Goal: Task Accomplishment & Management: Manage account settings

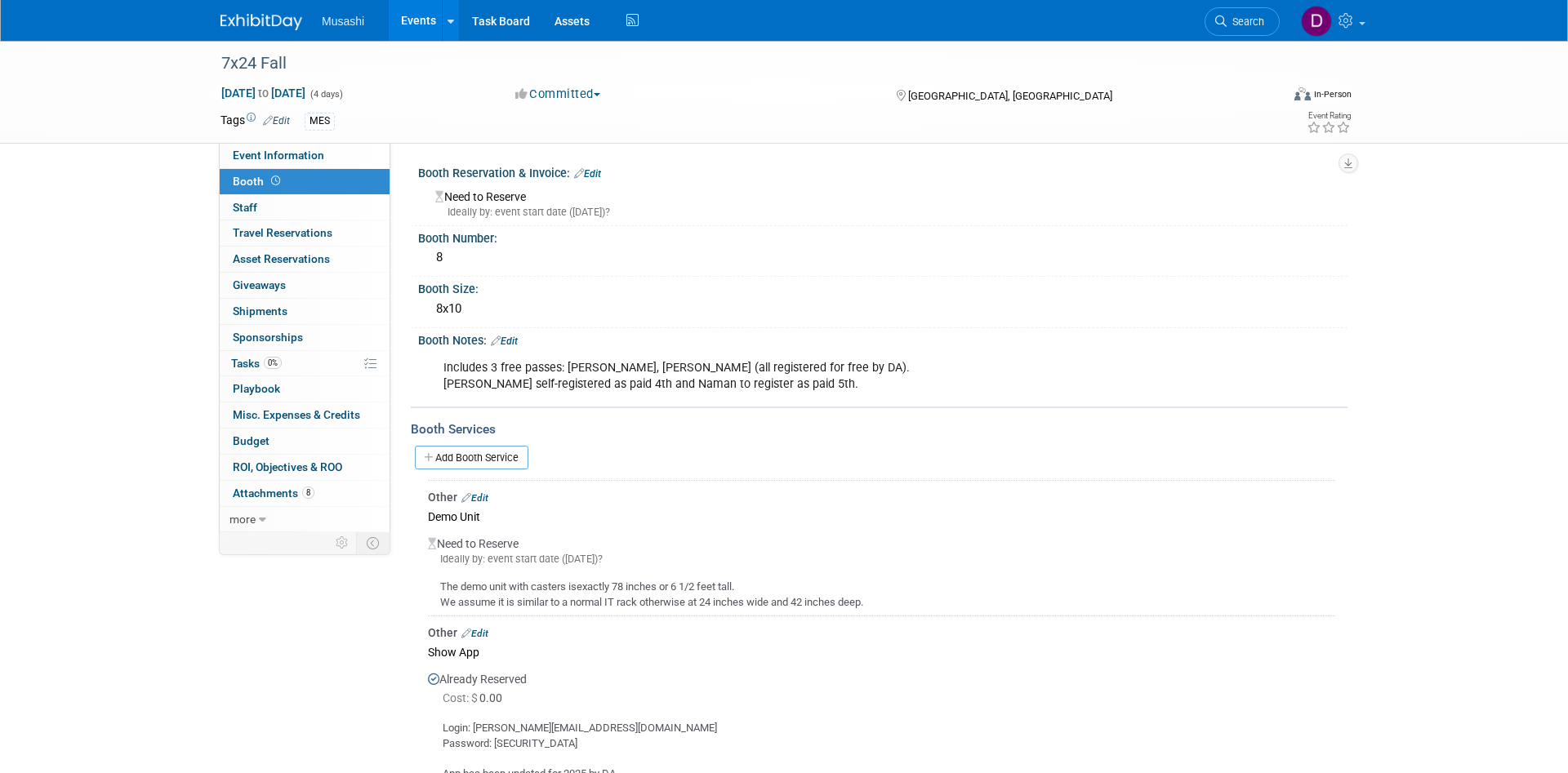
click at [413, 26] on link "Events" at bounding box center [418, 20] width 59 height 41
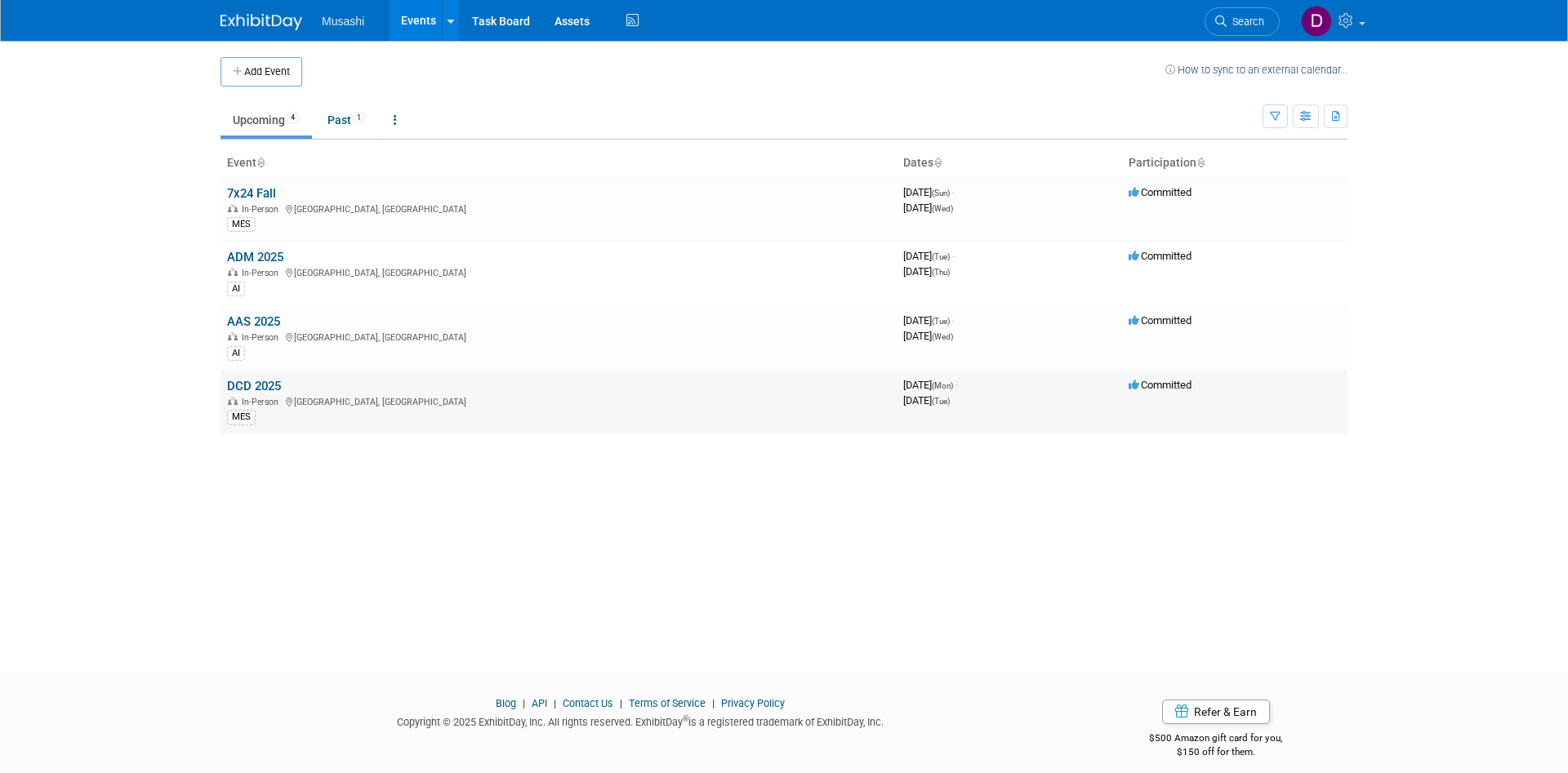
click at [255, 384] on link "DCD 2025" at bounding box center [254, 385] width 54 height 14
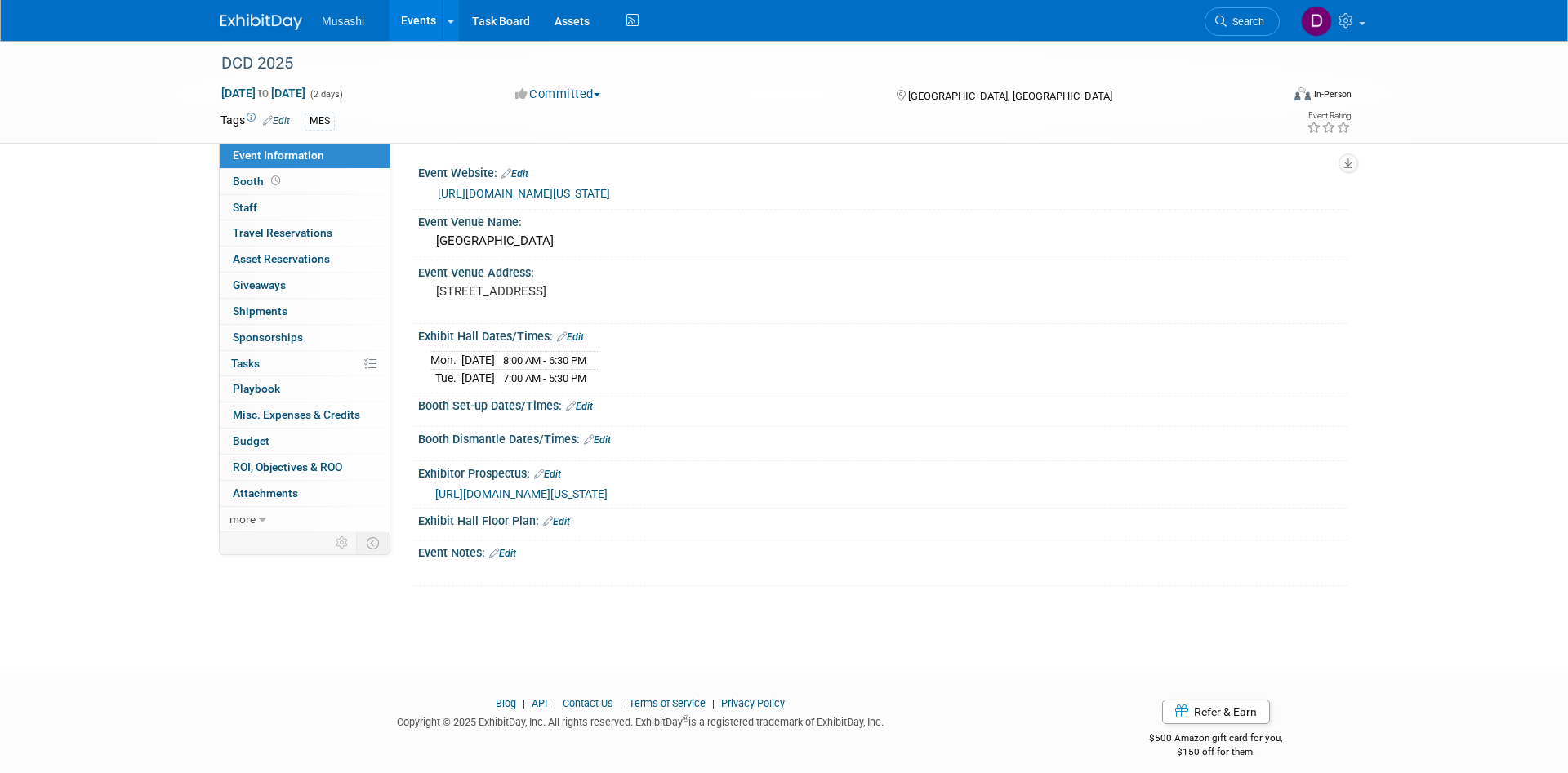
click at [499, 550] on icon at bounding box center [494, 553] width 10 height 11
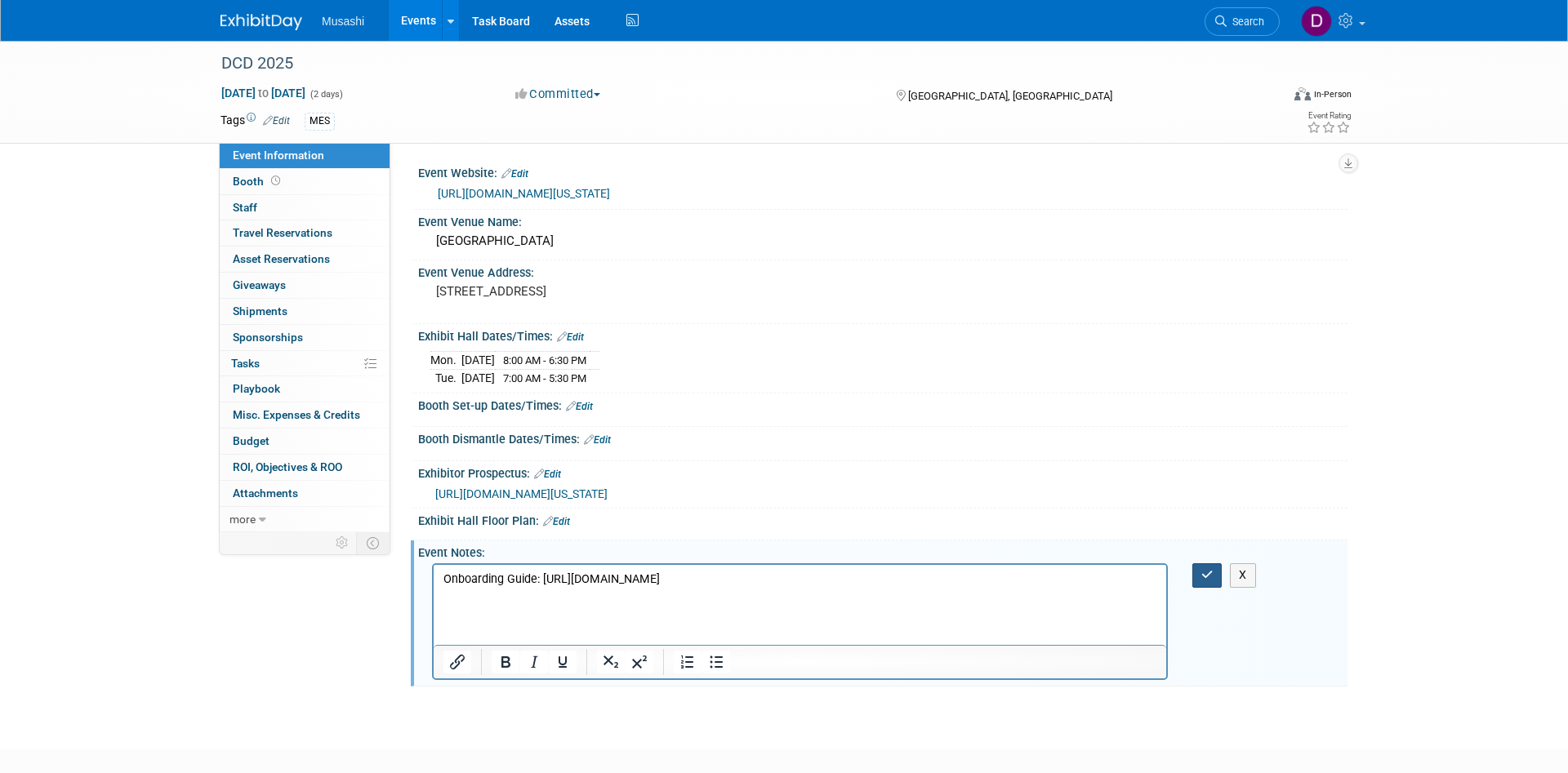
click at [1217, 577] on button "button" at bounding box center [1207, 575] width 30 height 24
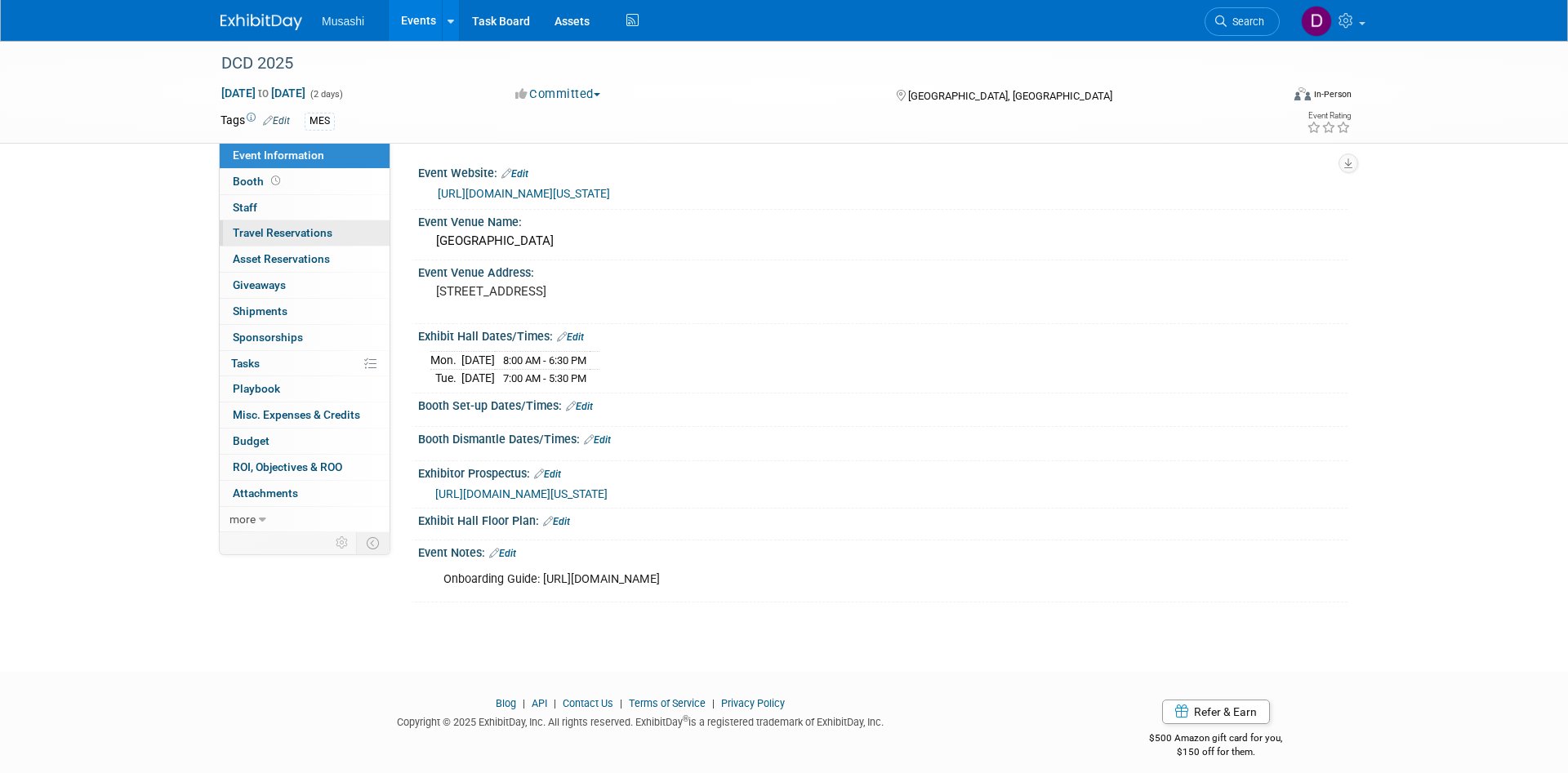
click at [297, 223] on link "0 Travel Reservations 0" at bounding box center [304, 233] width 169 height 25
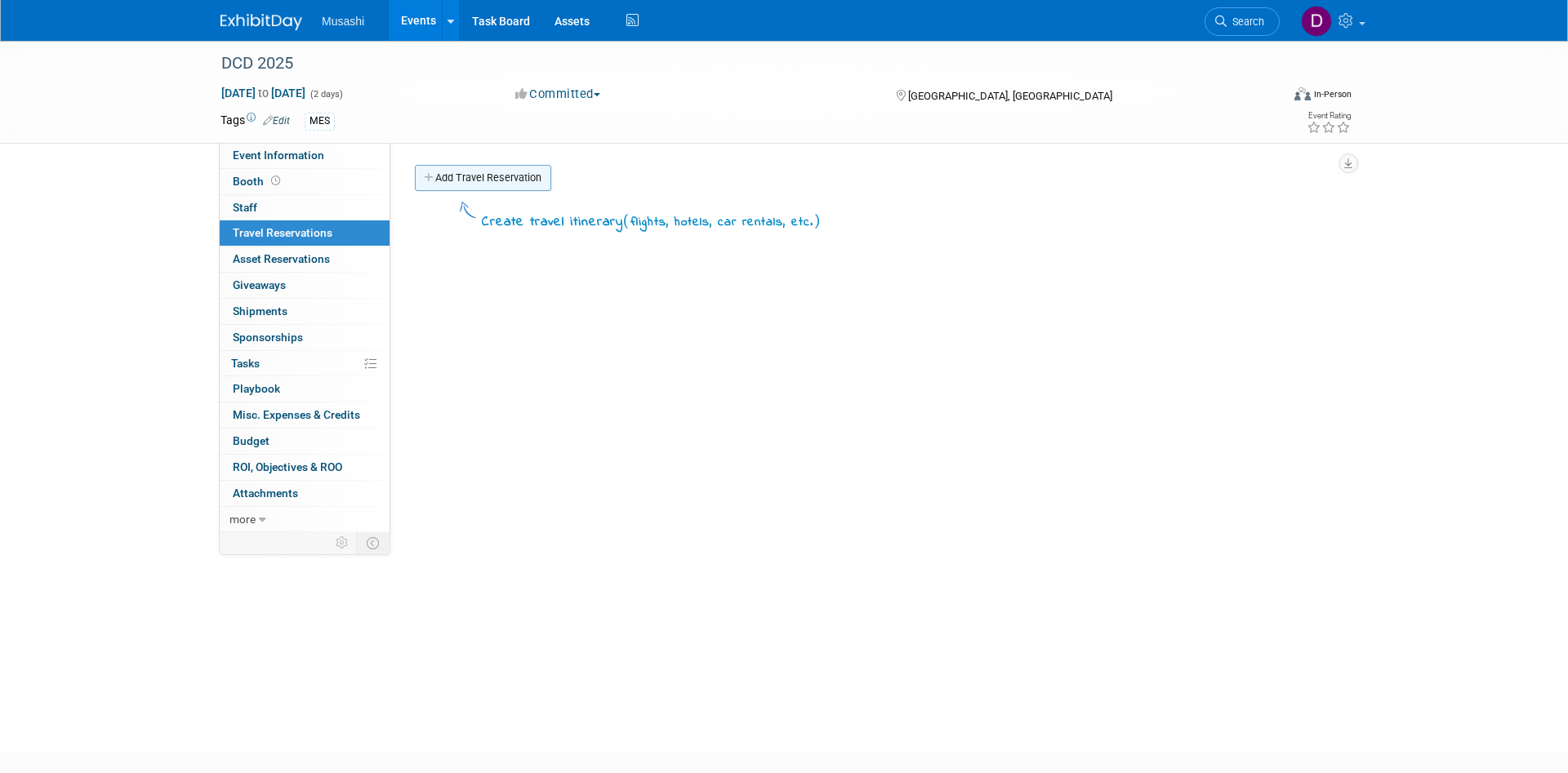
click at [518, 184] on link "Add Travel Reservation" at bounding box center [483, 178] width 136 height 26
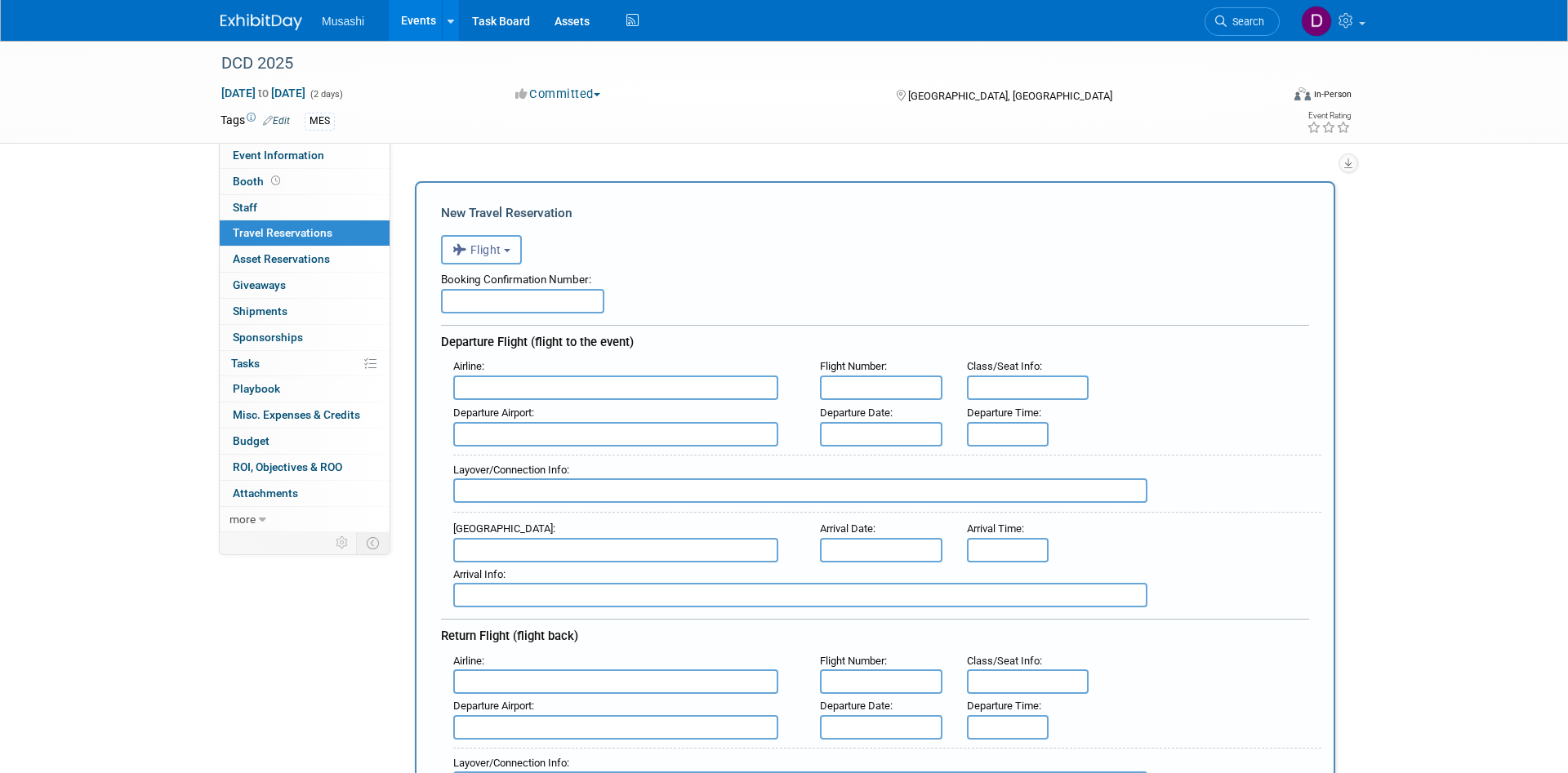
click at [496, 253] on span "Flight" at bounding box center [477, 249] width 49 height 13
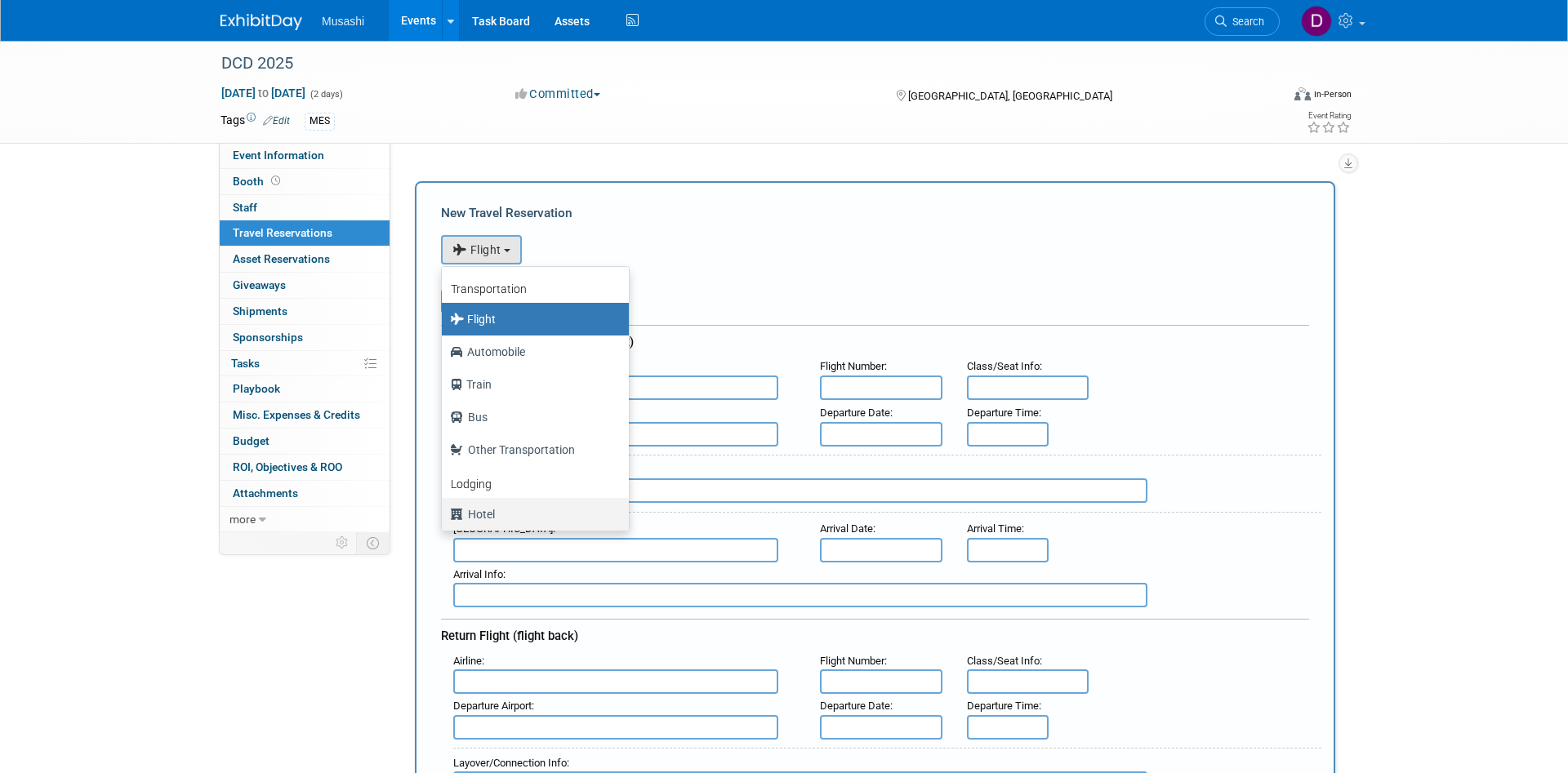
click at [507, 516] on label "Hotel" at bounding box center [531, 514] width 163 height 26
click at [444, 516] on input "Hotel" at bounding box center [439, 512] width 11 height 11
select select "6"
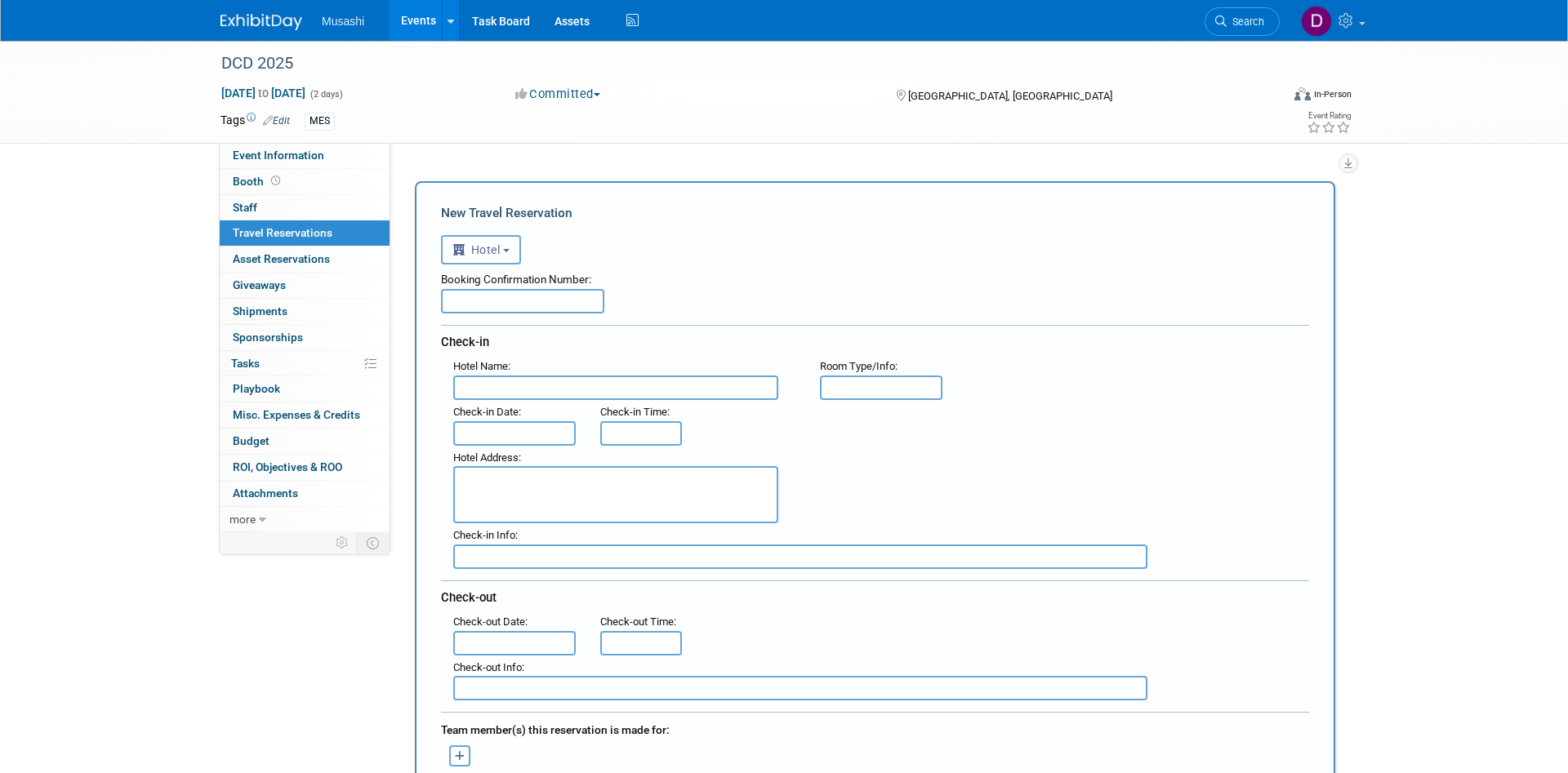
click at [513, 378] on input "text" at bounding box center [616, 387] width 325 height 25
click at [560, 500] on textarea at bounding box center [616, 494] width 325 height 57
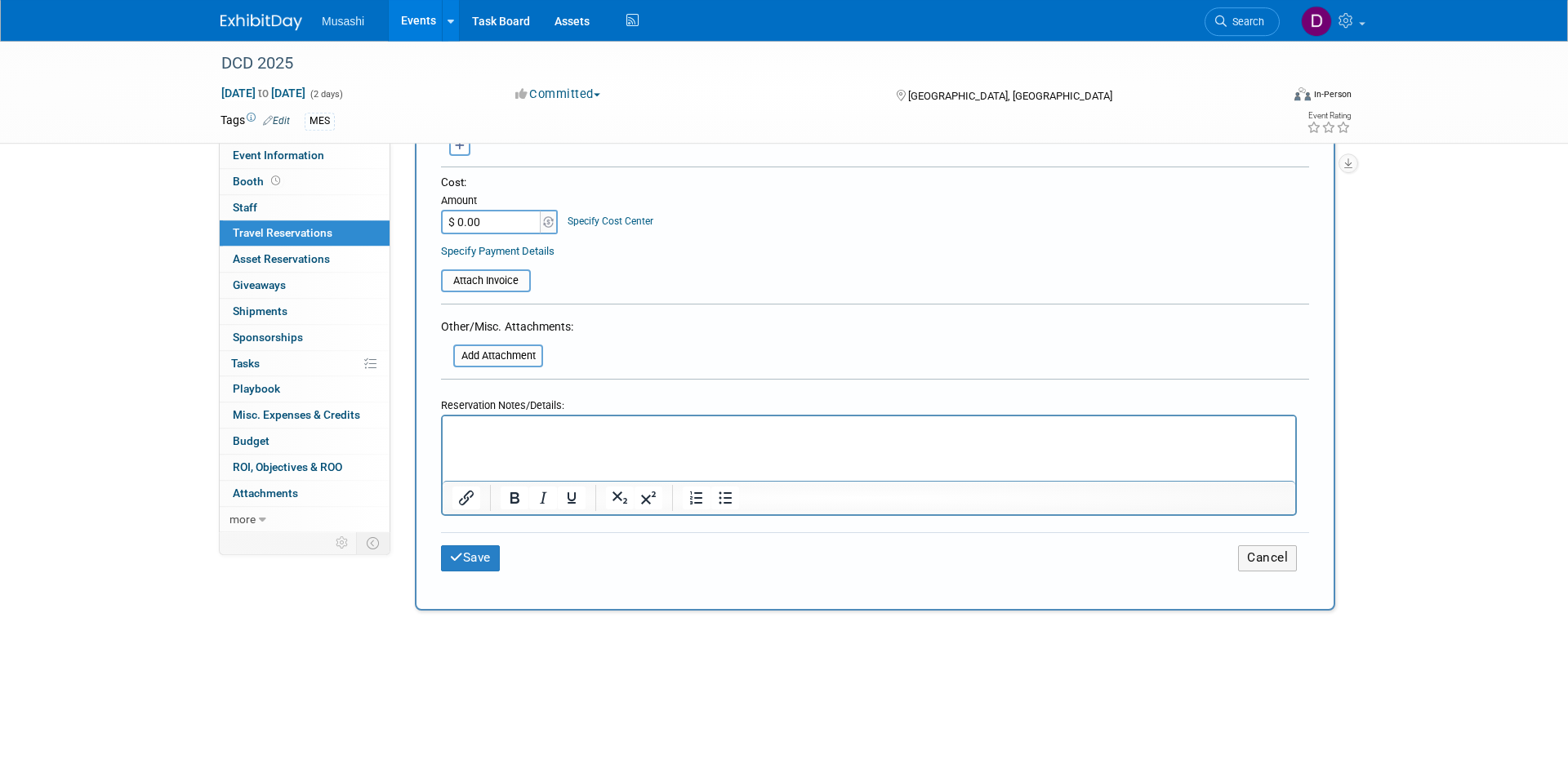
scroll to position [583, 0]
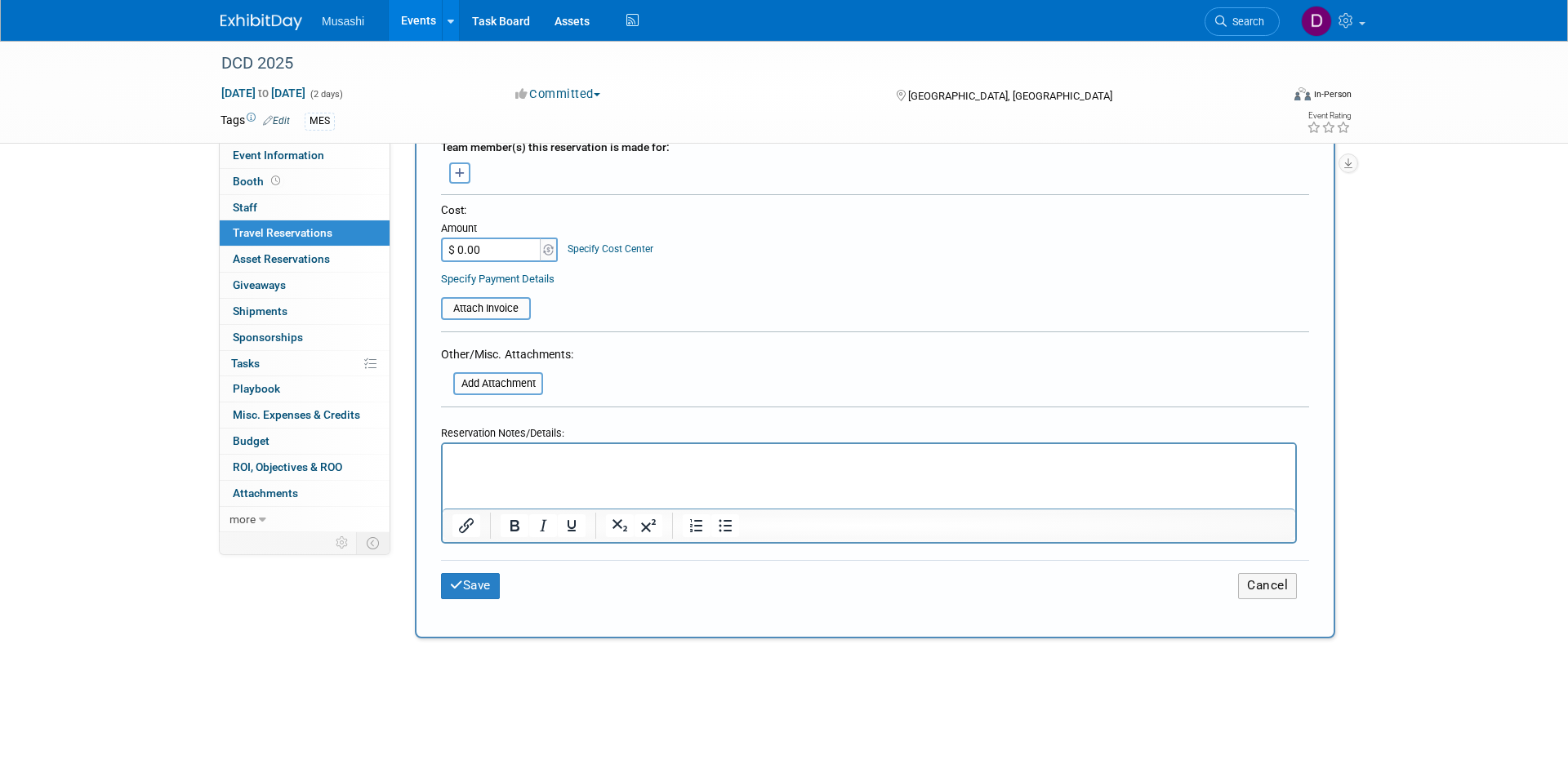
click at [551, 467] on html at bounding box center [868, 456] width 852 height 24
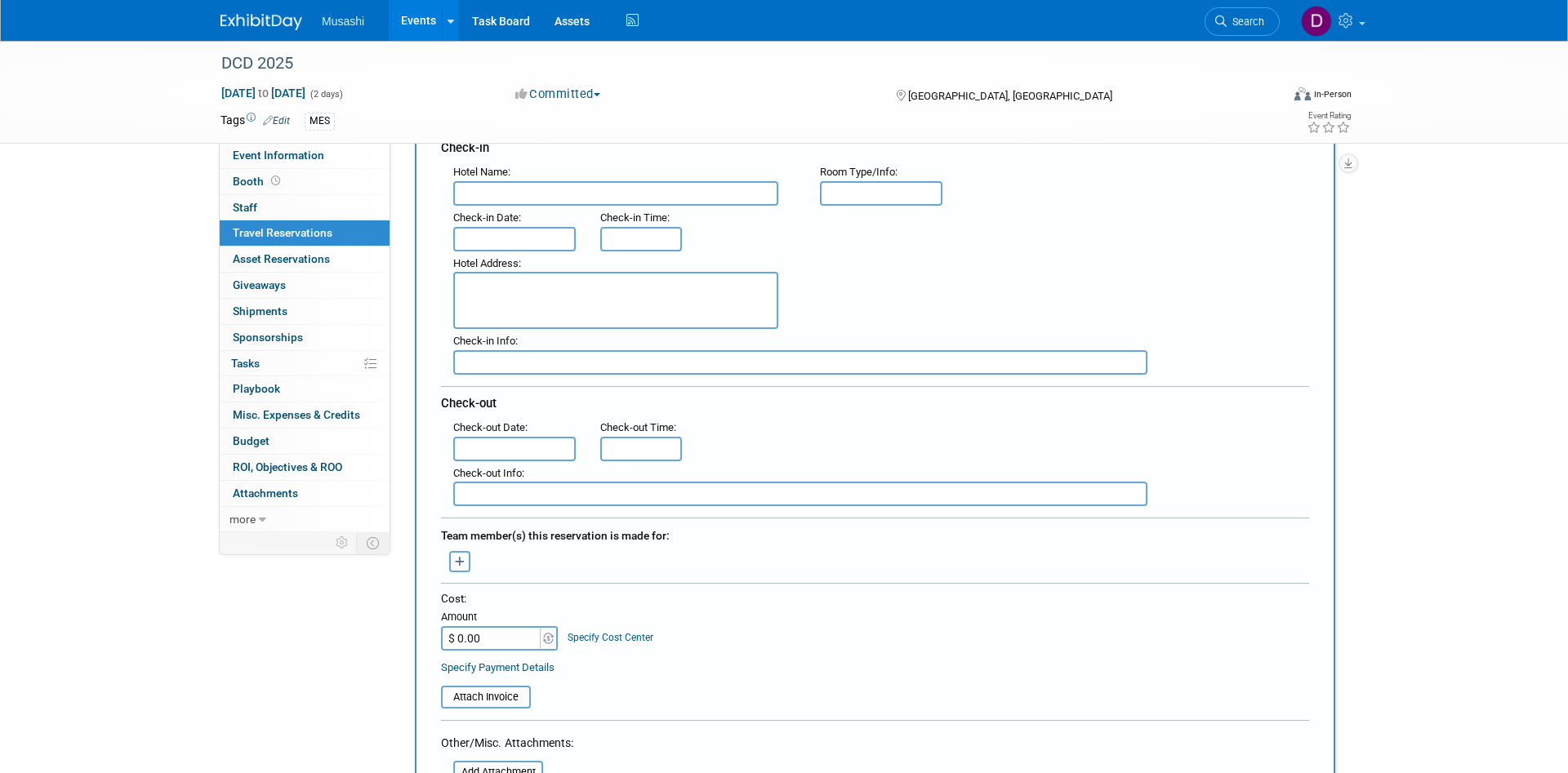
scroll to position [0, 0]
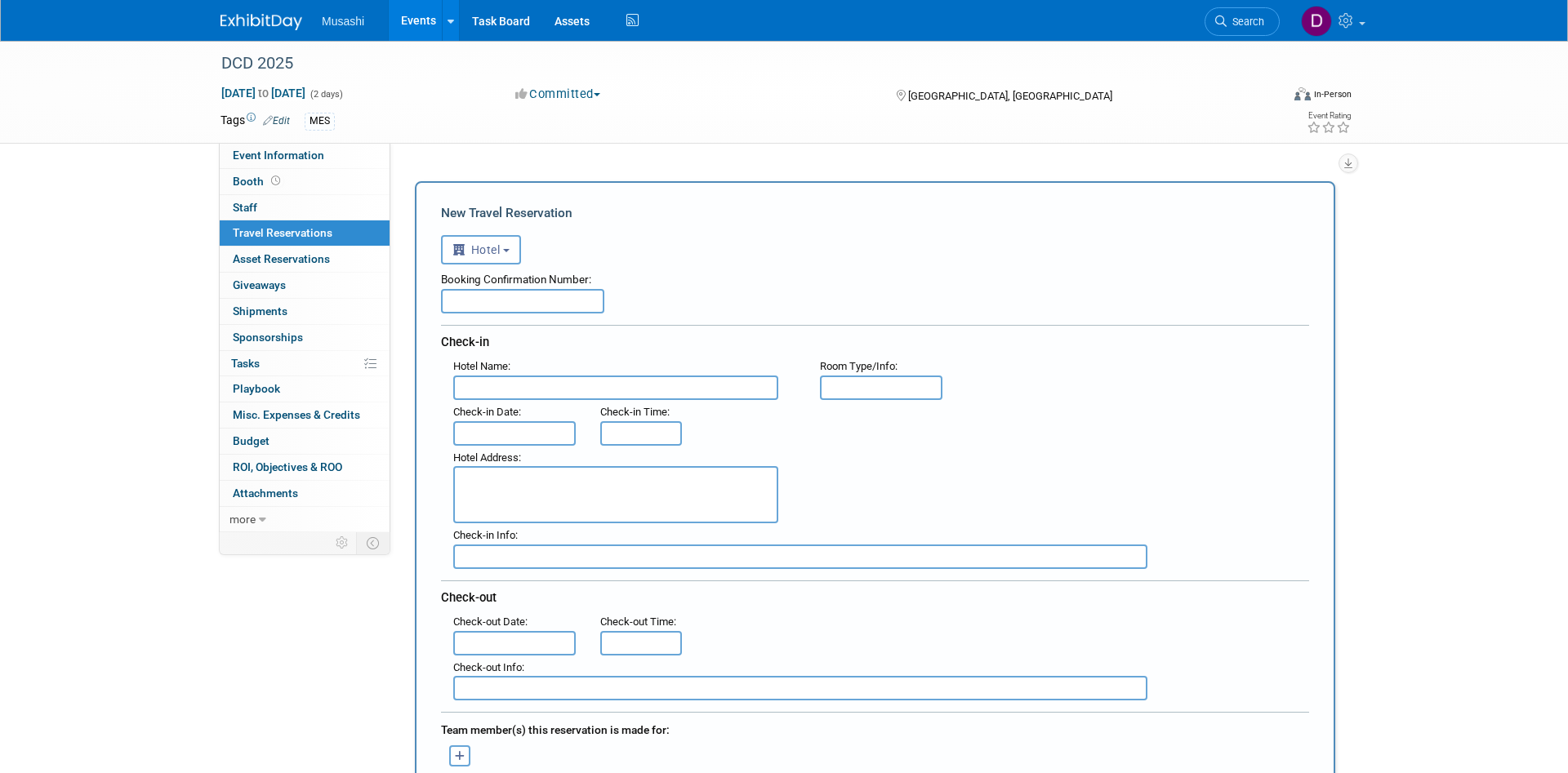
click at [522, 309] on input "text" at bounding box center [522, 301] width 163 height 25
click at [503, 393] on input "text" at bounding box center [616, 387] width 325 height 25
paste input "Courtyard Dulles Town Center"
type input "Courtyard Dulles Town Center"
click at [553, 306] on input "text" at bounding box center [522, 301] width 163 height 25
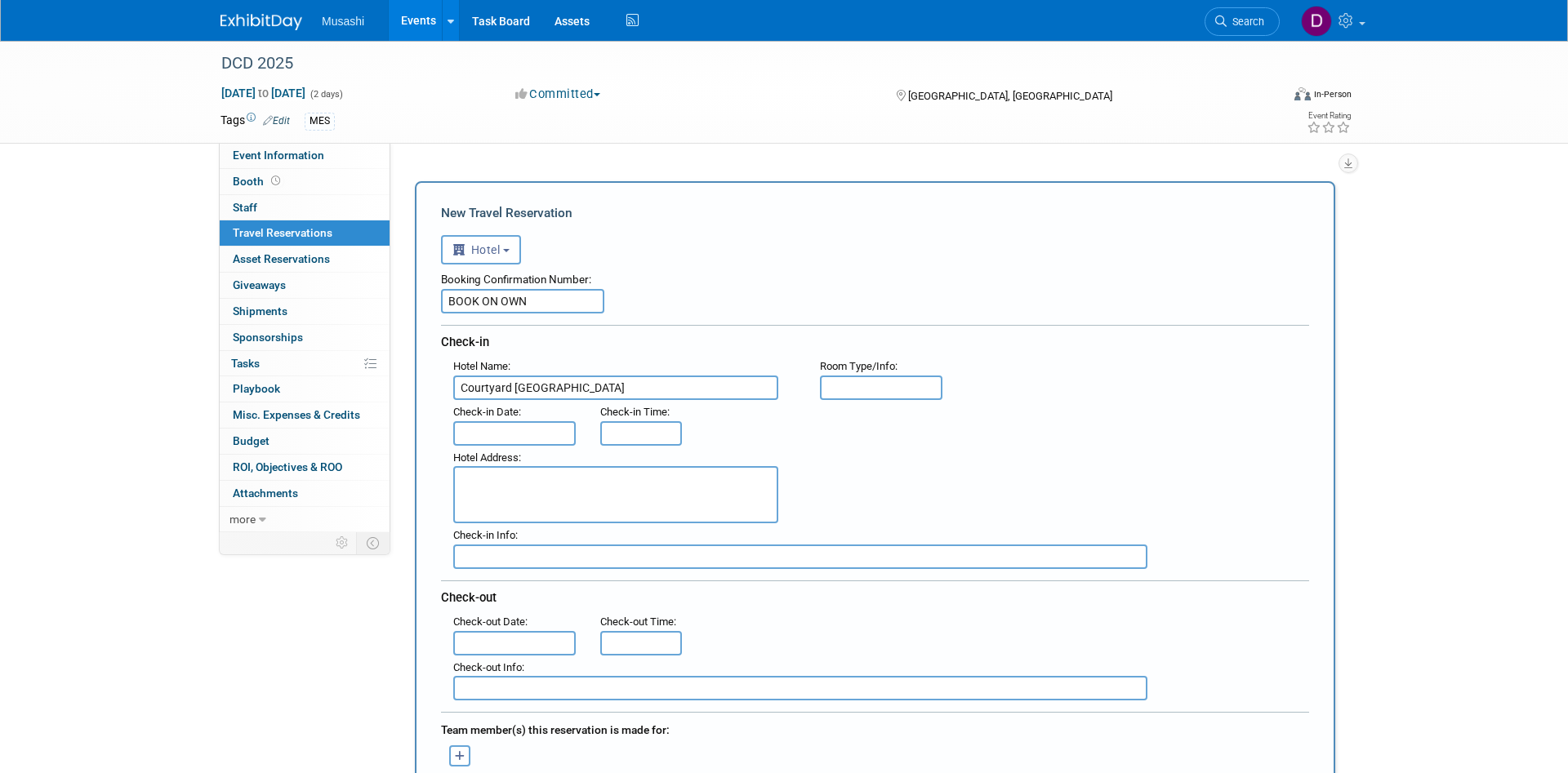
type input "BOOK ON OWN"
click at [722, 318] on div "Booking Confirmation Number: BOOK ON OWN Check-in Hotel Name : Courtyard Dulles…" at bounding box center [874, 482] width 868 height 436
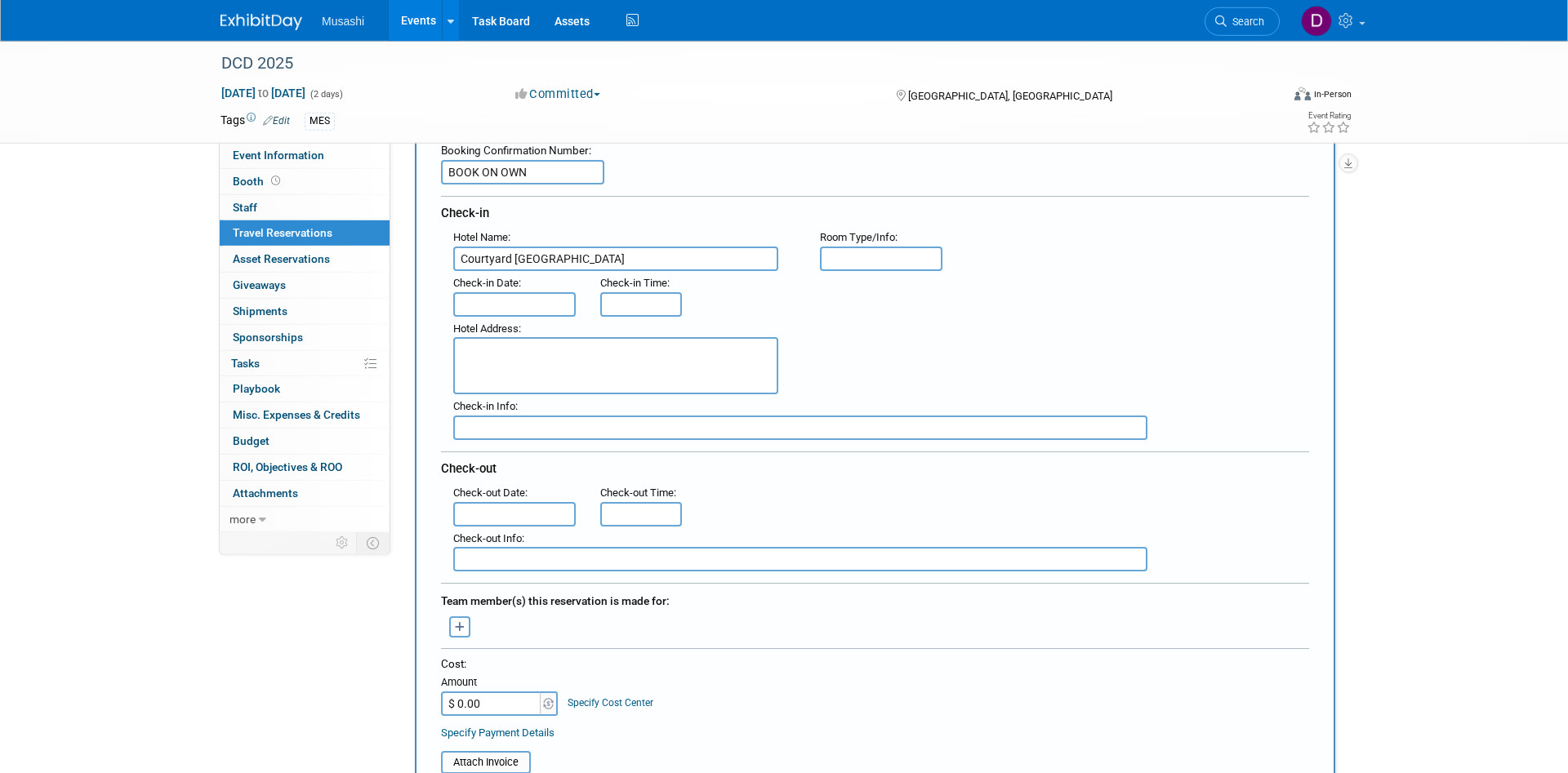
scroll to position [167, 0]
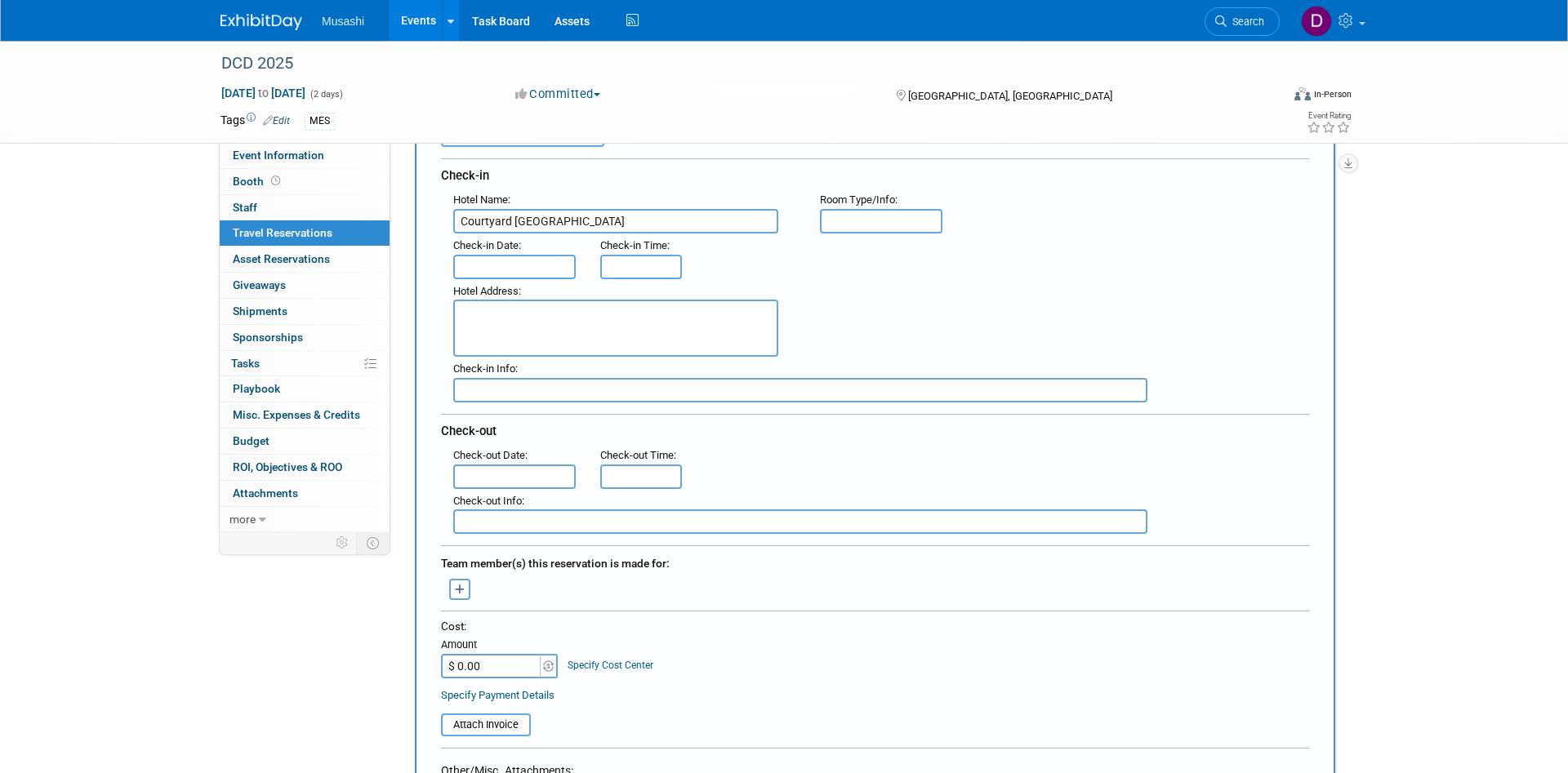
click at [480, 379] on input "text" at bounding box center [800, 389] width 694 height 25
paste input "Courtyard Dulles Town Center"
drag, startPoint x: 657, startPoint y: 386, endPoint x: 390, endPoint y: 306, distance: 278.7
click at [453, 389] on input "Courtyard Dulles Town Center" at bounding box center [800, 389] width 694 height 25
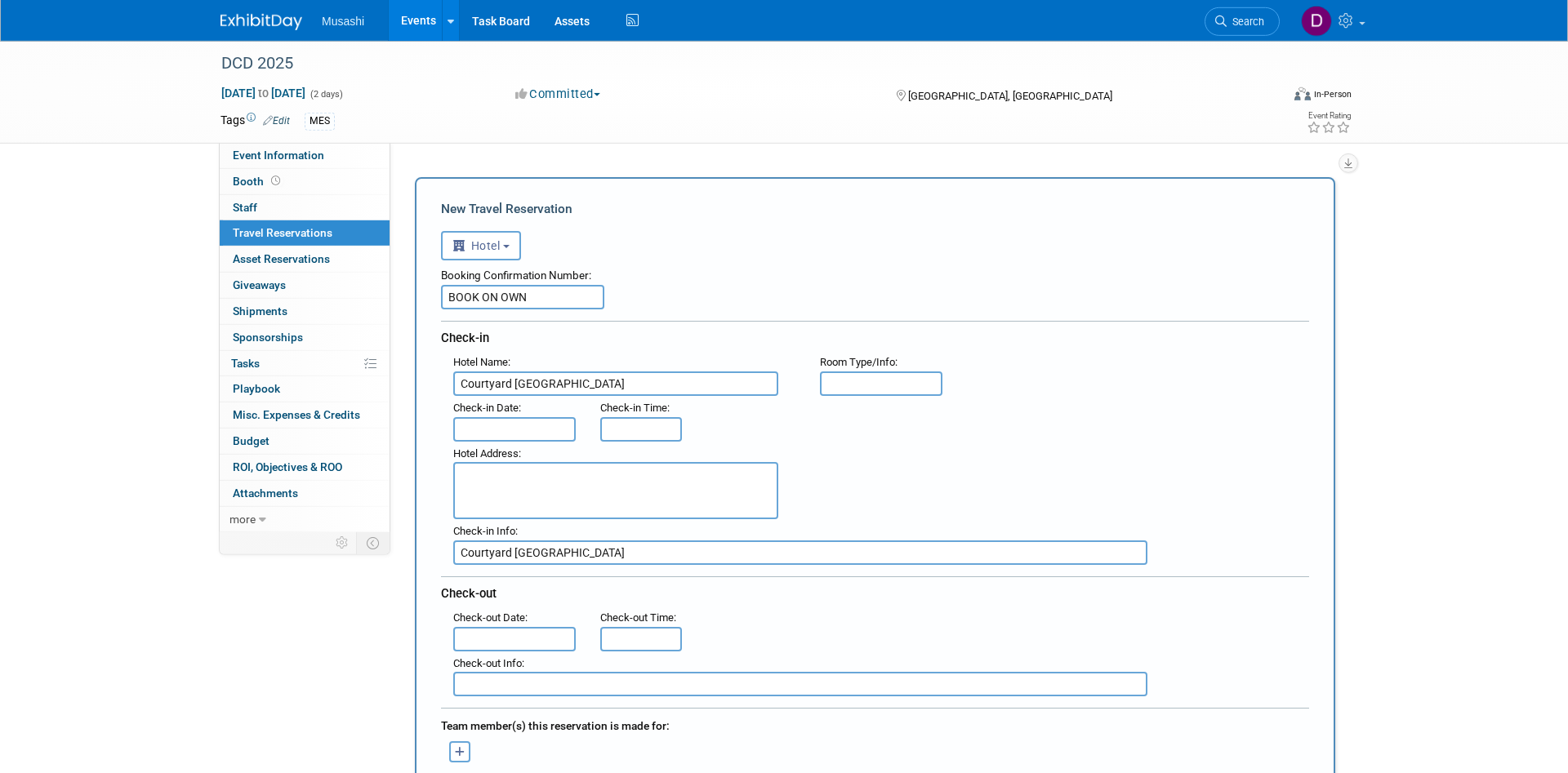
scroll to position [0, 0]
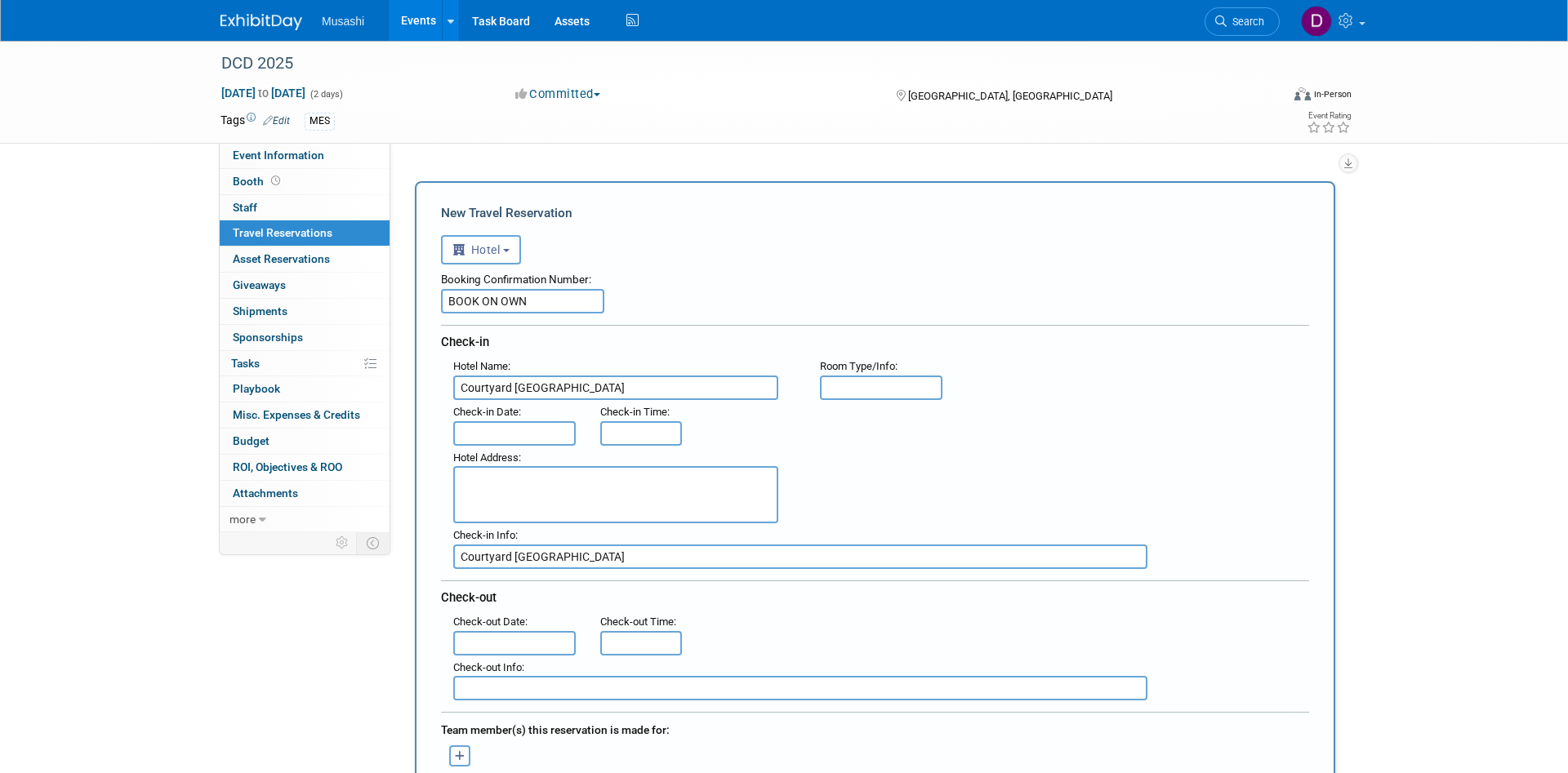
drag, startPoint x: 548, startPoint y: 293, endPoint x: 403, endPoint y: 284, distance: 145.3
click at [440, 289] on input "BOOK ON OWN" at bounding box center [522, 301] width 163 height 25
drag, startPoint x: 625, startPoint y: 554, endPoint x: 362, endPoint y: 526, distance: 264.5
click at [453, 544] on input "Courtyard Dulles Town Center" at bounding box center [800, 556] width 694 height 25
paste input "BOOK ON OWN"
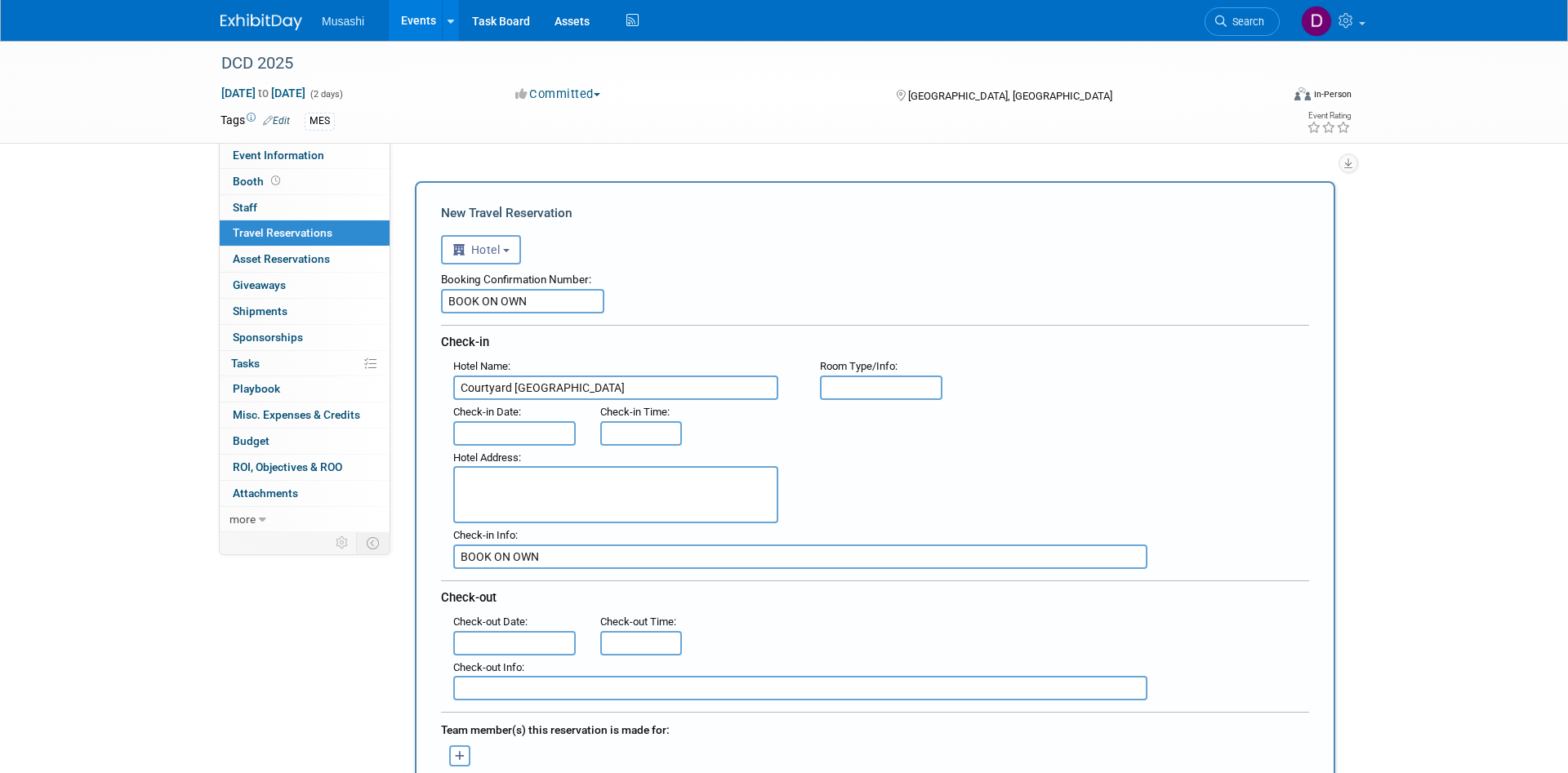
type input "BOOK ON OWN"
click at [771, 417] on div ": Check-in Date : Check-in Time :" at bounding box center [880, 422] width 880 height 46
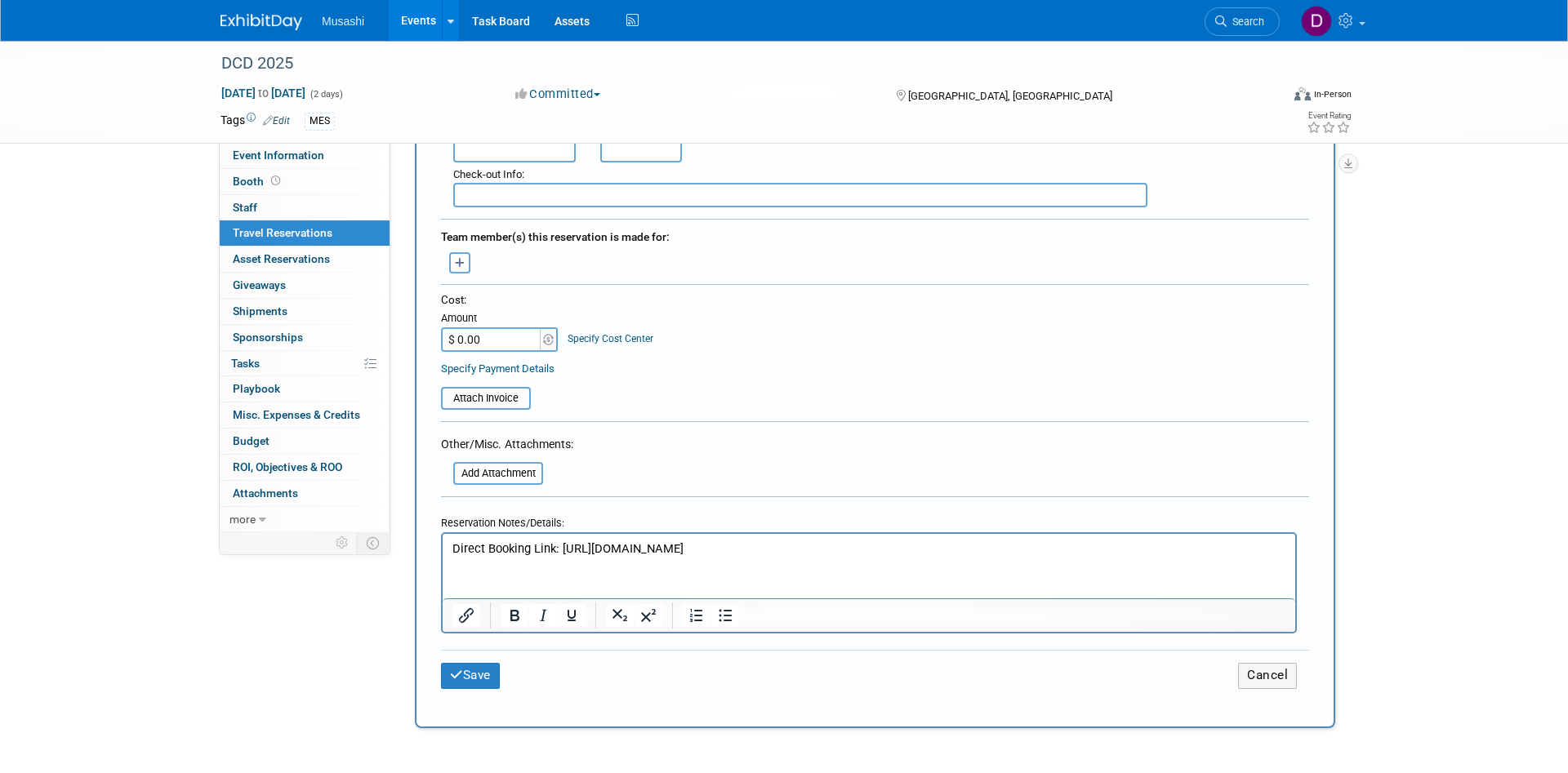
scroll to position [500, 0]
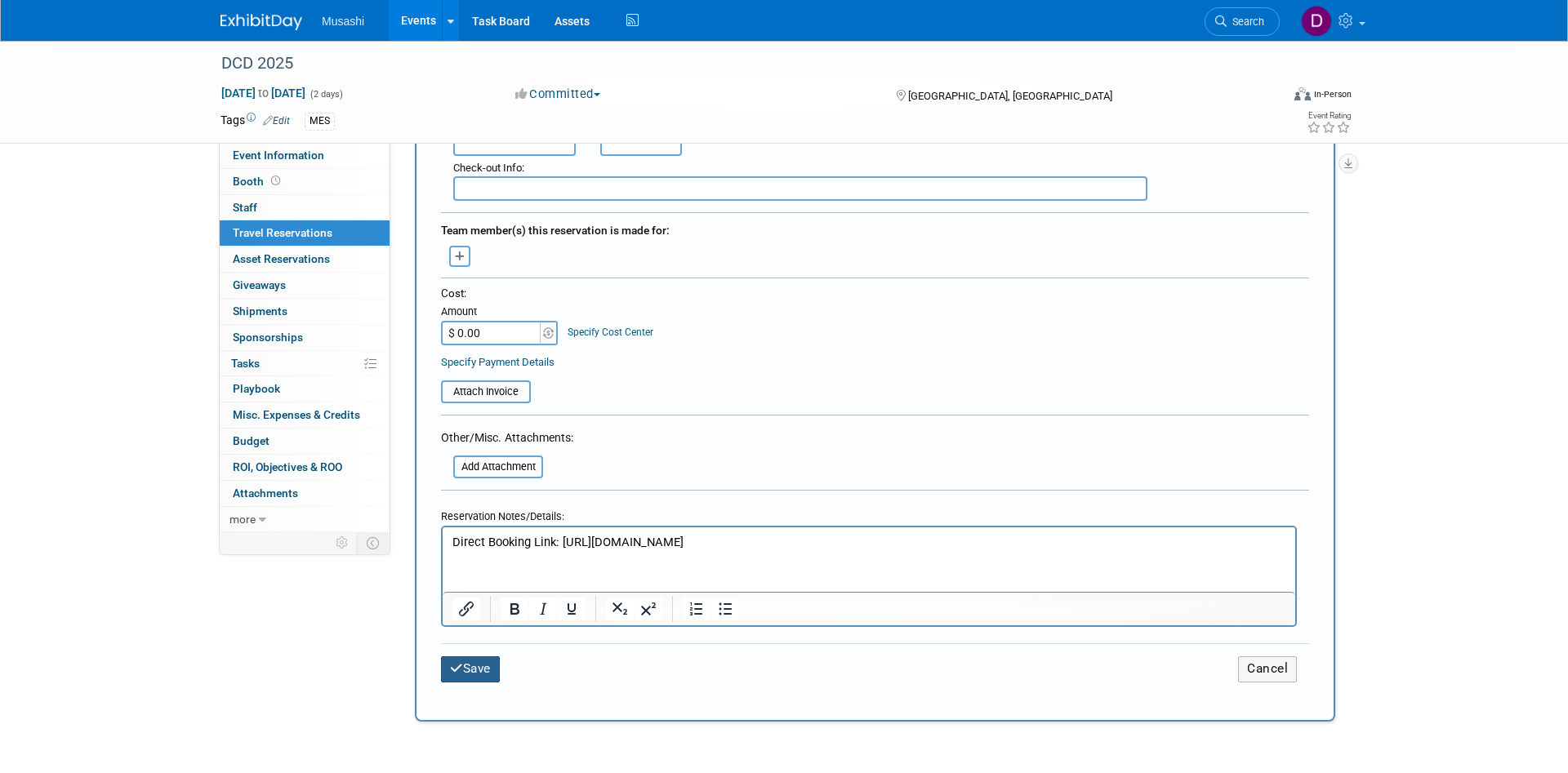
click at [497, 658] on button "Save" at bounding box center [469, 669] width 58 height 25
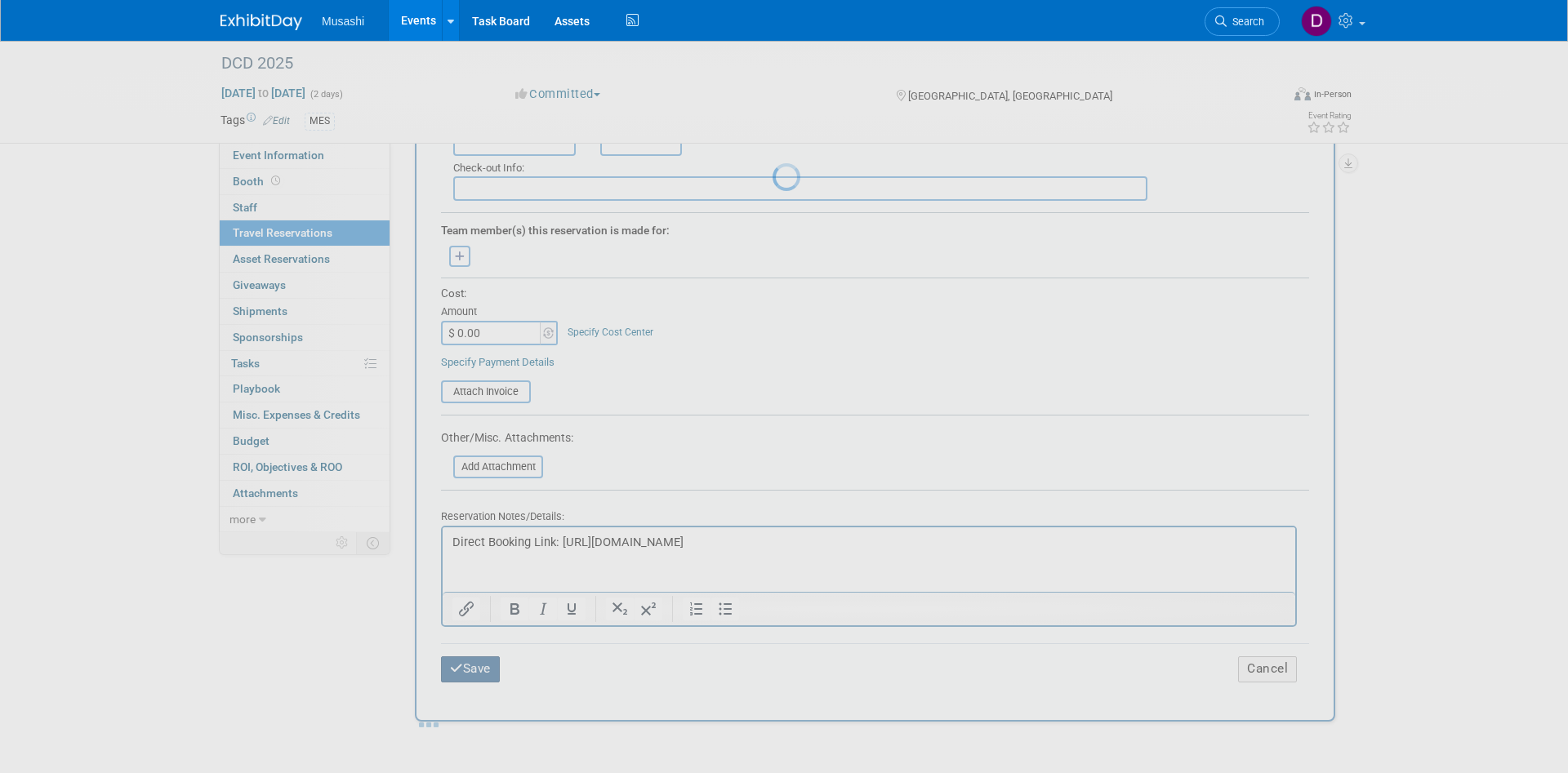
scroll to position [0, 0]
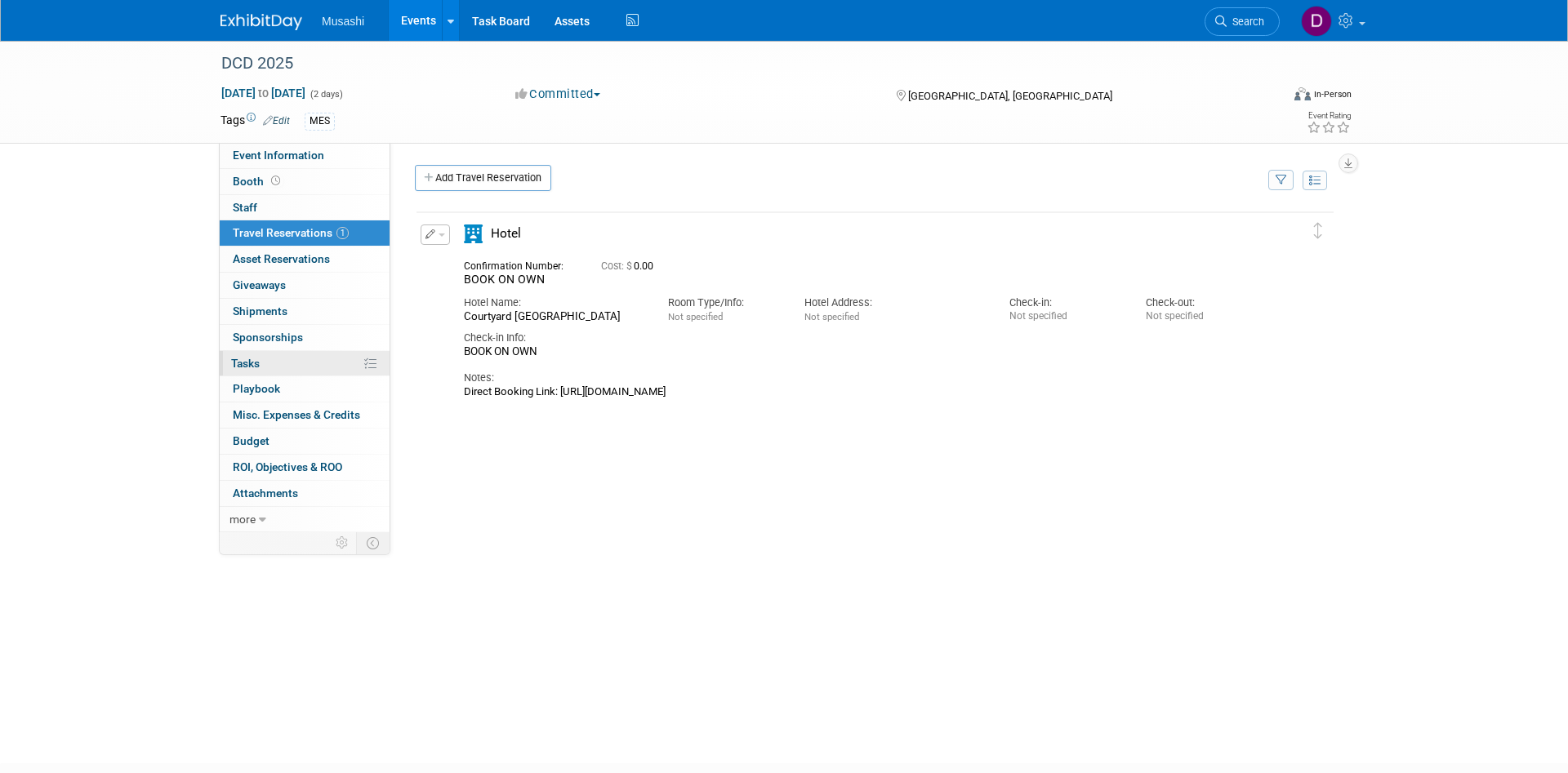
click at [282, 354] on link "0% Tasks 0%" at bounding box center [304, 363] width 169 height 25
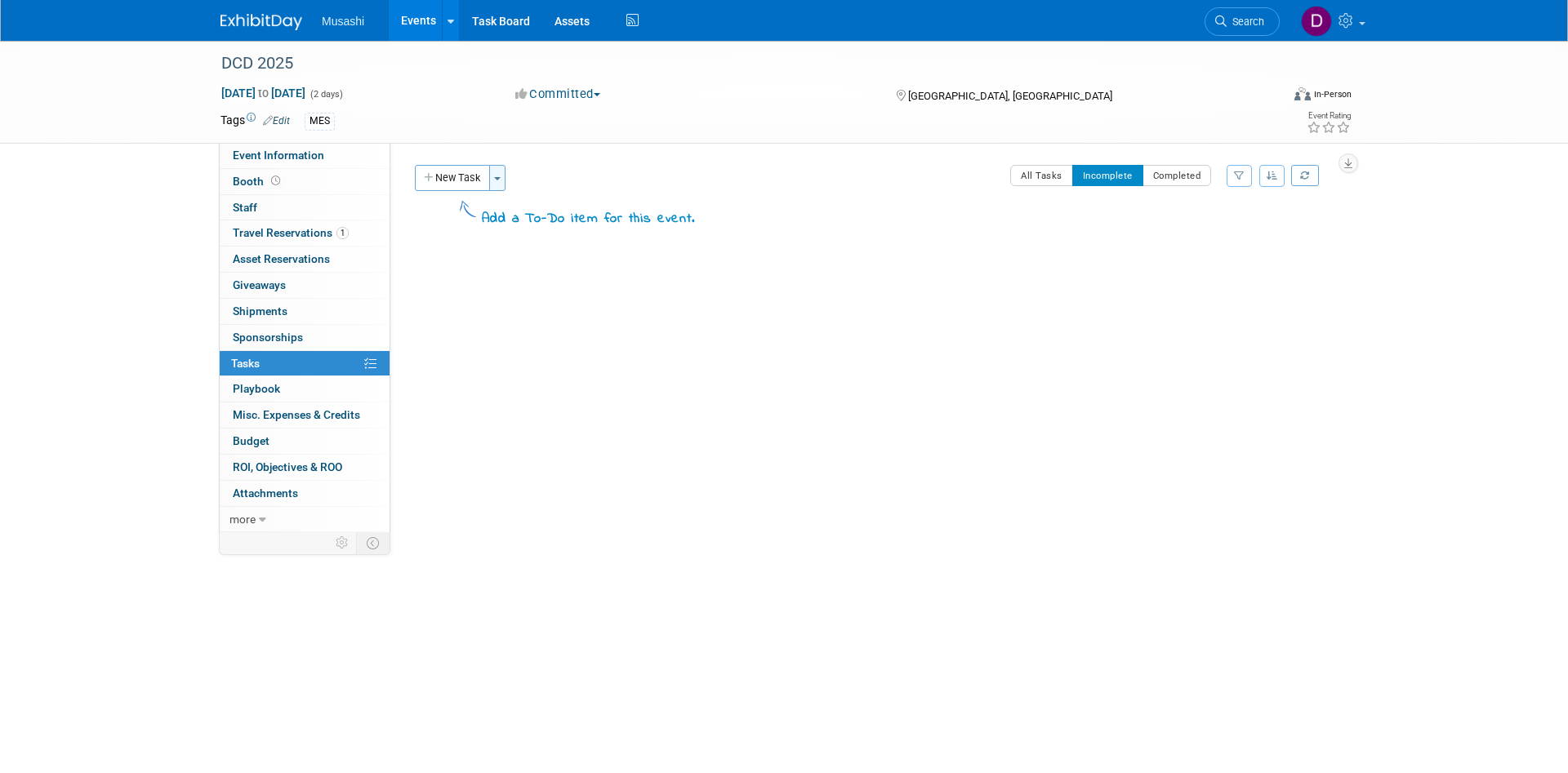
click at [501, 180] on span "button" at bounding box center [497, 179] width 7 height 3
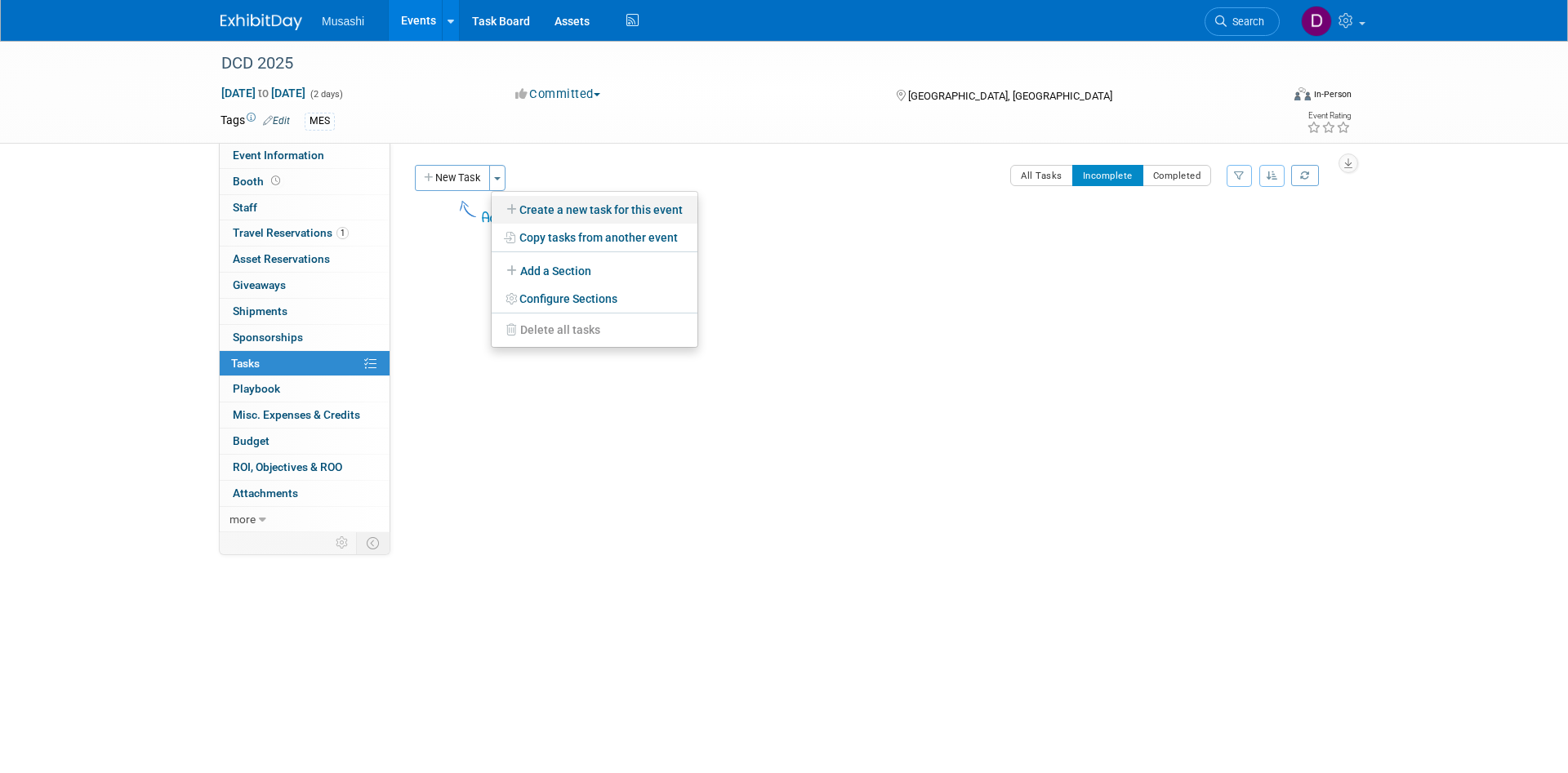
click at [594, 202] on link "Create a new task for this event" at bounding box center [594, 209] width 206 height 28
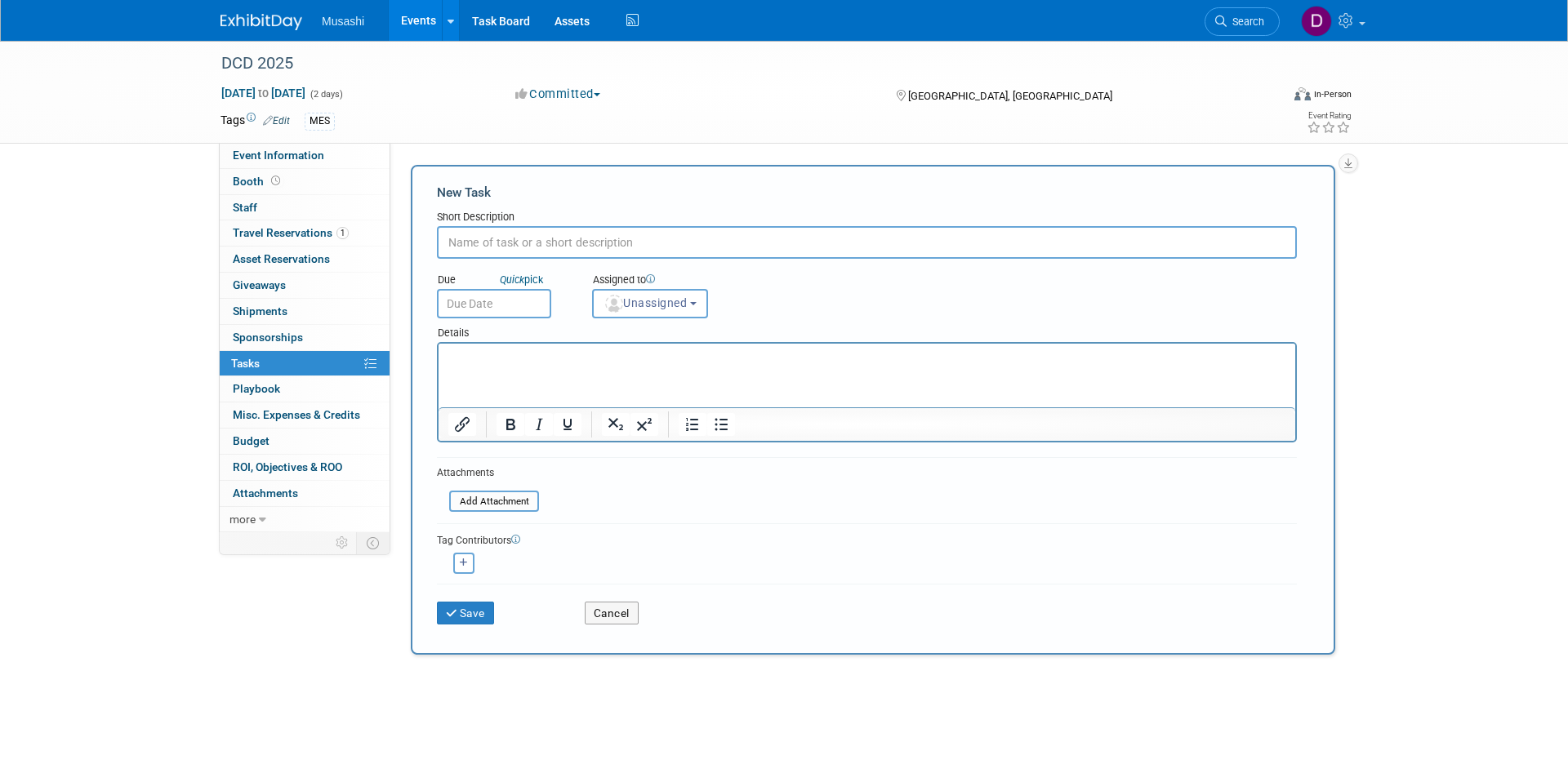
click at [530, 250] on input "text" at bounding box center [867, 242] width 860 height 33
type input "Lighting Pitches Due"
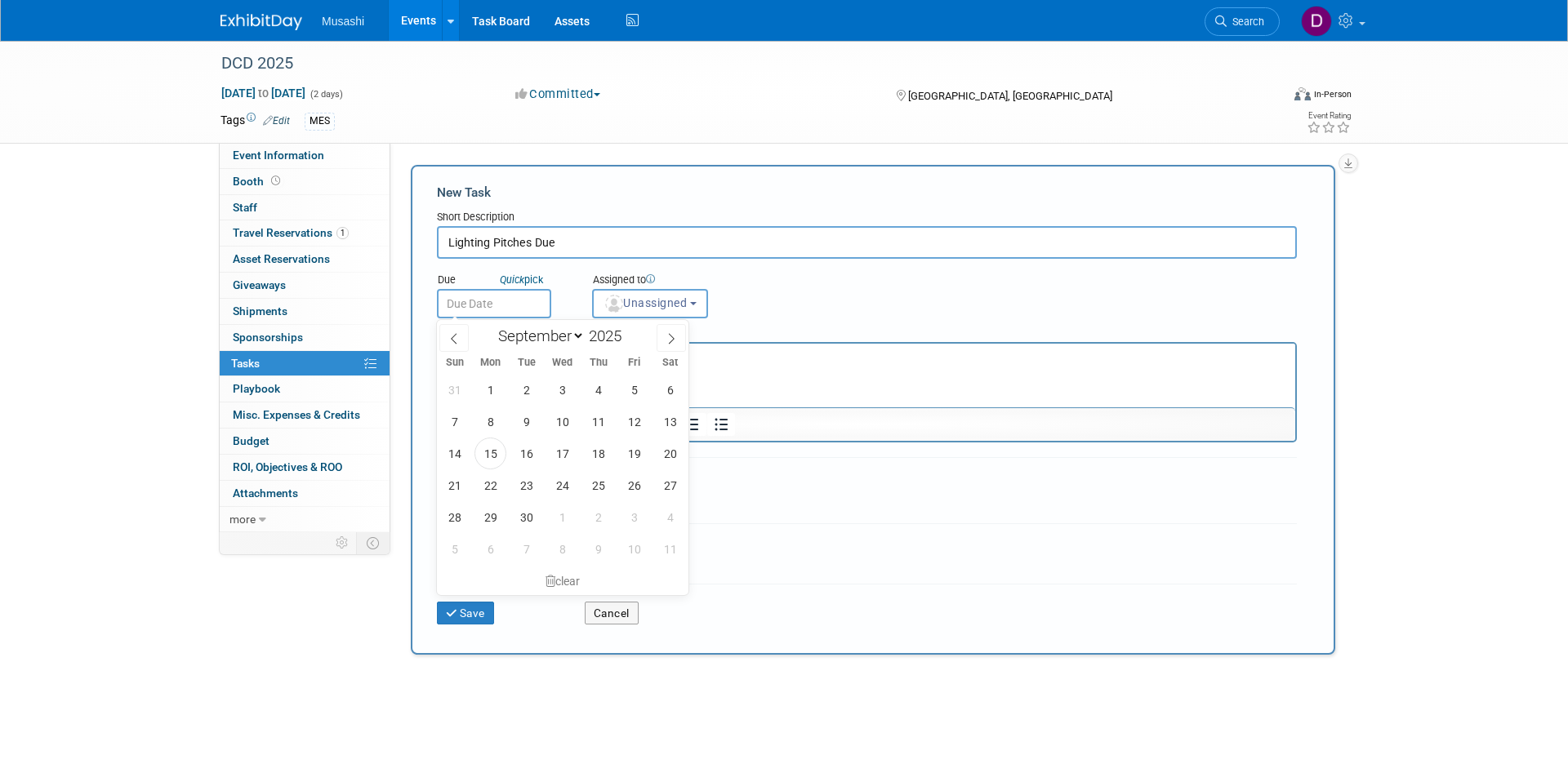
click at [492, 297] on input "text" at bounding box center [494, 303] width 114 height 30
click at [675, 339] on icon at bounding box center [671, 338] width 11 height 11
select select "9"
click at [497, 420] on span "6" at bounding box center [490, 422] width 32 height 32
type input "Oct 6, 2025"
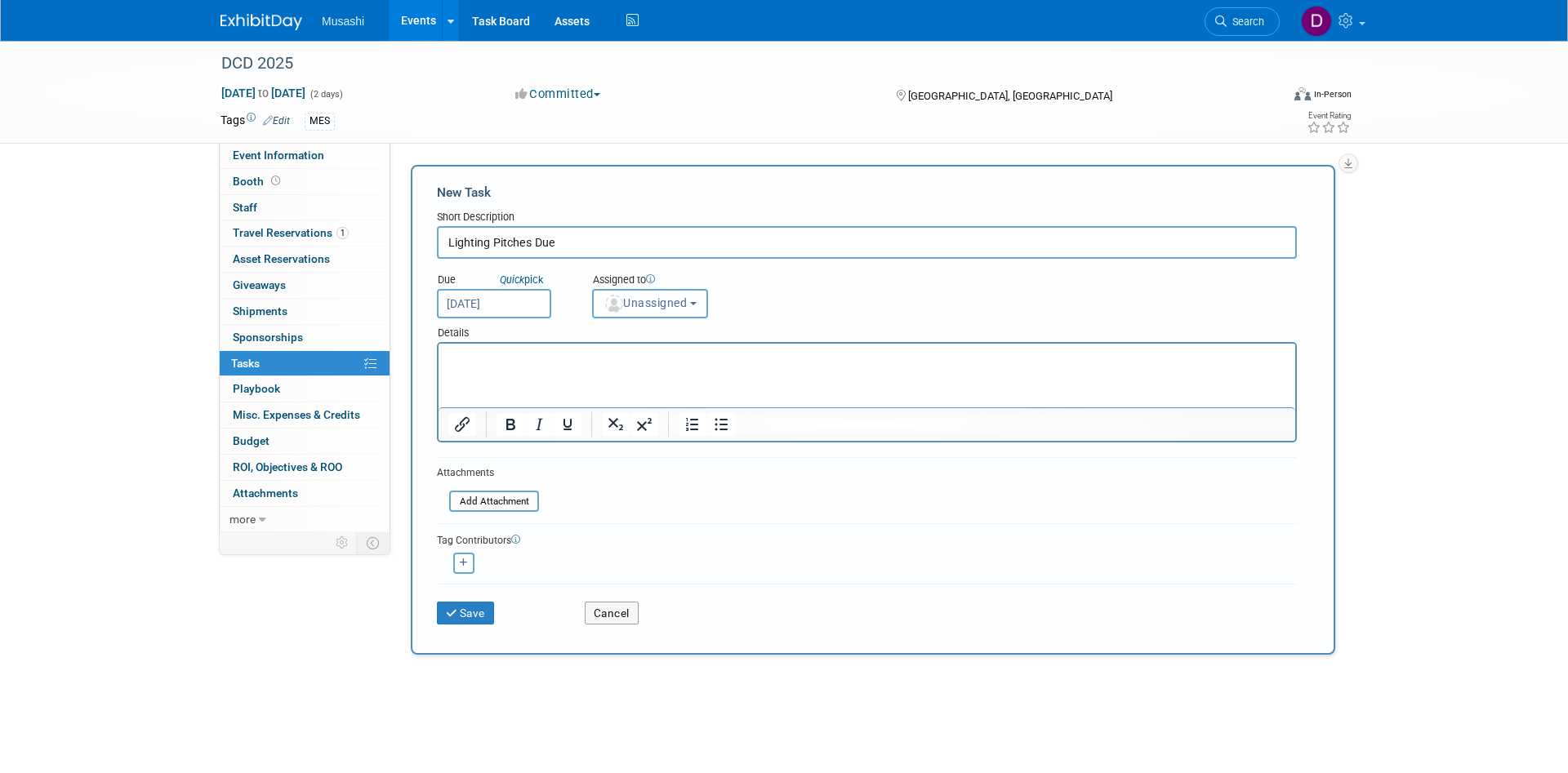
click at [694, 298] on button "Unassigned" at bounding box center [650, 303] width 116 height 30
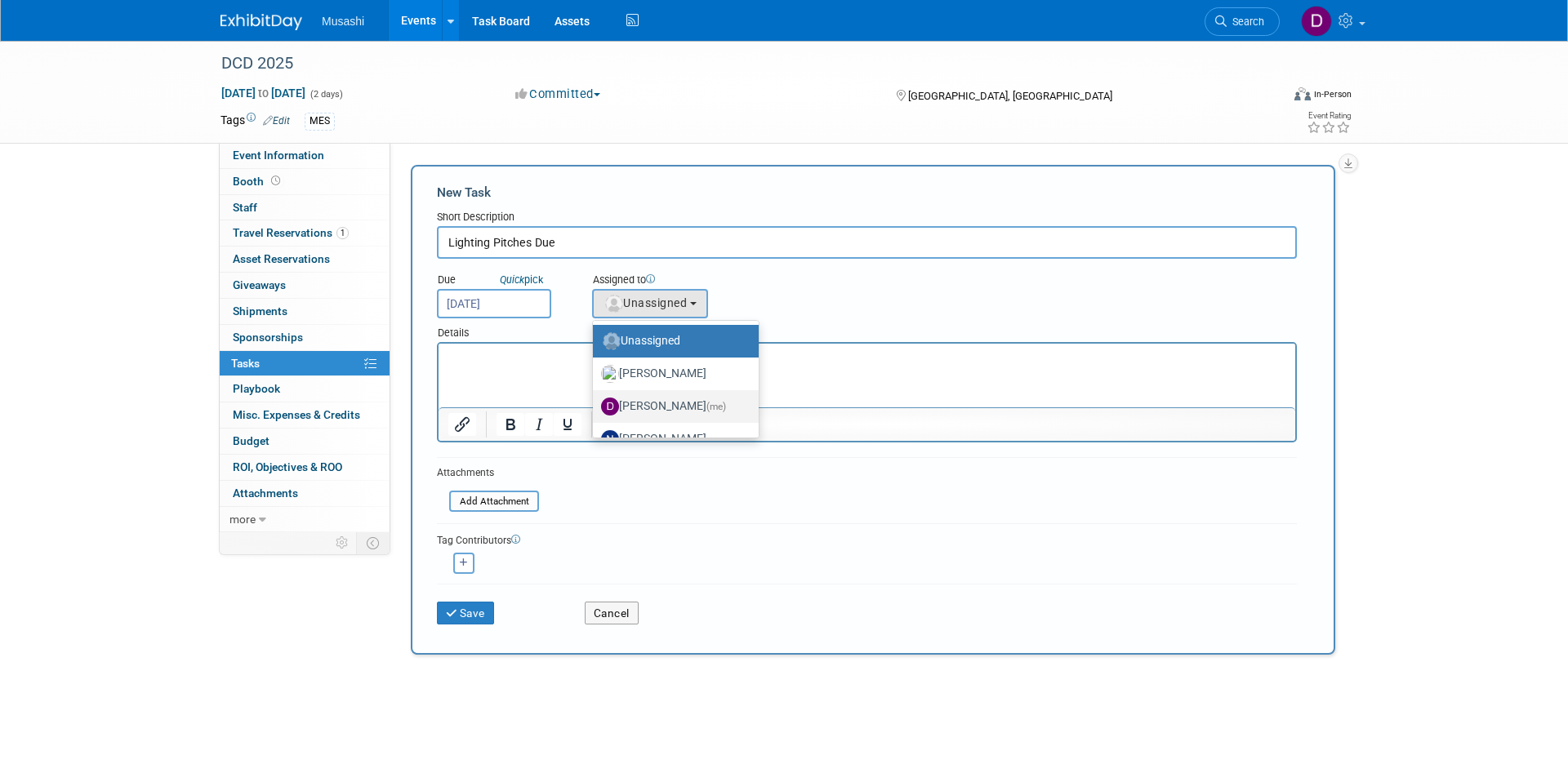
click at [677, 408] on label "Daniel Agar (me)" at bounding box center [671, 406] width 141 height 26
click at [596, 408] on input "Daniel Agar (me)" at bounding box center [590, 404] width 11 height 11
select select "d86a57ab-04cc-4927-9598-2bc58e6f6213"
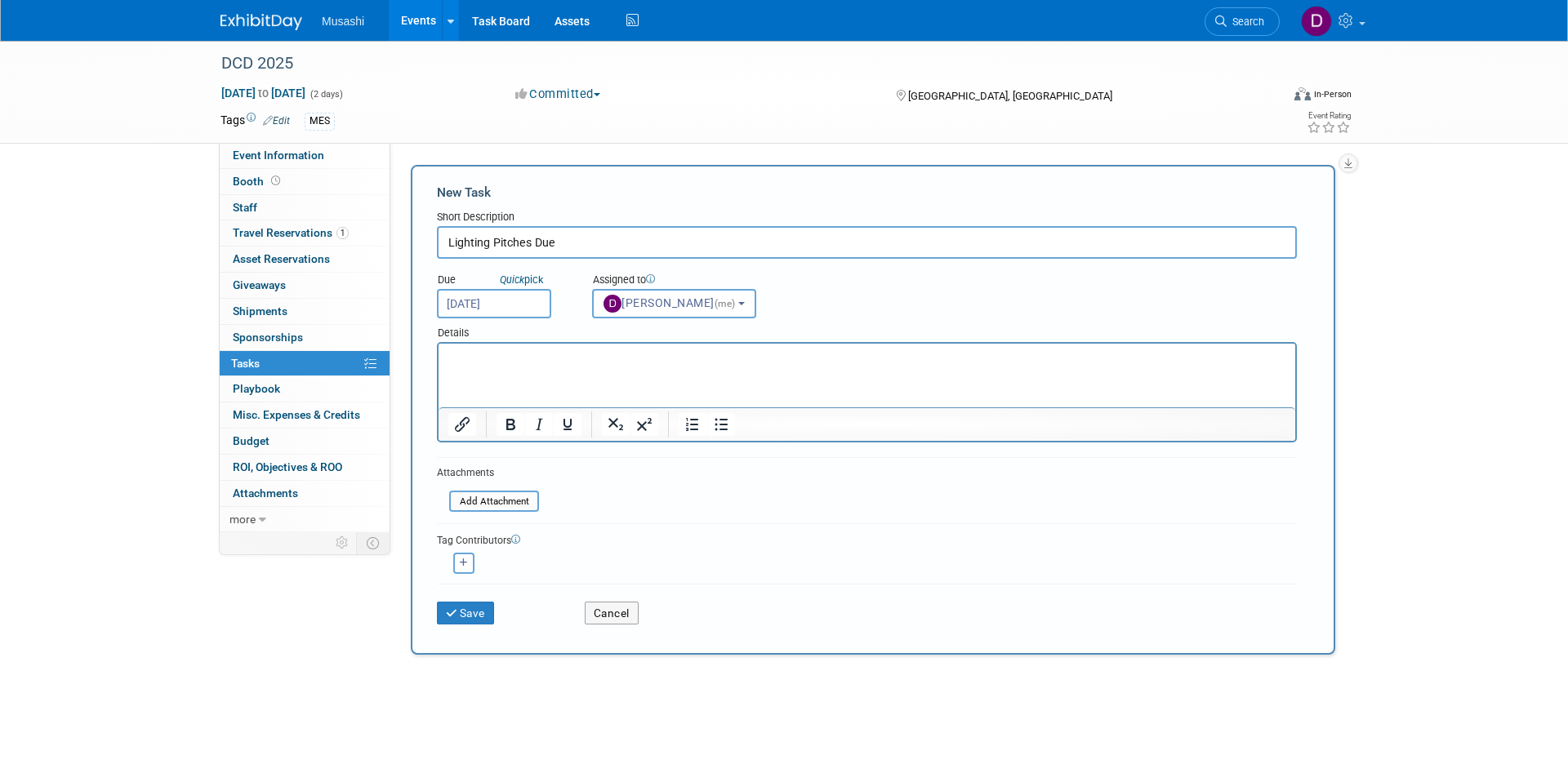
click at [485, 367] on html at bounding box center [867, 355] width 856 height 23
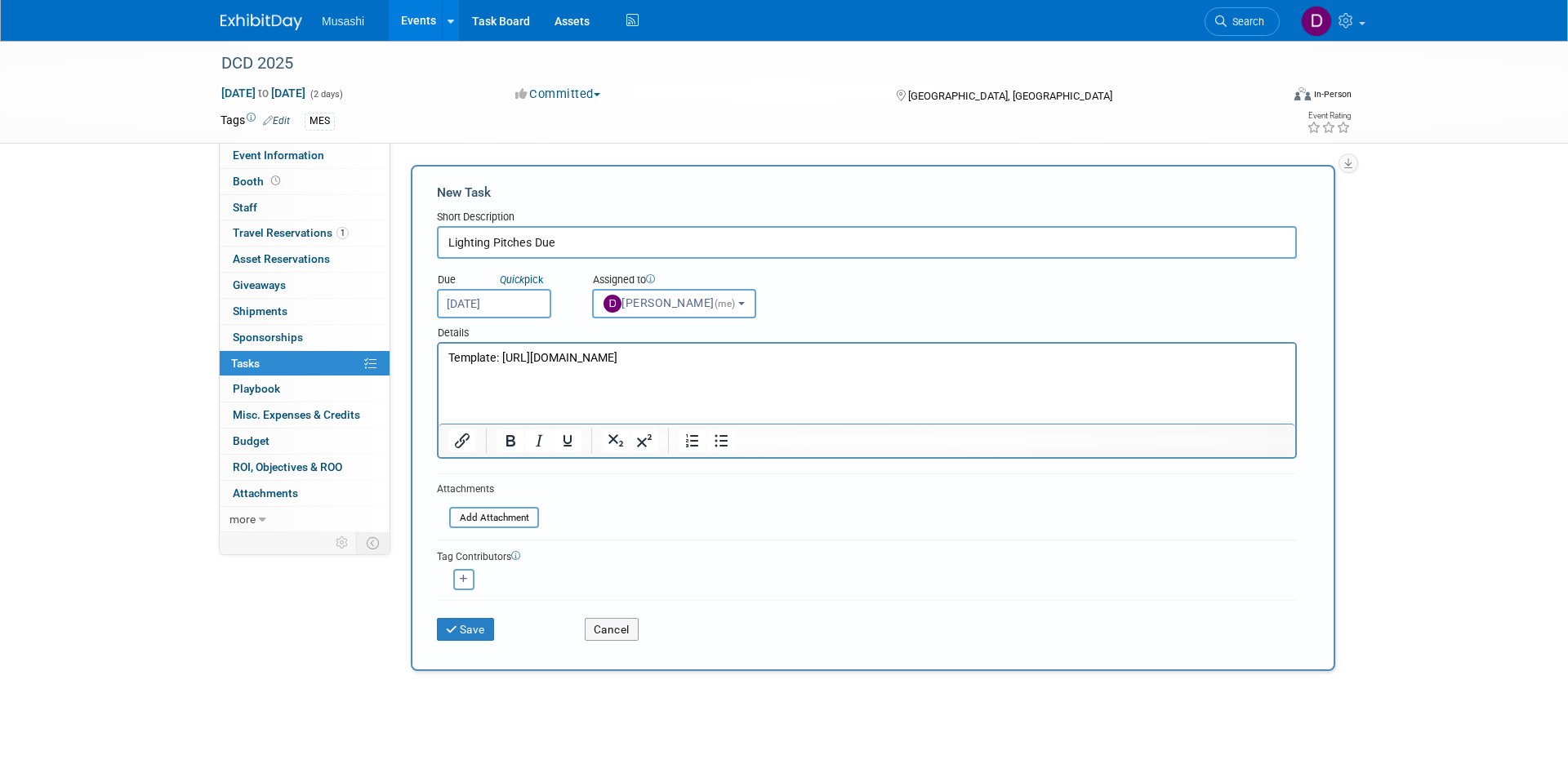
click at [789, 367] on html "Template: https://docs.google.com/presentation/d/1lEI5dPz227wPdaB1IuUpCuf30xXTu…" at bounding box center [867, 355] width 856 height 23
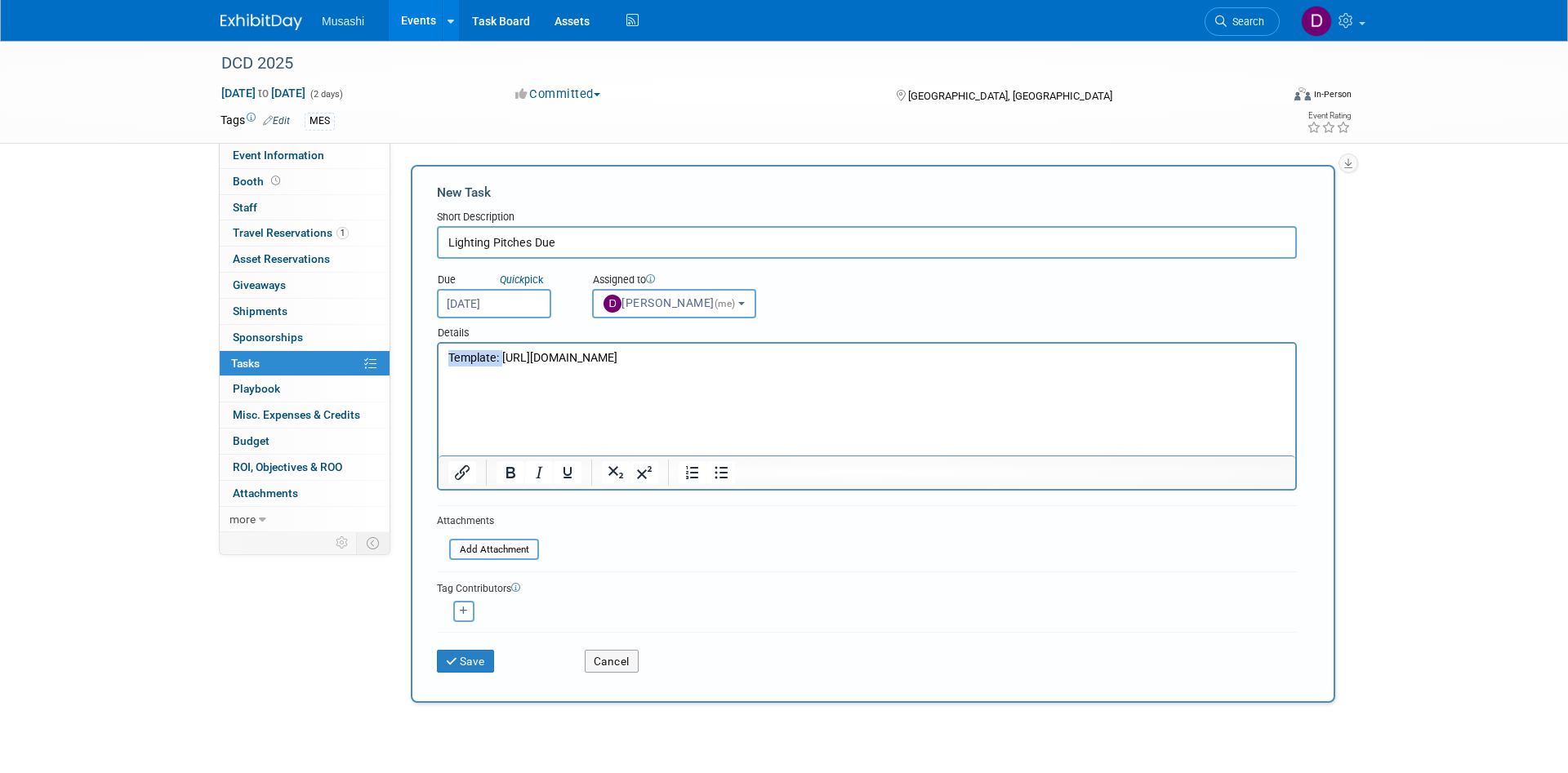
drag, startPoint x: 501, startPoint y: 362, endPoint x: 429, endPoint y: 345, distance: 74.0
click at [439, 345] on html "Template: https://docs.google.com/presentation/d/1lEI5dPz227wPdaB1IuUpCuf30xXTu…" at bounding box center [867, 371] width 856 height 55
click at [509, 480] on icon "Bold" at bounding box center [510, 472] width 19 height 19
click at [849, 383] on p "Rich Text Area. Press ALT-0 for help." at bounding box center [867, 374] width 838 height 16
click at [490, 660] on button "Save" at bounding box center [465, 660] width 57 height 23
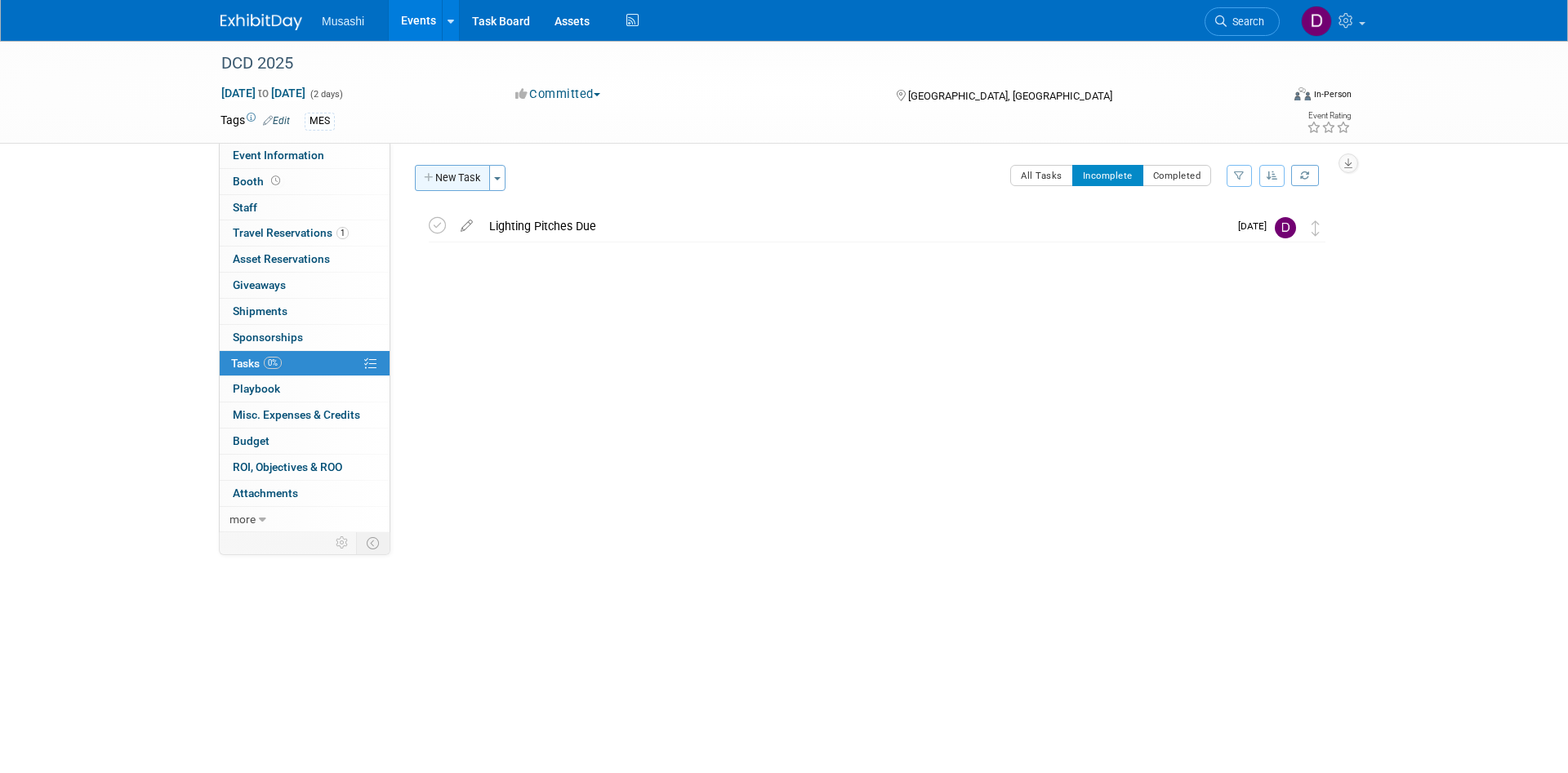
click at [463, 171] on button "New Task" at bounding box center [452, 178] width 75 height 26
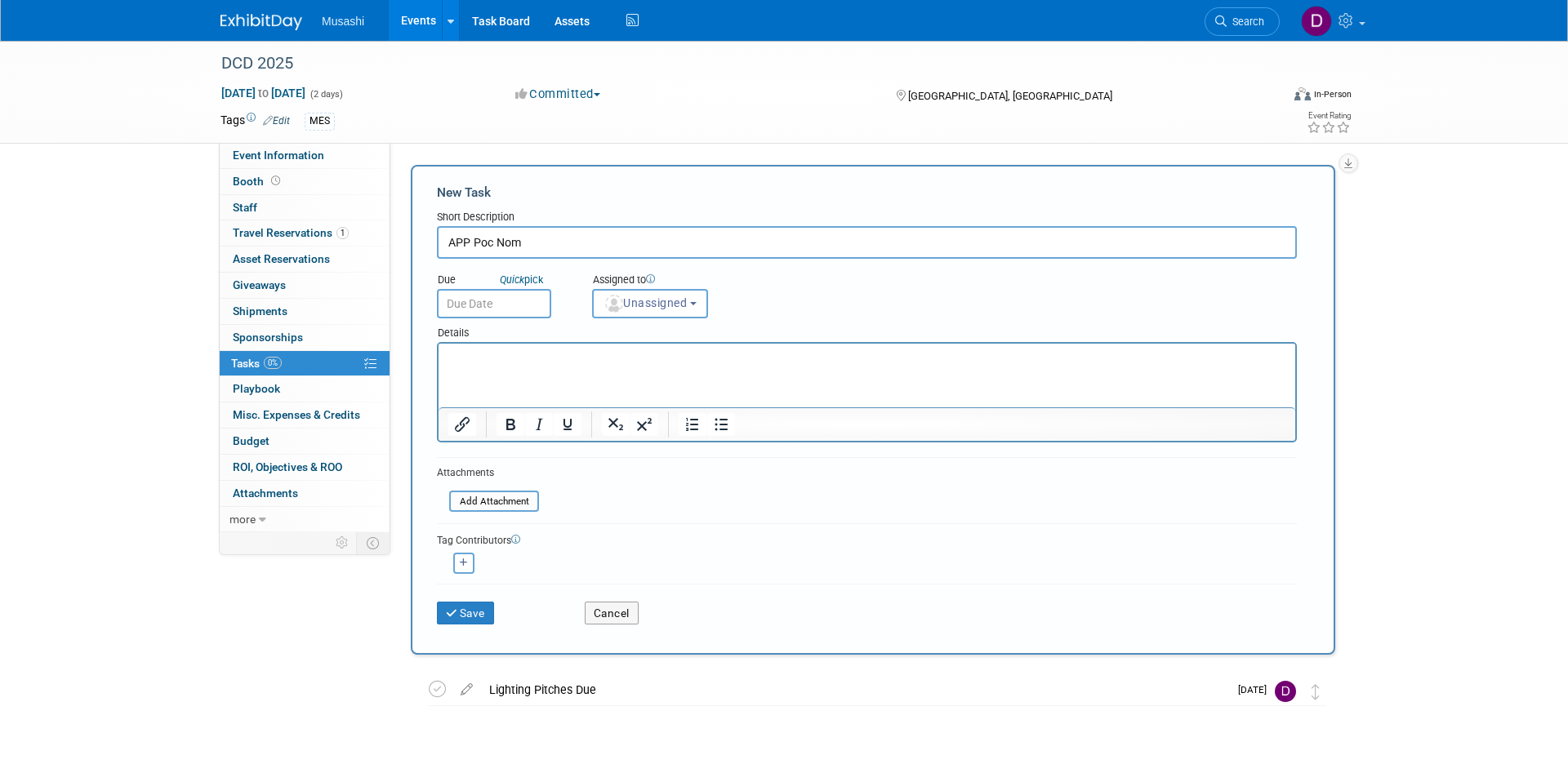
type input "APP Poc Nom"
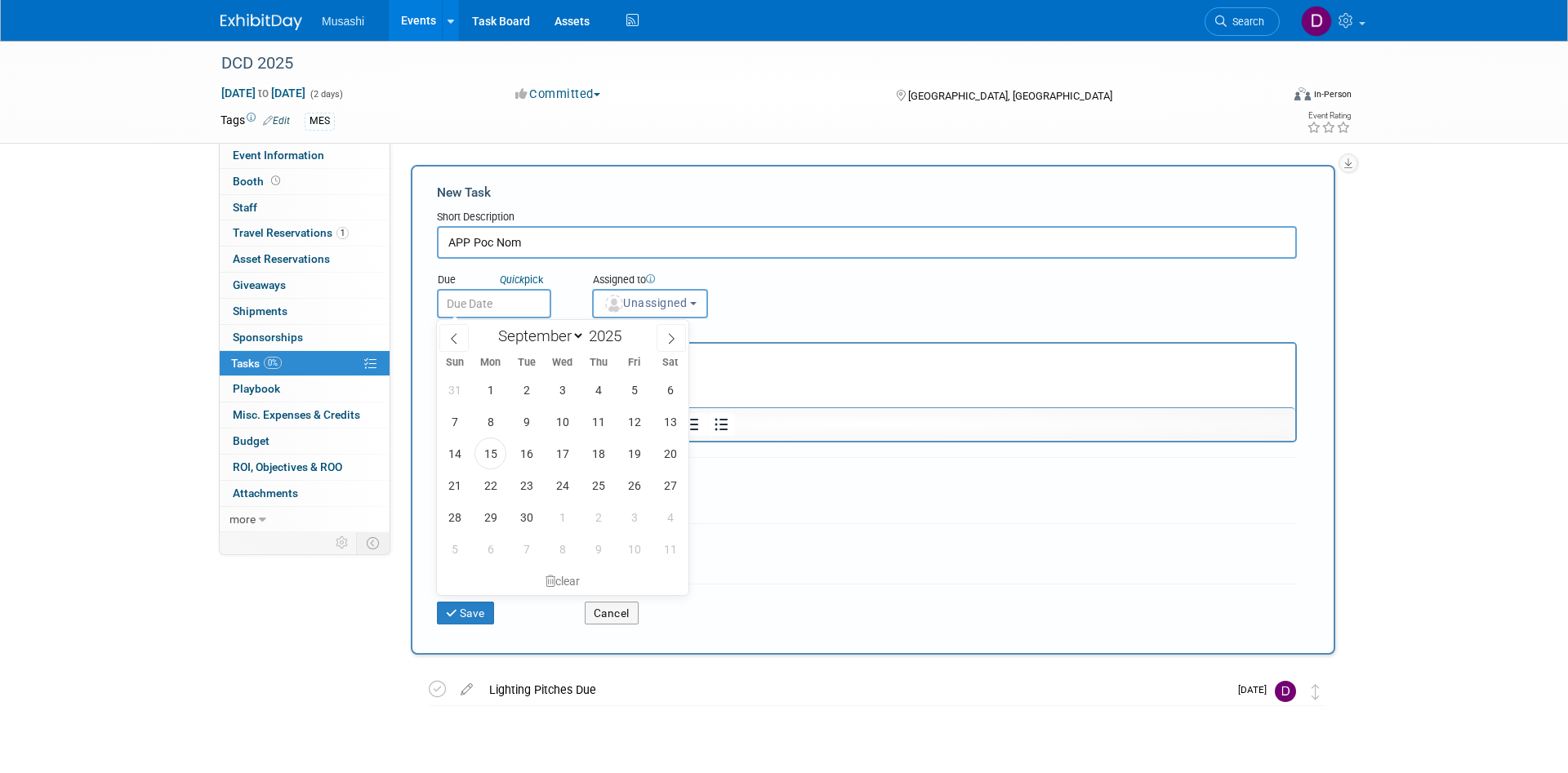
click at [513, 314] on input "text" at bounding box center [494, 303] width 114 height 30
click at [496, 458] on span "15" at bounding box center [490, 454] width 32 height 32
type input "Sep 15, 2025"
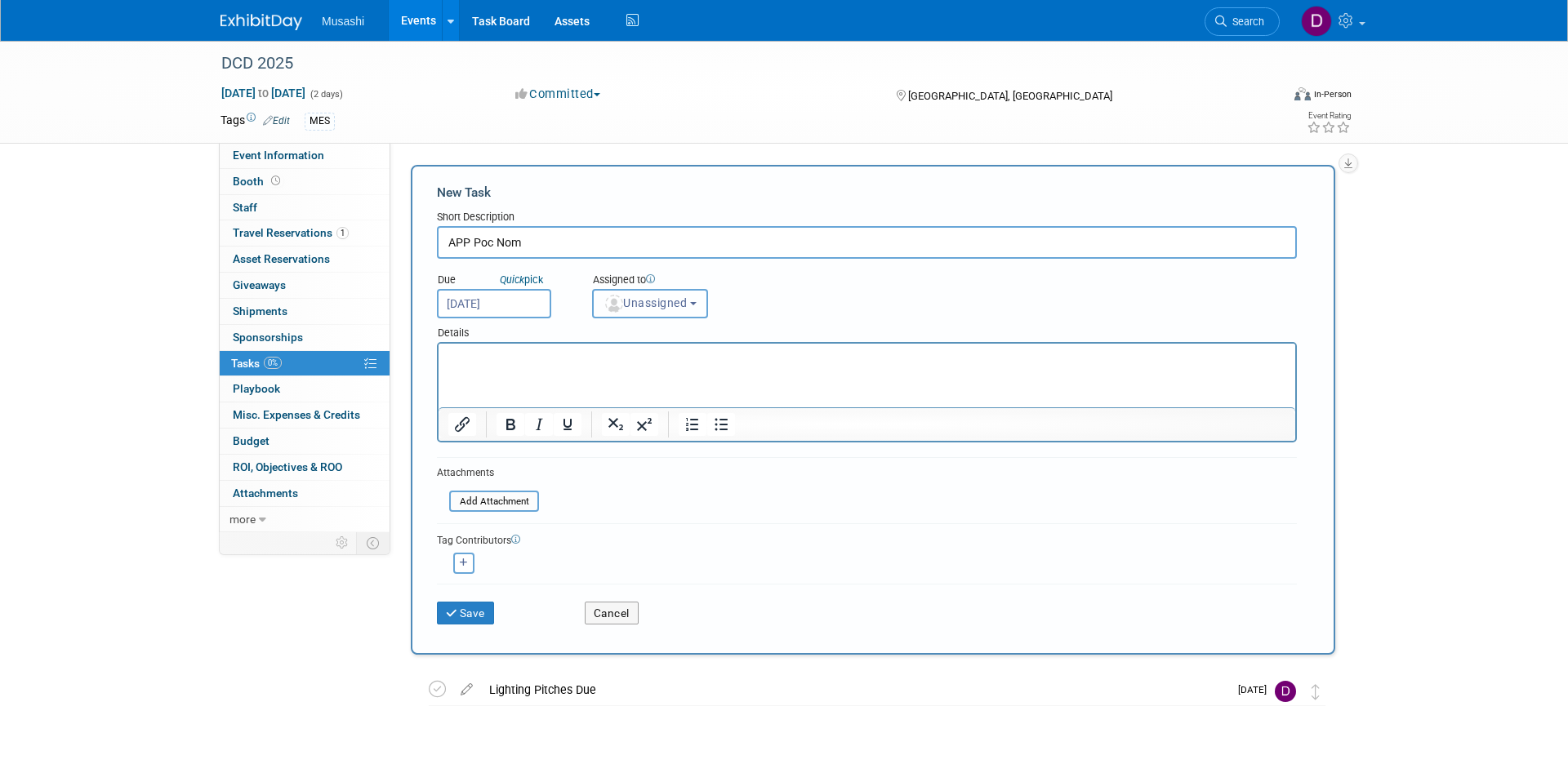
click at [695, 312] on button "Unassigned" at bounding box center [650, 303] width 116 height 30
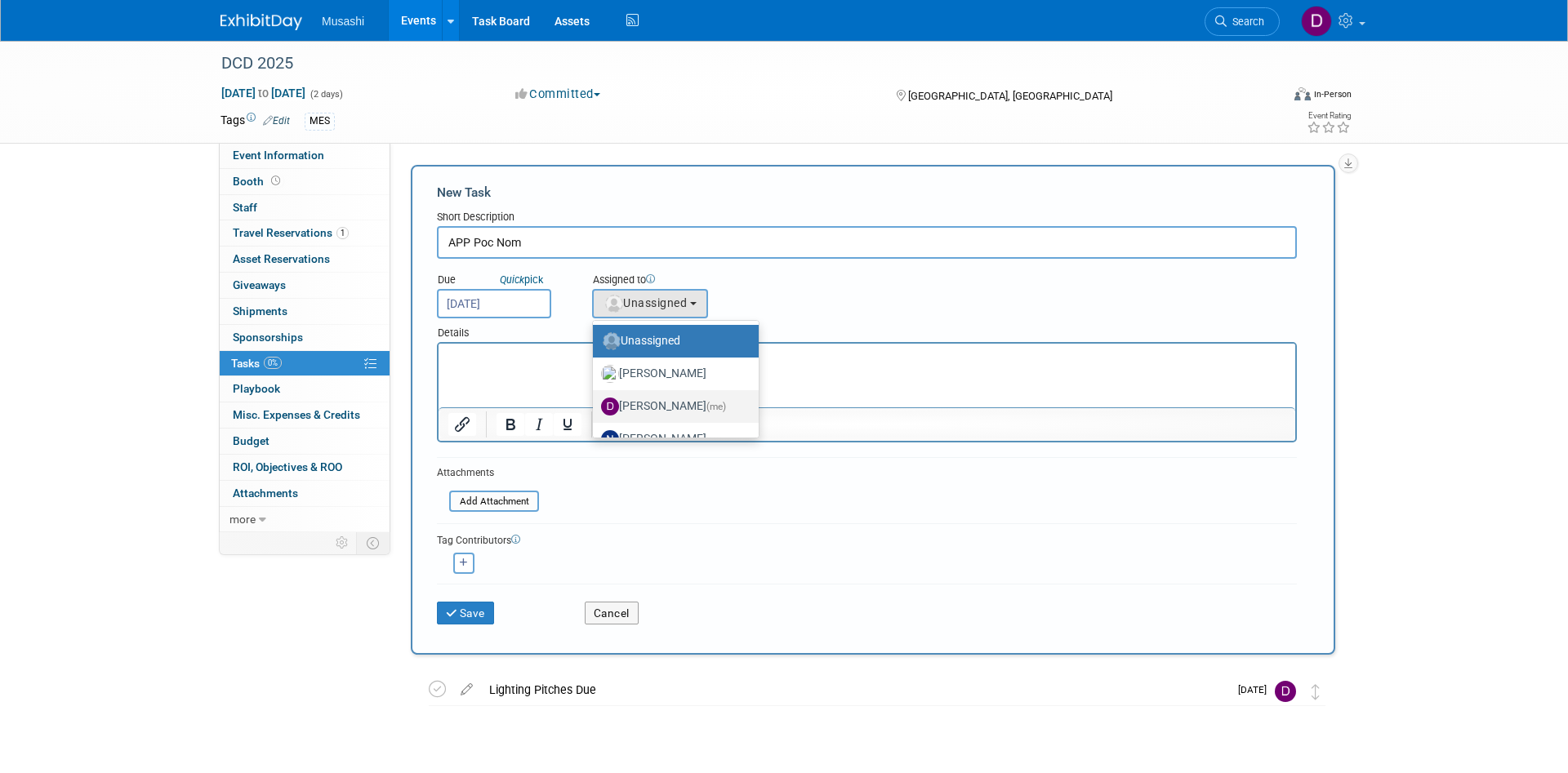
click at [665, 409] on label "Daniel Agar (me)" at bounding box center [671, 406] width 141 height 26
click at [596, 409] on input "Daniel Agar (me)" at bounding box center [590, 404] width 11 height 11
select select "d86a57ab-04cc-4927-9598-2bc58e6f6213"
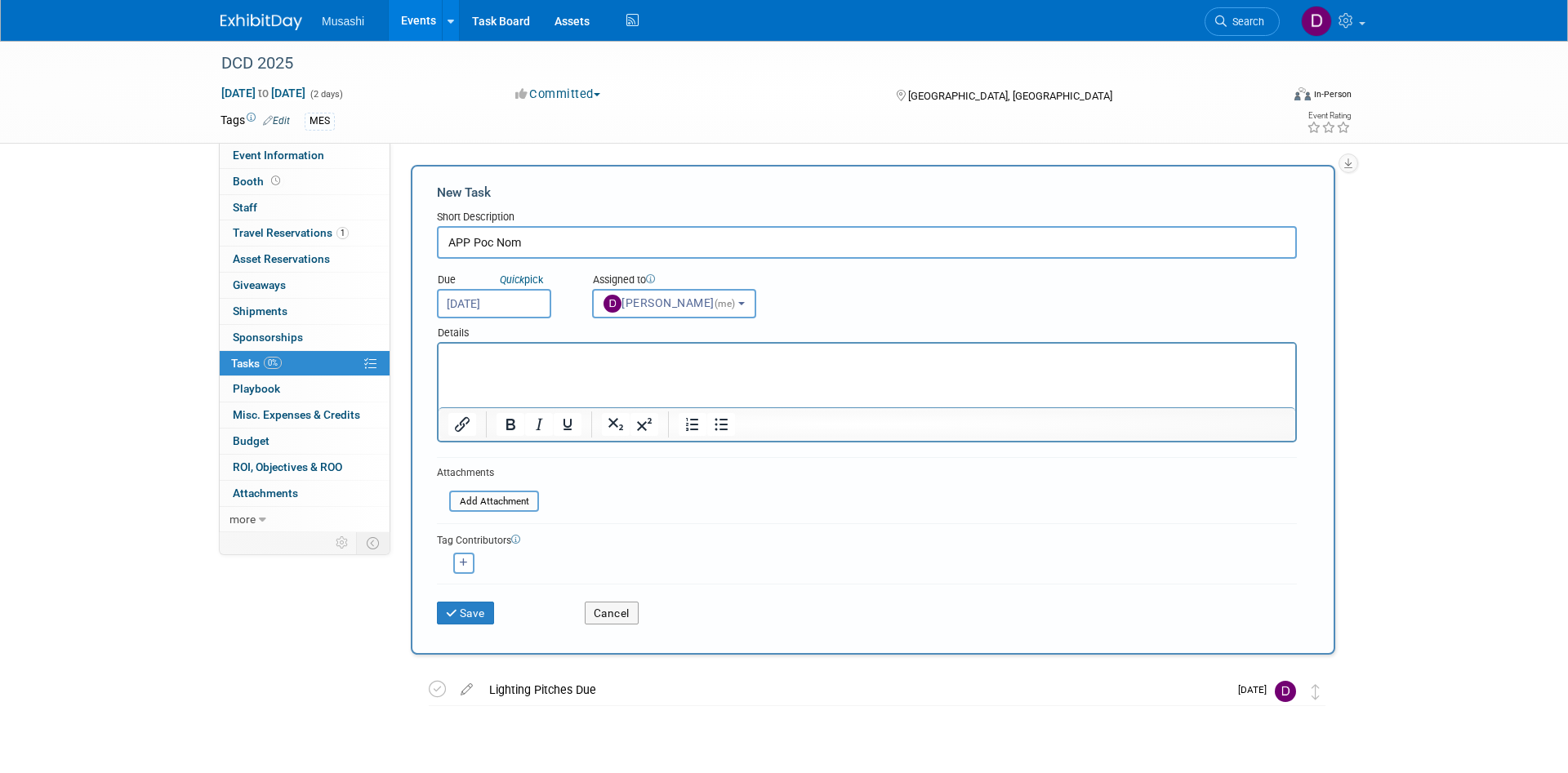
click at [597, 367] on html at bounding box center [867, 355] width 856 height 23
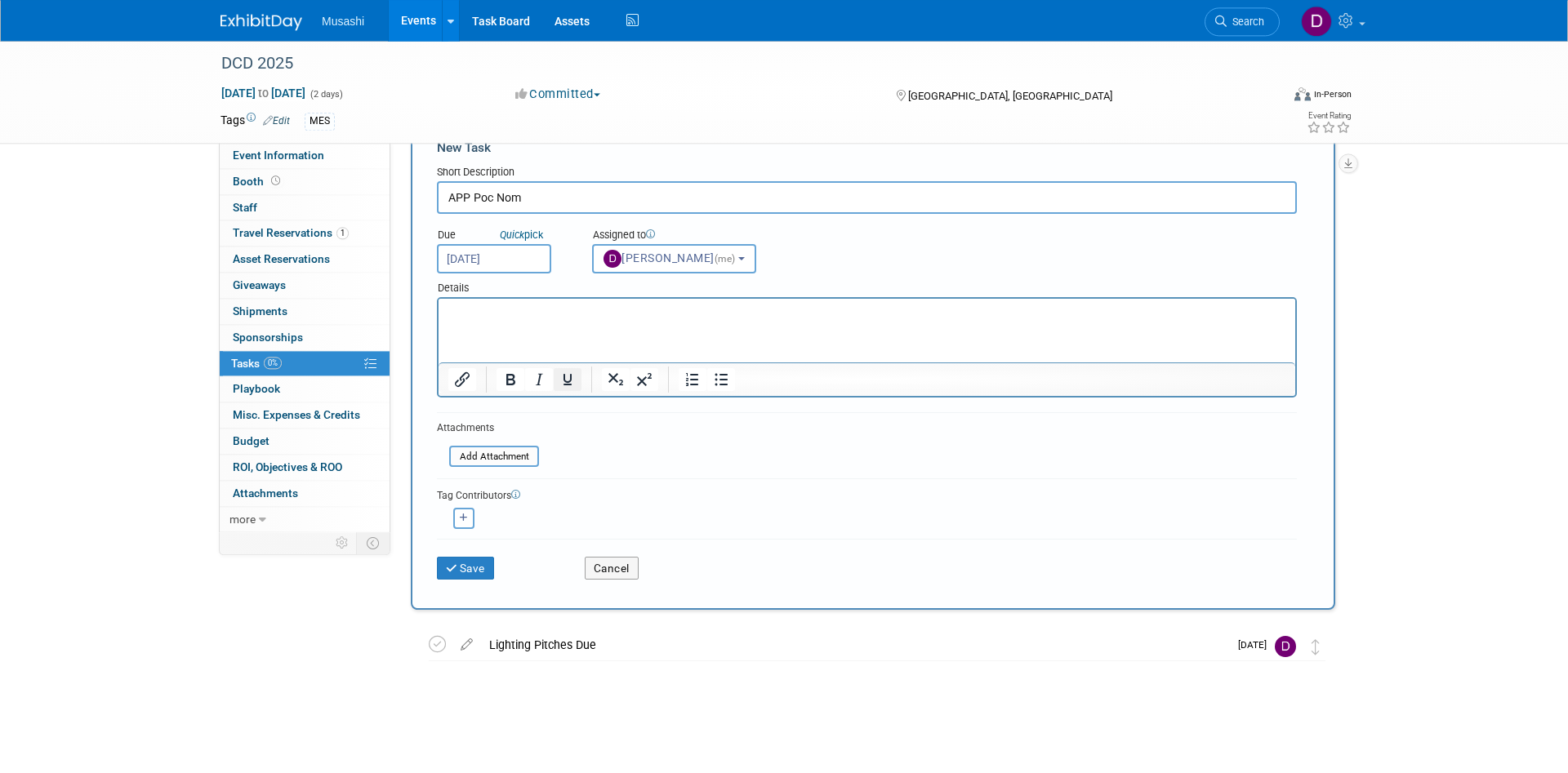
scroll to position [79, 0]
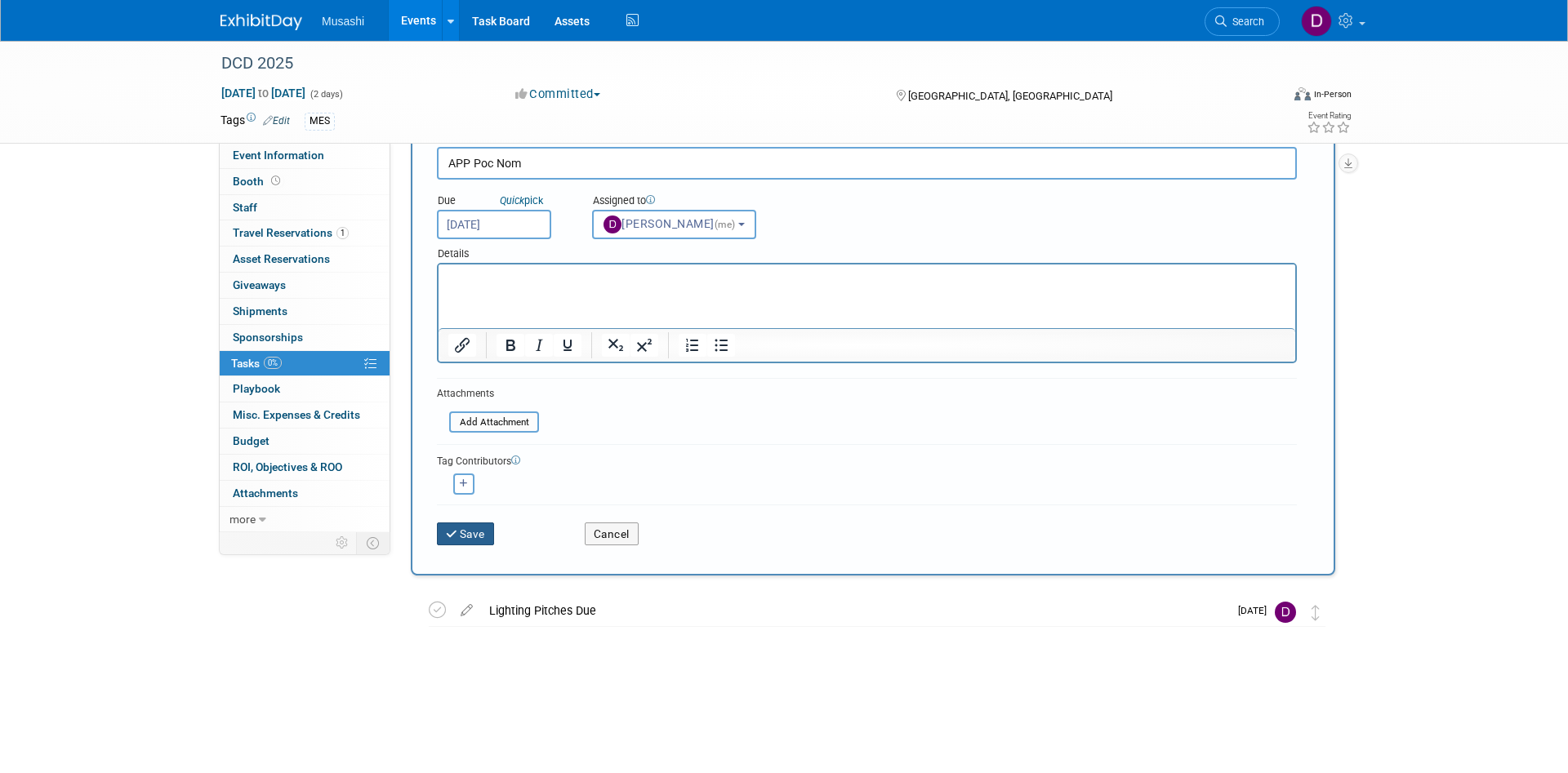
click at [477, 538] on button "Save" at bounding box center [465, 533] width 57 height 23
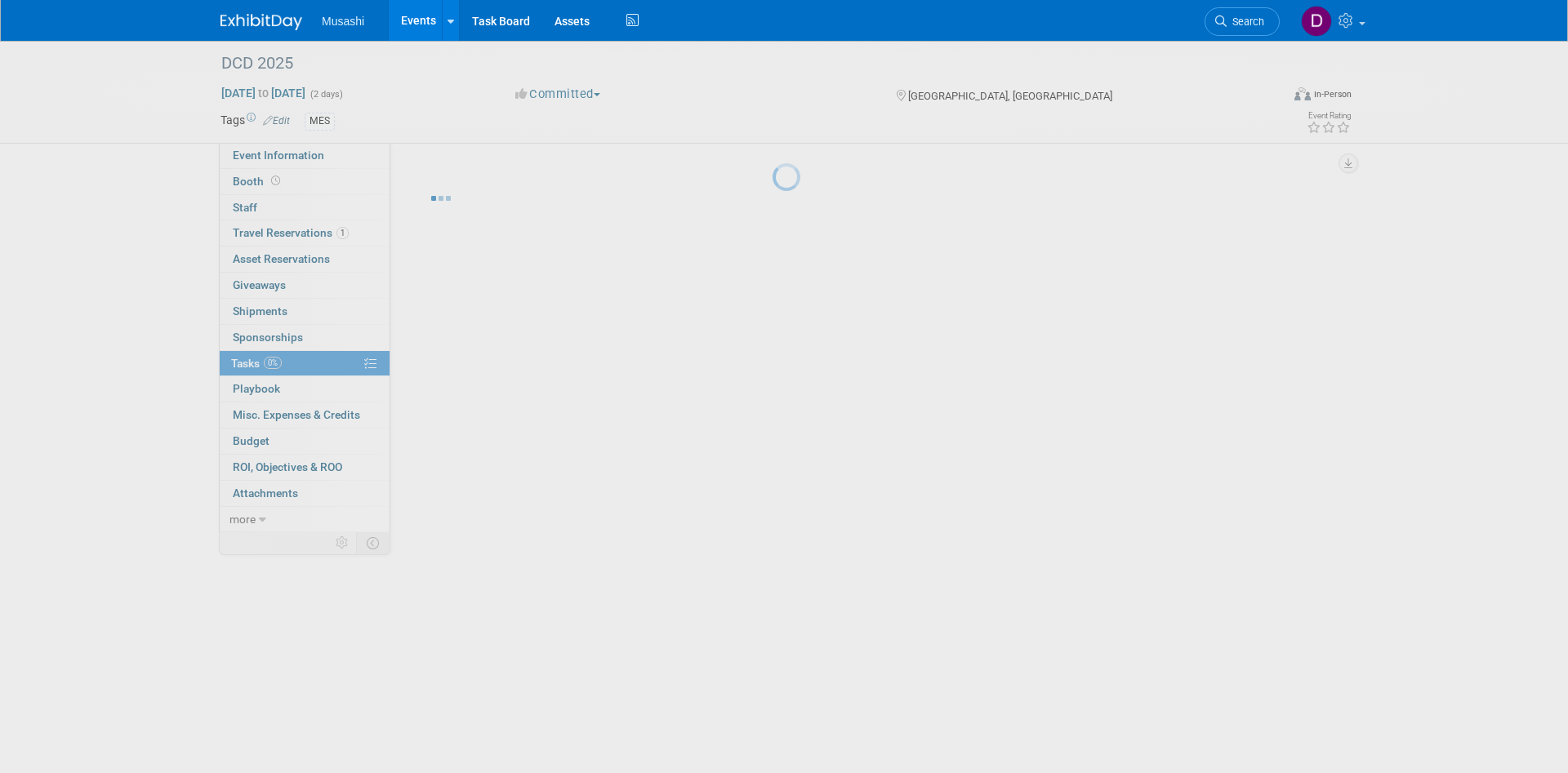
scroll to position [0, 0]
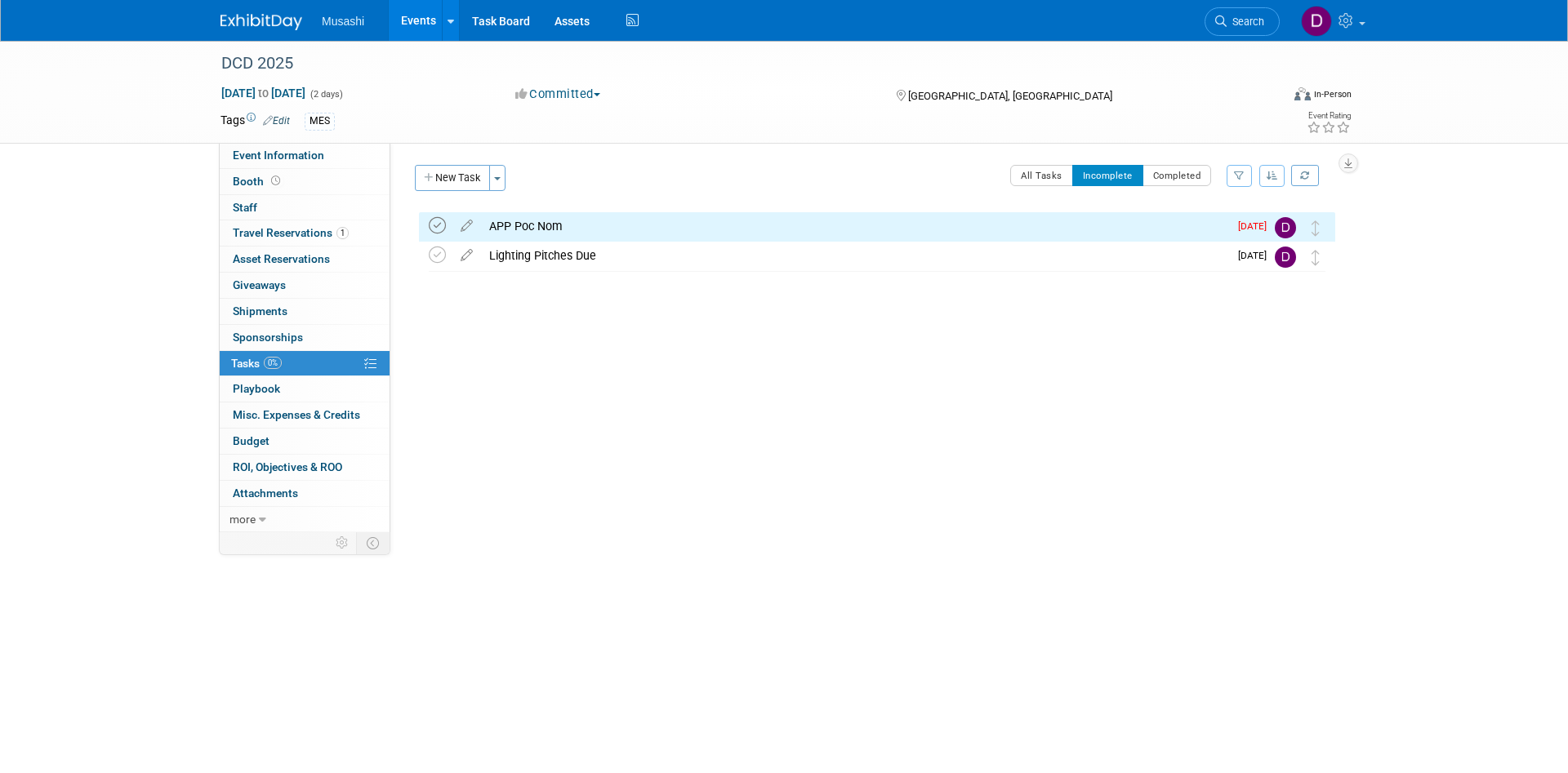
click at [434, 230] on icon at bounding box center [437, 225] width 17 height 17
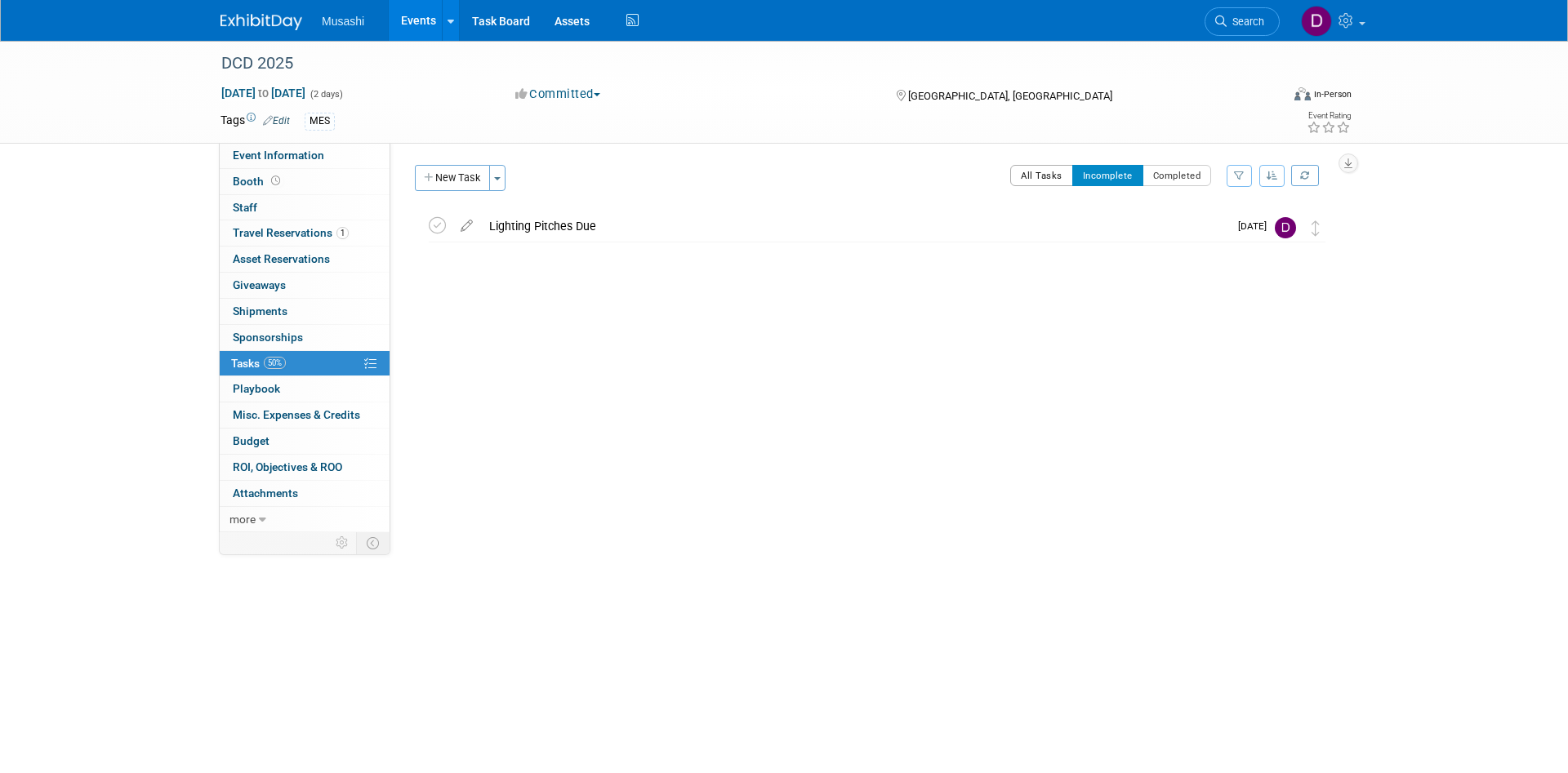
click at [1061, 173] on button "All Tasks" at bounding box center [1041, 175] width 63 height 21
click at [463, 182] on button "New Task" at bounding box center [452, 178] width 75 height 26
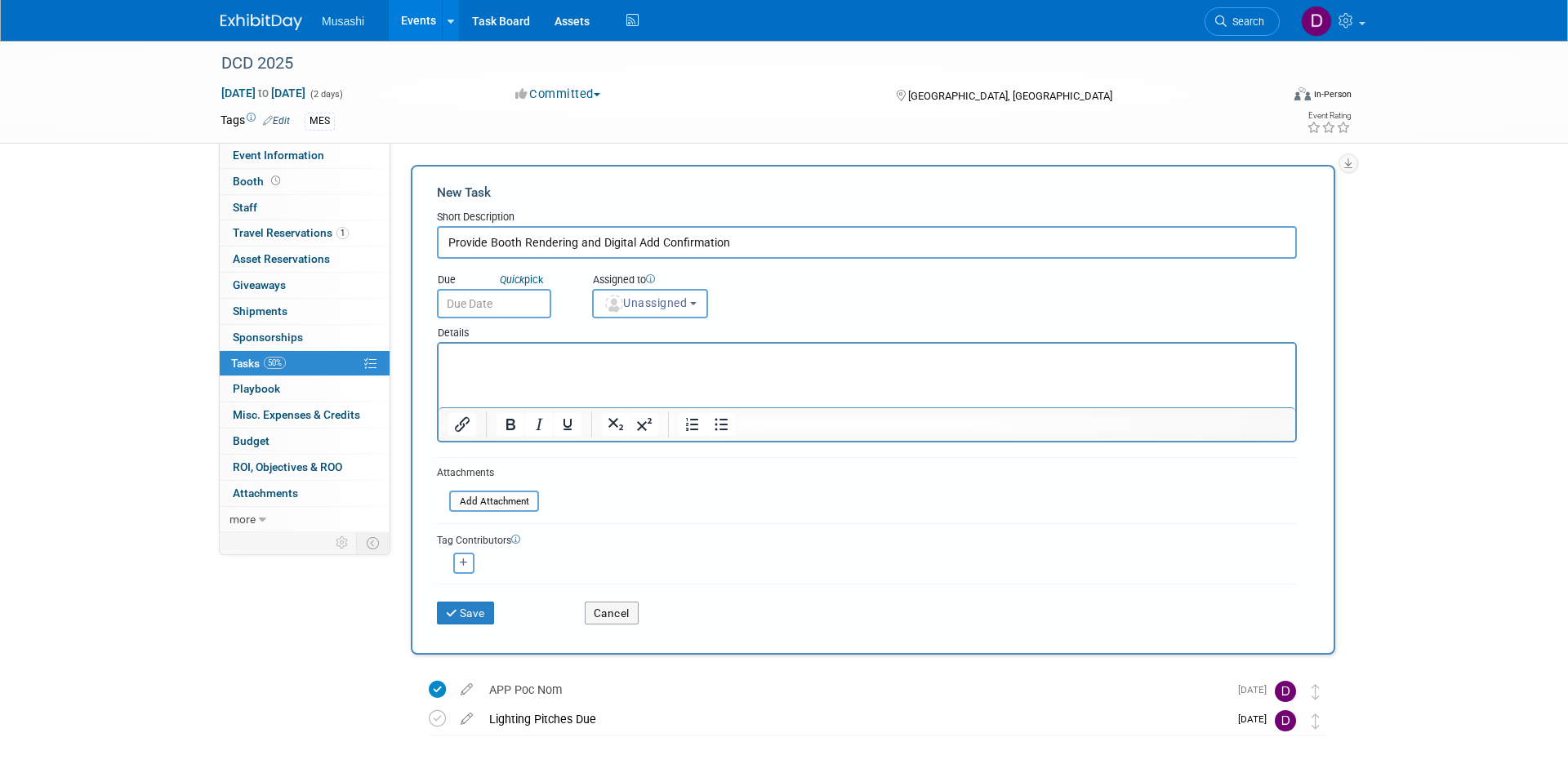
type input "Provide Booth Rendering and Digital Add Confirmation"
click at [496, 301] on input "text" at bounding box center [494, 303] width 114 height 30
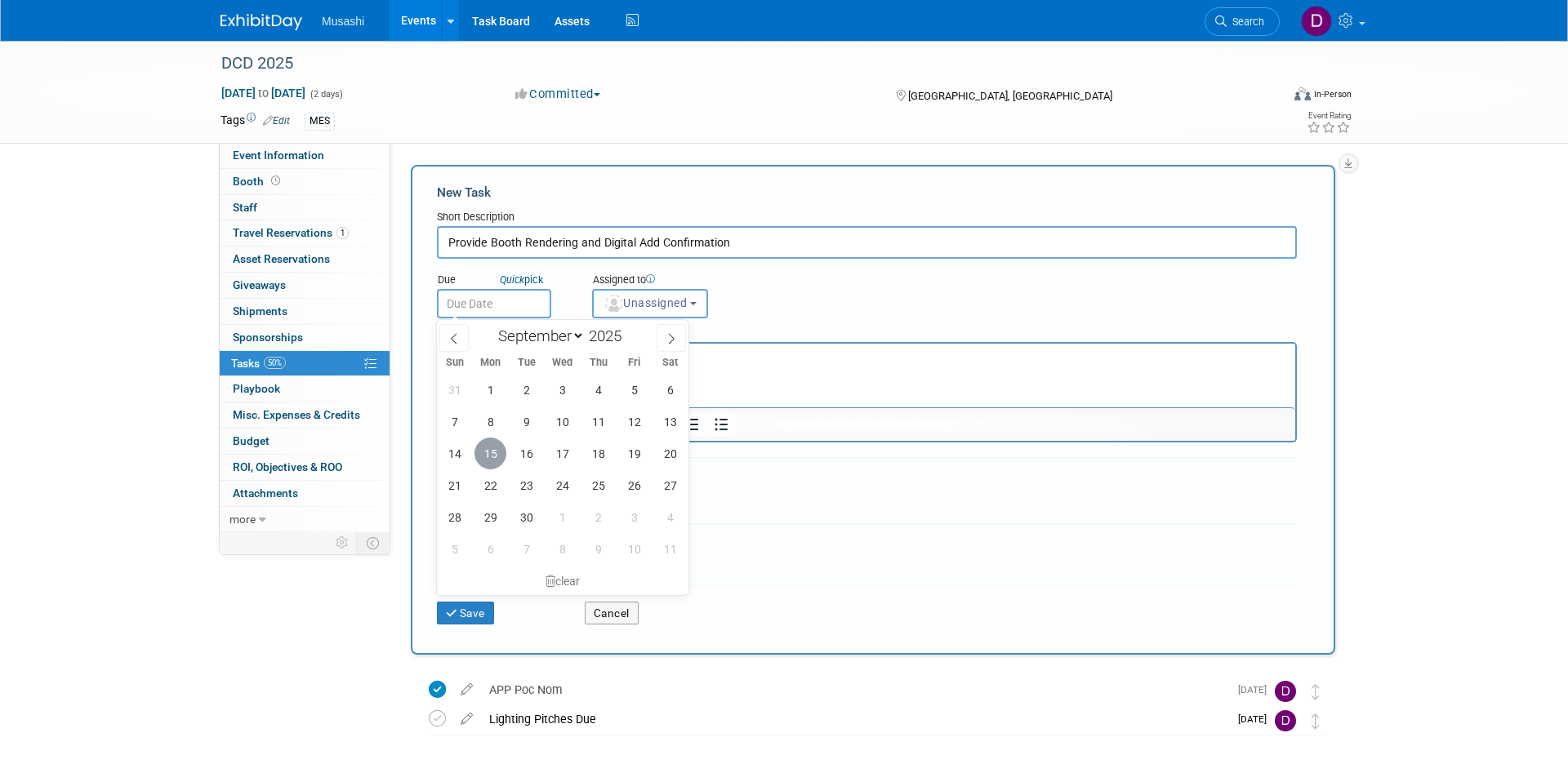
drag, startPoint x: 497, startPoint y: 457, endPoint x: 309, endPoint y: 21, distance: 474.8
click at [497, 457] on span "15" at bounding box center [490, 454] width 32 height 32
type input "Sep 15, 2025"
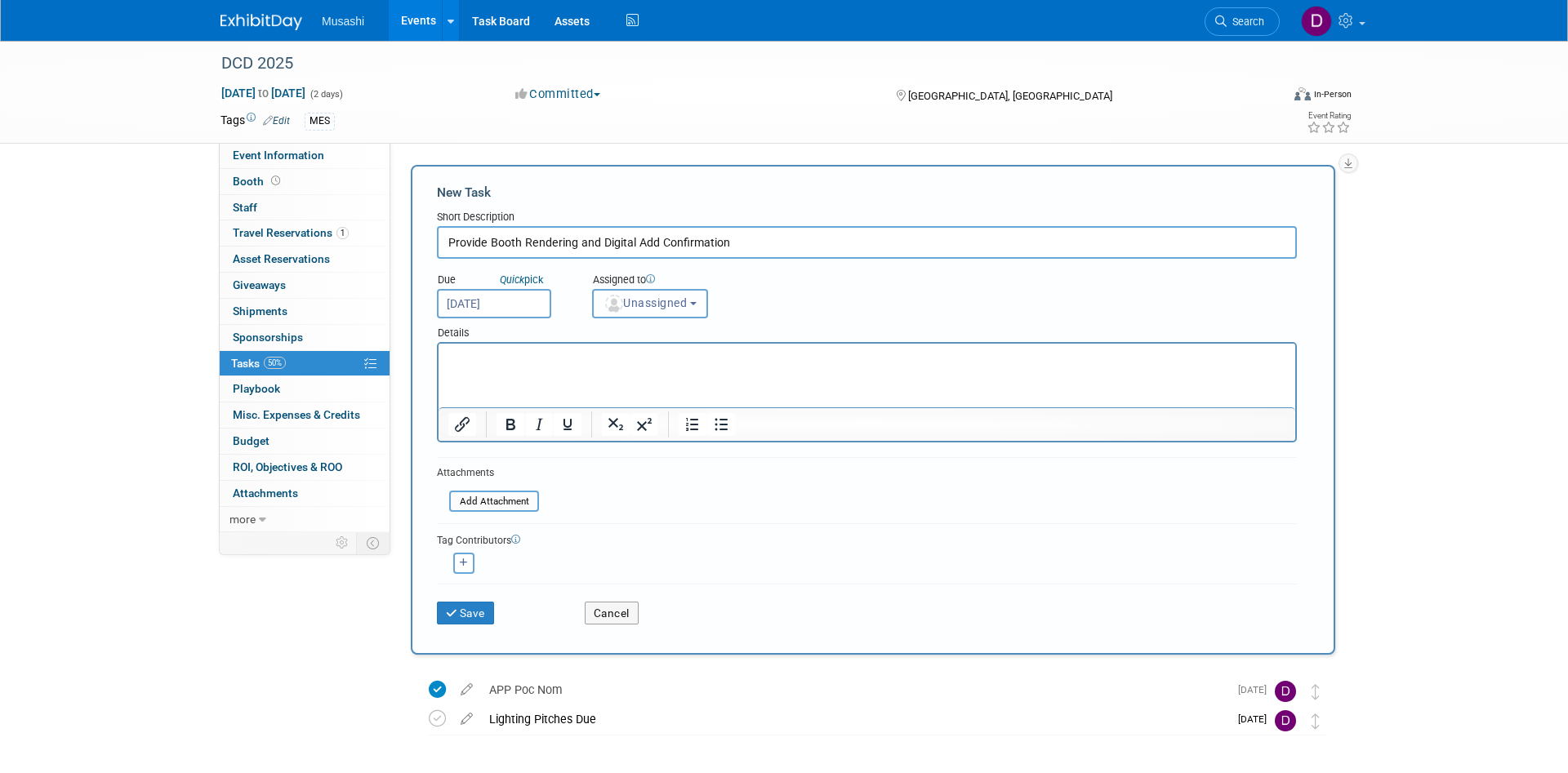
click at [675, 308] on span "Unassigned" at bounding box center [645, 302] width 83 height 13
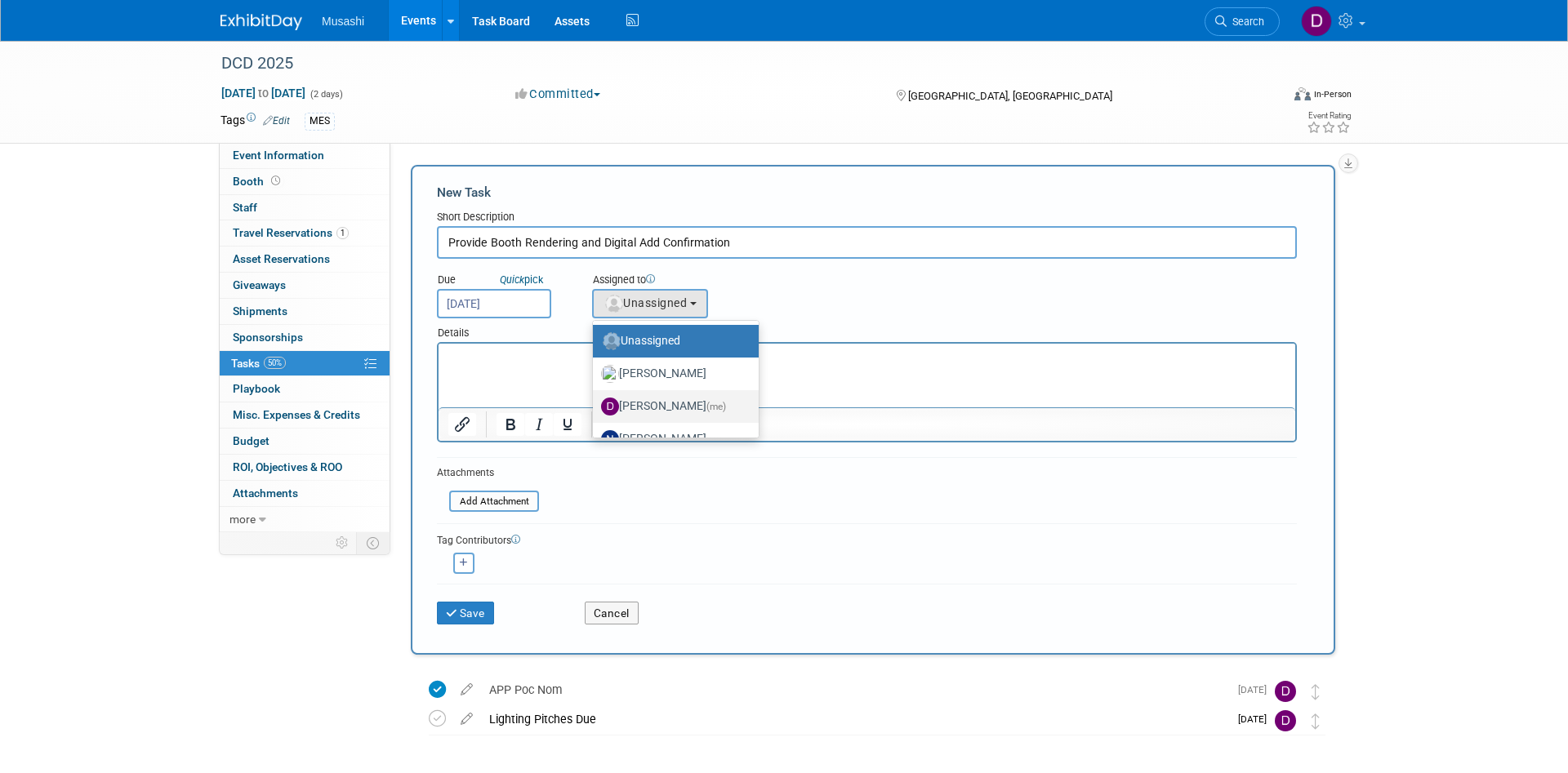
click at [667, 404] on label "Daniel Agar (me)" at bounding box center [671, 406] width 141 height 26
click at [596, 404] on input "Daniel Agar (me)" at bounding box center [590, 404] width 11 height 11
select select "d86a57ab-04cc-4927-9598-2bc58e6f6213"
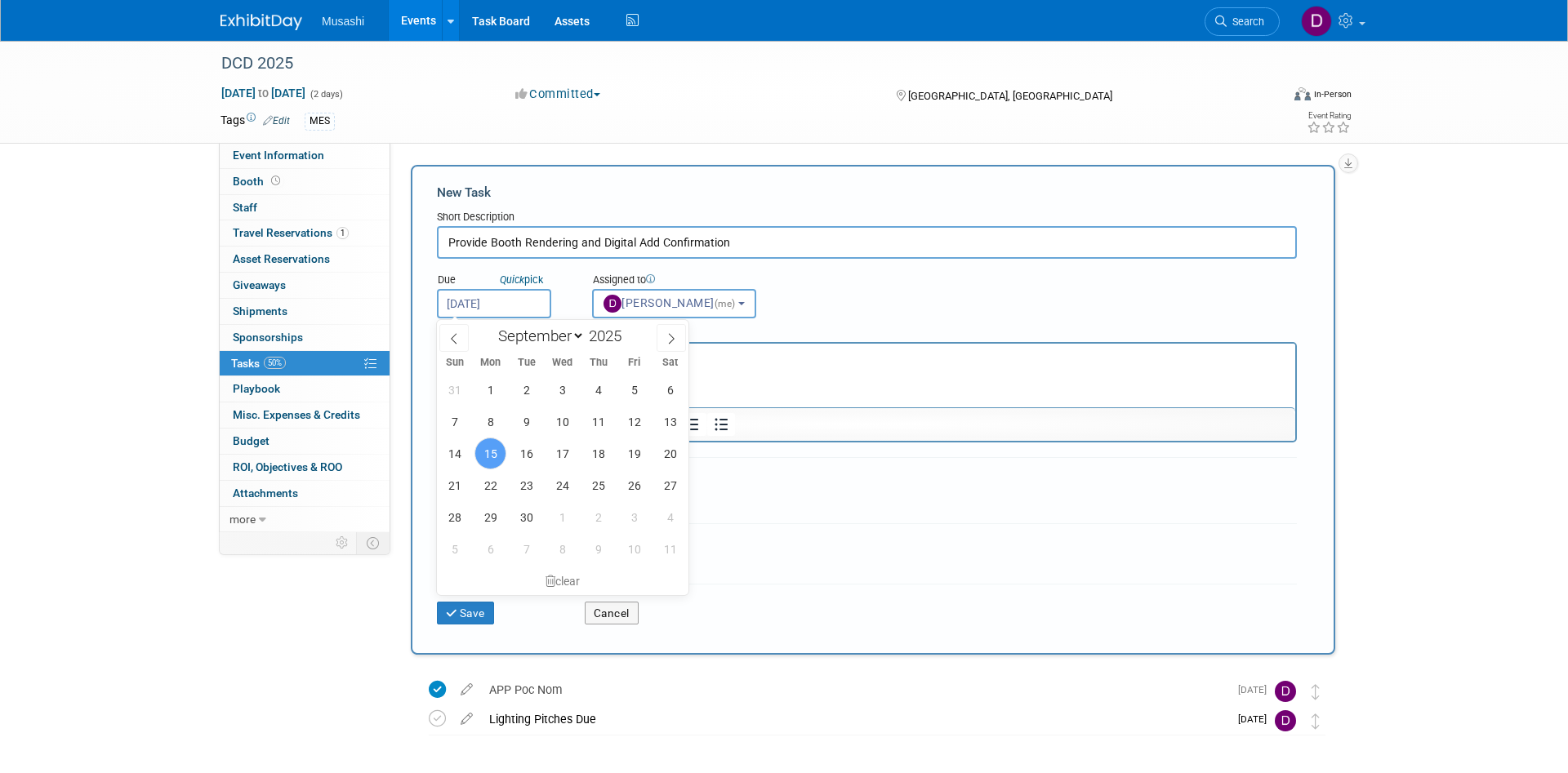
click at [546, 295] on input "Sep 15, 2025" at bounding box center [494, 303] width 114 height 30
click at [635, 426] on span "12" at bounding box center [634, 422] width 32 height 32
type input "Sep 12, 2025"
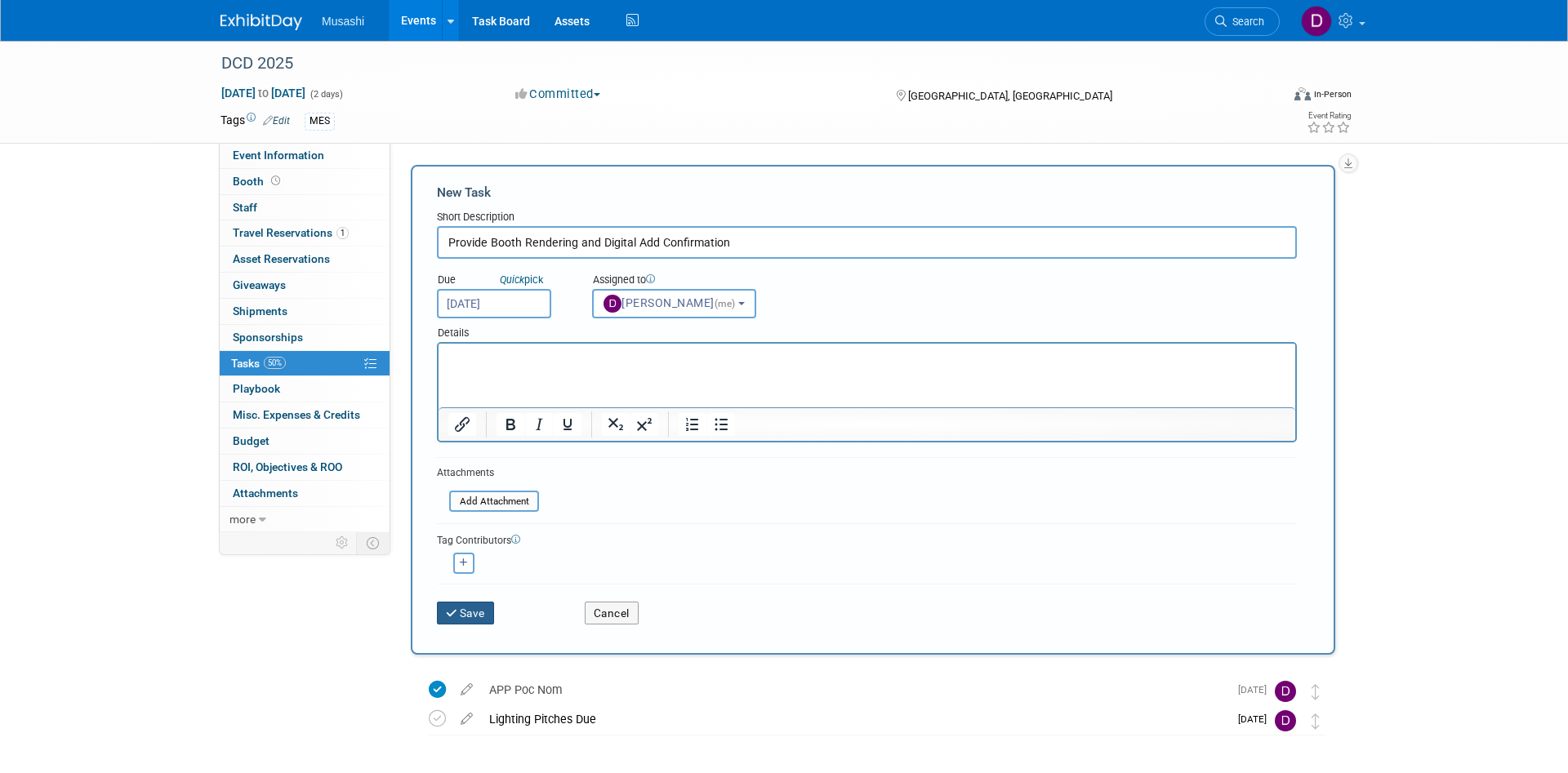
click at [466, 615] on button "Save" at bounding box center [465, 612] width 57 height 23
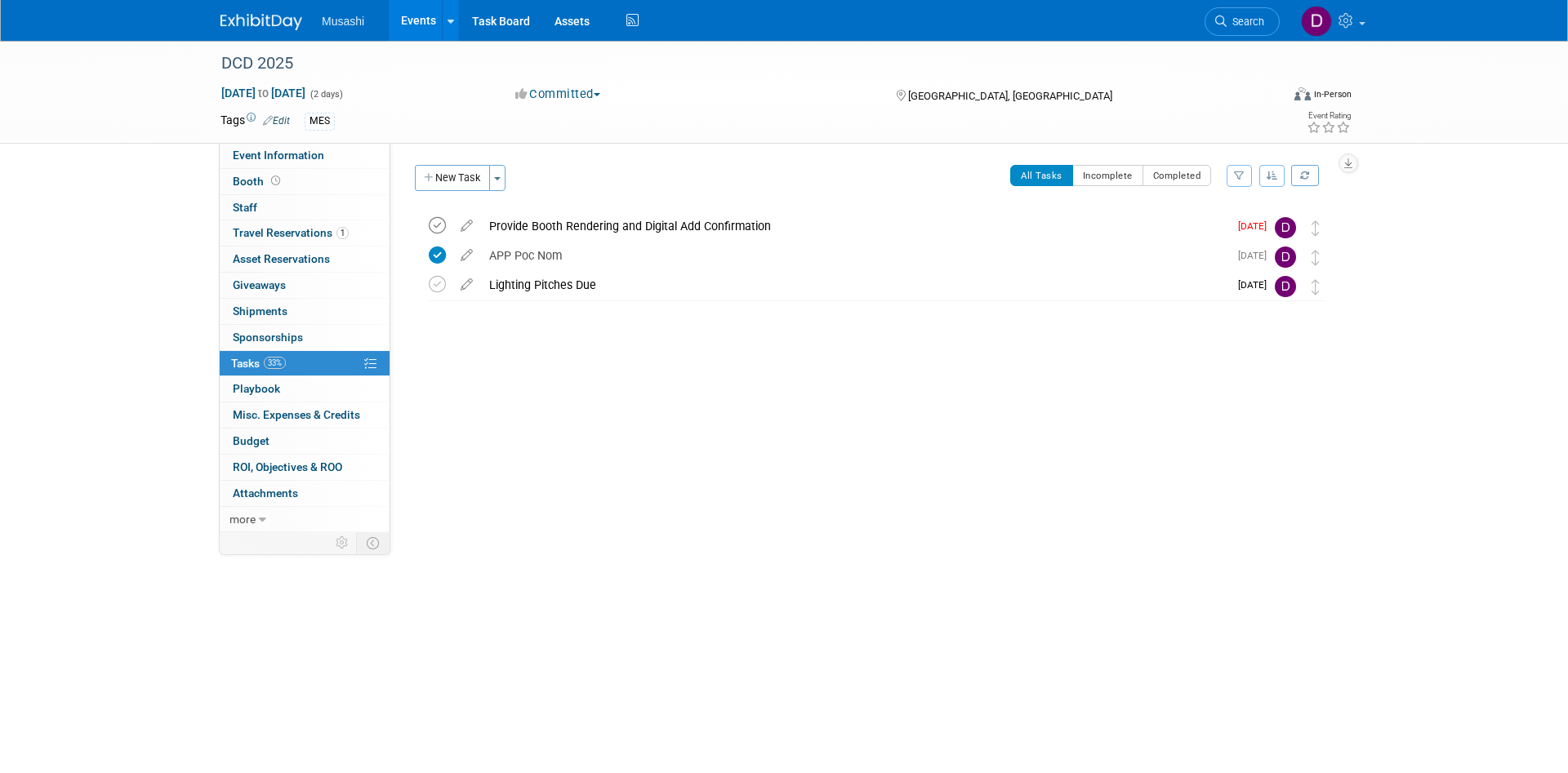
click at [442, 228] on icon at bounding box center [437, 225] width 17 height 17
click at [458, 180] on button "New Task" at bounding box center [452, 178] width 75 height 26
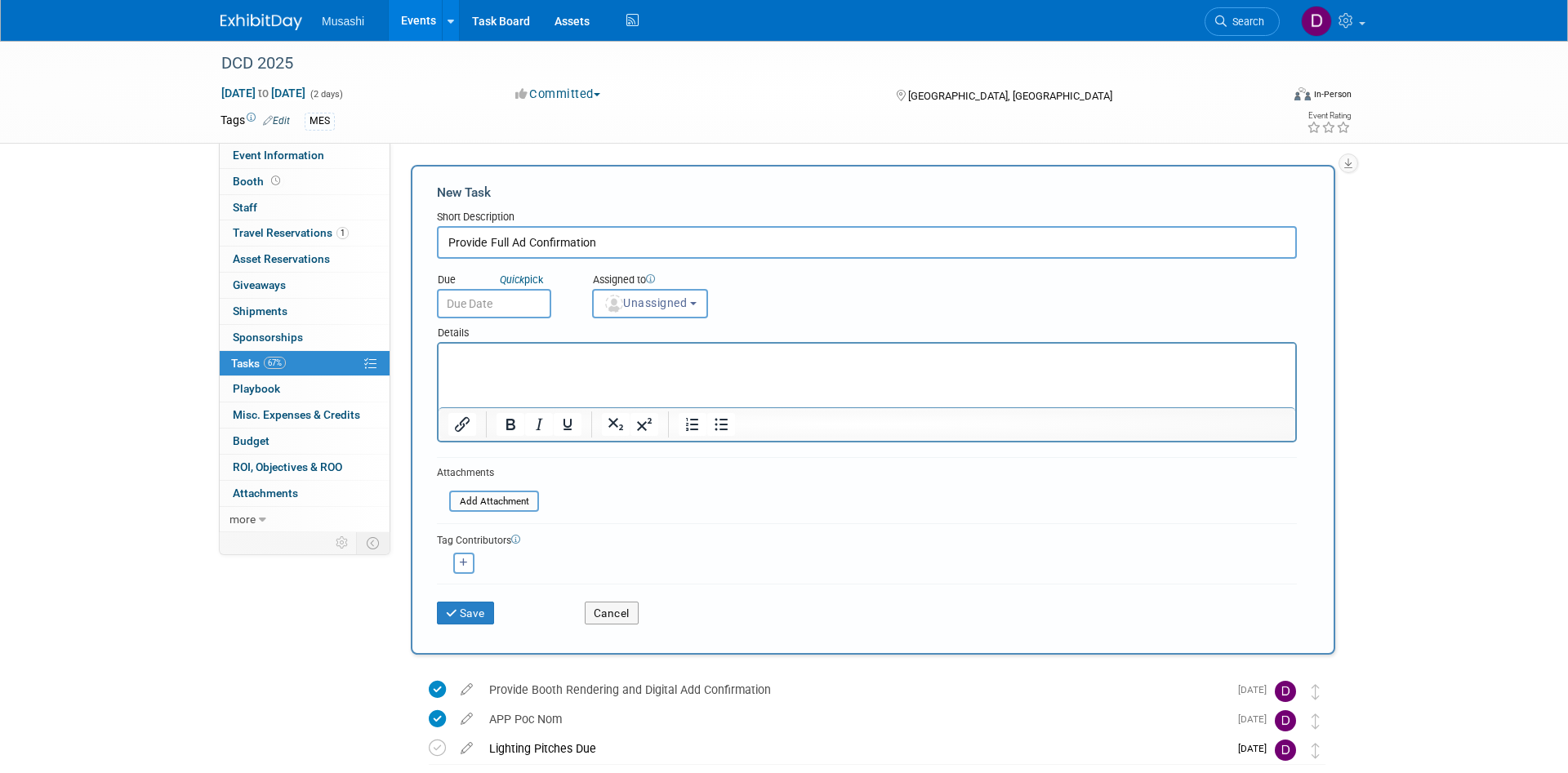
type input "Provide Full Ad Confirmation"
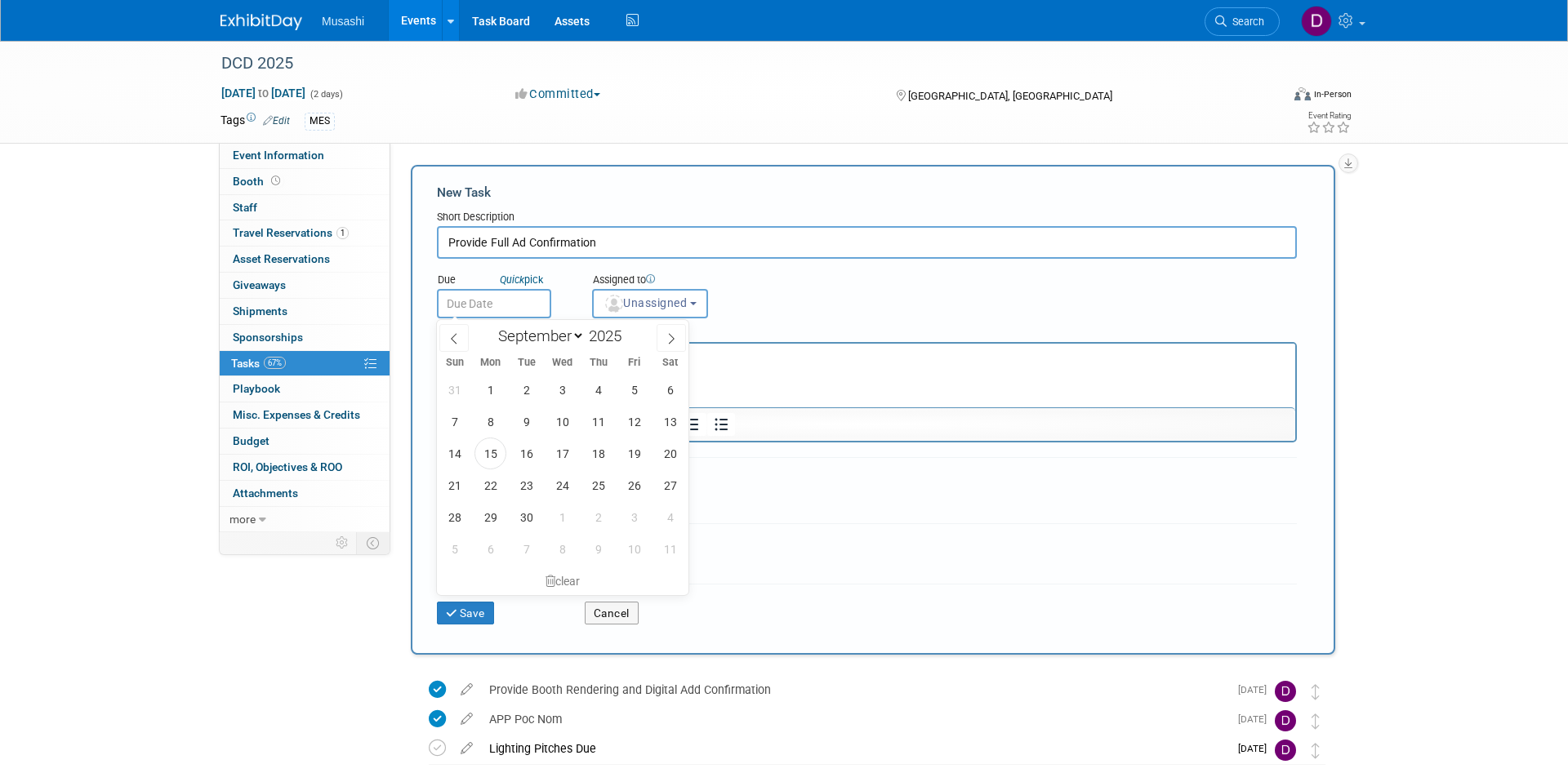
click at [530, 298] on input "text" at bounding box center [494, 303] width 114 height 30
click at [566, 454] on span "17" at bounding box center [562, 454] width 32 height 32
type input "Sep 17, 2025"
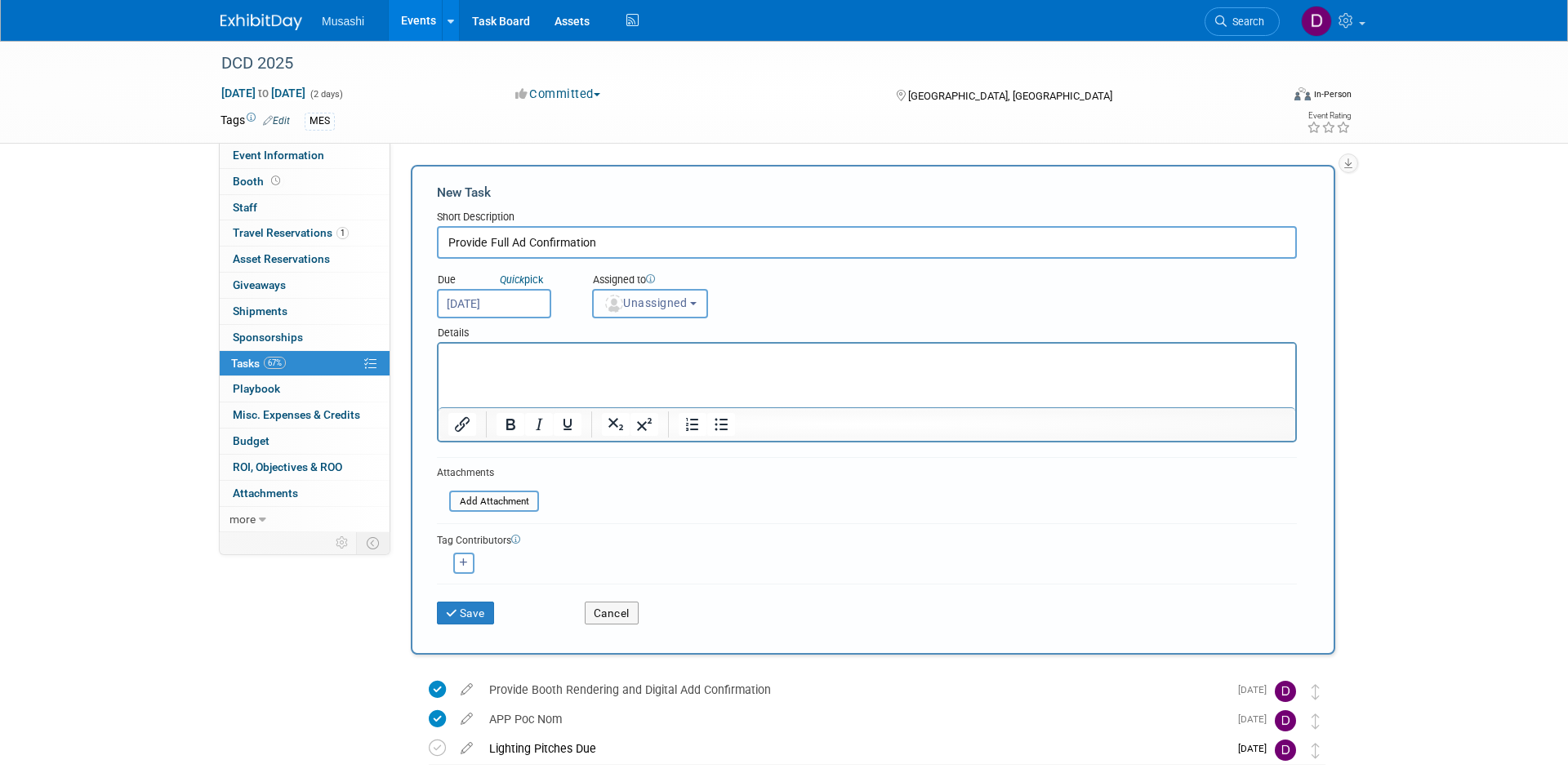
click at [645, 290] on button "Unassigned" at bounding box center [650, 303] width 116 height 30
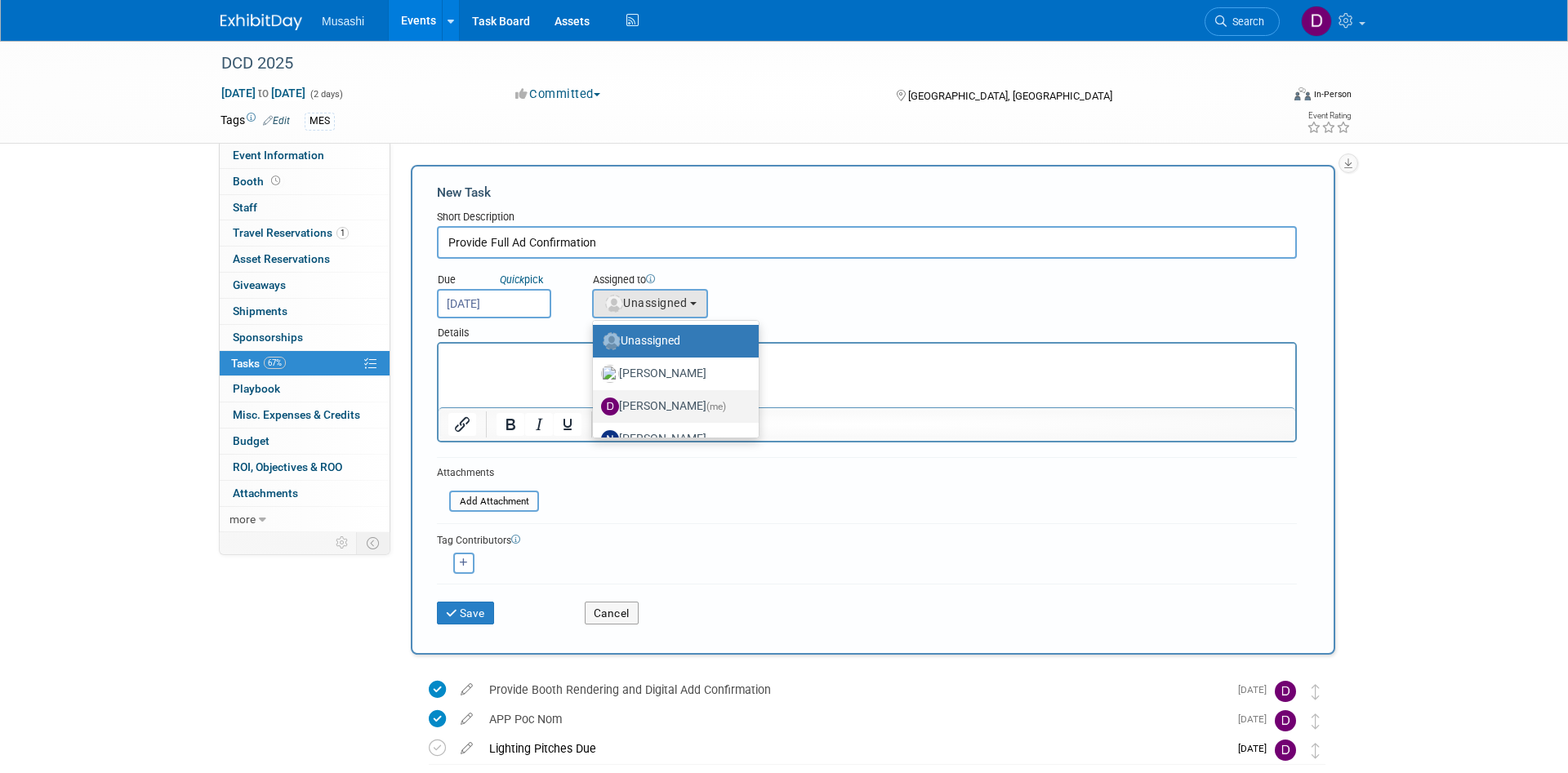
click at [666, 395] on label "Daniel Agar (me)" at bounding box center [671, 406] width 141 height 26
click at [596, 399] on input "Daniel Agar (me)" at bounding box center [590, 404] width 11 height 11
select select "d86a57ab-04cc-4927-9598-2bc58e6f6213"
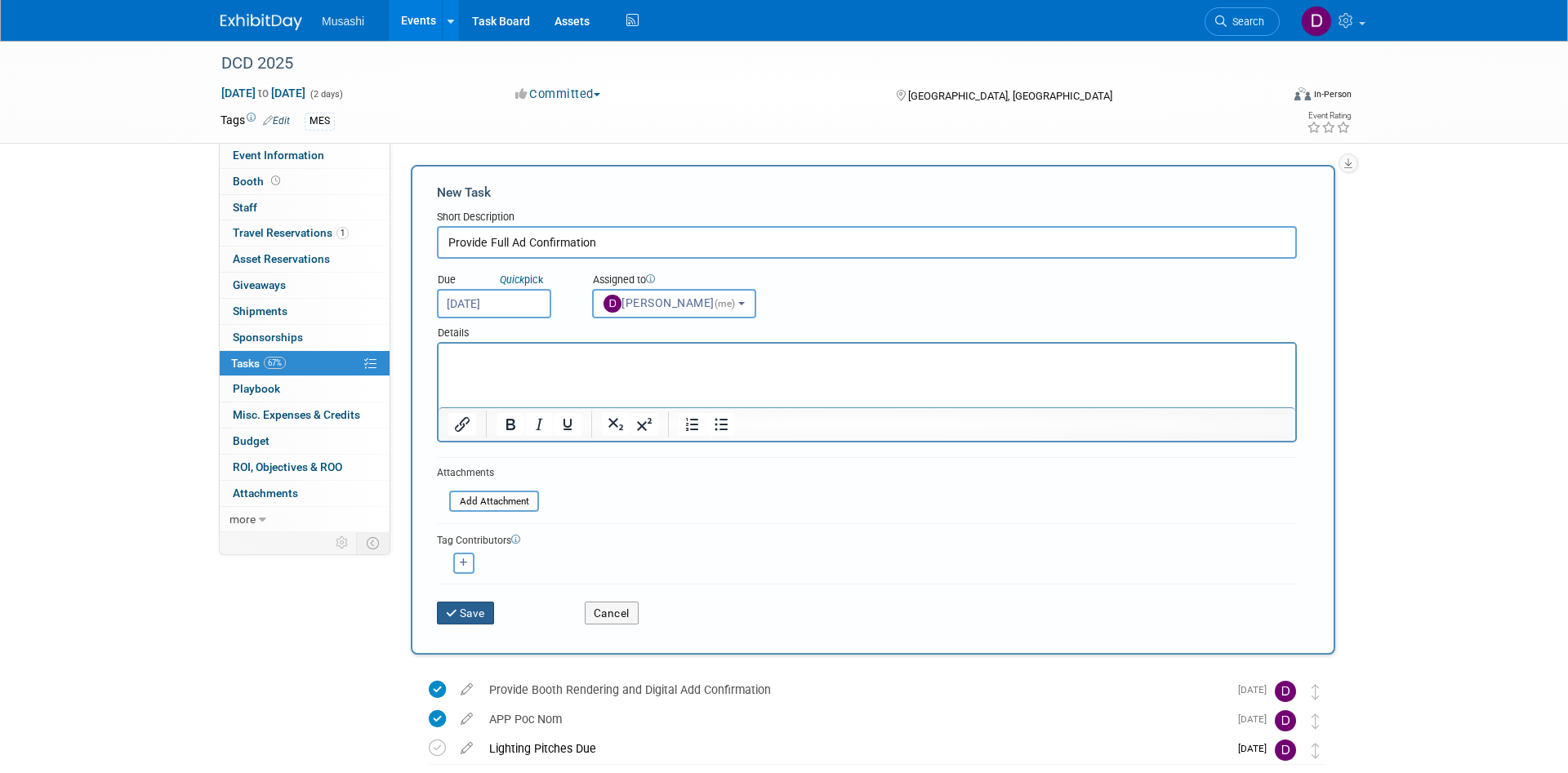
click at [463, 614] on button "Save" at bounding box center [465, 612] width 57 height 23
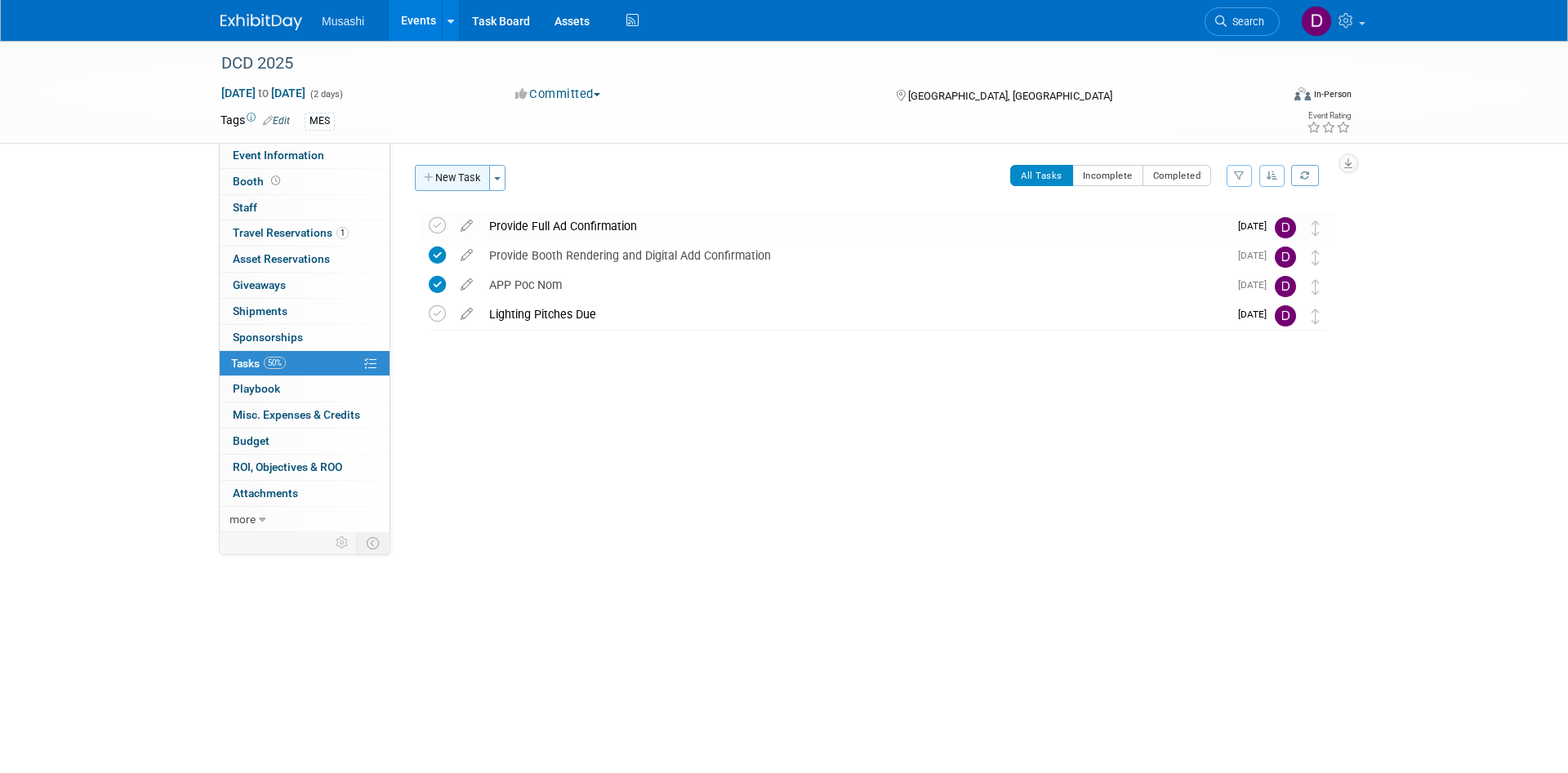
click at [453, 184] on button "New Task" at bounding box center [452, 178] width 75 height 26
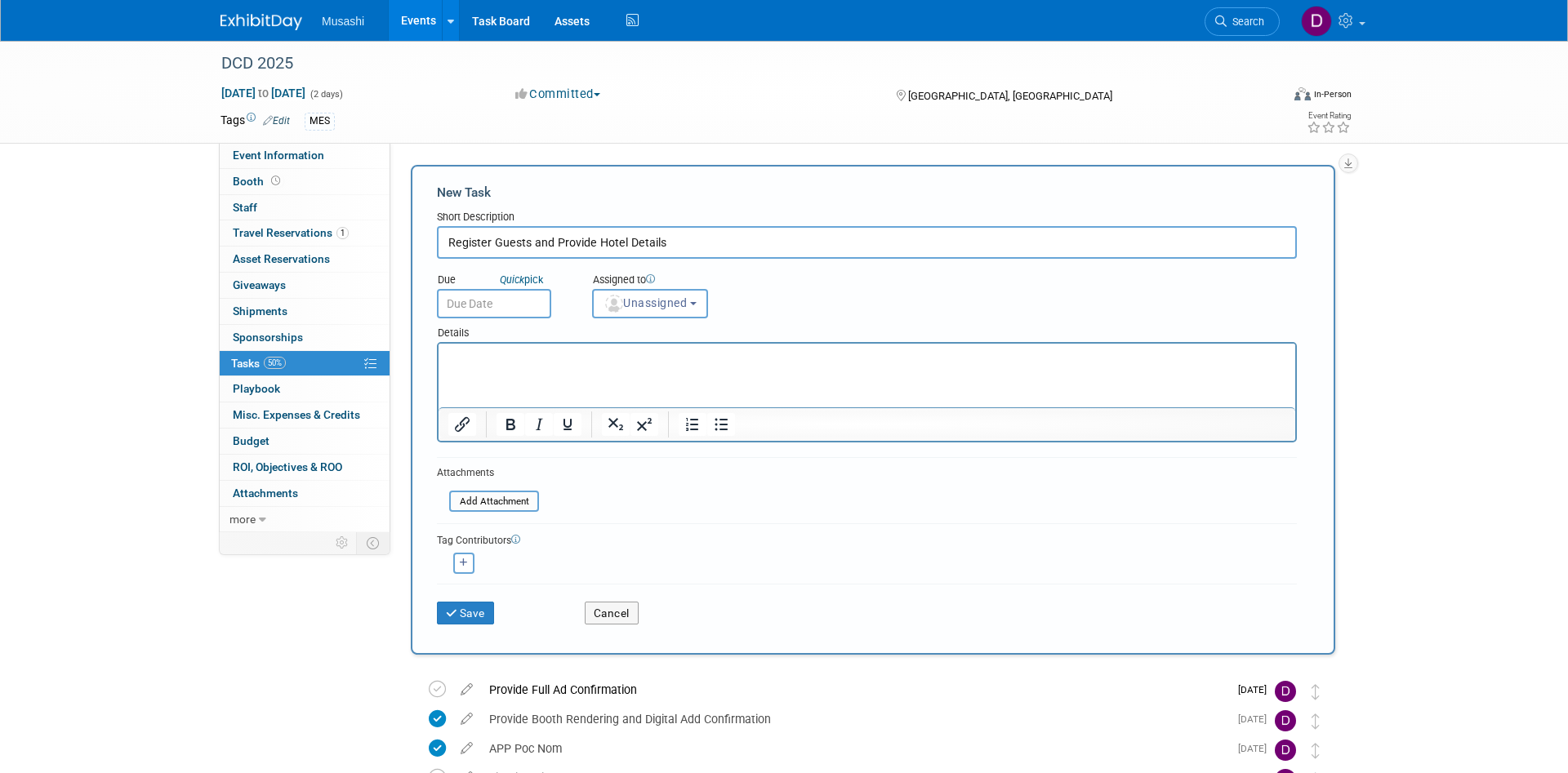
type input "Register Guests and Provide Hotel Details"
click at [521, 304] on input "text" at bounding box center [494, 303] width 114 height 30
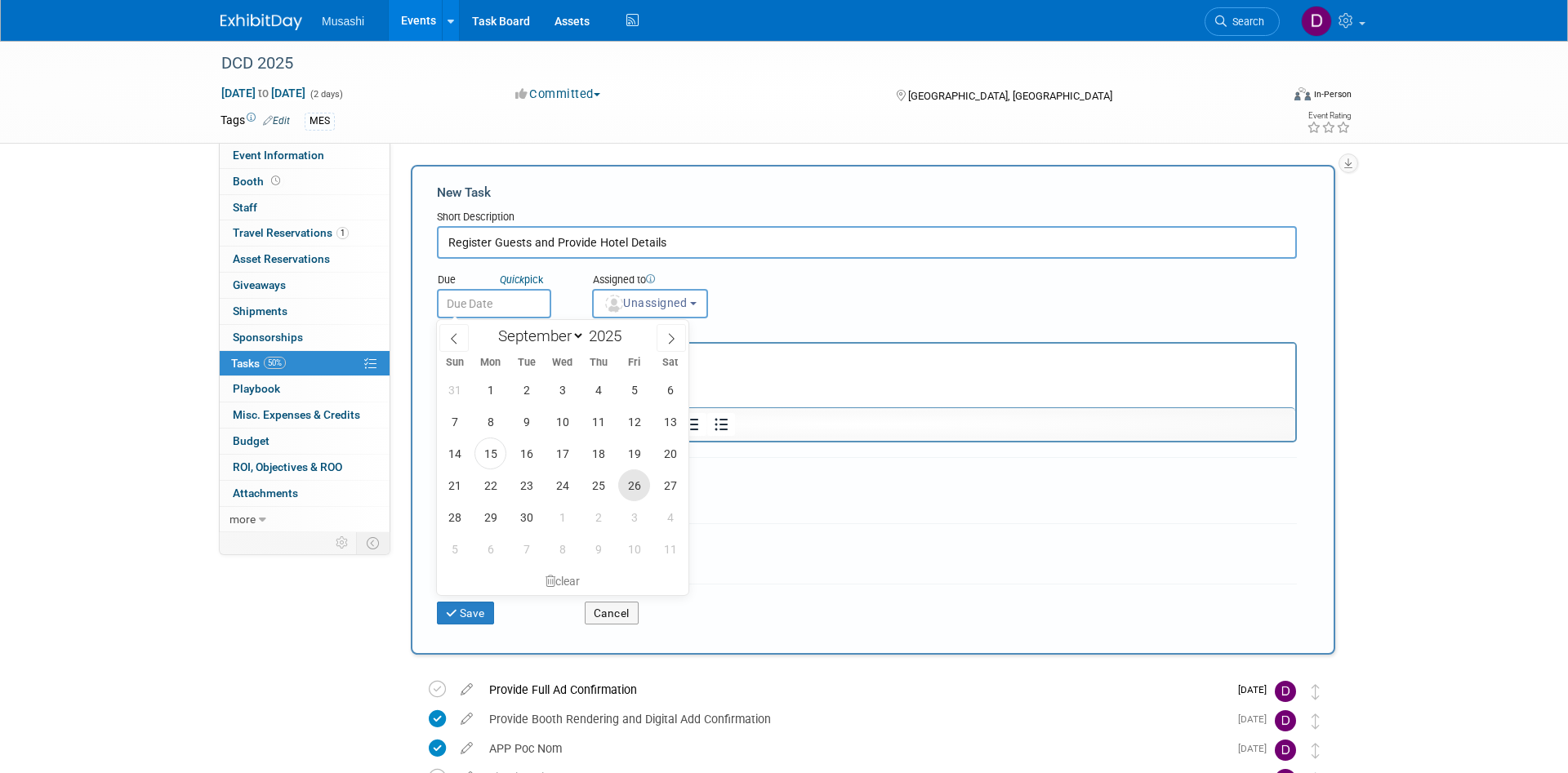
click at [633, 476] on span "26" at bounding box center [634, 485] width 32 height 32
type input "Sep 26, 2025"
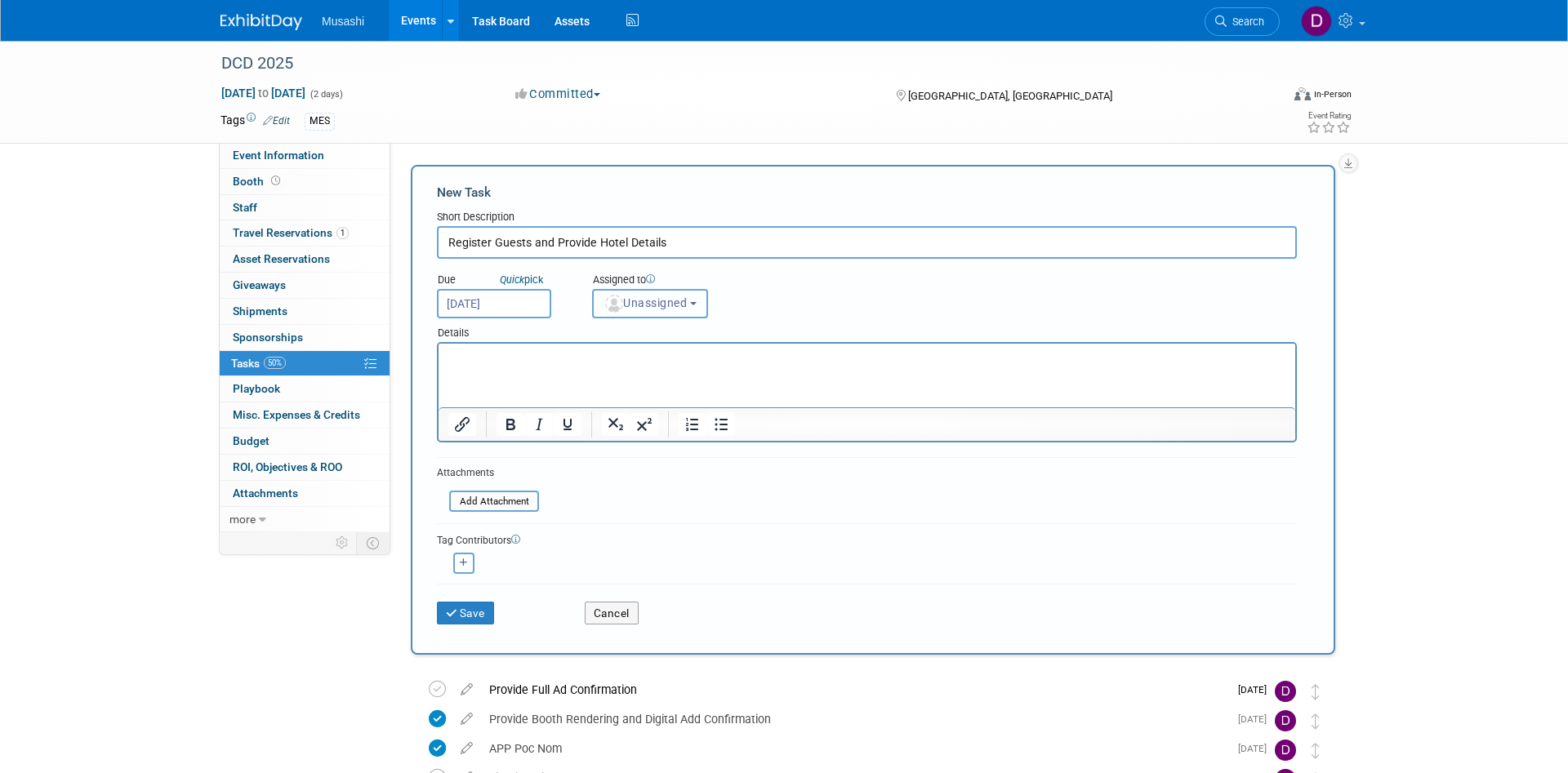
click at [682, 305] on span "Unassigned" at bounding box center [645, 302] width 83 height 13
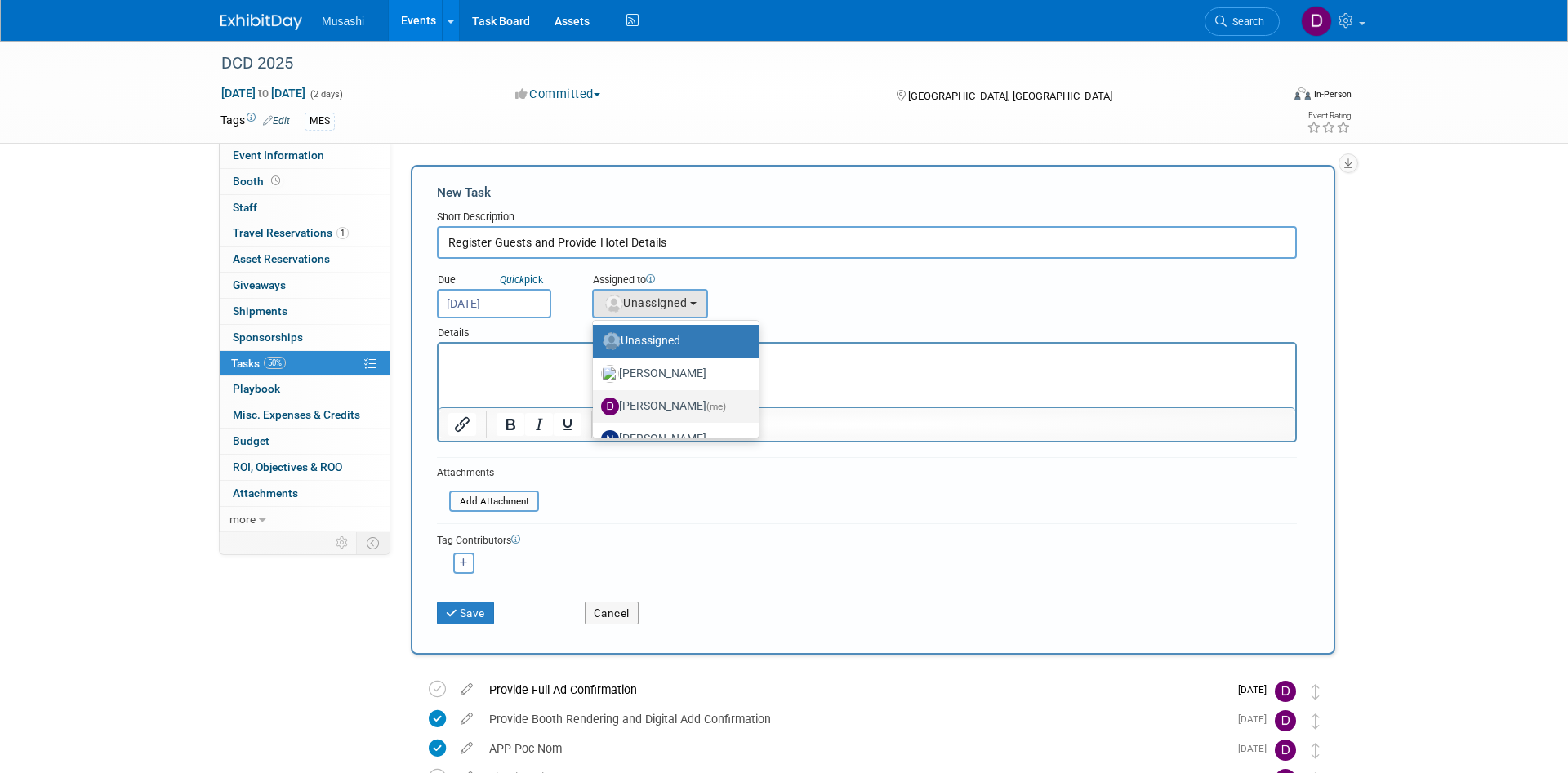
click at [673, 411] on label "Daniel Agar (me)" at bounding box center [671, 406] width 141 height 26
click at [596, 410] on input "Daniel Agar (me)" at bounding box center [590, 404] width 11 height 11
select select "d86a57ab-04cc-4927-9598-2bc58e6f6213"
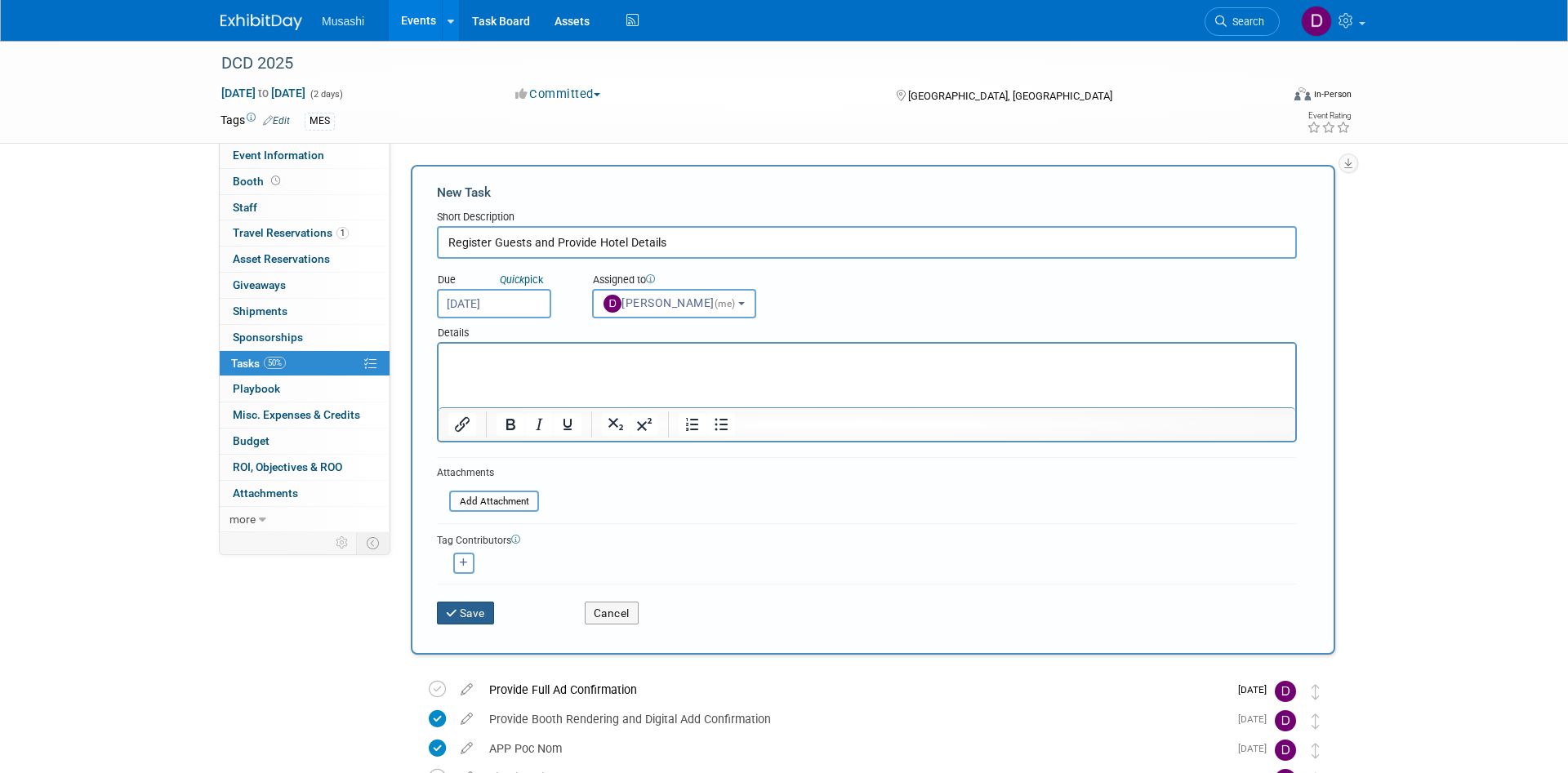
click at [475, 613] on button "Save" at bounding box center [465, 612] width 57 height 23
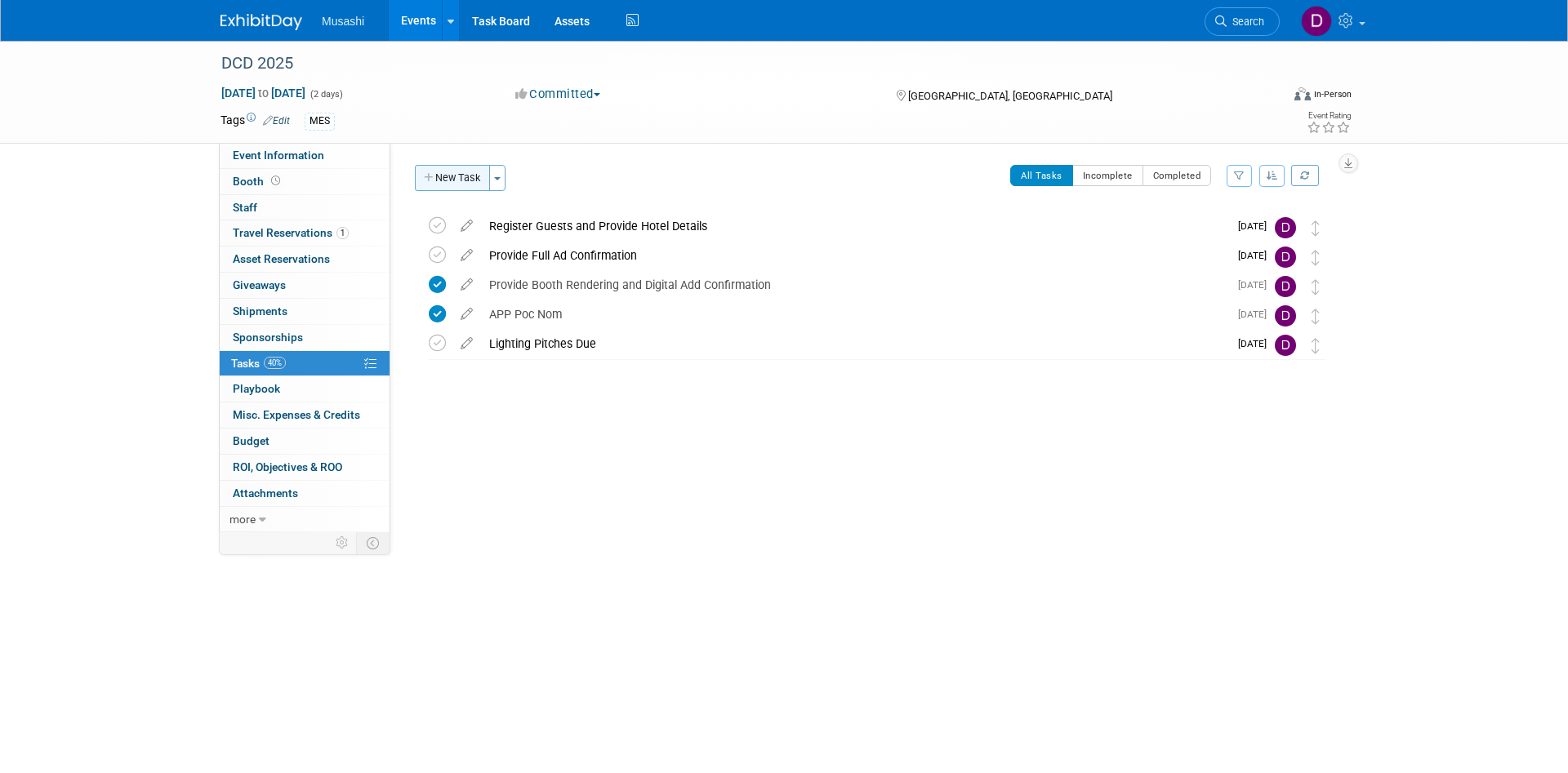
click at [464, 170] on button "New Task" at bounding box center [452, 178] width 75 height 26
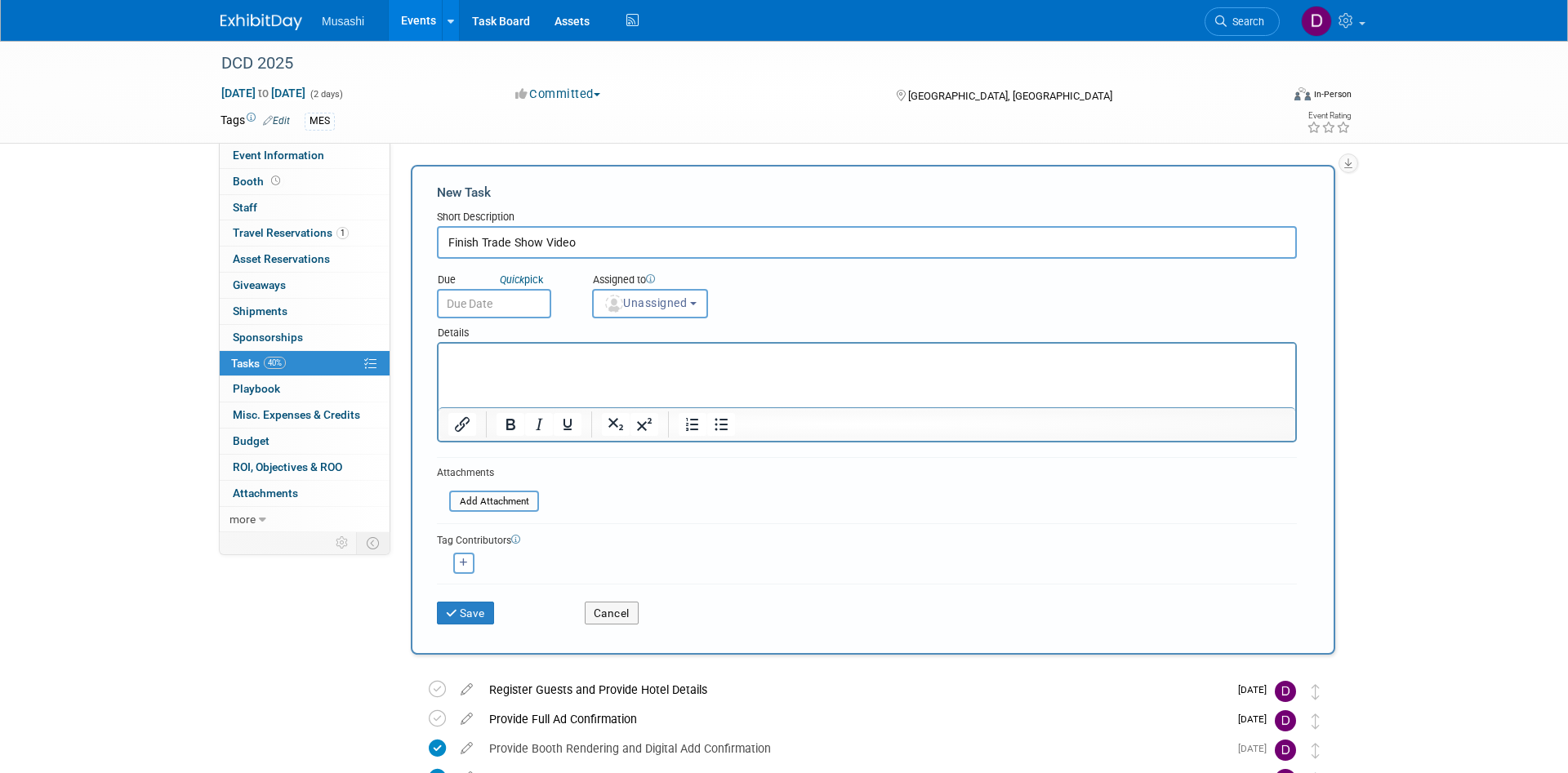
type input "Finish Trade Show Video"
click at [500, 317] on input "text" at bounding box center [494, 303] width 114 height 30
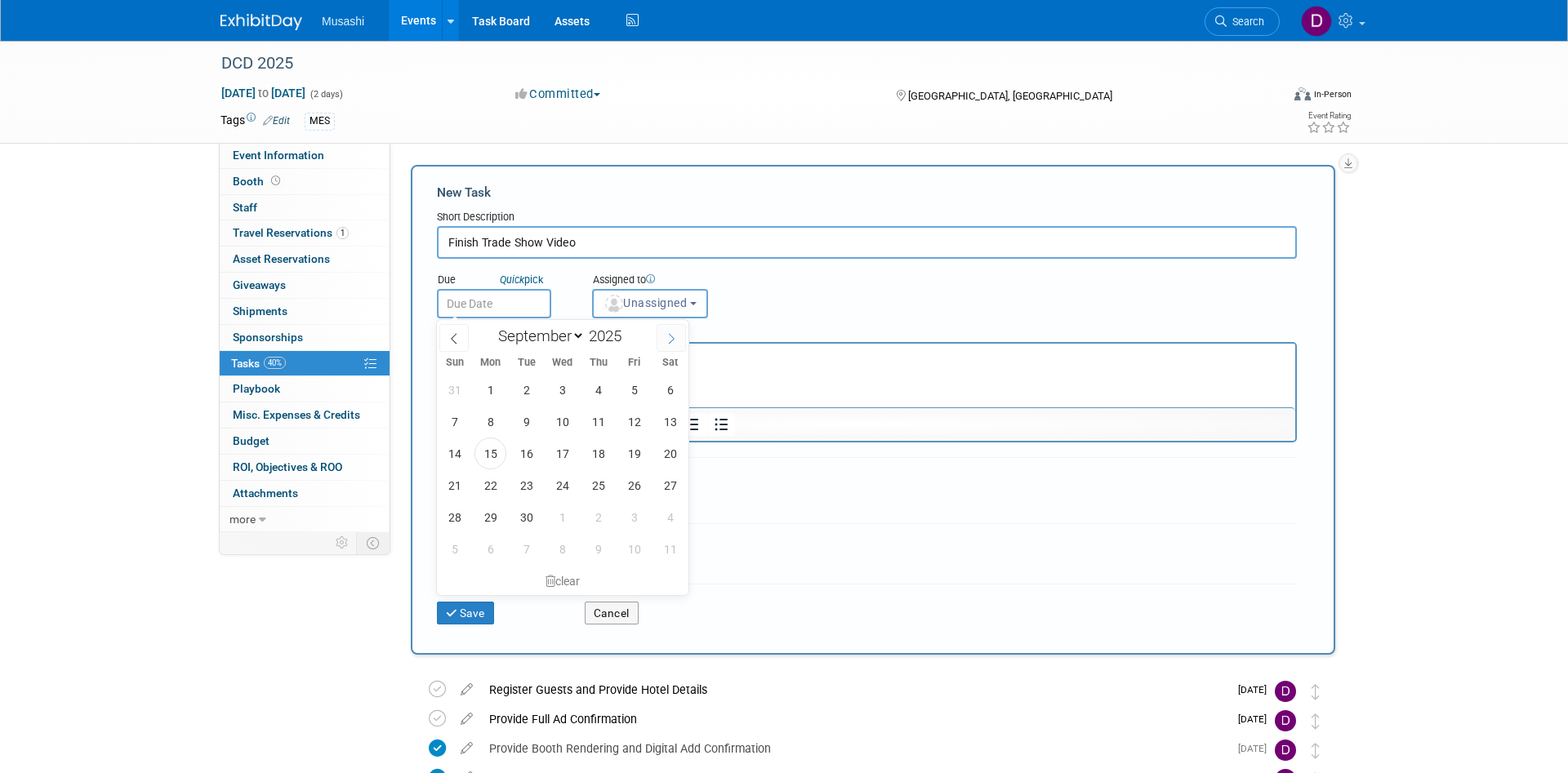
click at [671, 333] on icon at bounding box center [671, 338] width 11 height 11
click at [454, 330] on span at bounding box center [454, 338] width 30 height 28
select select "9"
click at [490, 512] on span "27" at bounding box center [490, 517] width 32 height 32
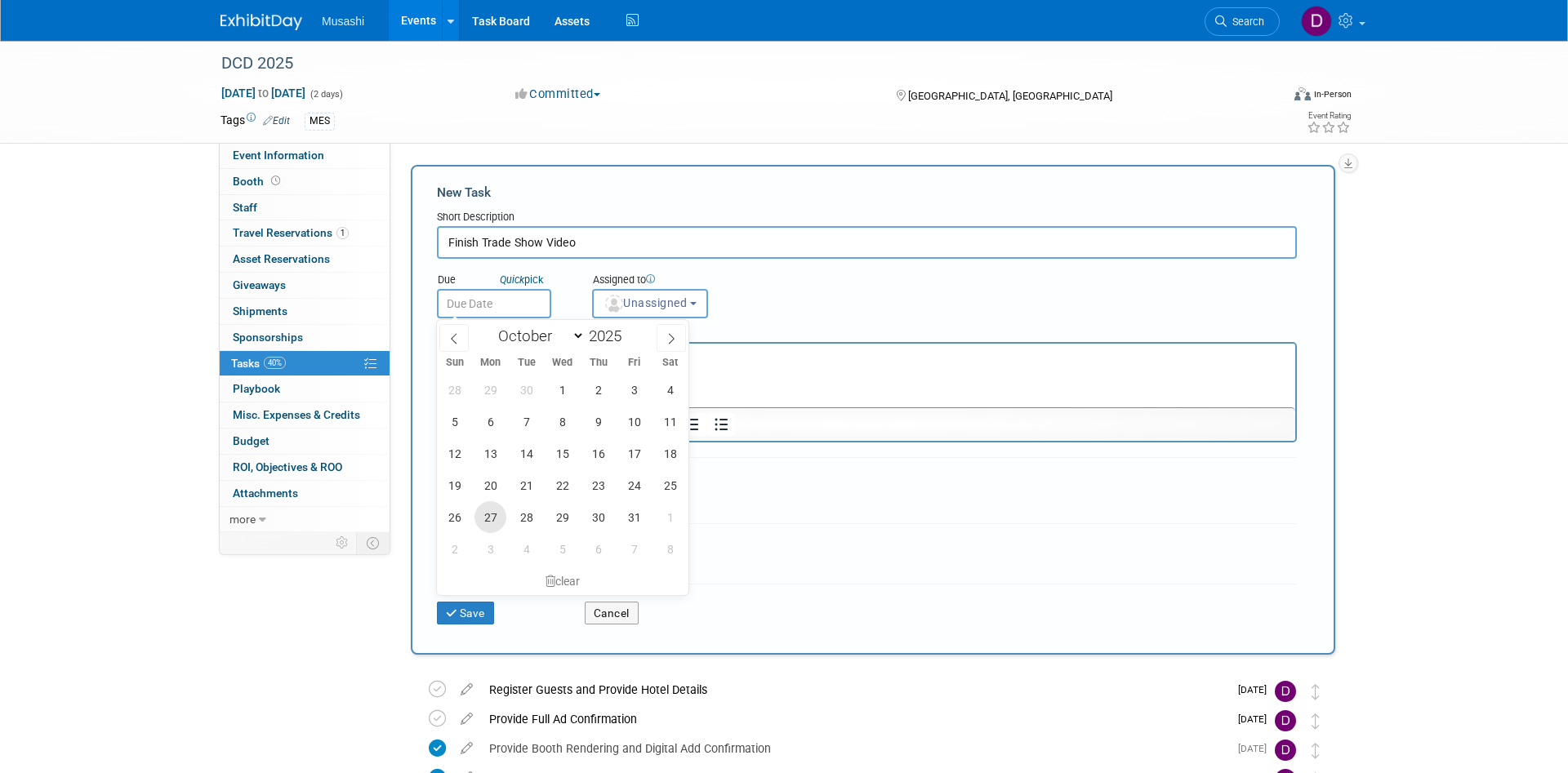
type input "Oct 27, 2025"
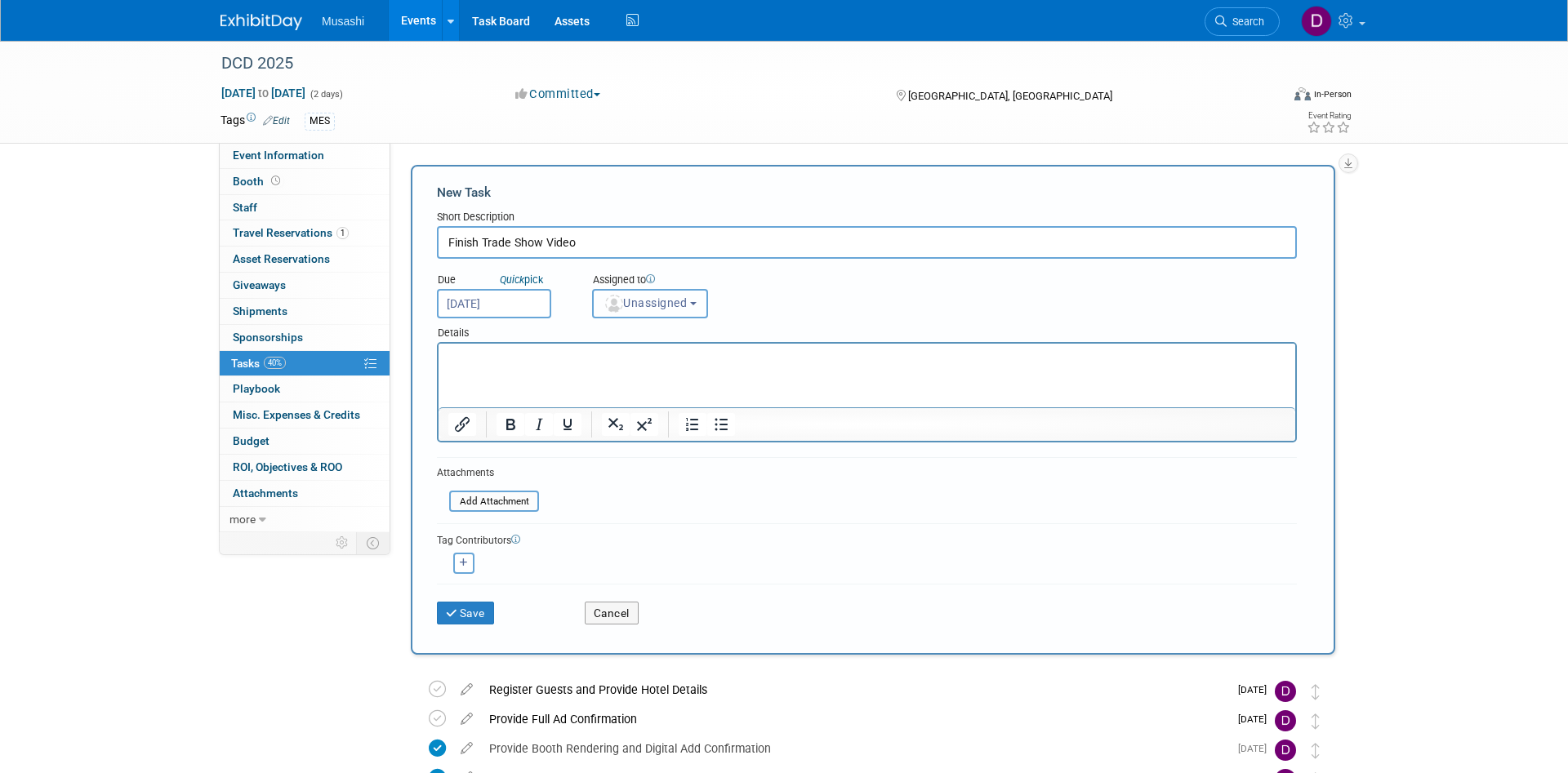
click at [689, 313] on button "Unassigned" at bounding box center [650, 303] width 116 height 30
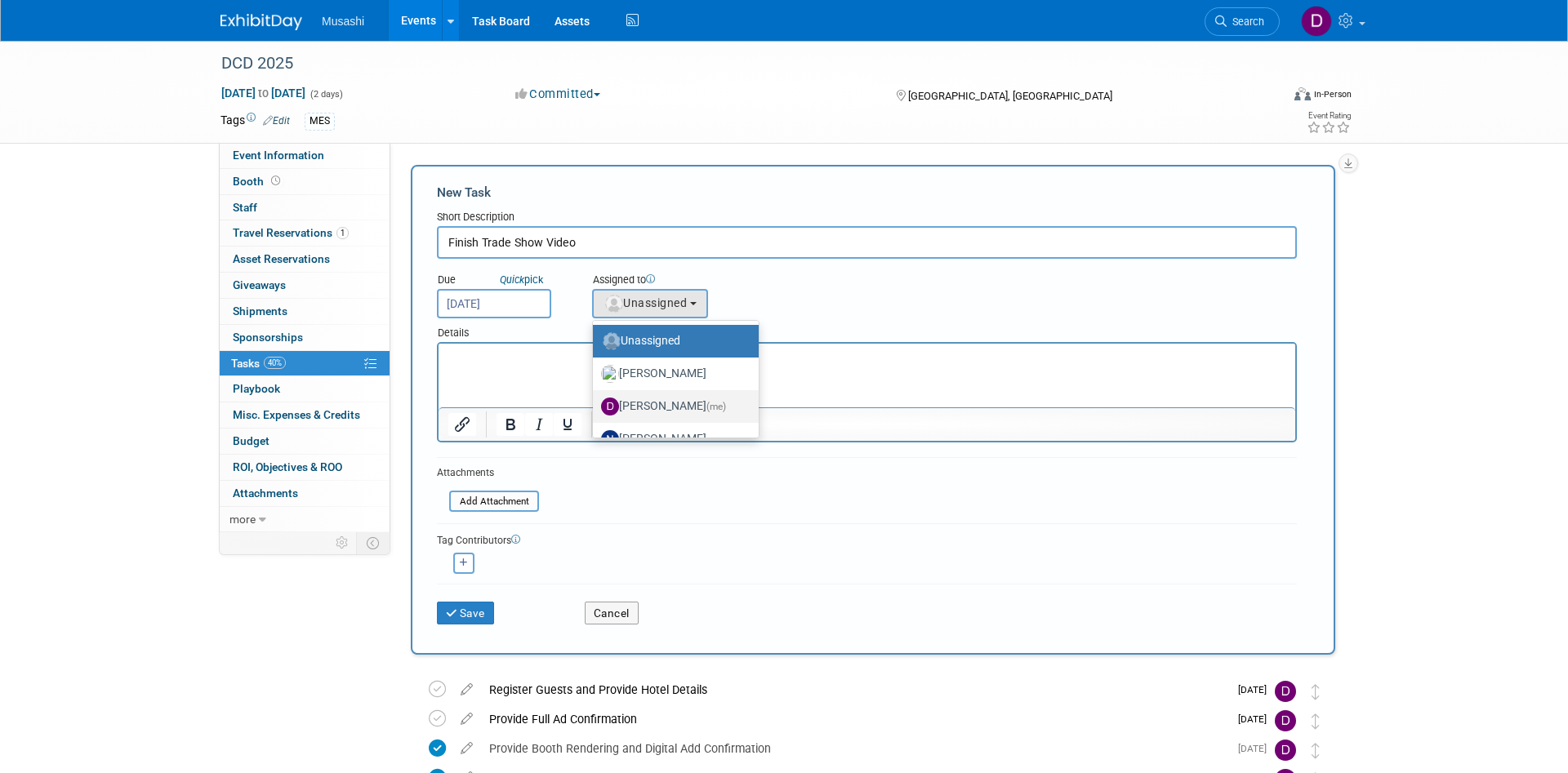
click at [706, 404] on span "(me)" at bounding box center [716, 406] width 19 height 11
click at [596, 404] on input "Daniel Agar (me)" at bounding box center [590, 404] width 11 height 11
select select "d86a57ab-04cc-4927-9598-2bc58e6f6213"
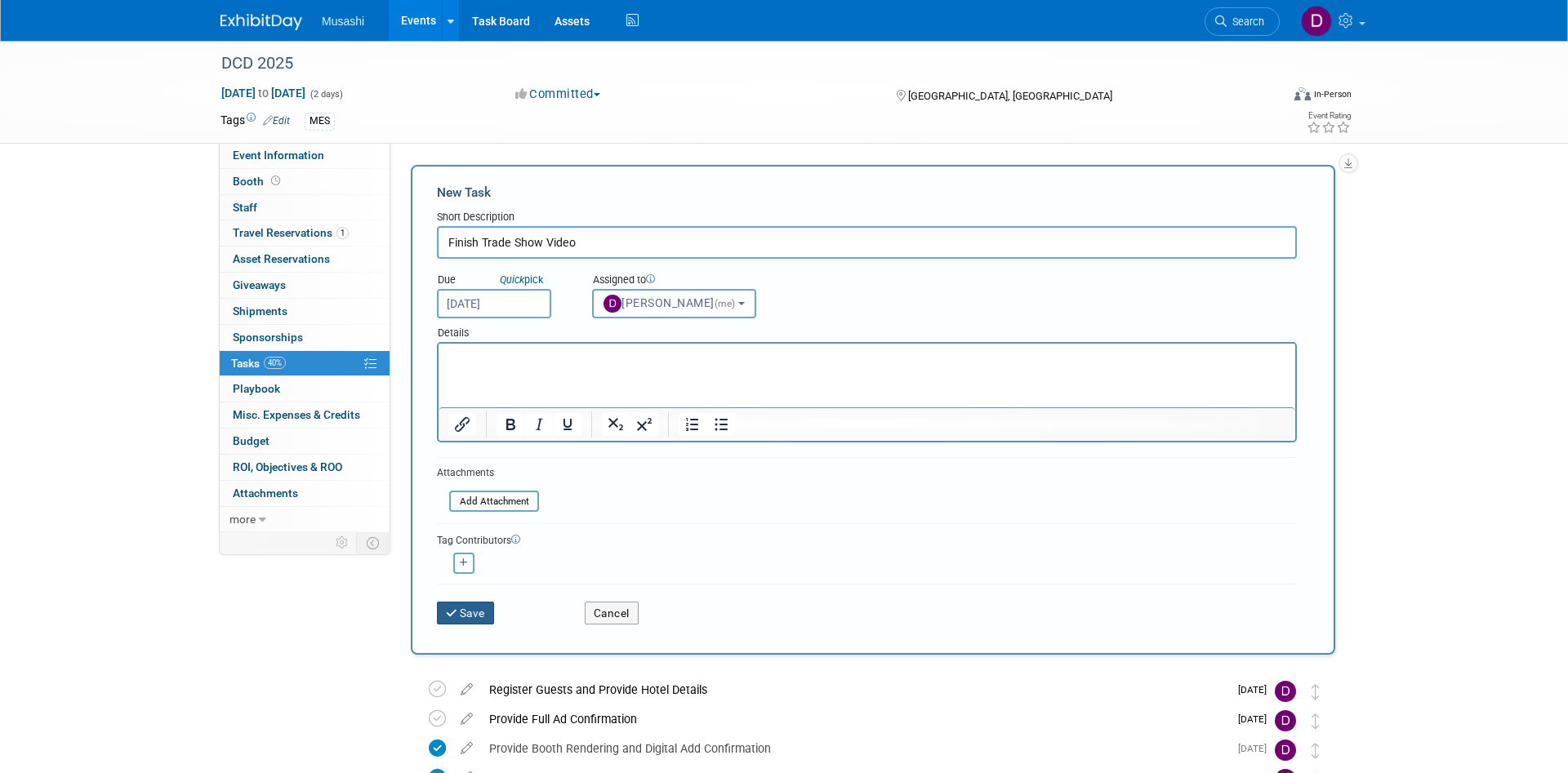
click at [465, 617] on button "Save" at bounding box center [465, 612] width 57 height 23
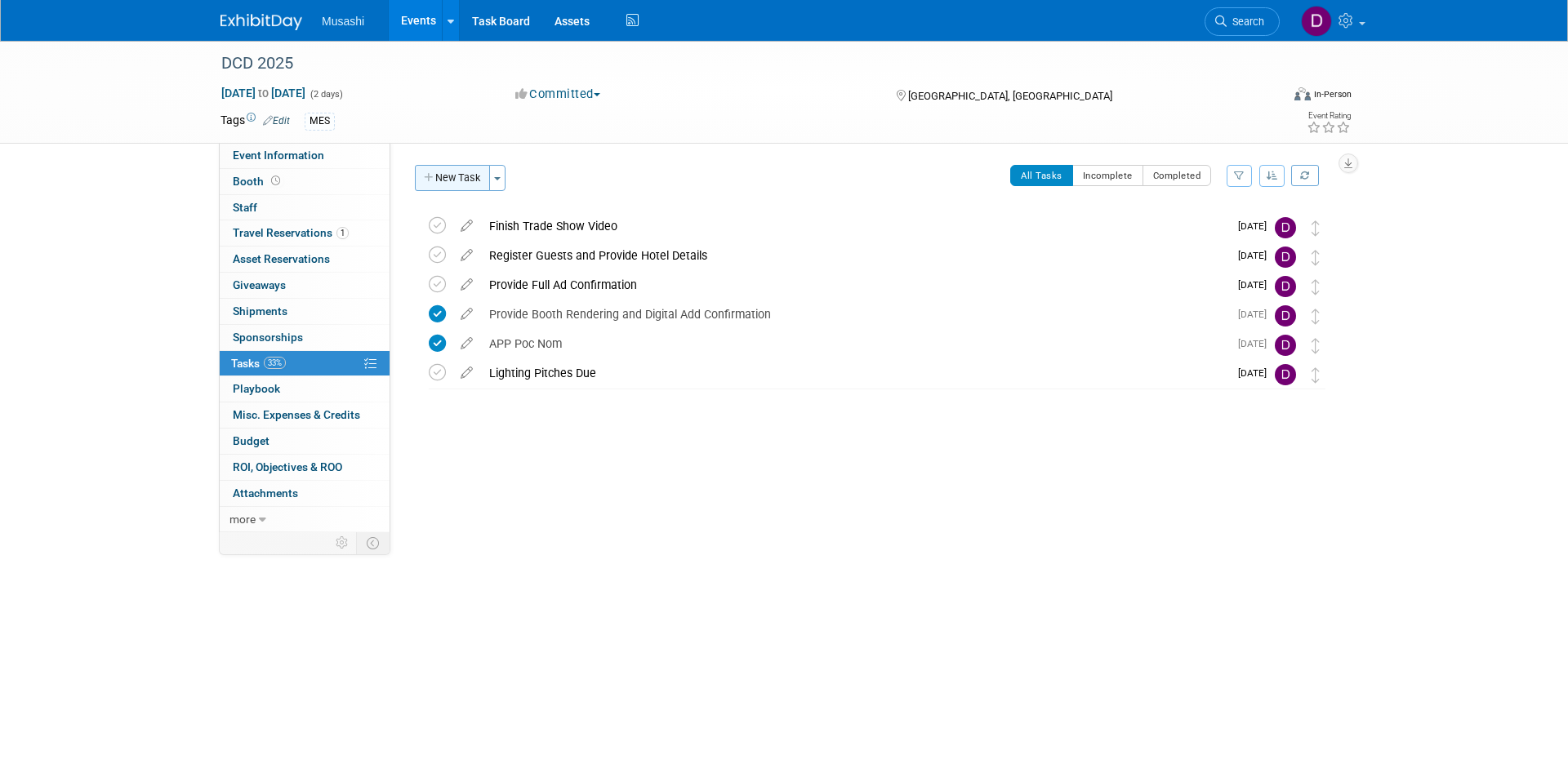
click at [466, 174] on button "New Task" at bounding box center [452, 178] width 75 height 26
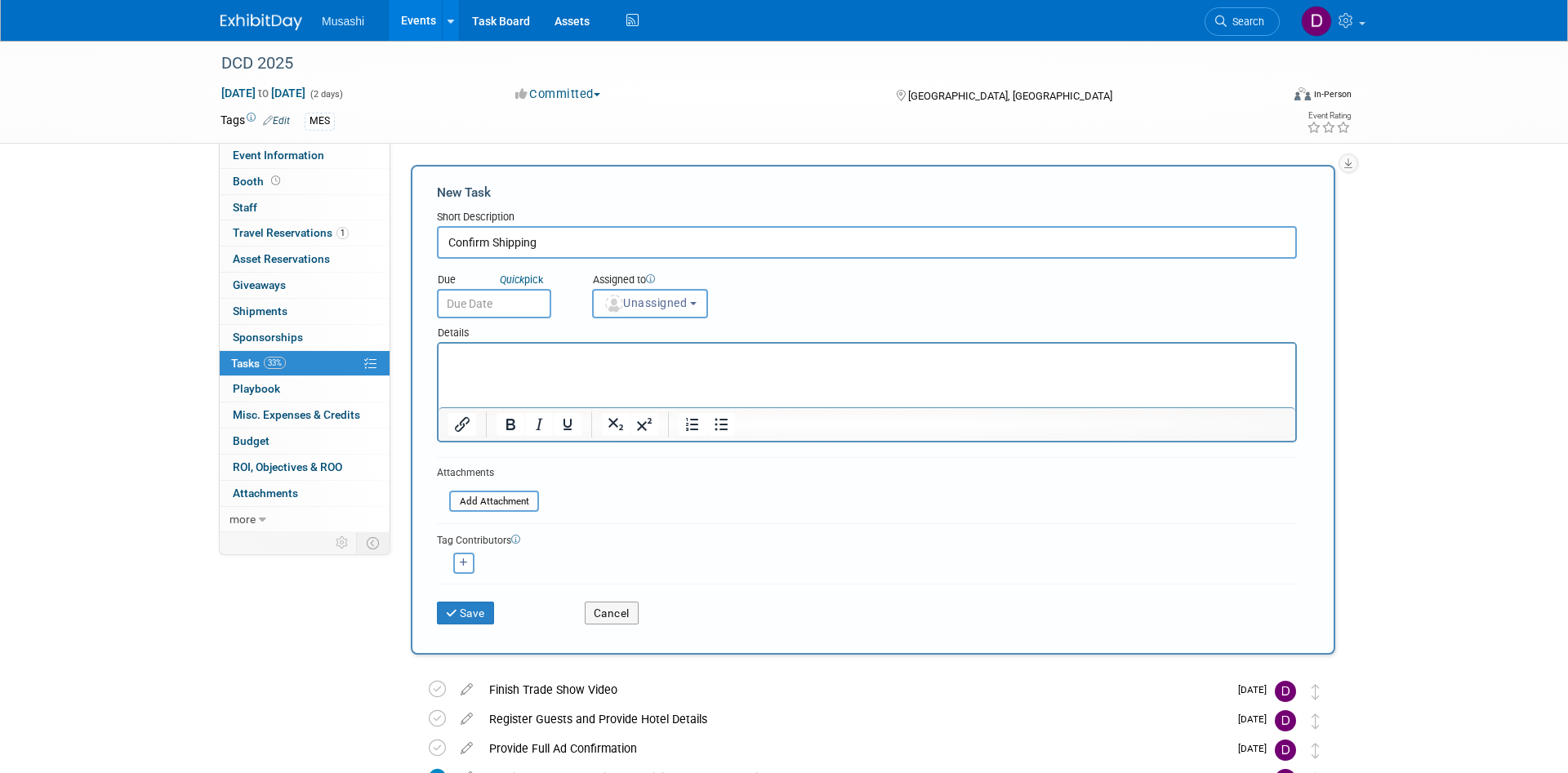
type input "Confirm Shipping"
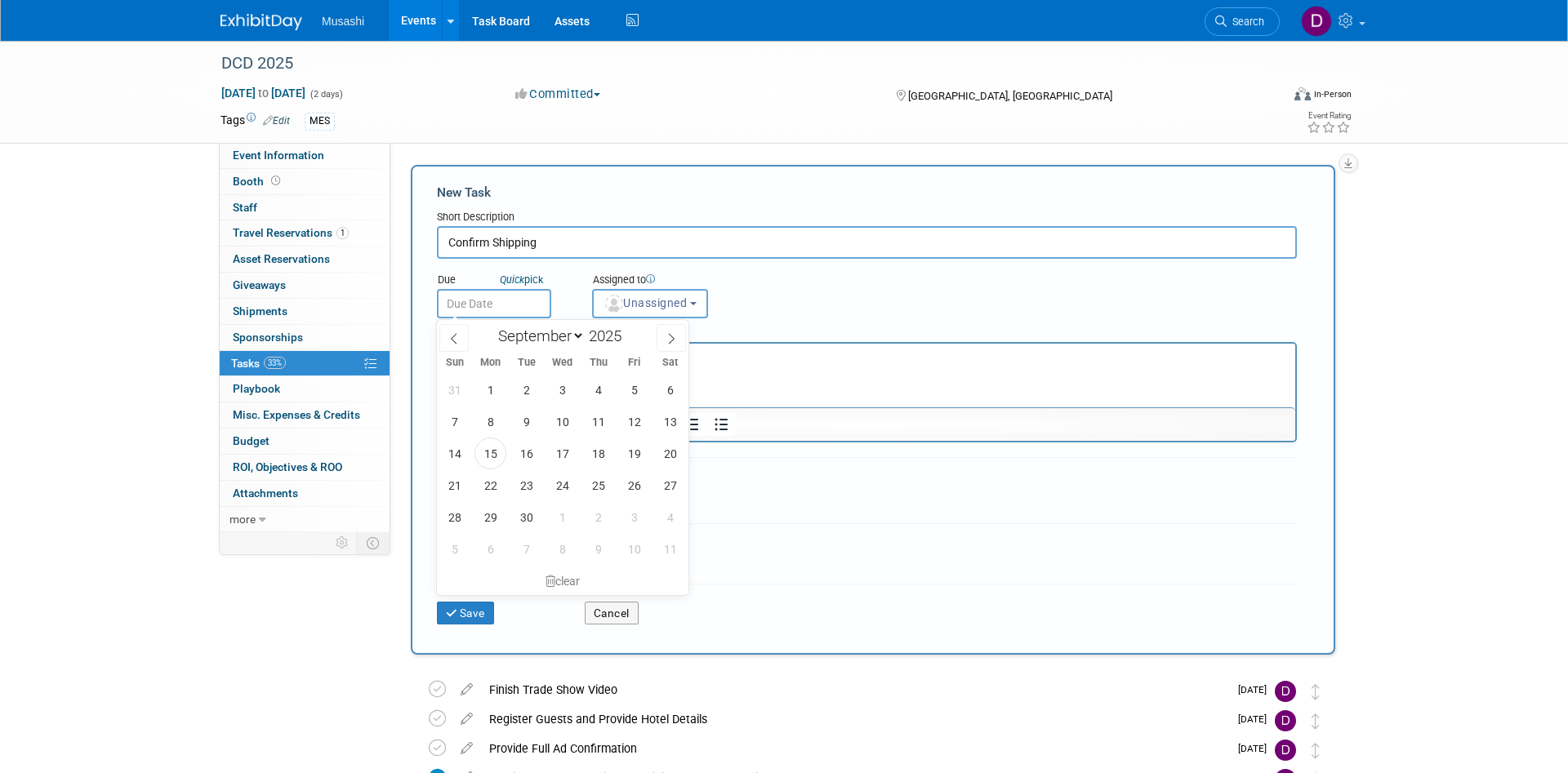
click at [540, 310] on input "text" at bounding box center [494, 303] width 114 height 30
click at [485, 482] on span "22" at bounding box center [490, 485] width 32 height 32
type input "Sep 22, 2025"
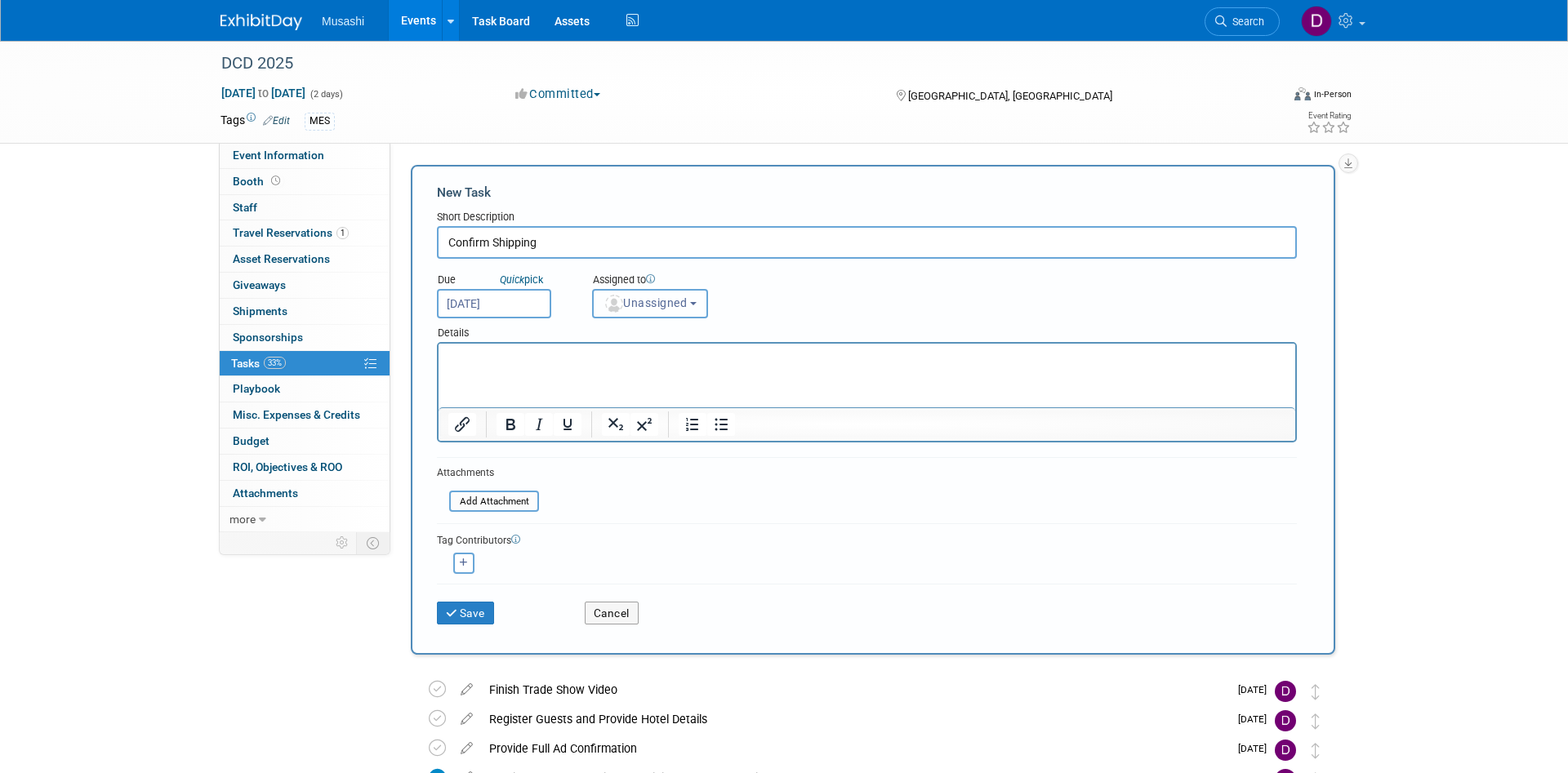
click at [648, 312] on button "Unassigned" at bounding box center [650, 303] width 116 height 30
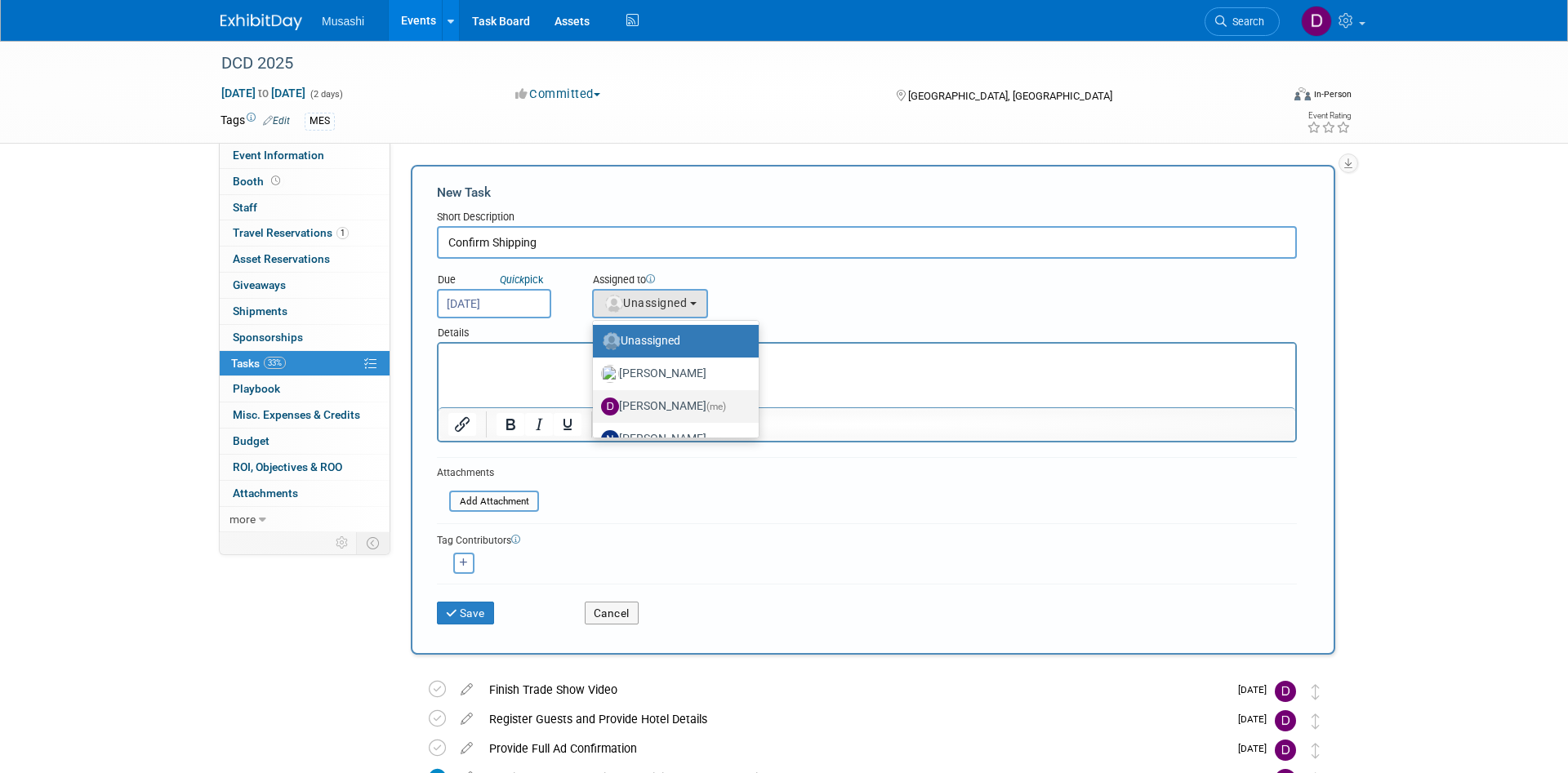
click at [661, 411] on label "Daniel Agar (me)" at bounding box center [671, 406] width 141 height 26
click at [596, 410] on input "Daniel Agar (me)" at bounding box center [590, 404] width 11 height 11
select select "d86a57ab-04cc-4927-9598-2bc58e6f6213"
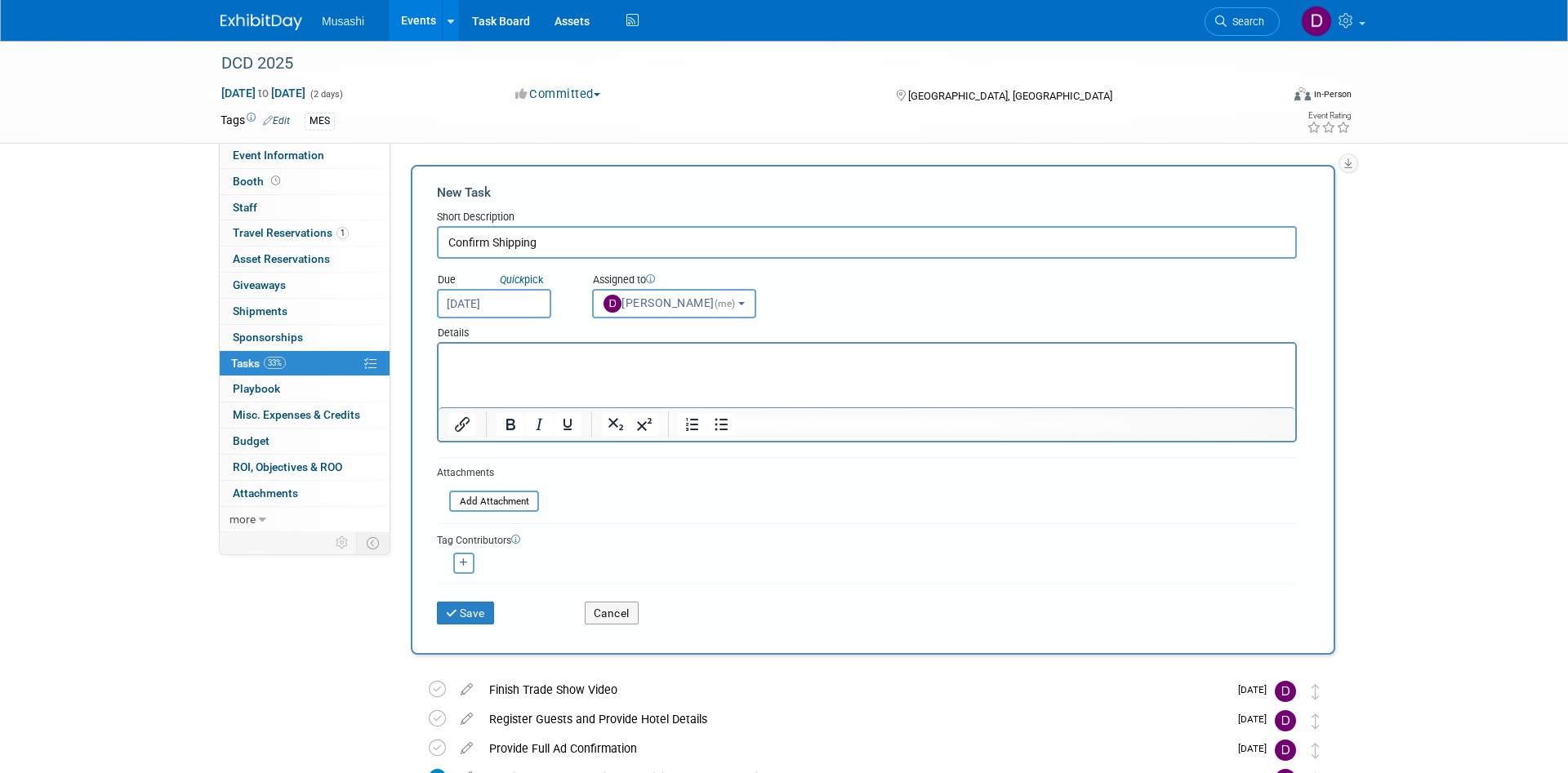
click at [513, 315] on input "Sep 22, 2025" at bounding box center [494, 303] width 114 height 30
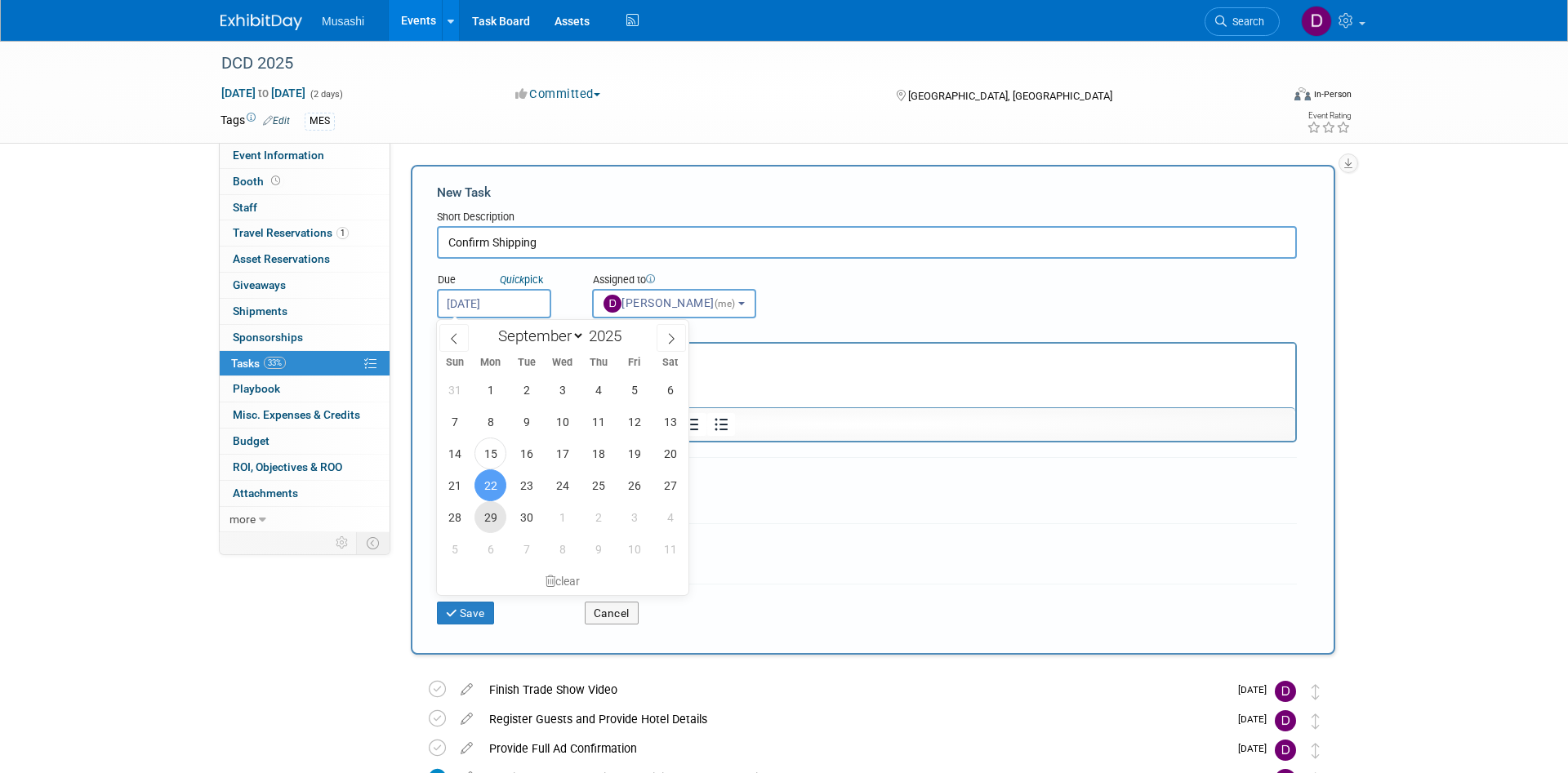
click at [495, 516] on span "29" at bounding box center [490, 517] width 32 height 32
type input "Sep 29, 2025"
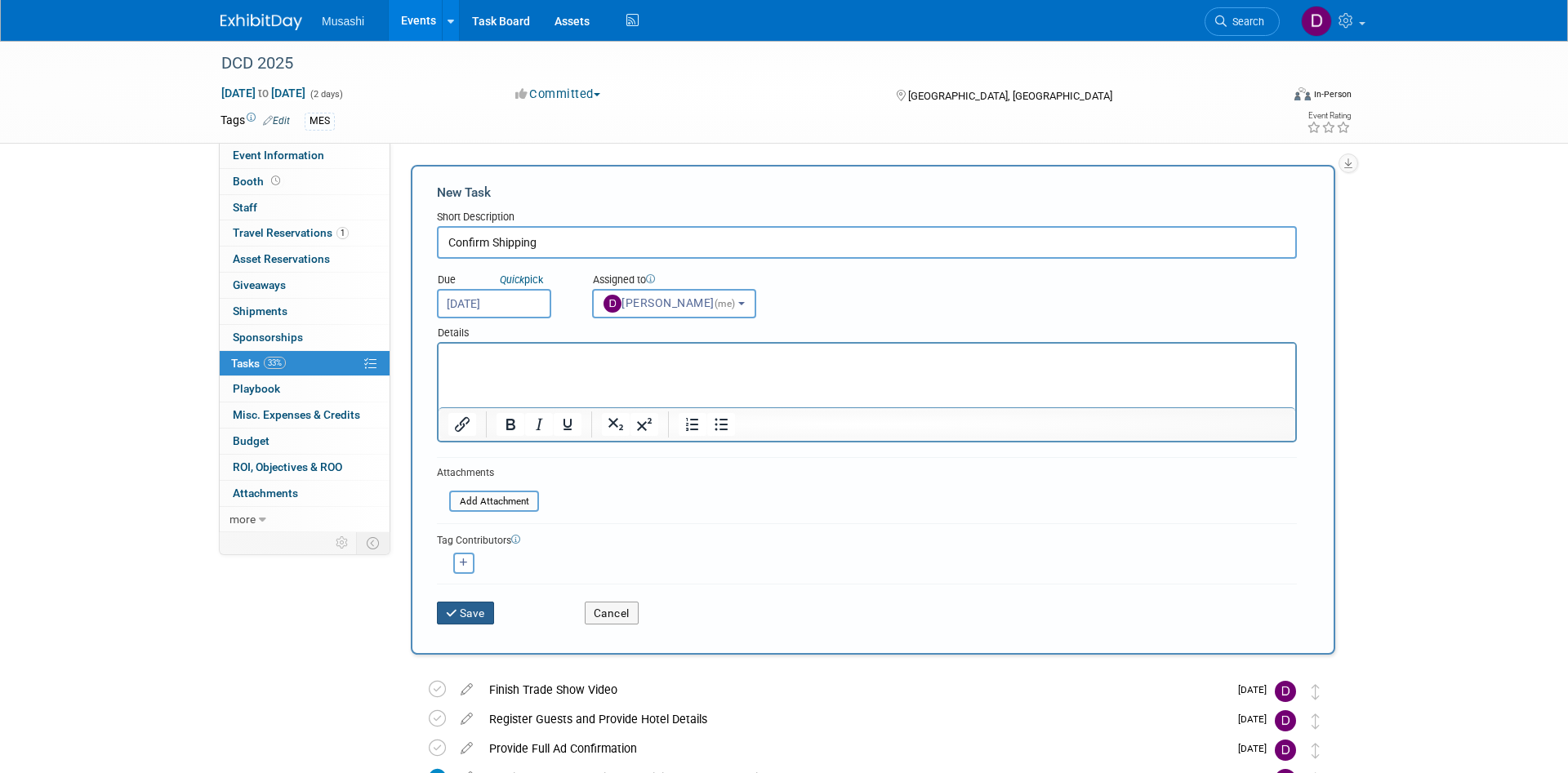
click at [485, 608] on button "Save" at bounding box center [465, 612] width 57 height 23
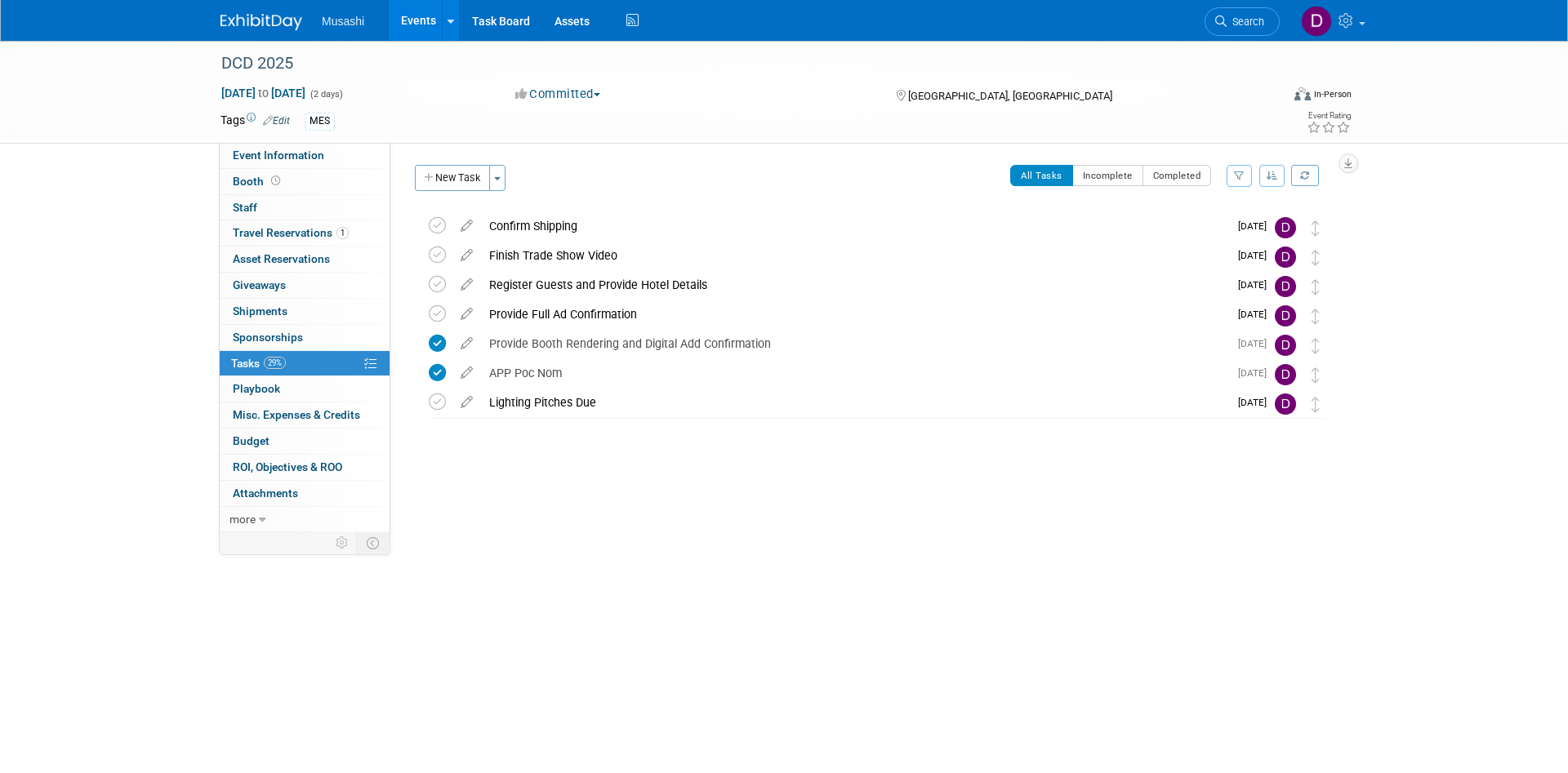
click at [432, 14] on link "Events" at bounding box center [418, 20] width 59 height 41
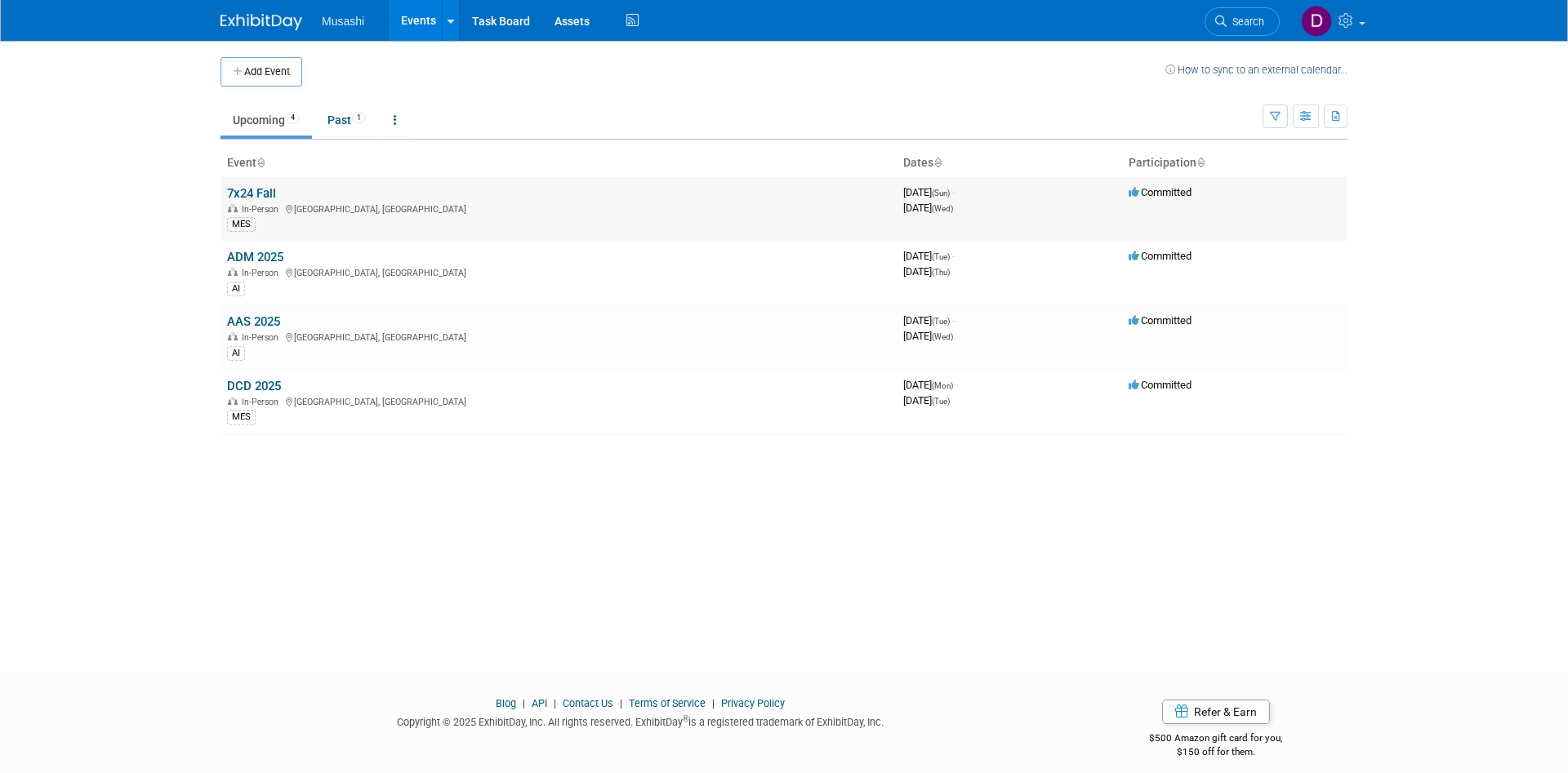
click at [267, 195] on link "7x24 Fall" at bounding box center [252, 193] width 49 height 14
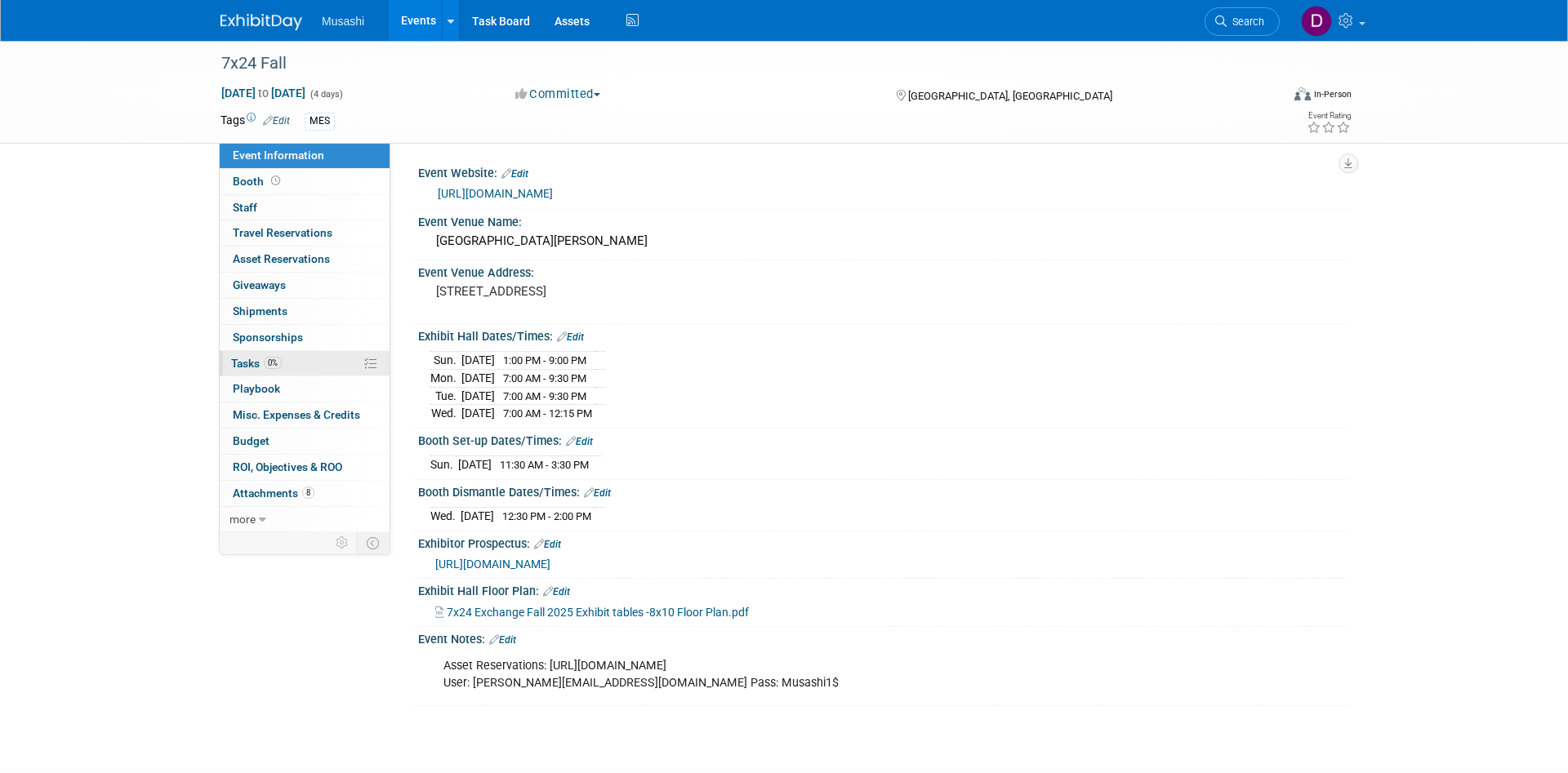
click at [289, 374] on link "0% Tasks 0%" at bounding box center [304, 363] width 169 height 25
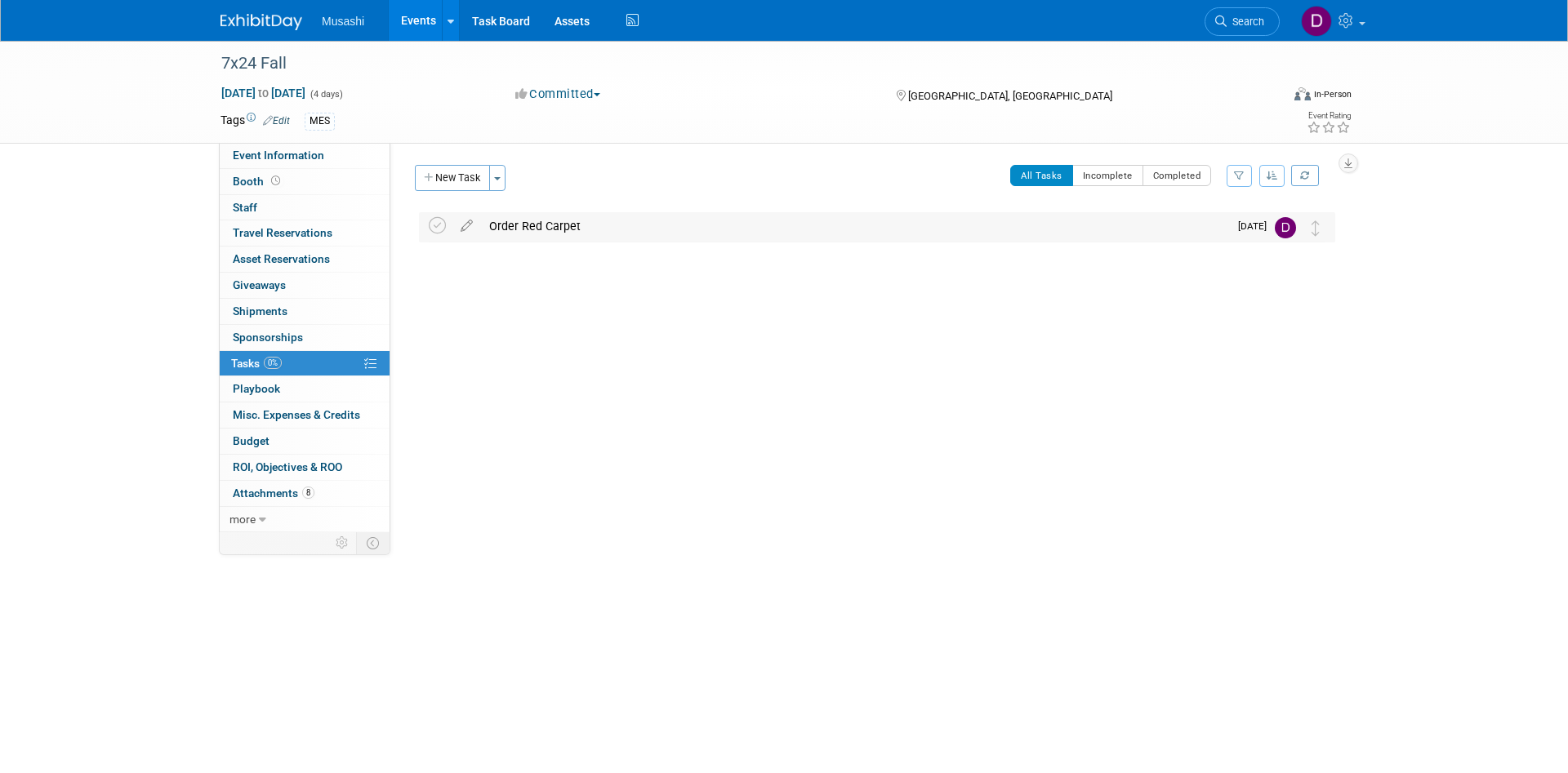
click at [1255, 221] on td "Oct 1" at bounding box center [1251, 227] width 47 height 30
click at [1255, 229] on span "Oct 1" at bounding box center [1255, 225] width 36 height 11
click at [468, 230] on icon at bounding box center [467, 223] width 29 height 20
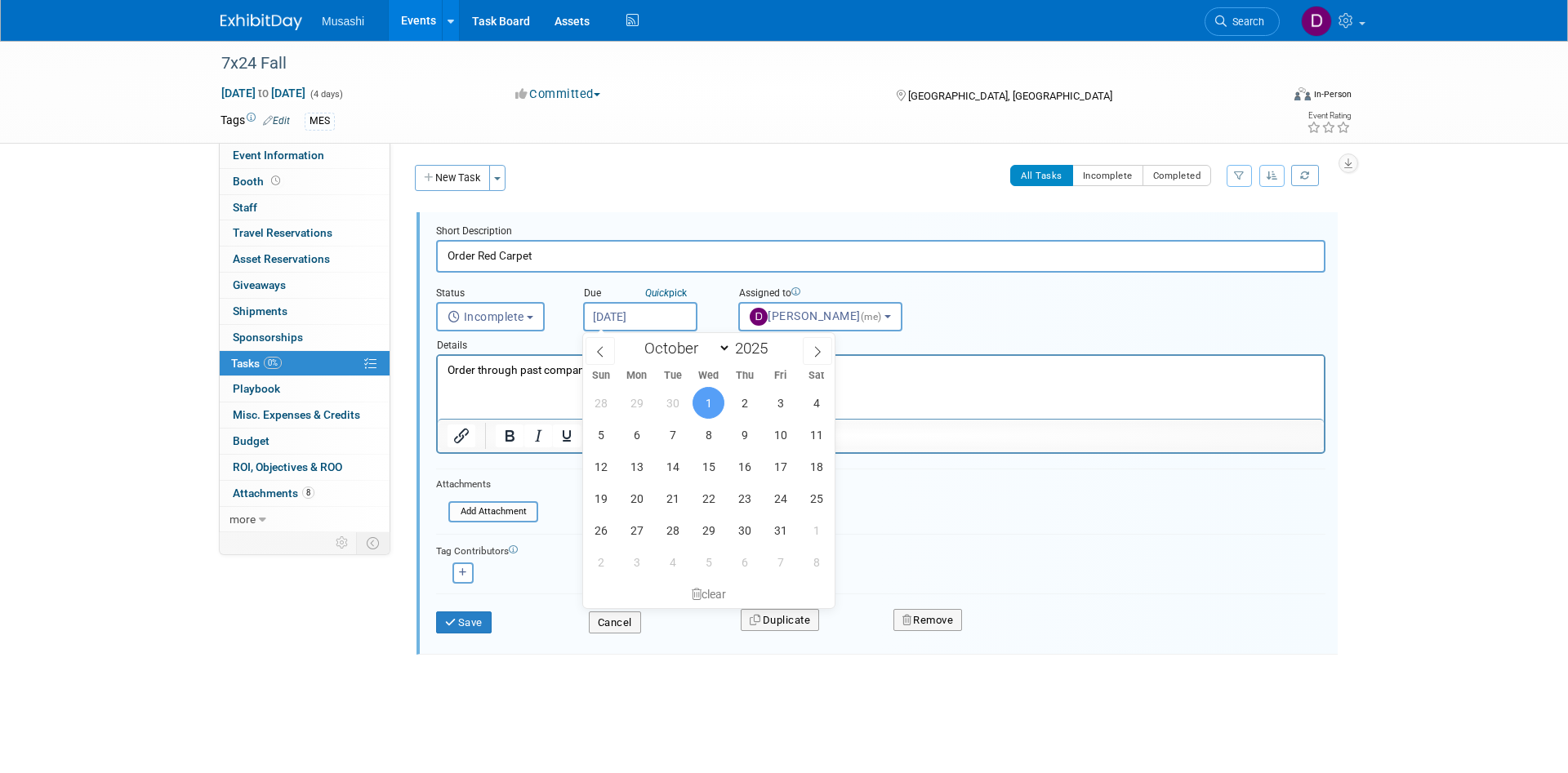
click at [646, 323] on input "Oct 1, 2025" at bounding box center [640, 317] width 114 height 30
click at [612, 351] on span at bounding box center [600, 351] width 30 height 28
select select "8"
click at [642, 493] on span "22" at bounding box center [637, 499] width 32 height 32
type input "Sep 22, 2025"
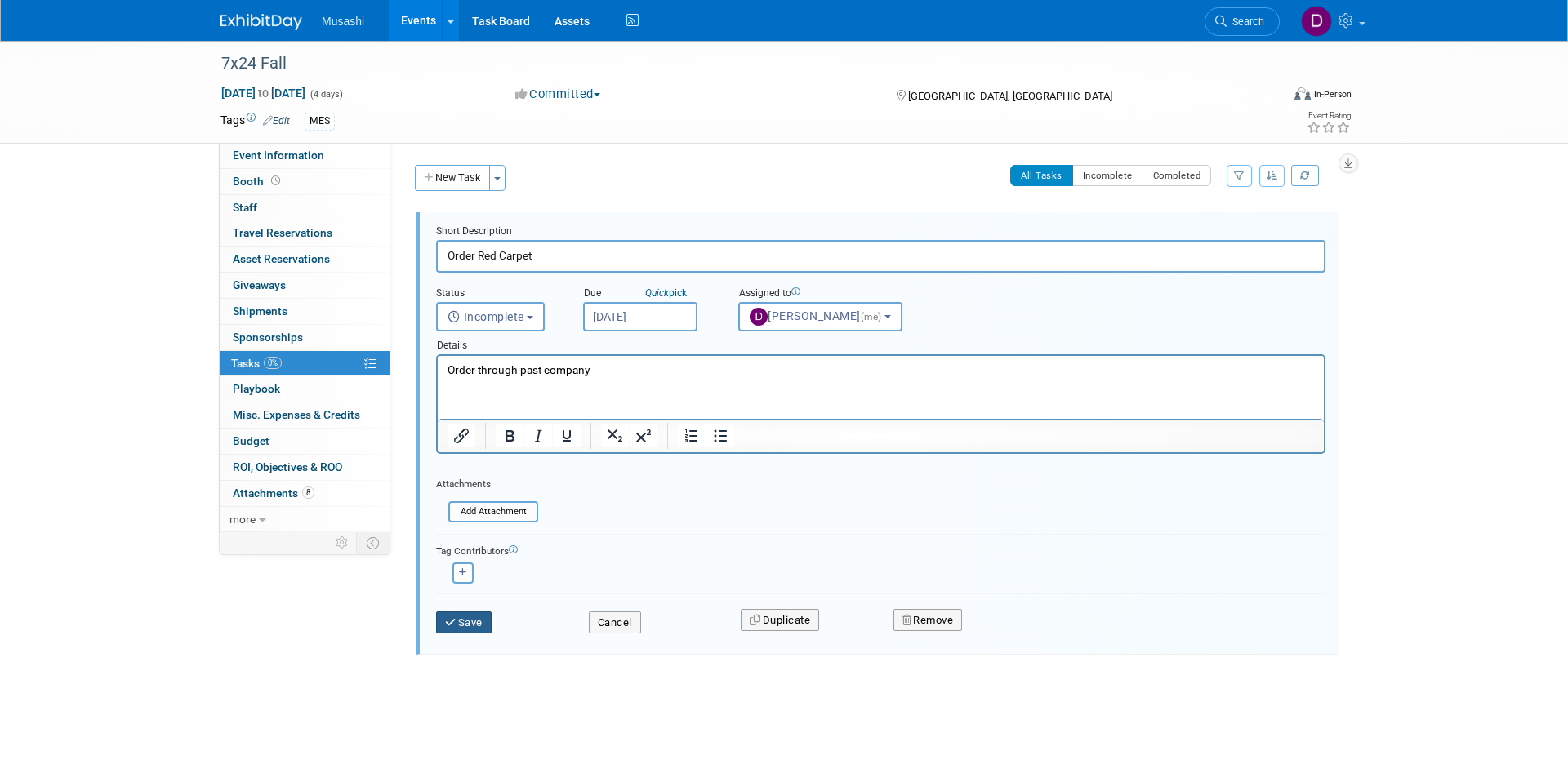
click at [475, 621] on button "Save" at bounding box center [464, 622] width 56 height 23
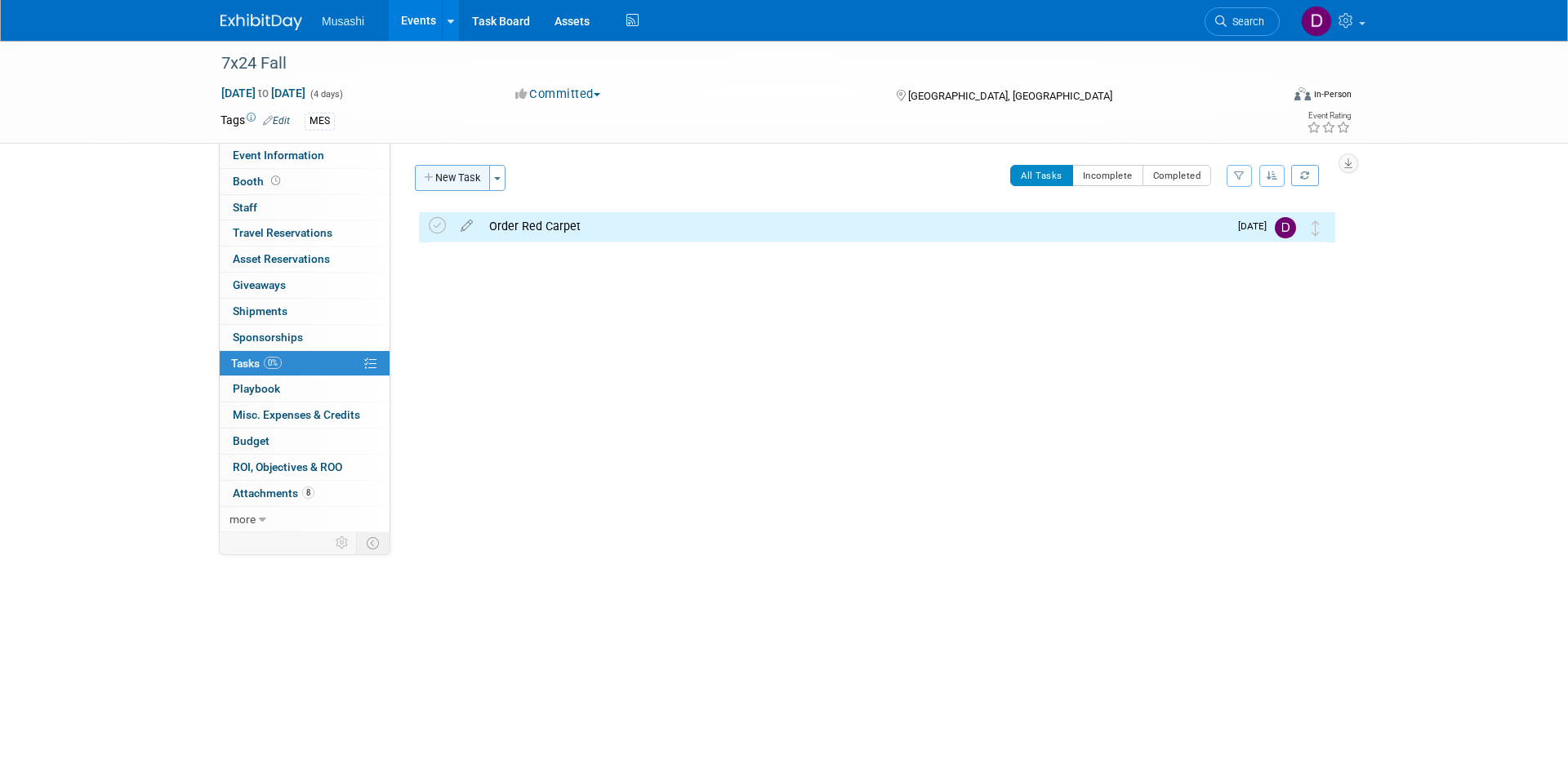
click at [457, 172] on button "New Task" at bounding box center [452, 178] width 75 height 26
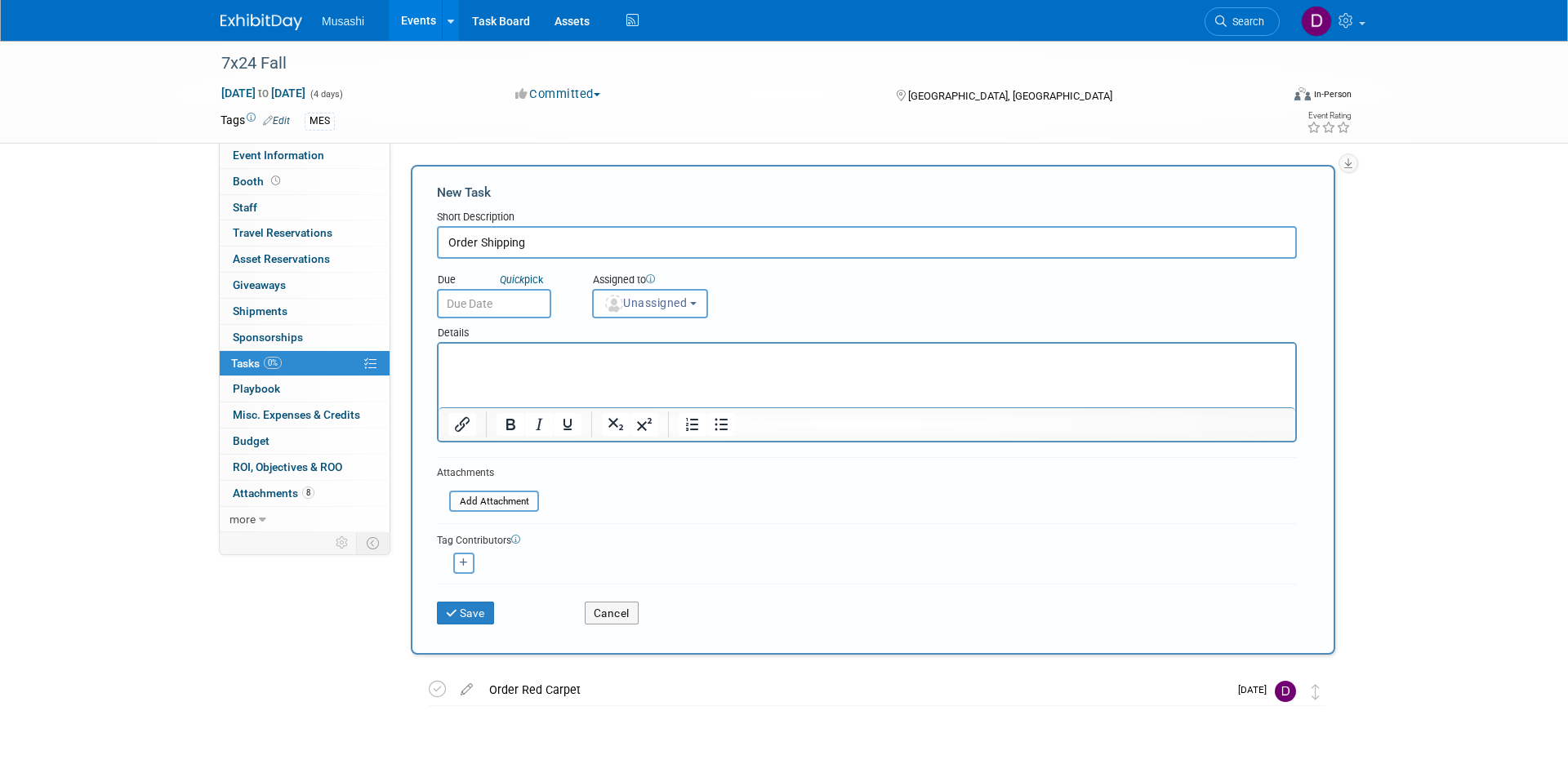
type input "Order Shipping"
click at [520, 290] on input "text" at bounding box center [494, 303] width 114 height 30
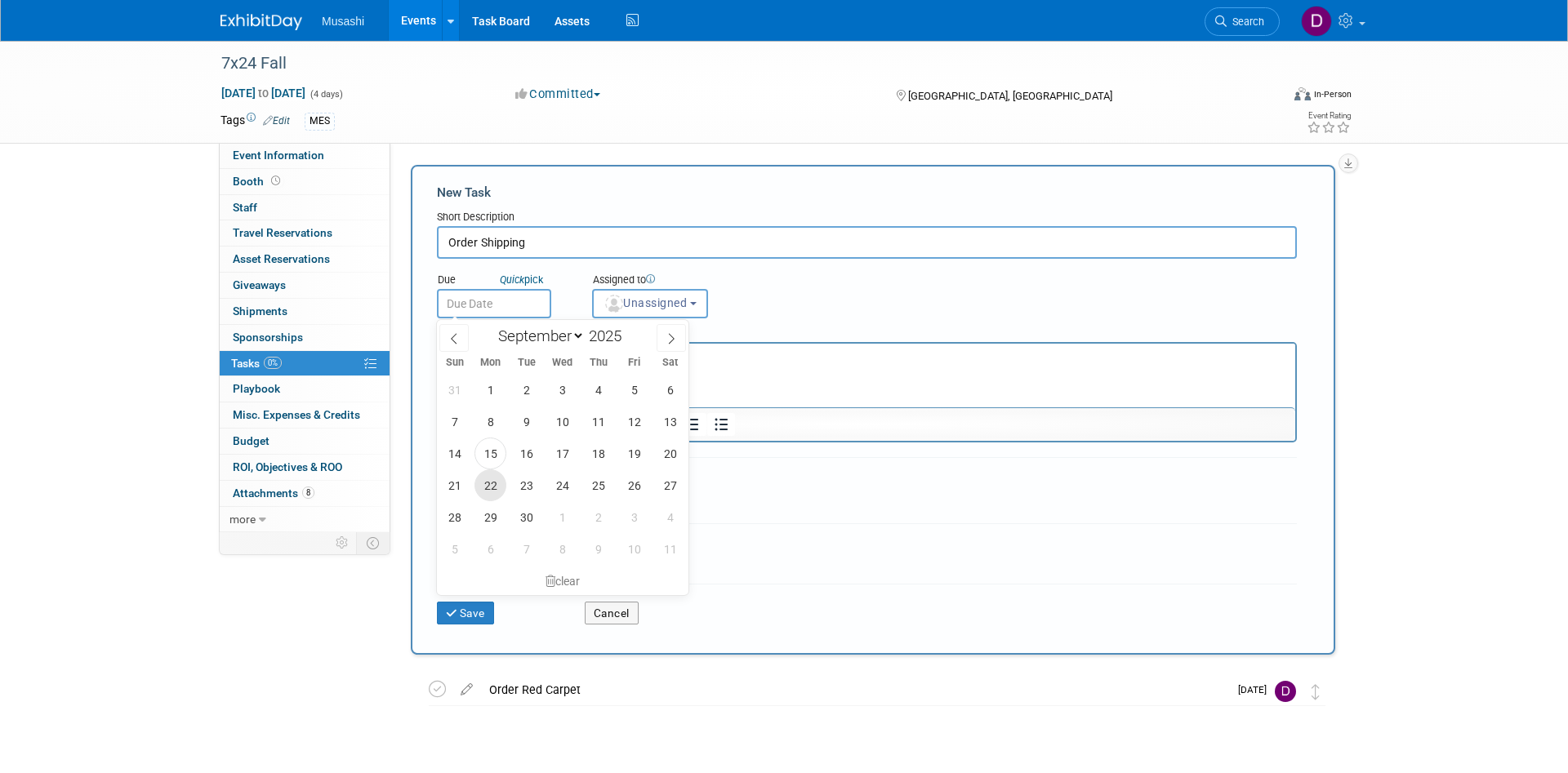
click at [490, 483] on span "22" at bounding box center [490, 485] width 32 height 32
type input "Sep 22, 2025"
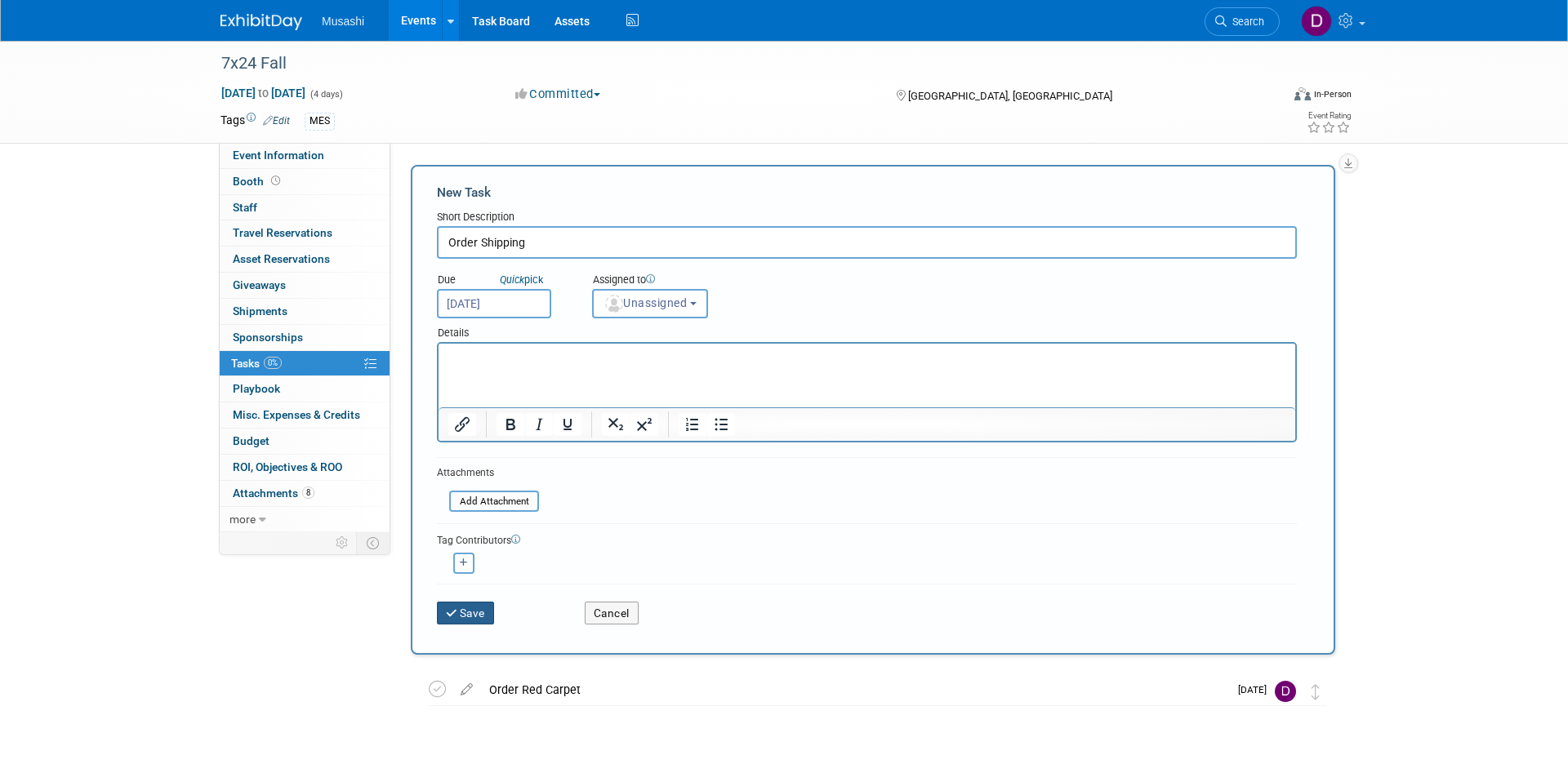
drag, startPoint x: 489, startPoint y: 611, endPoint x: 414, endPoint y: 334, distance: 287.0
click at [485, 607] on button "Save" at bounding box center [465, 612] width 57 height 23
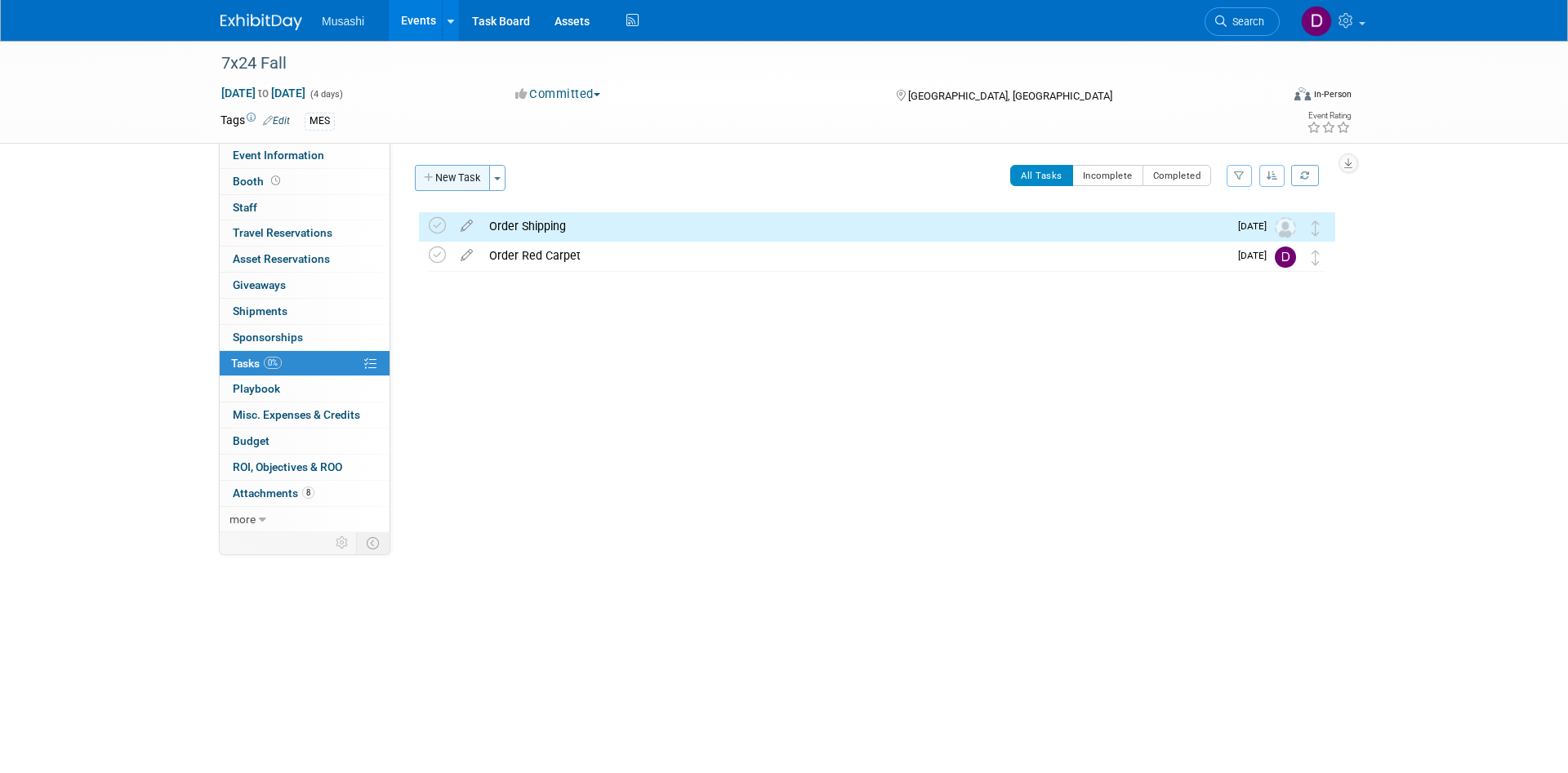
click at [440, 174] on button "New Task" at bounding box center [452, 178] width 75 height 26
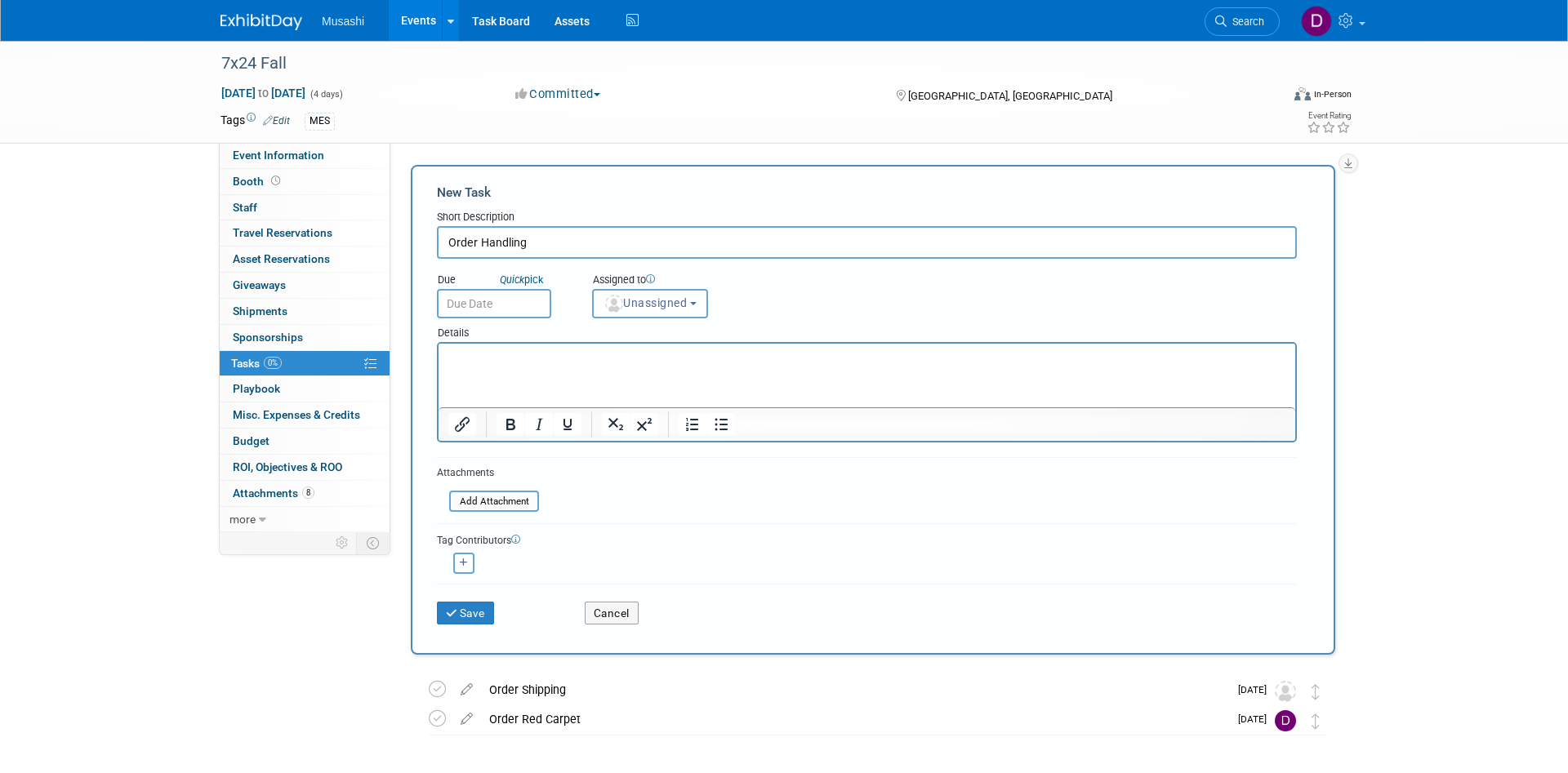
type input "Order Handling"
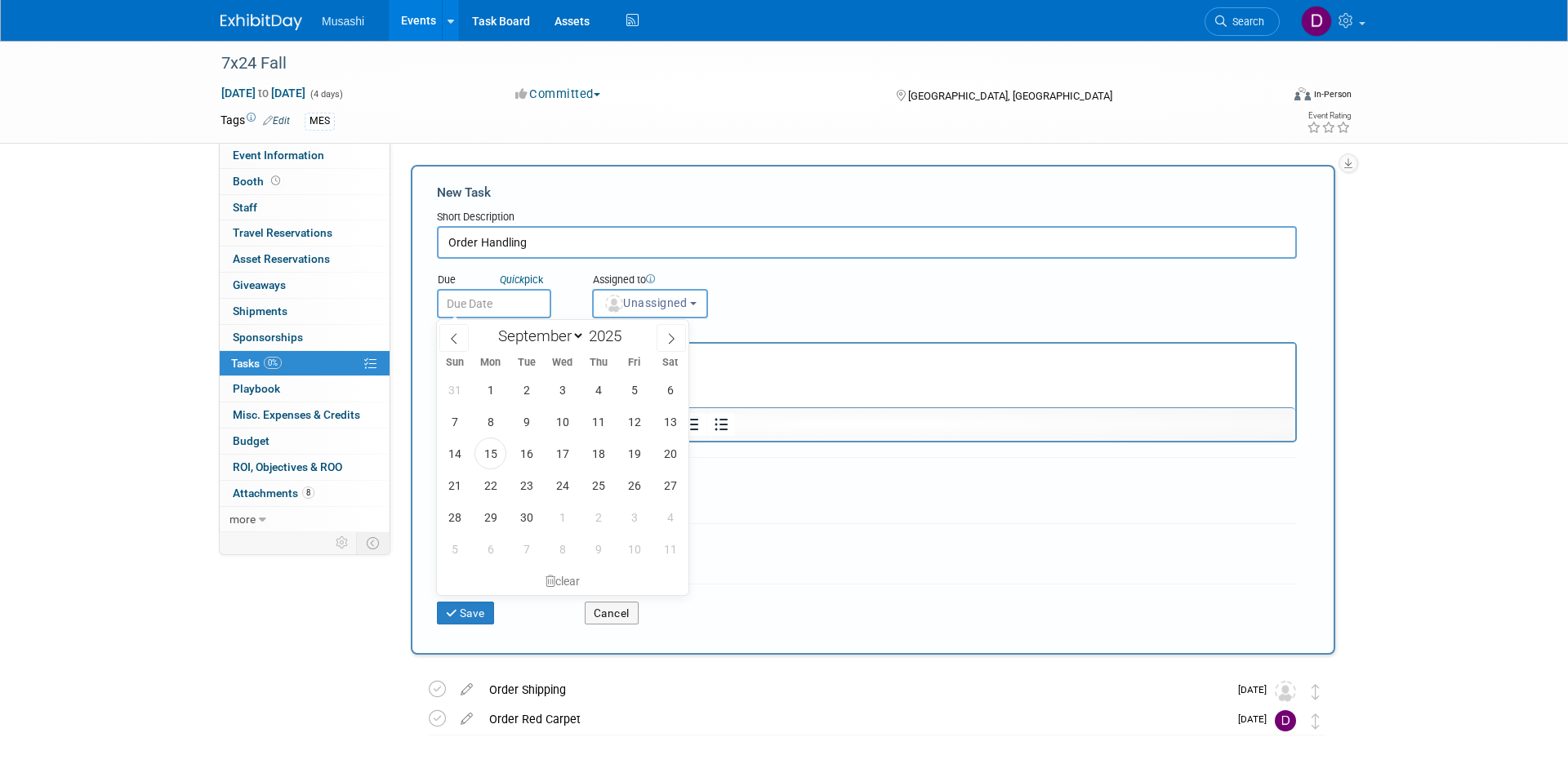
click at [524, 296] on input "text" at bounding box center [494, 303] width 114 height 30
click at [492, 493] on span "22" at bounding box center [490, 485] width 32 height 32
type input "Sep 22, 2025"
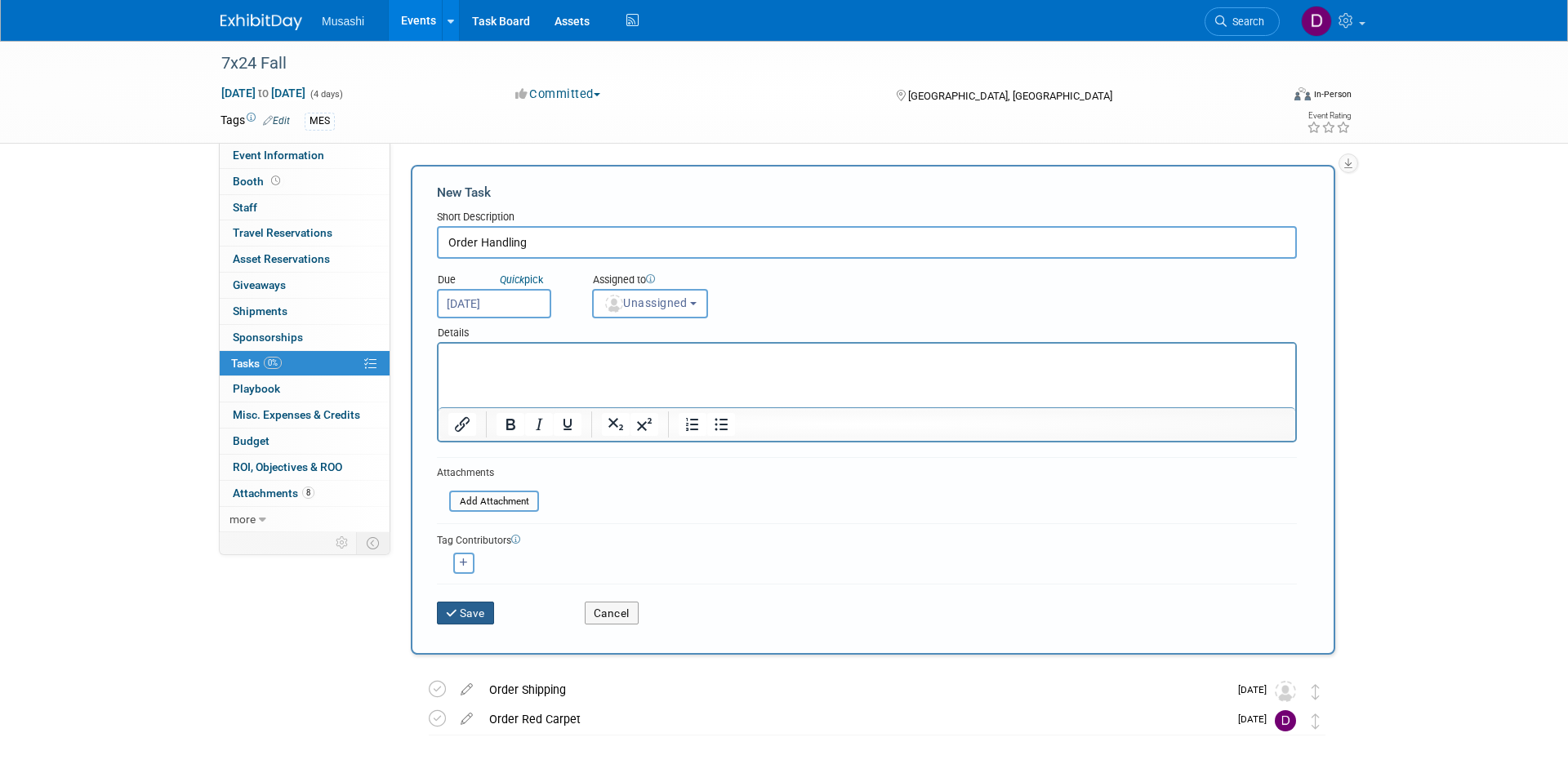
click at [475, 614] on button "Save" at bounding box center [465, 612] width 57 height 23
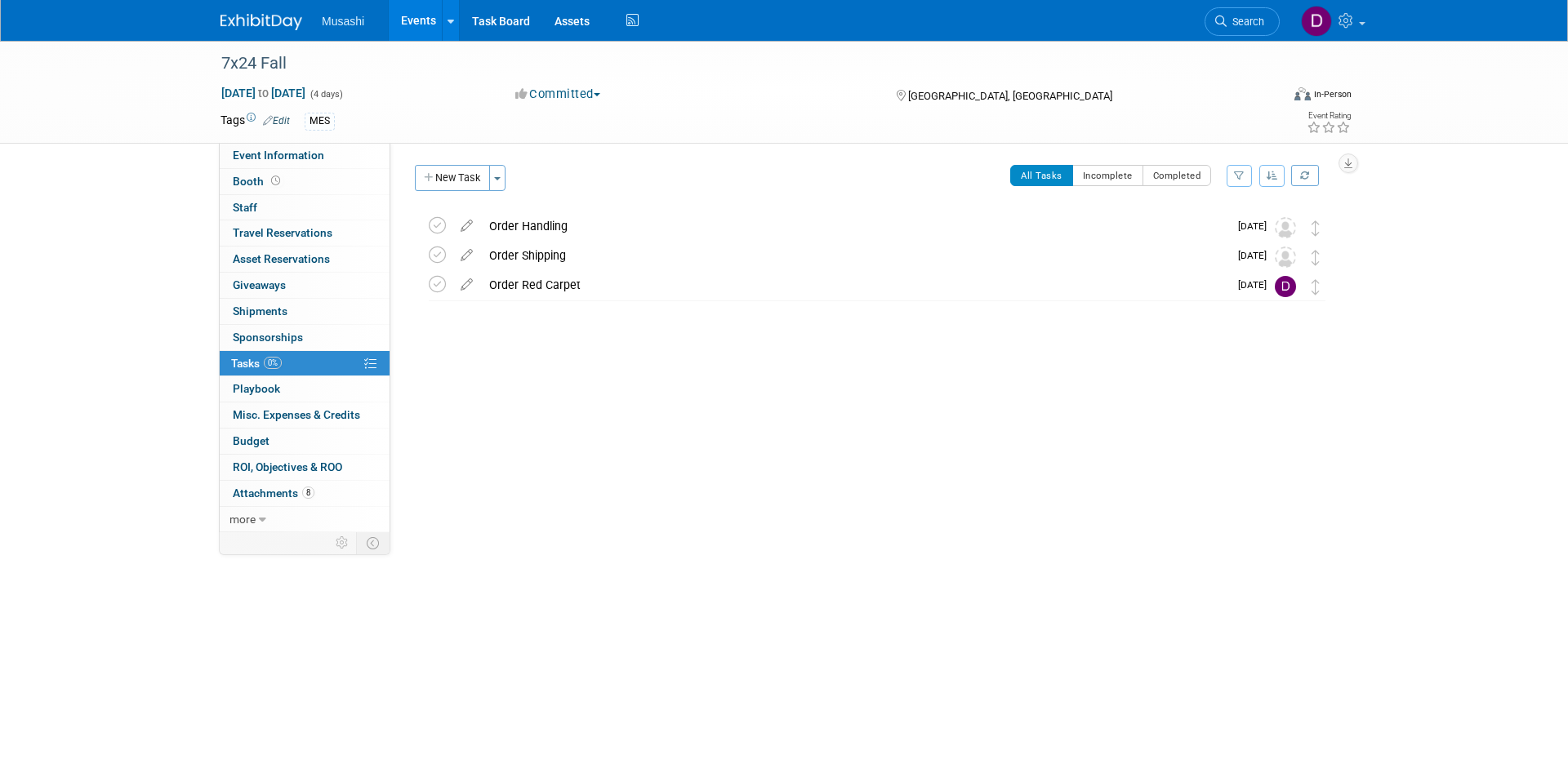
click at [421, 19] on link "Events" at bounding box center [418, 20] width 59 height 41
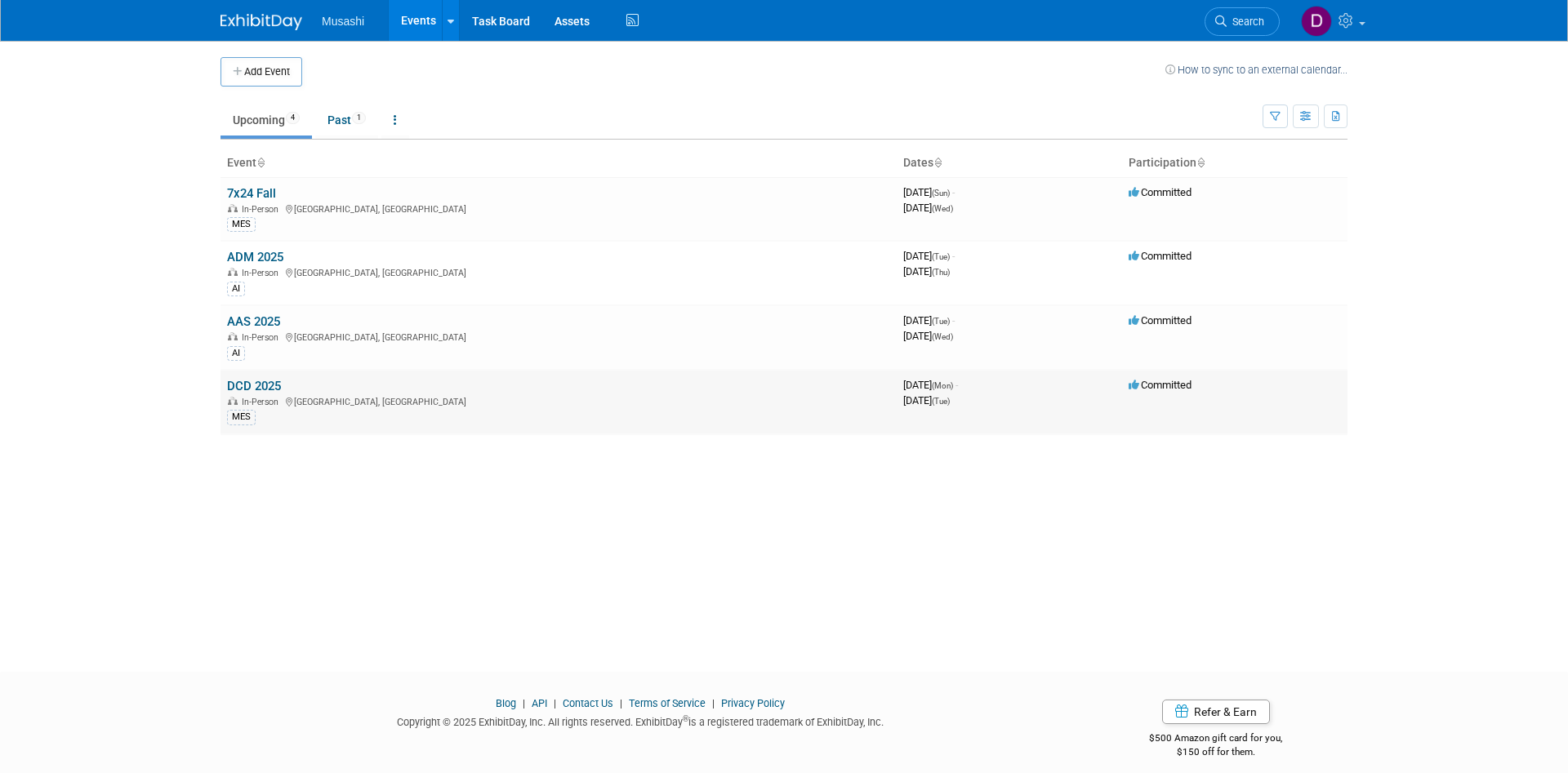
click at [274, 391] on link "DCD 2025" at bounding box center [254, 385] width 54 height 14
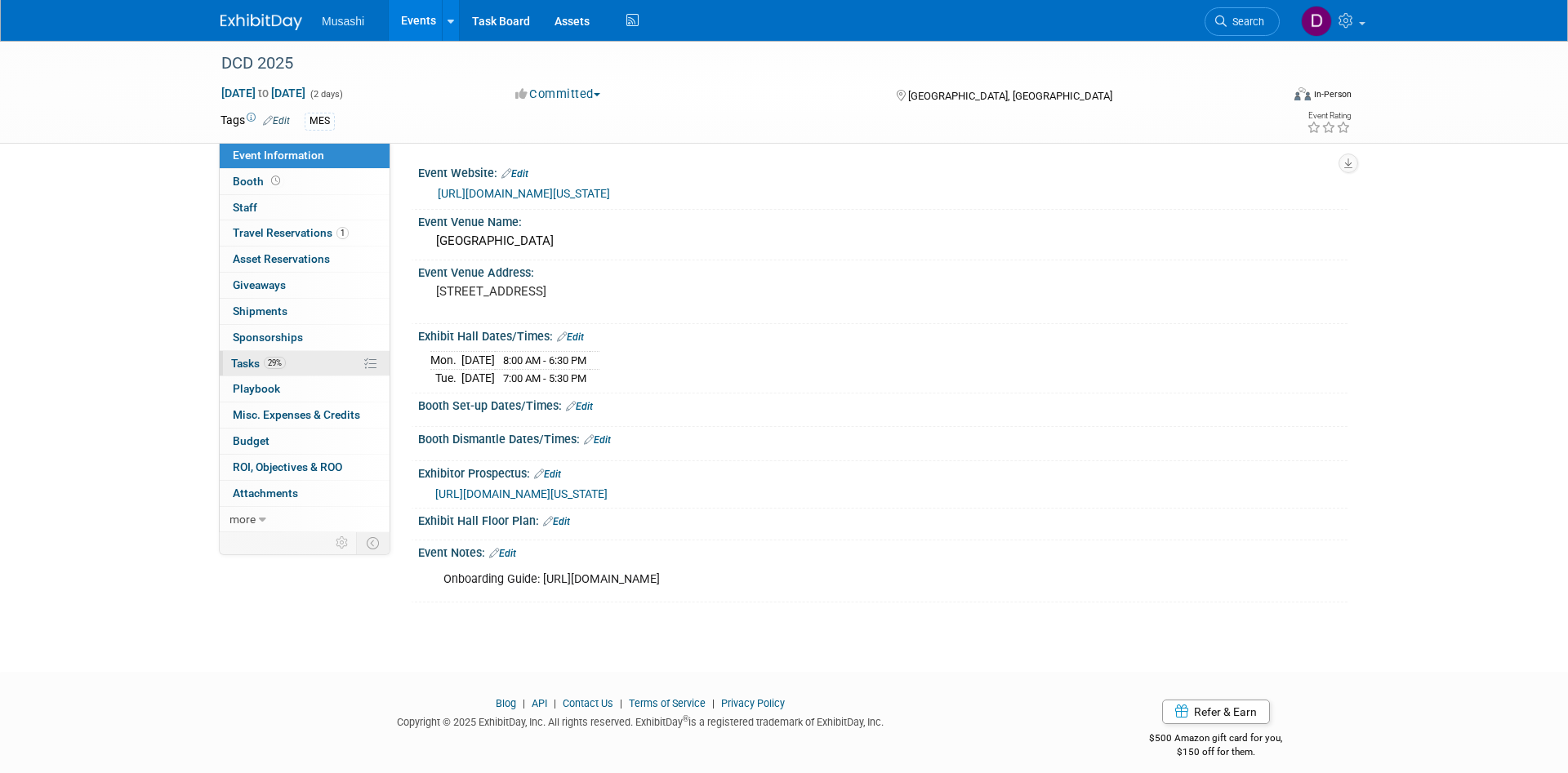
click at [296, 366] on link "29% Tasks 29%" at bounding box center [304, 363] width 169 height 25
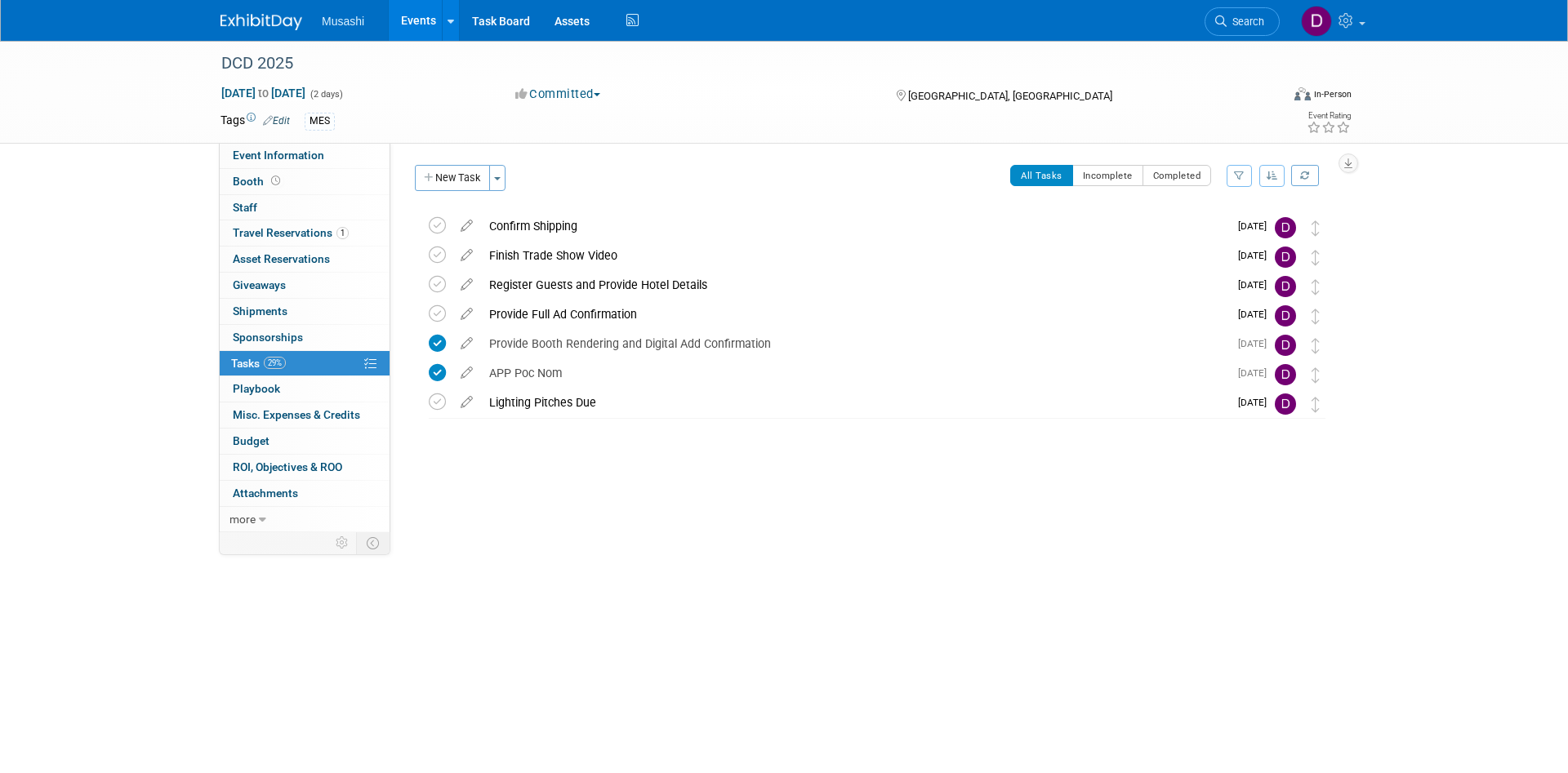
click at [426, 25] on link "Events" at bounding box center [418, 20] width 59 height 41
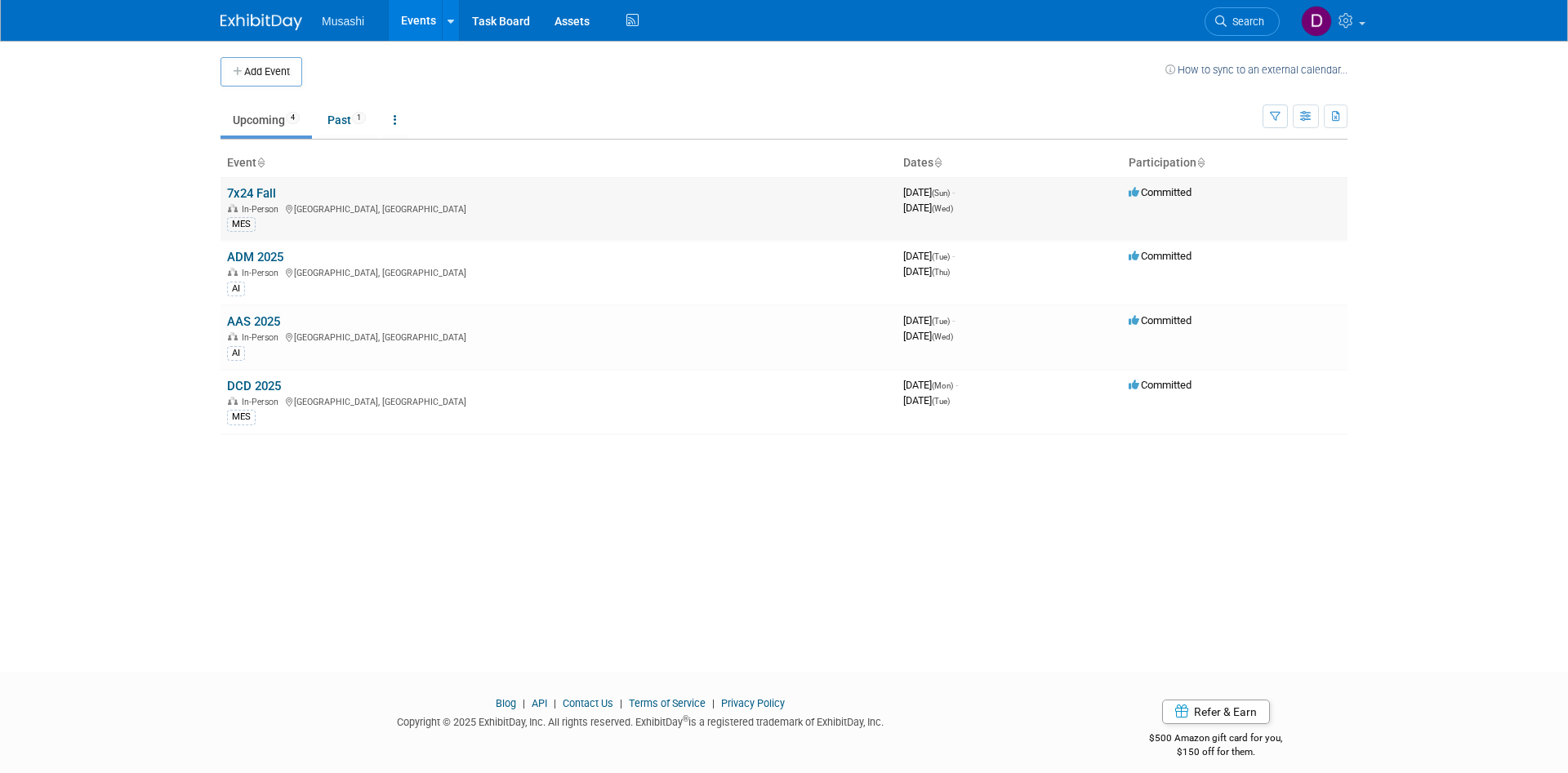
click at [256, 198] on link "7x24 Fall" at bounding box center [252, 193] width 49 height 14
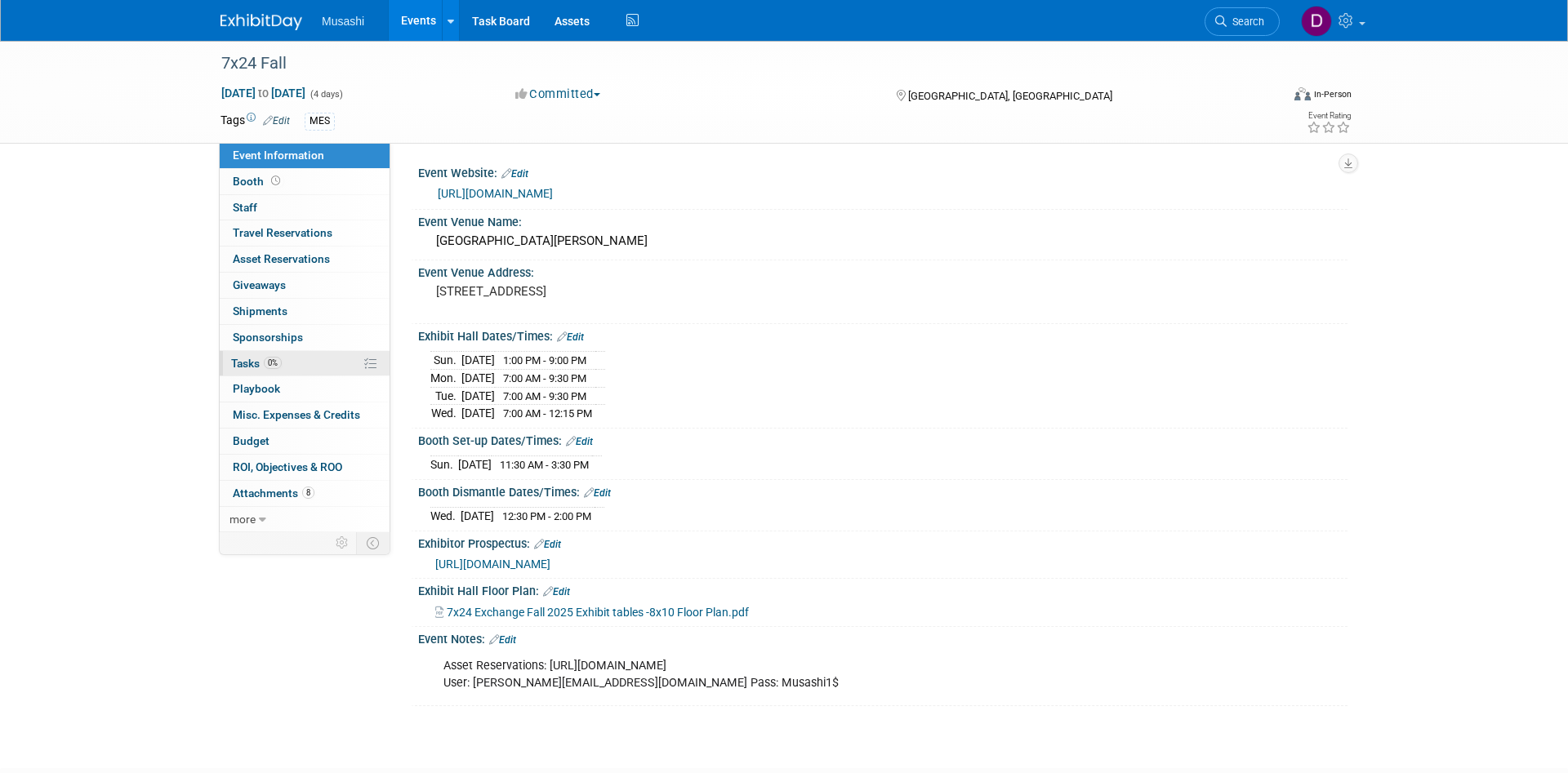
click at [288, 366] on link "0% Tasks 0%" at bounding box center [304, 363] width 169 height 25
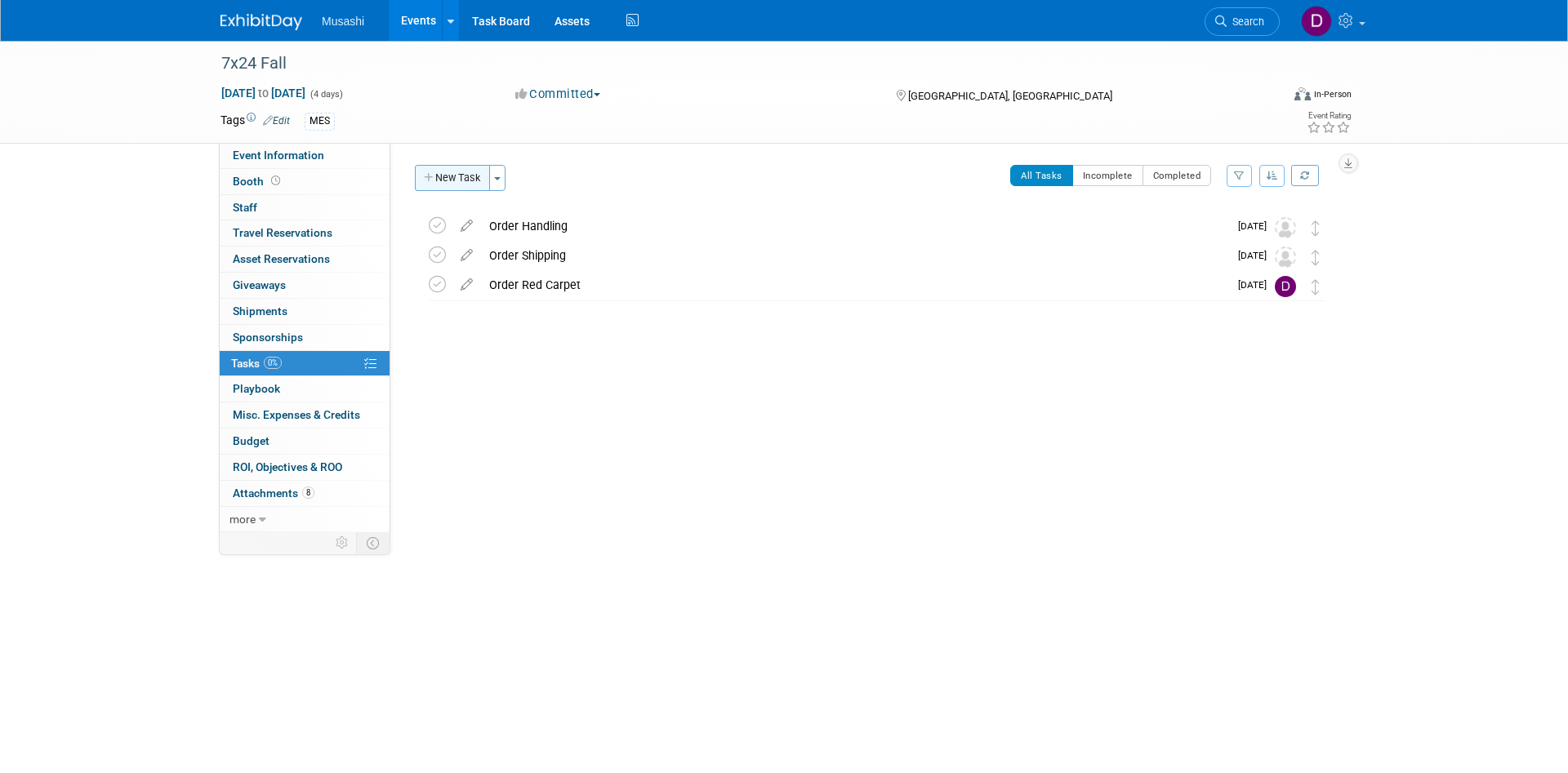
click at [450, 176] on button "New Task" at bounding box center [452, 178] width 75 height 26
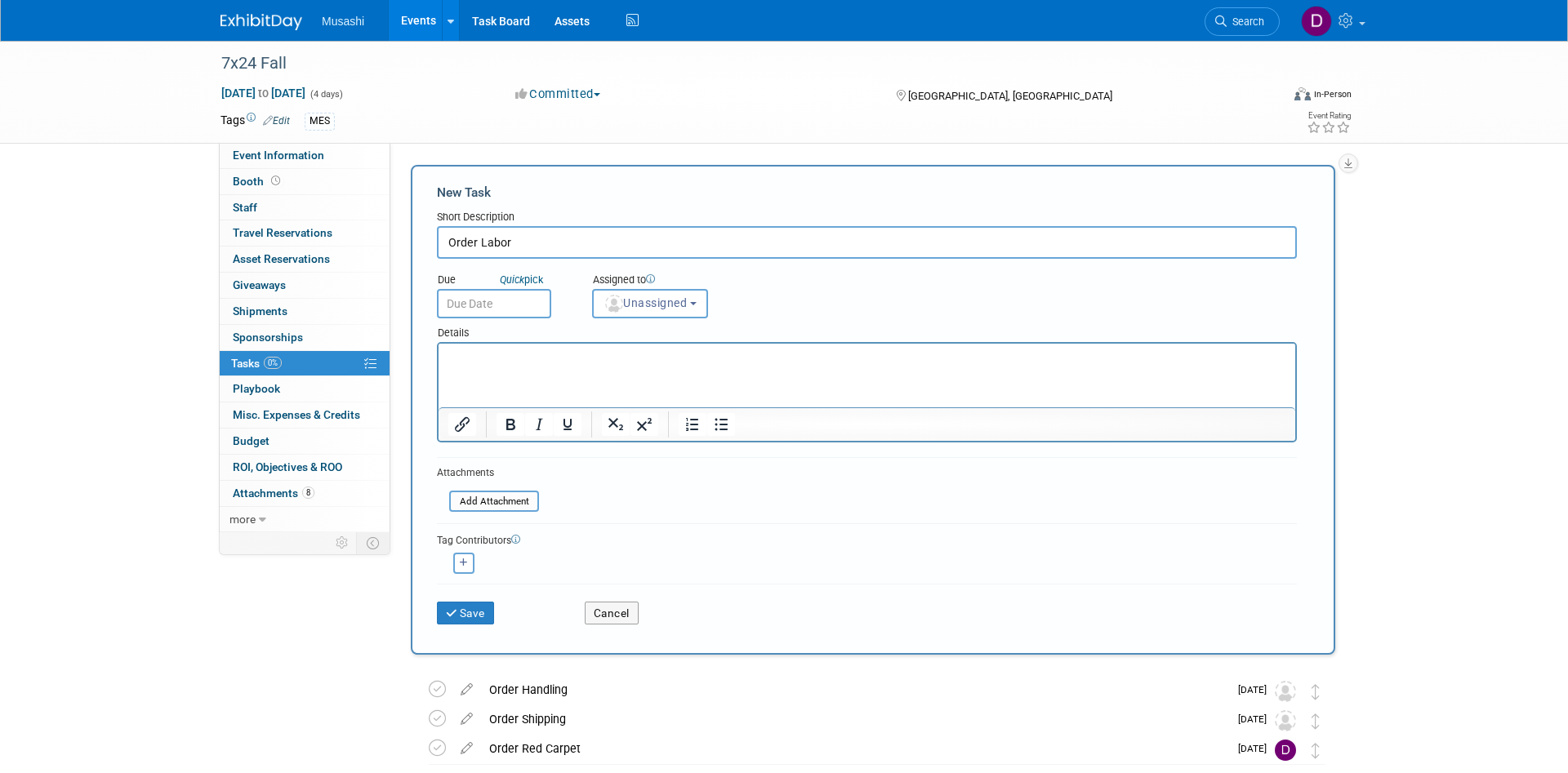
type input "Order Labor"
click at [502, 298] on input "text" at bounding box center [494, 303] width 114 height 30
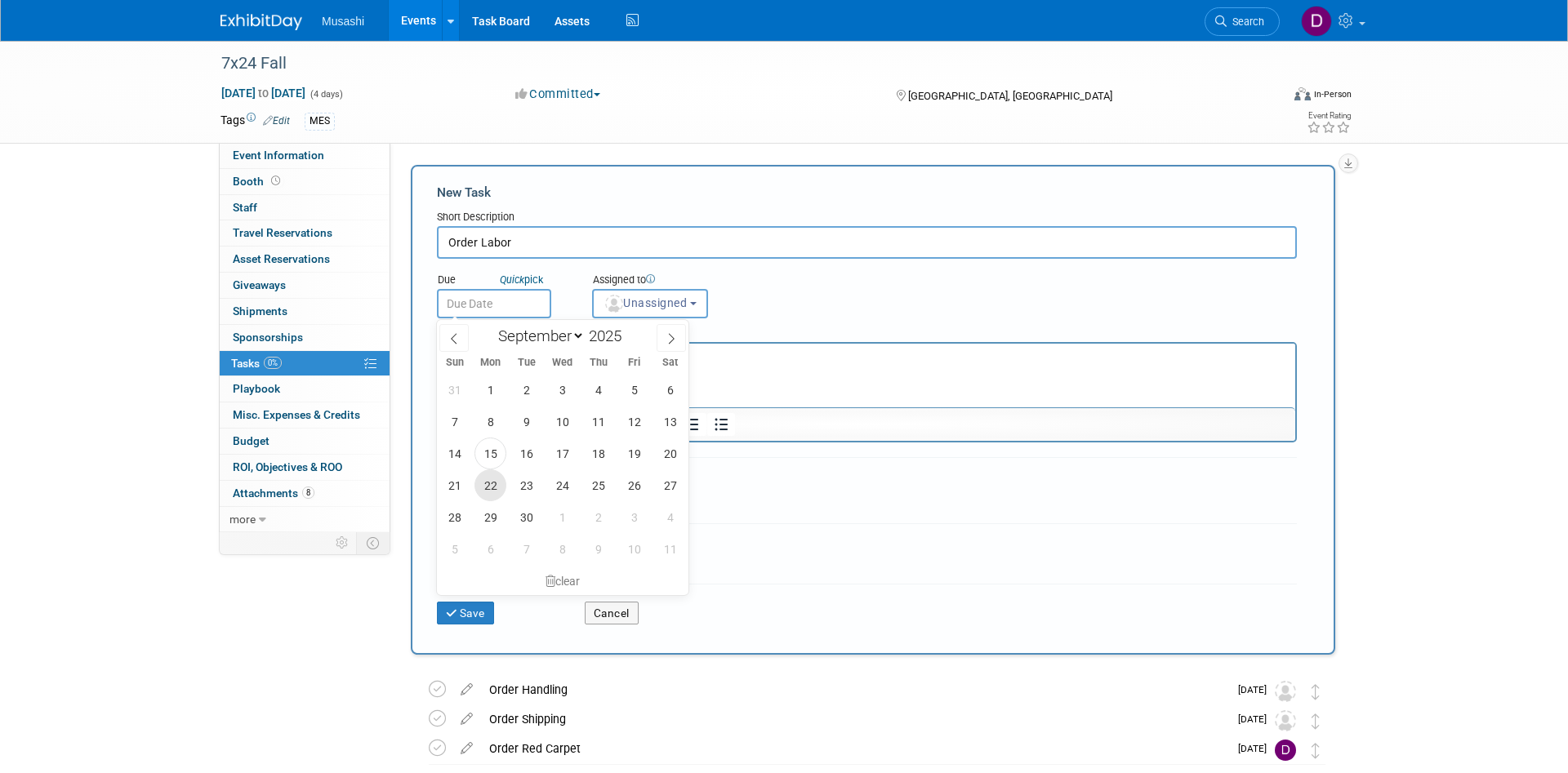
click at [504, 489] on span "22" at bounding box center [490, 485] width 32 height 32
type input "Sep 22, 2025"
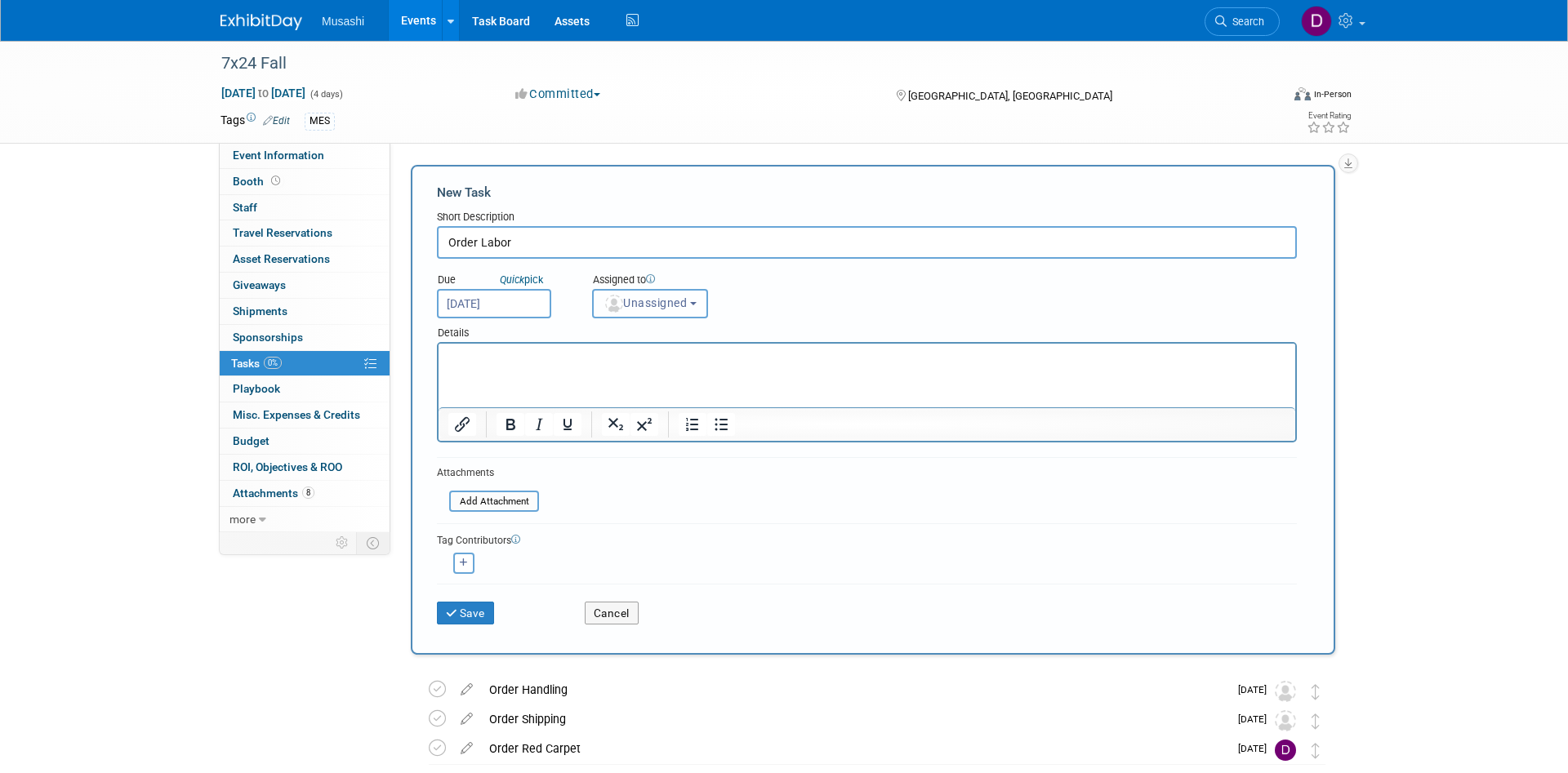
click at [645, 311] on button "Unassigned" at bounding box center [650, 303] width 116 height 30
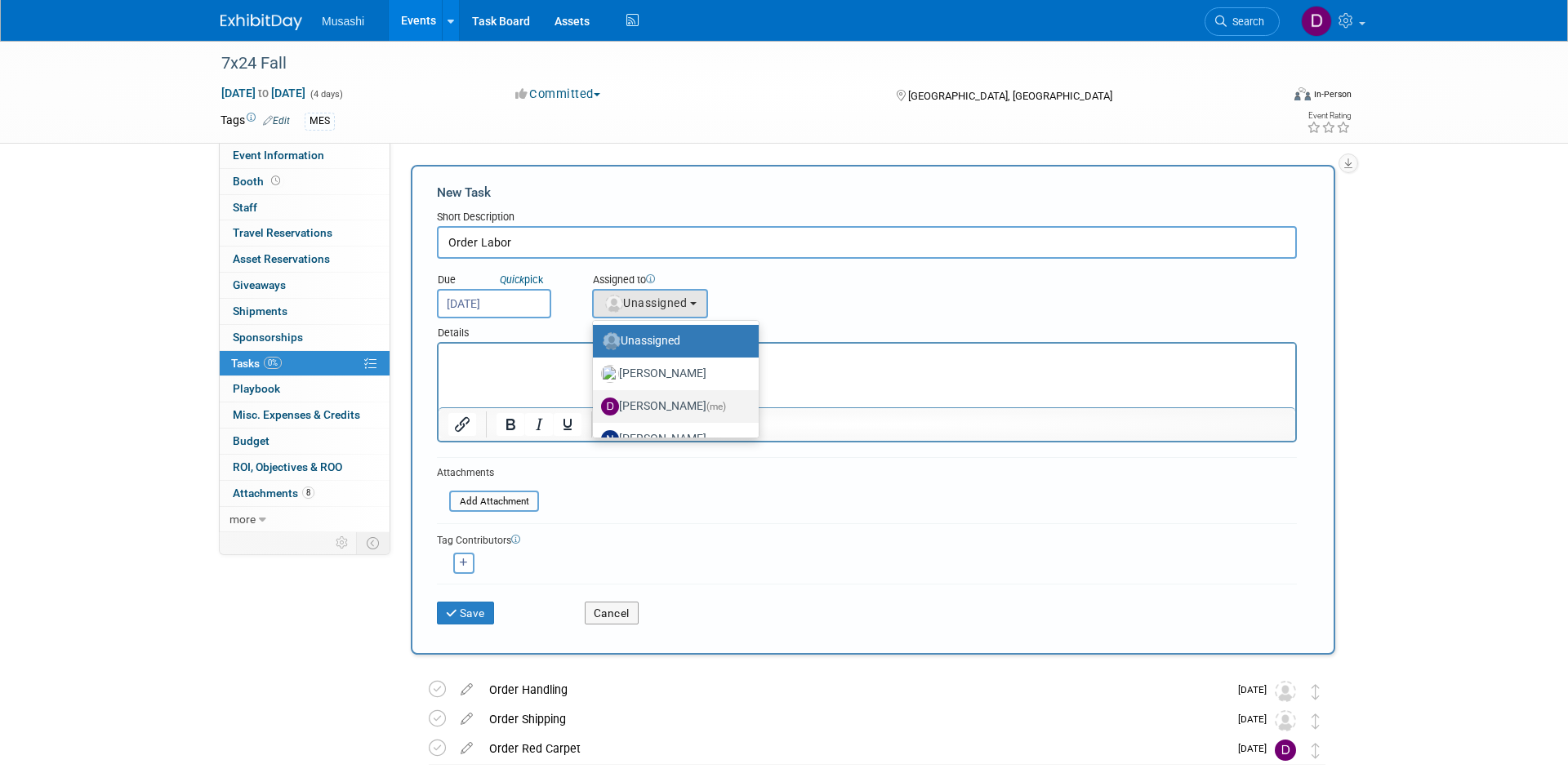
click at [662, 399] on label "Daniel Agar (me)" at bounding box center [671, 406] width 141 height 26
click at [596, 399] on input "Daniel Agar (me)" at bounding box center [590, 404] width 11 height 11
select select "d86a57ab-04cc-4927-9598-2bc58e6f6213"
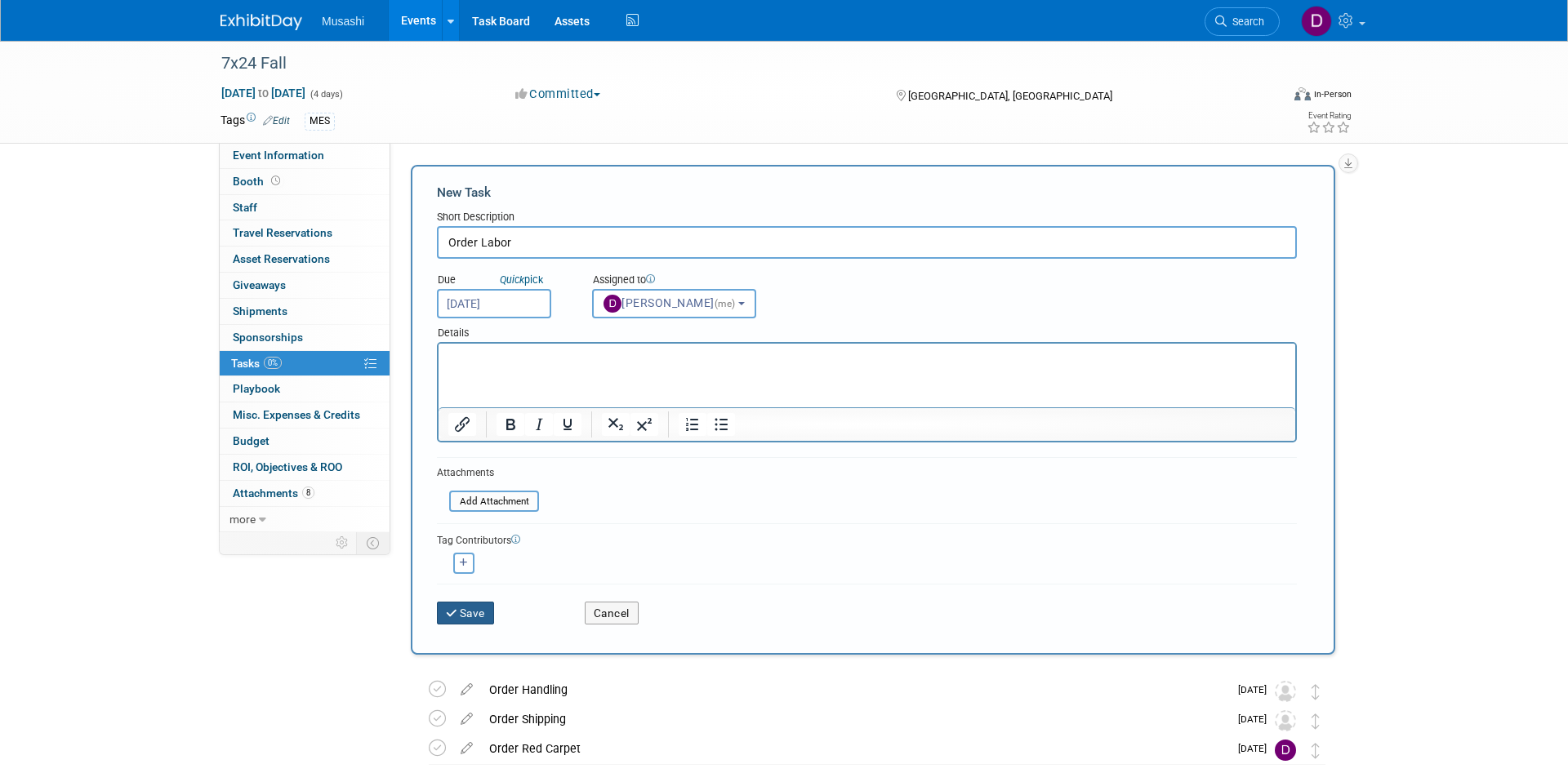
click at [473, 616] on button "Save" at bounding box center [465, 612] width 57 height 23
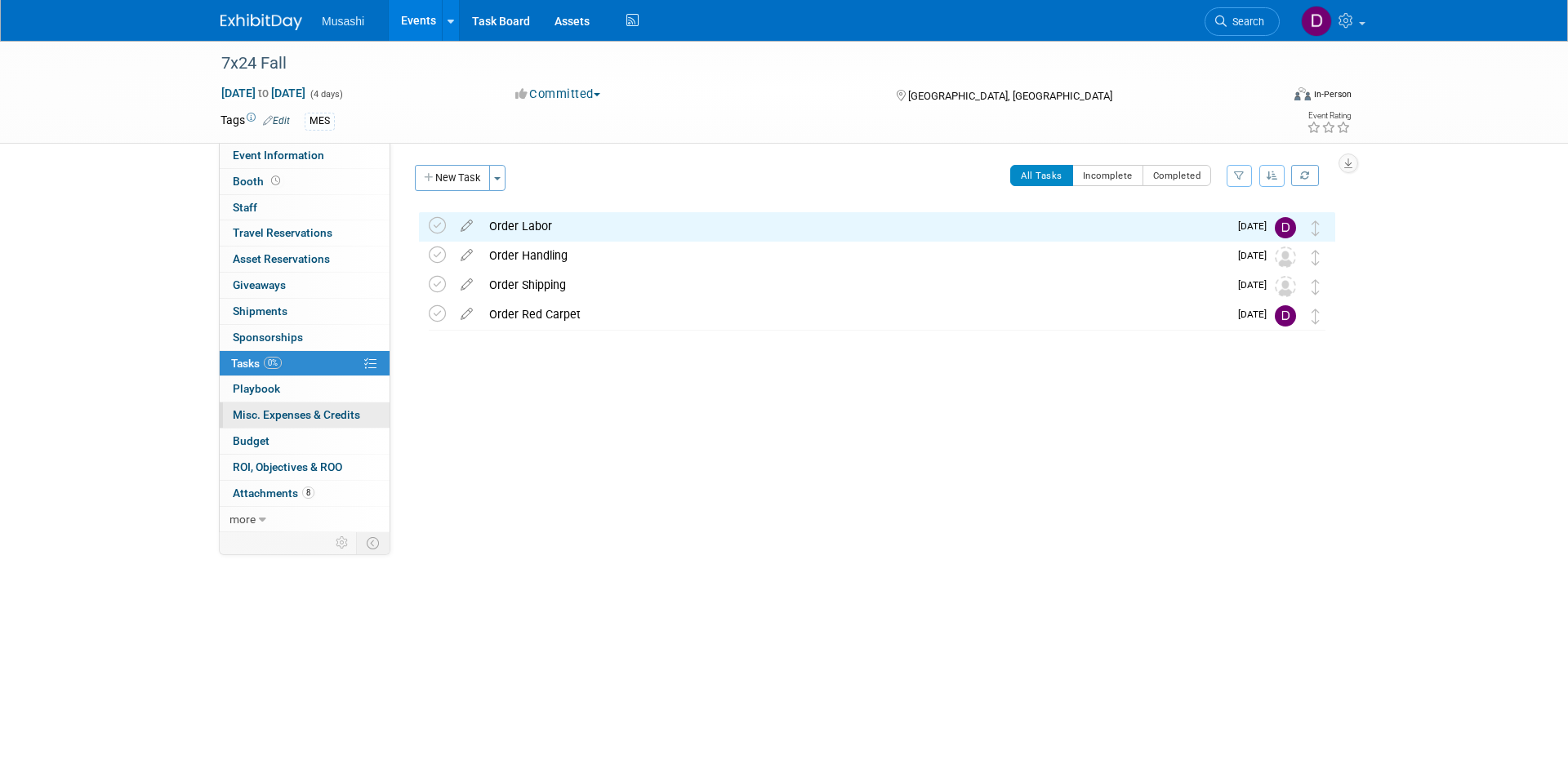
click at [300, 421] on span "Misc. Expenses & Credits 0" at bounding box center [296, 414] width 127 height 13
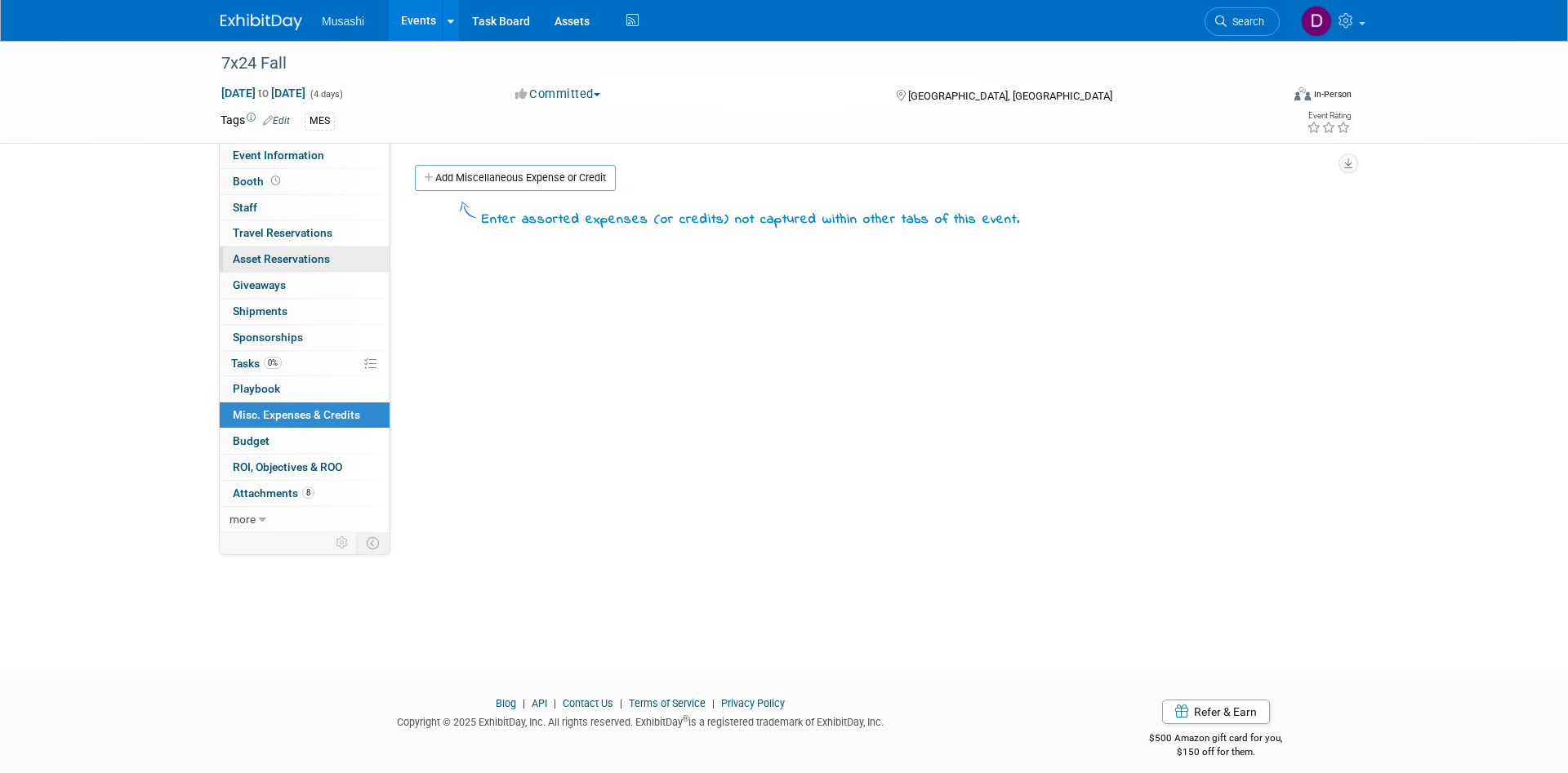
click at [294, 261] on span "Asset Reservations 0" at bounding box center [281, 258] width 97 height 13
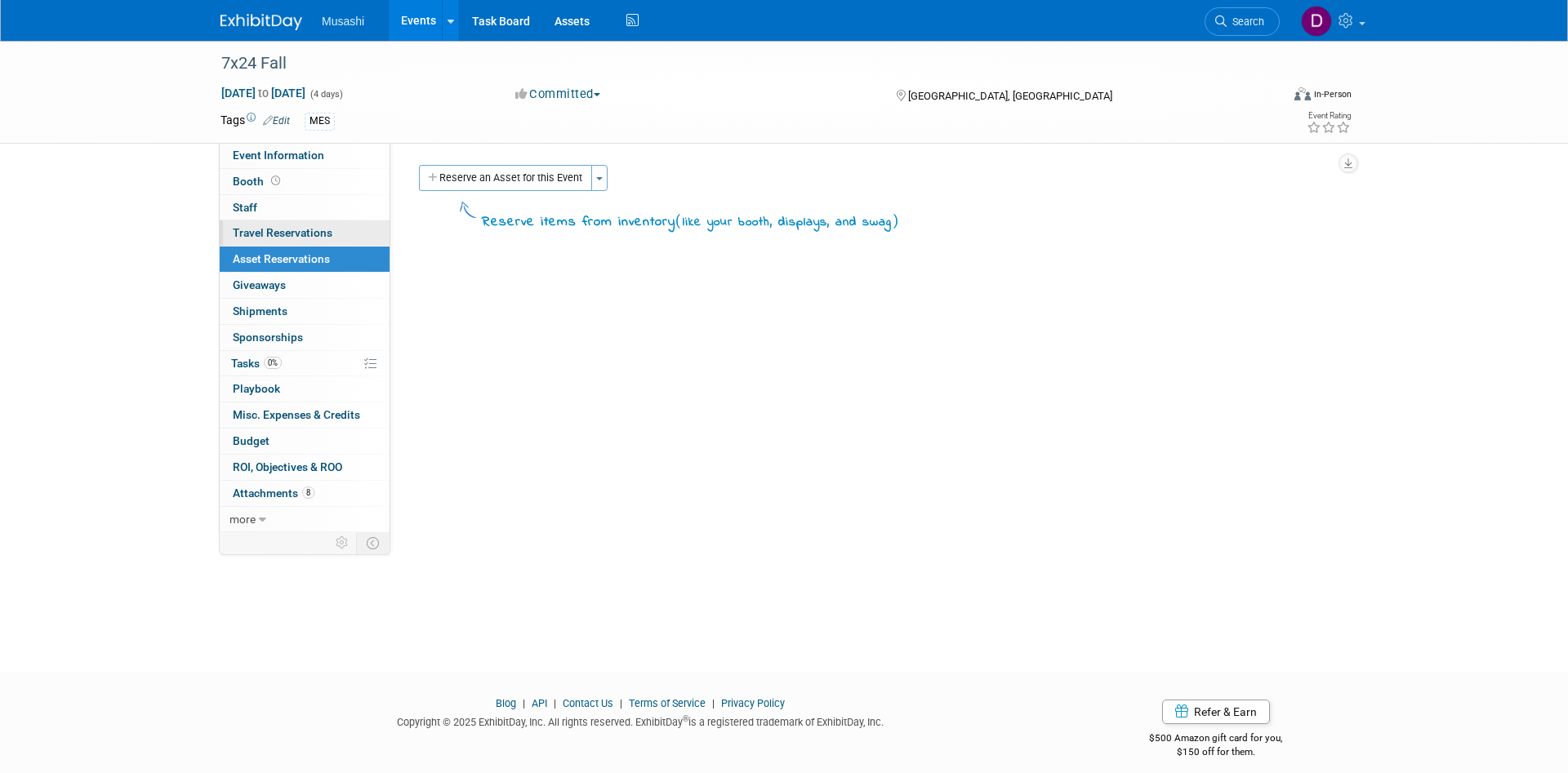
click at [305, 240] on link "0 Travel Reservations 0" at bounding box center [304, 233] width 169 height 25
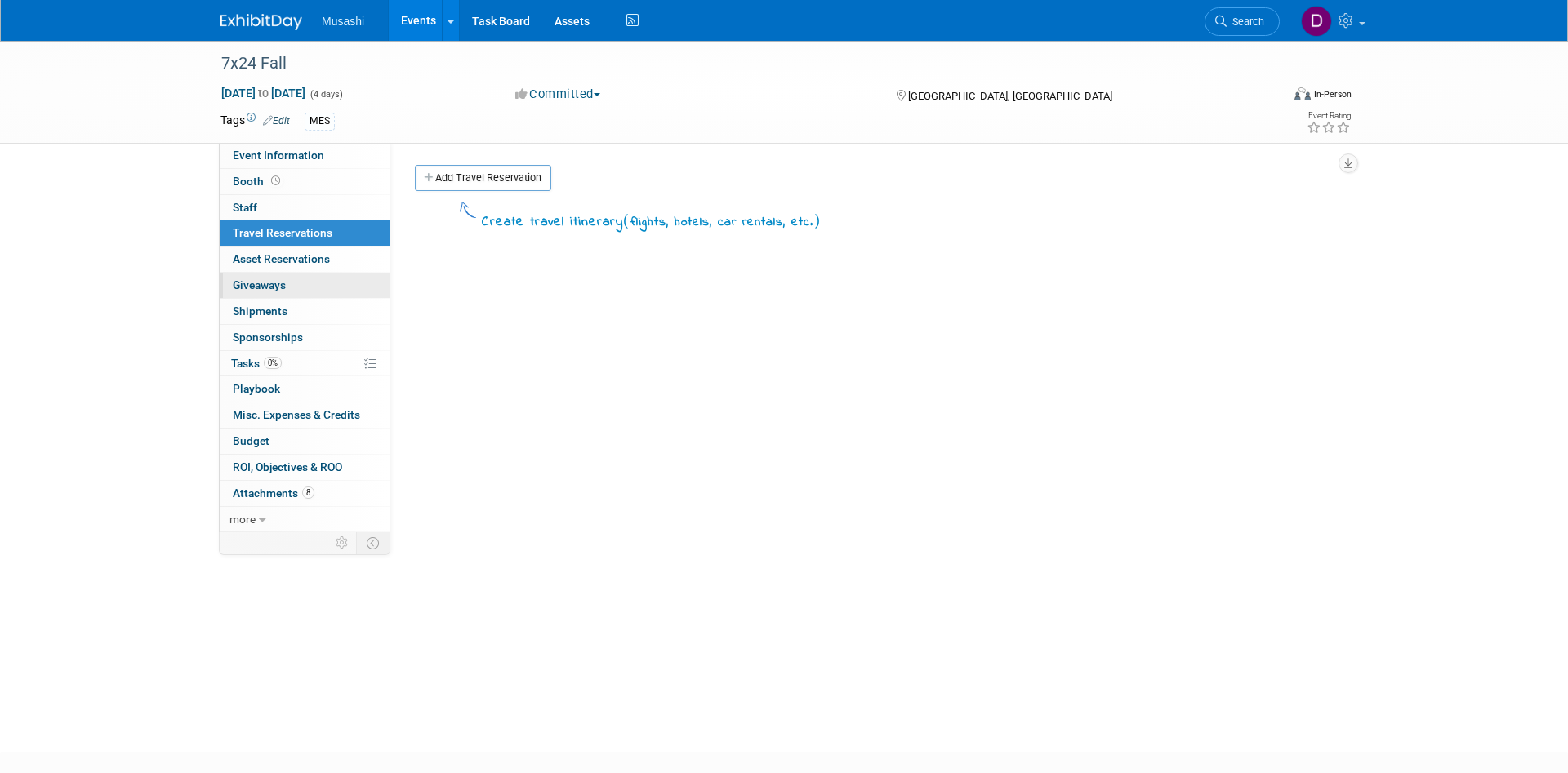
click at [296, 280] on link "0 Giveaways 0" at bounding box center [304, 285] width 169 height 25
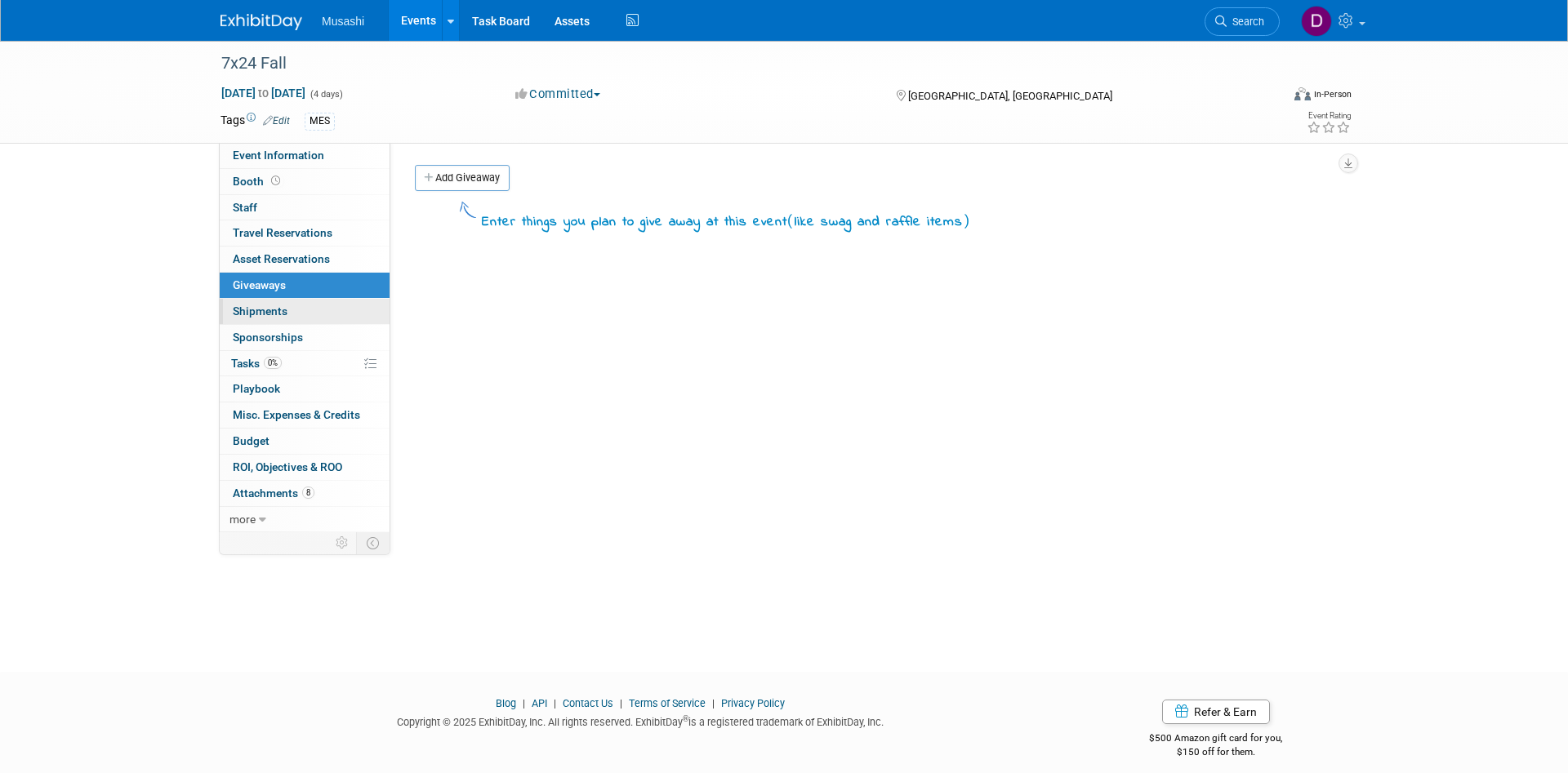
click at [311, 311] on link "0 Shipments 0" at bounding box center [304, 312] width 169 height 25
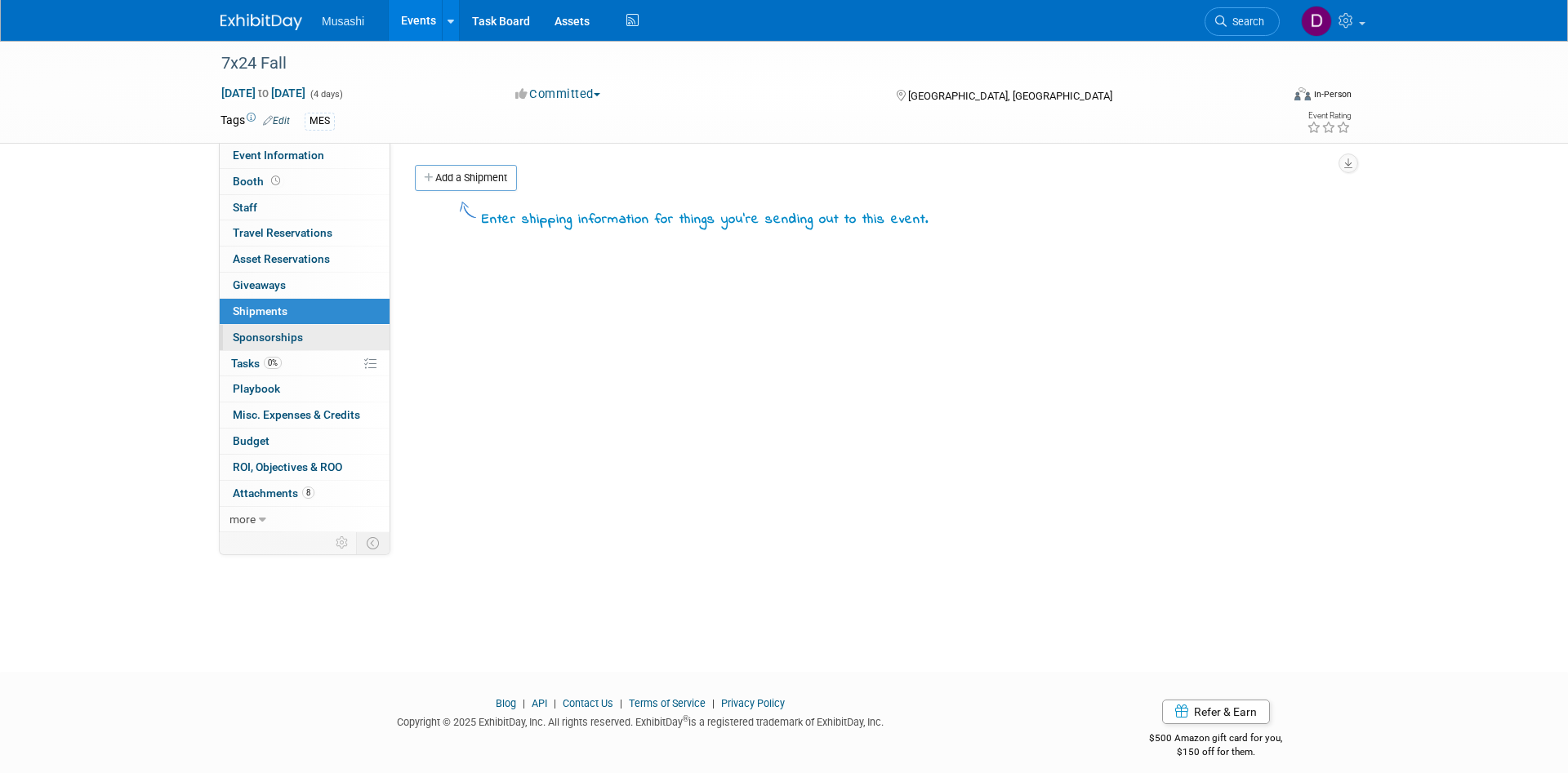
click at [300, 329] on link "0 Sponsorships 0" at bounding box center [304, 338] width 169 height 25
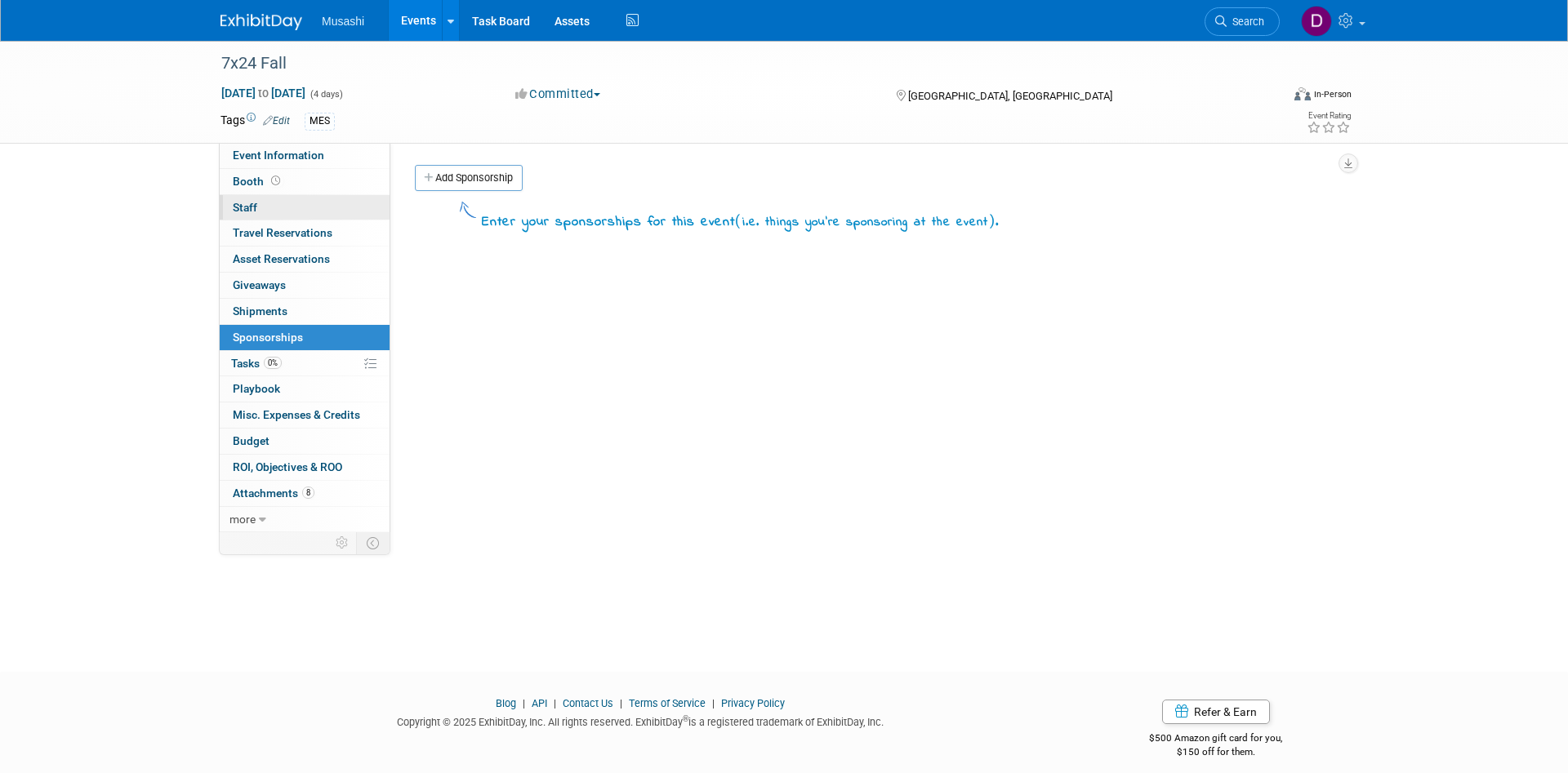
click at [274, 209] on link "0 Staff 0" at bounding box center [304, 207] width 169 height 25
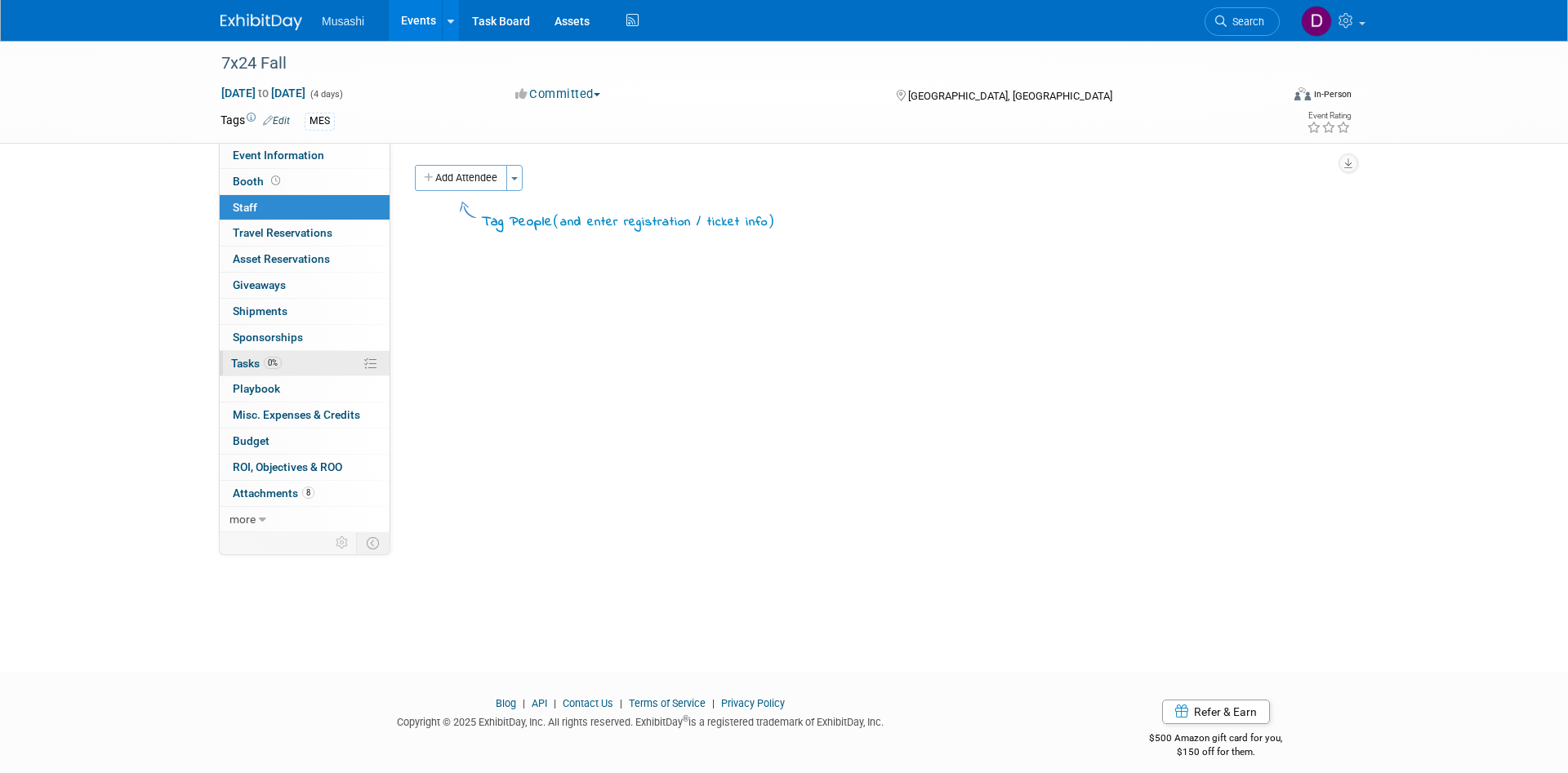
click at [311, 364] on link "0% Tasks 0%" at bounding box center [304, 363] width 169 height 25
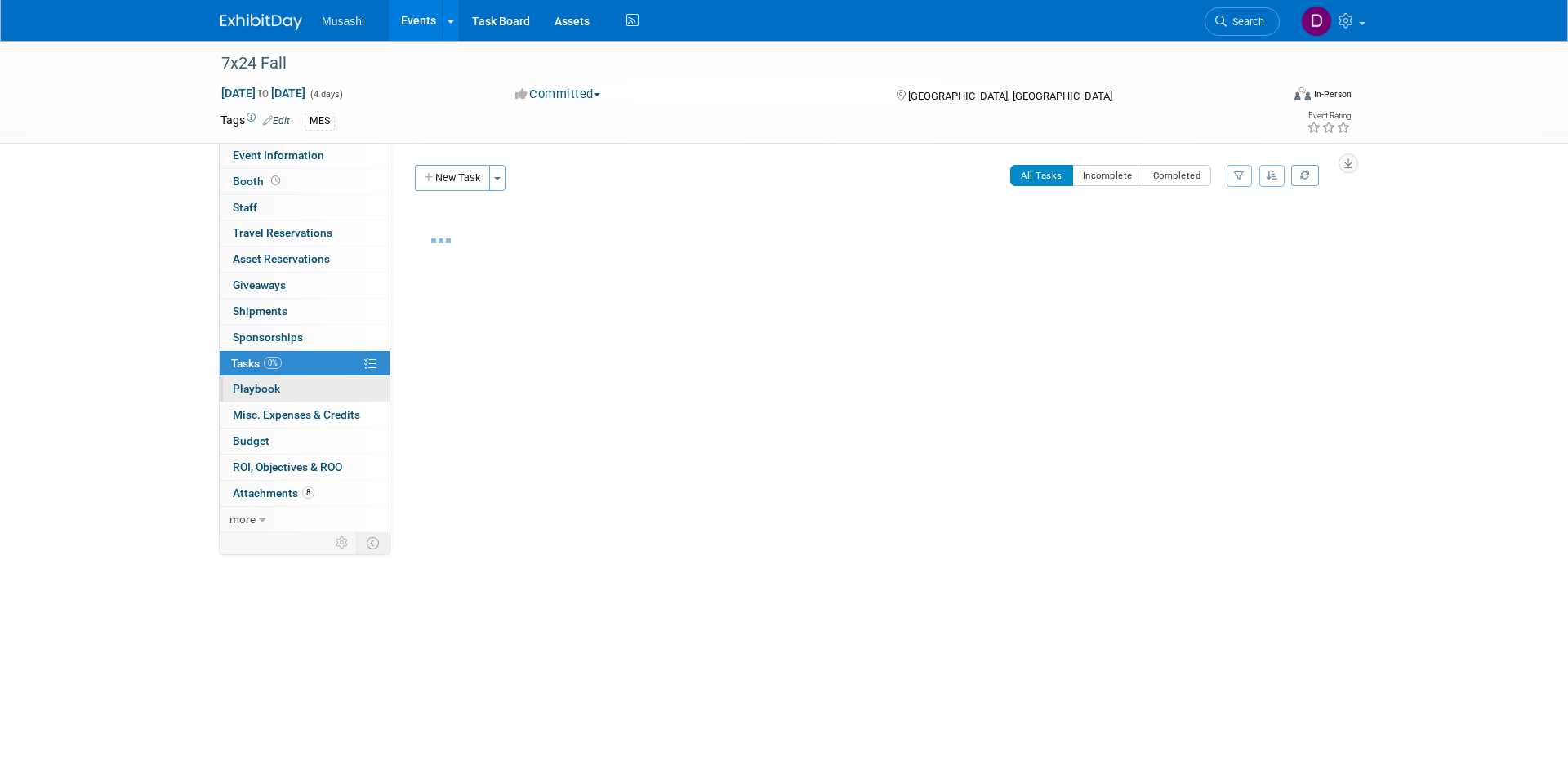
click at [314, 387] on link "0 Playbook 0" at bounding box center [304, 389] width 169 height 25
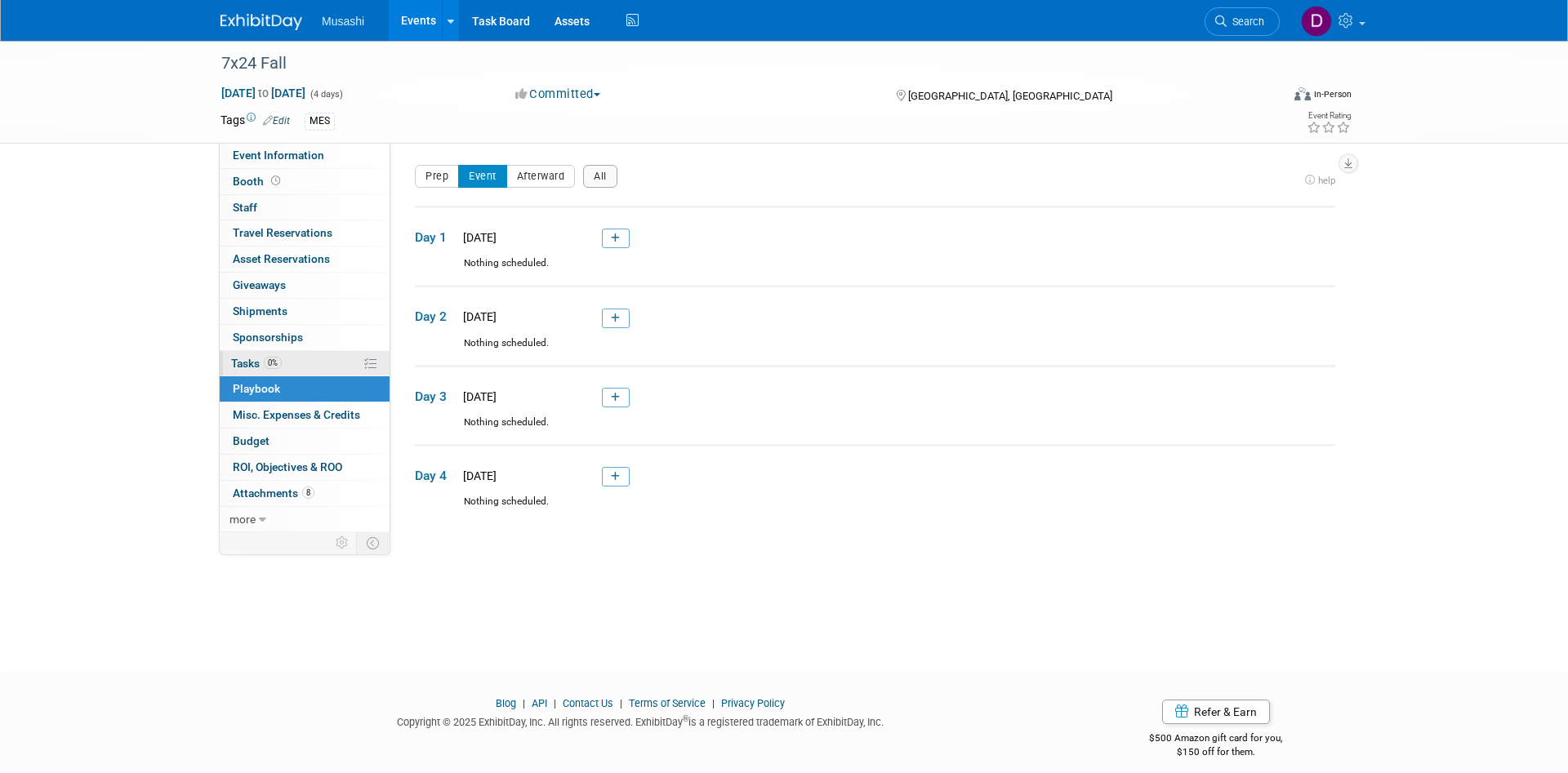
click at [308, 364] on link "0% Tasks 0%" at bounding box center [304, 363] width 169 height 25
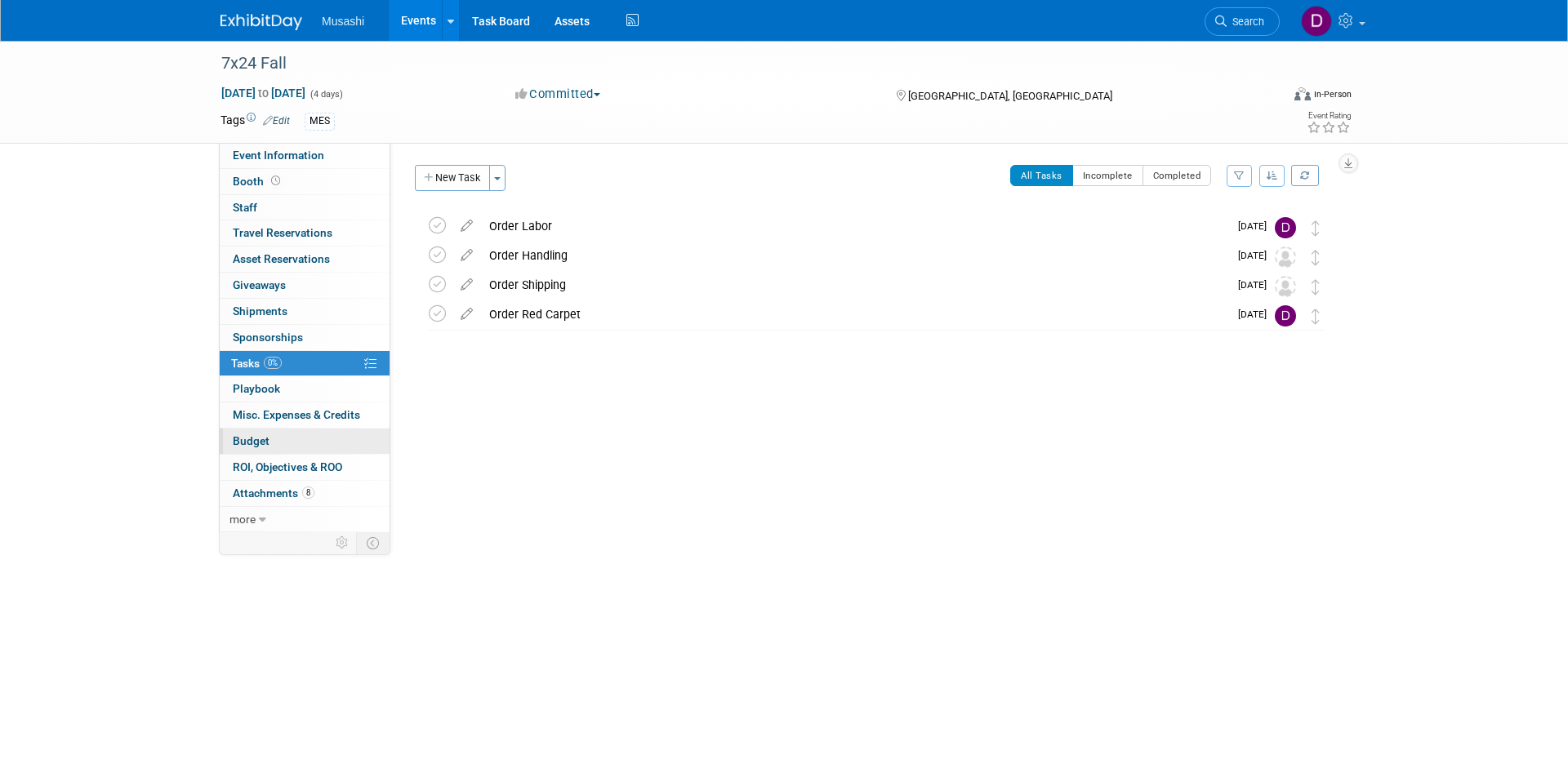
click at [307, 447] on link "Budget" at bounding box center [304, 441] width 169 height 25
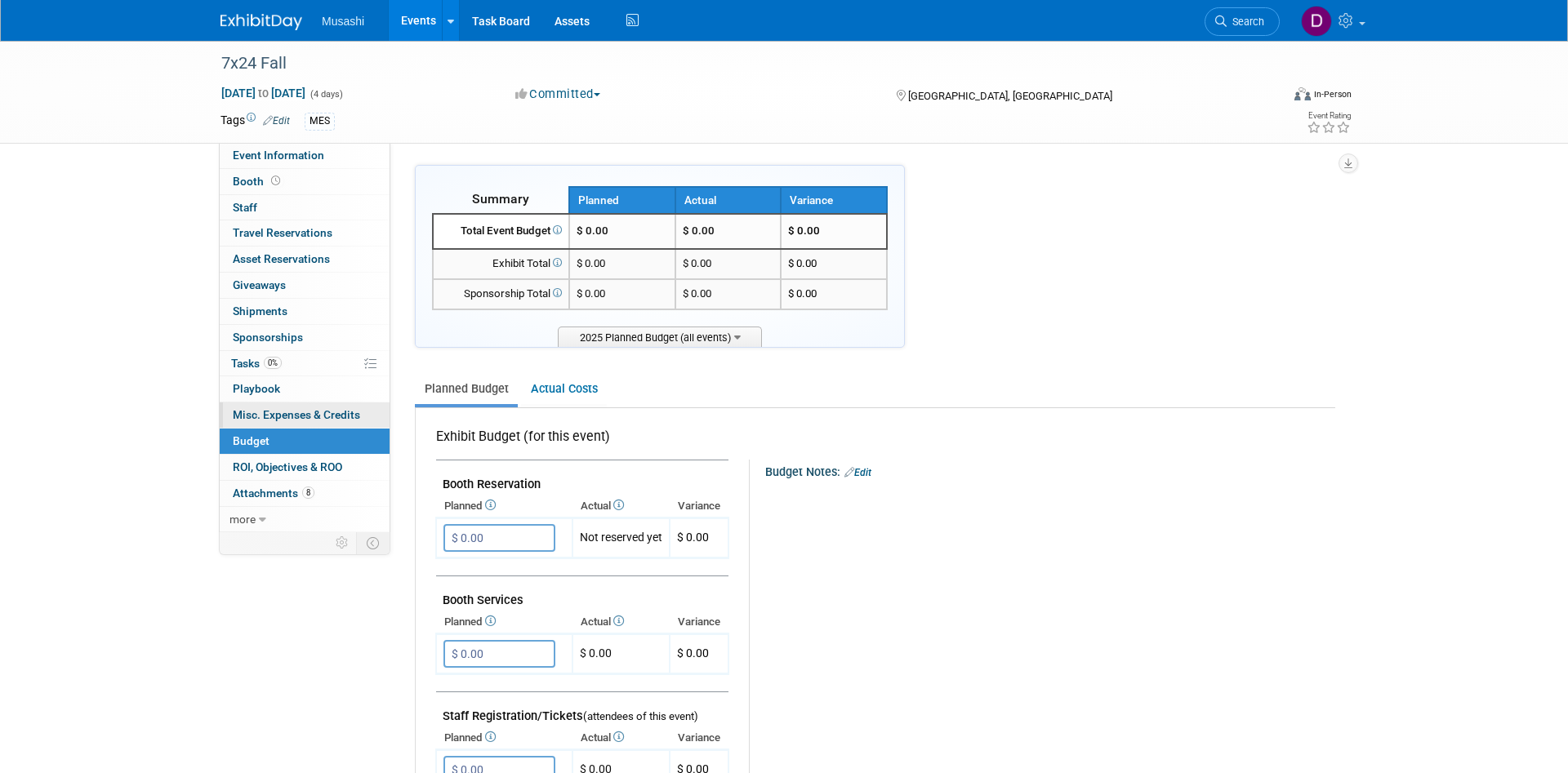
scroll to position [83, 0]
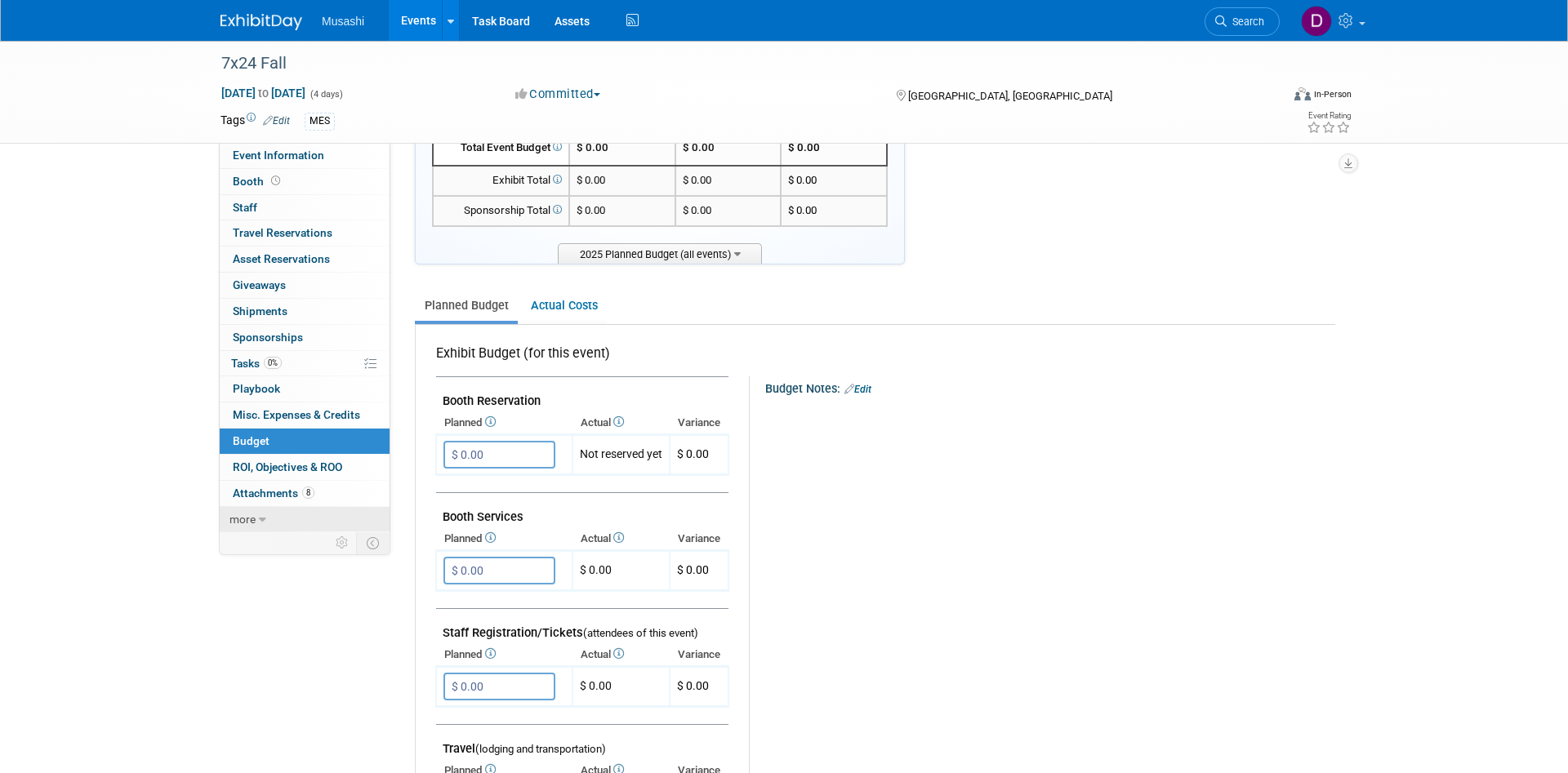
click at [255, 517] on span "more" at bounding box center [242, 518] width 26 height 13
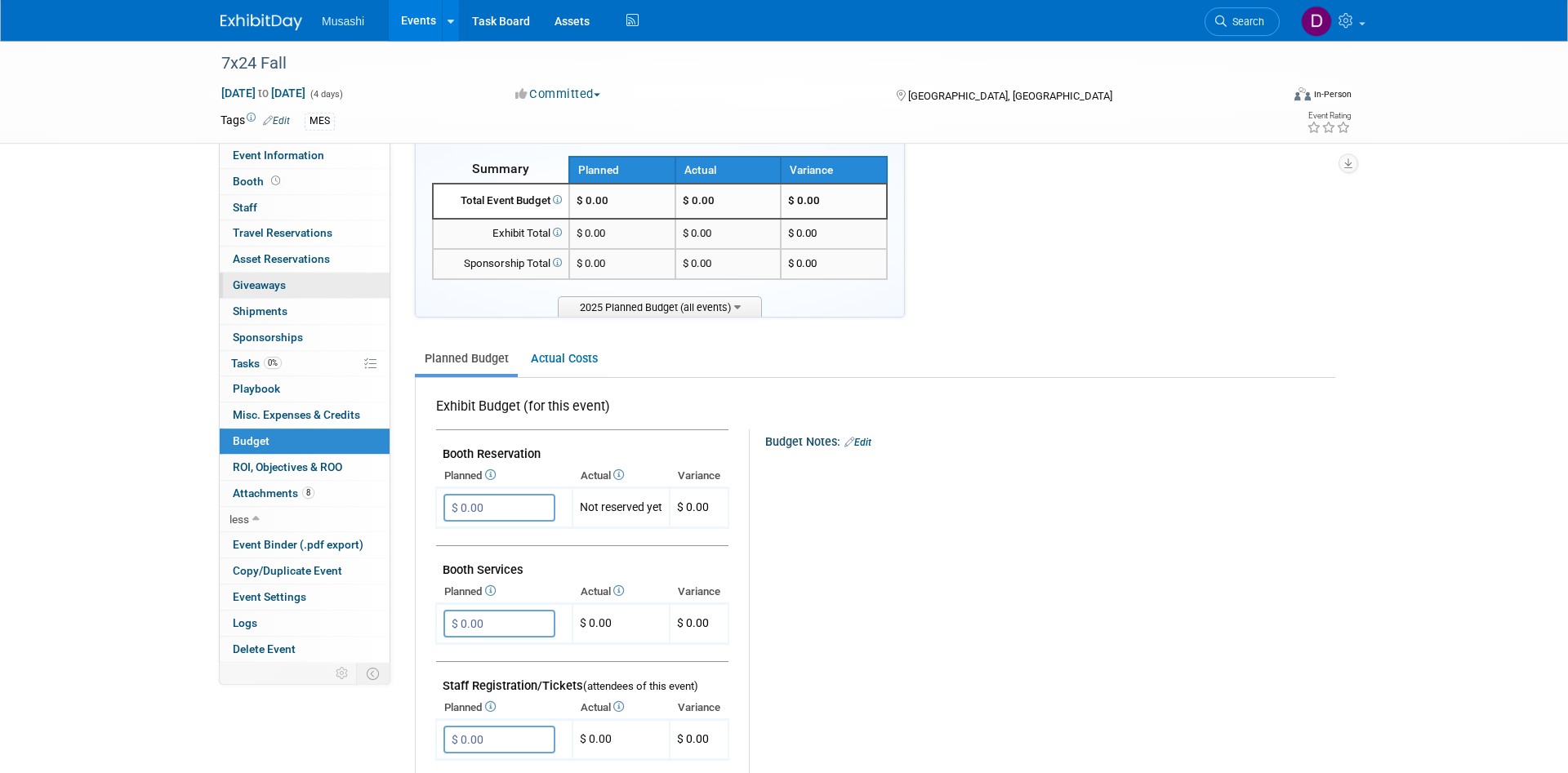
scroll to position [0, 0]
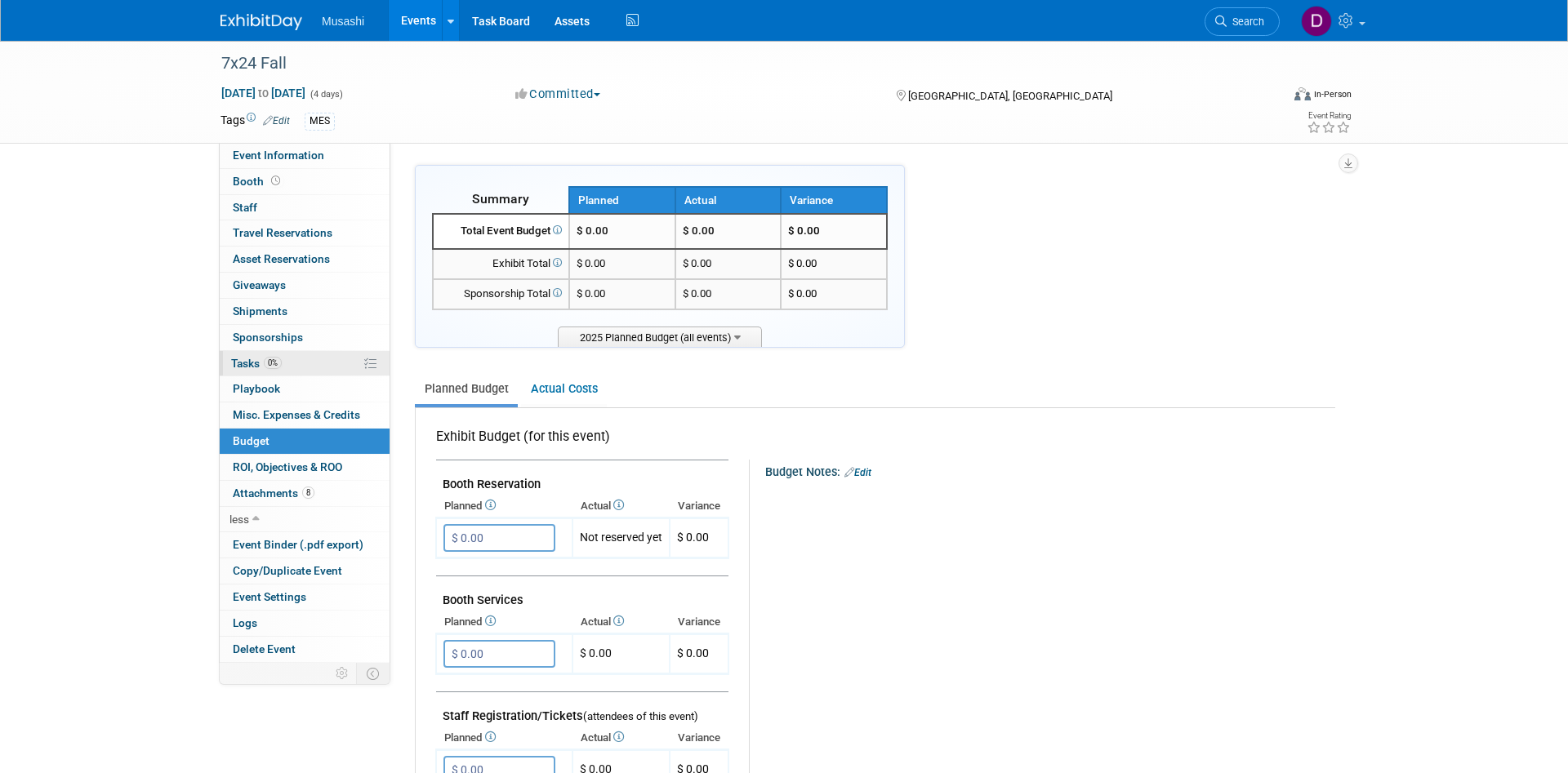
click at [301, 363] on link "0% Tasks 0%" at bounding box center [304, 363] width 169 height 25
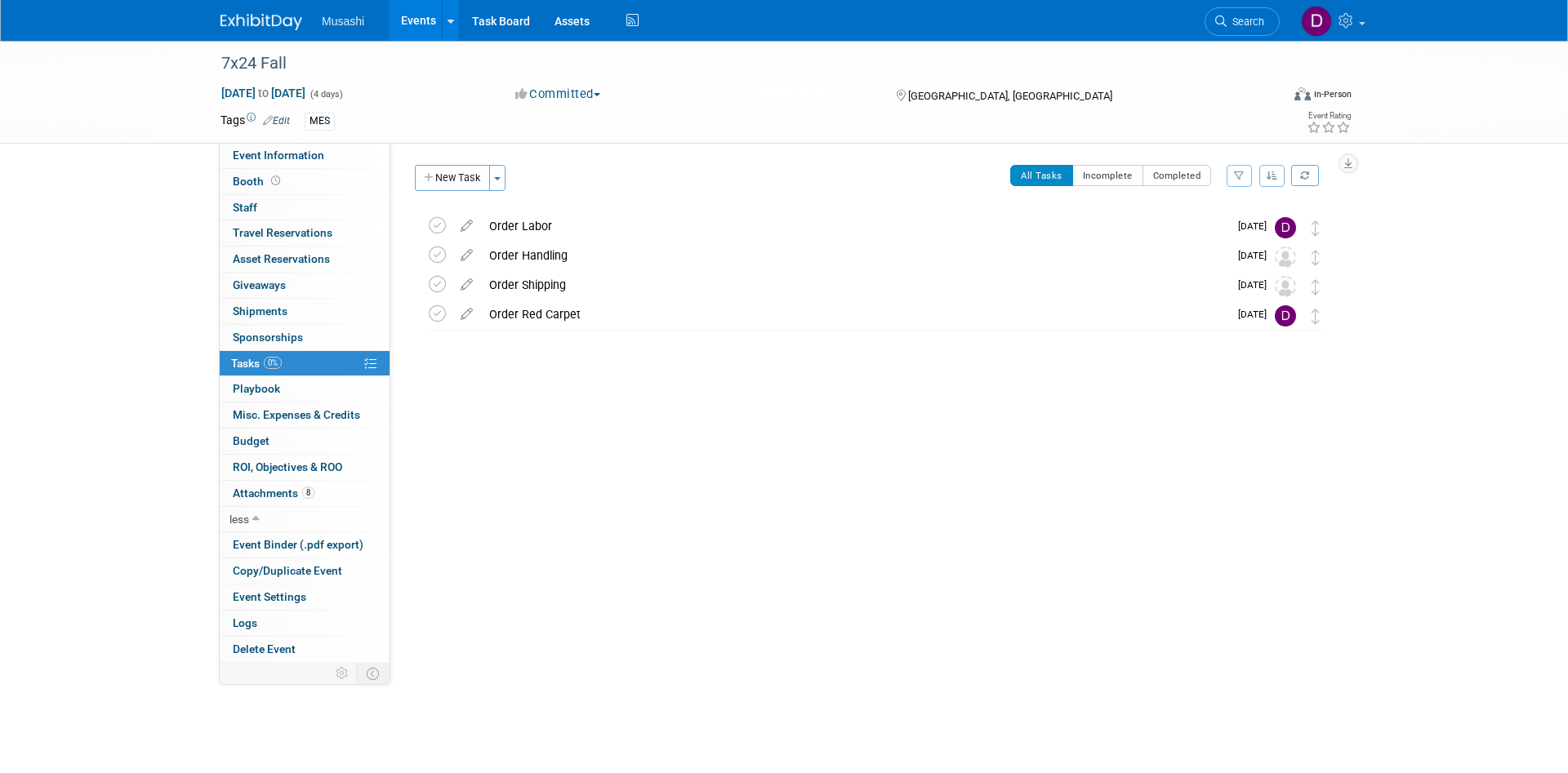
click at [408, 23] on link "Events" at bounding box center [418, 20] width 59 height 41
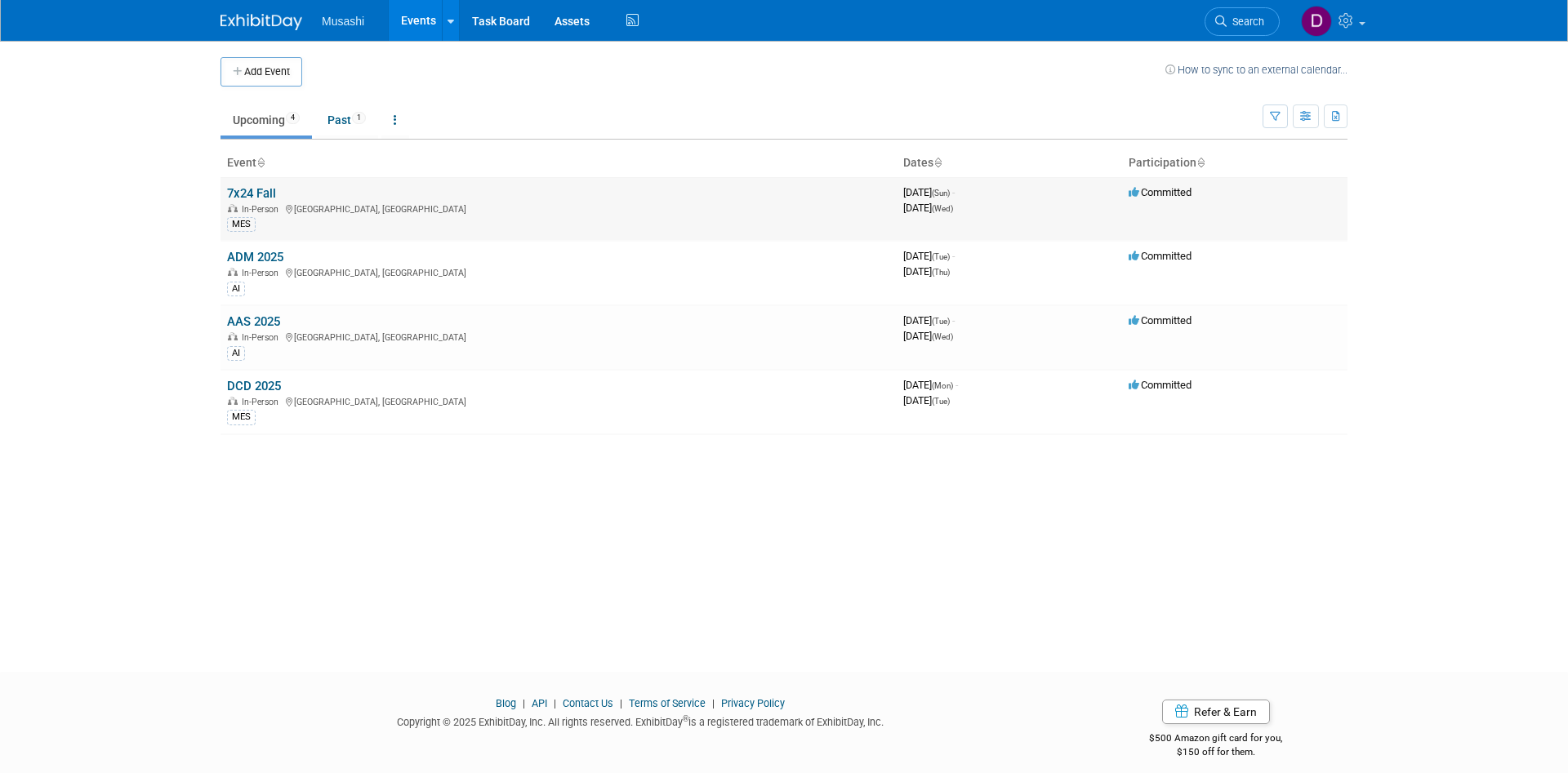
click at [259, 191] on link "7x24 Fall" at bounding box center [252, 193] width 49 height 14
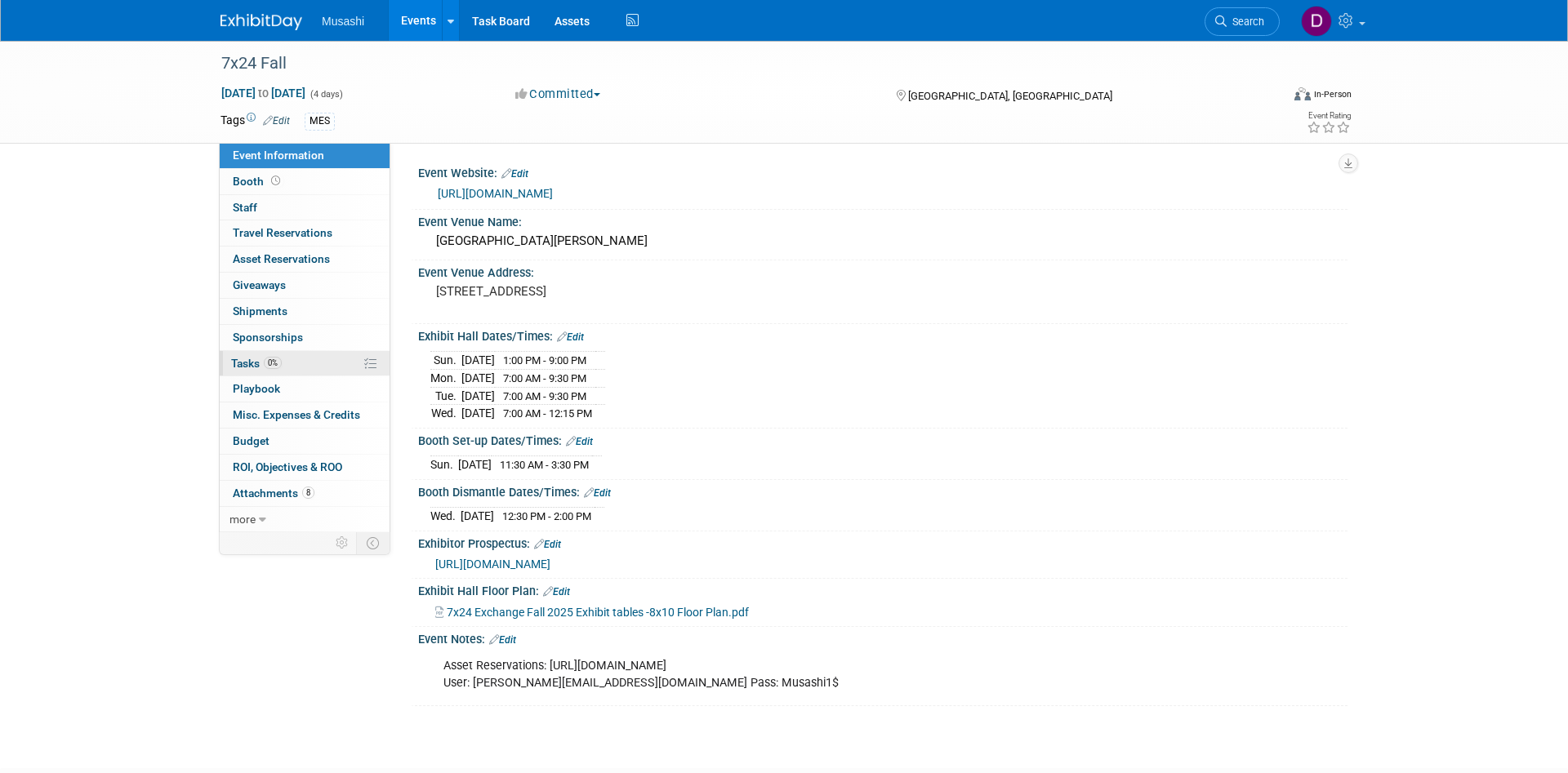
click at [298, 367] on link "0% Tasks 0%" at bounding box center [304, 363] width 169 height 25
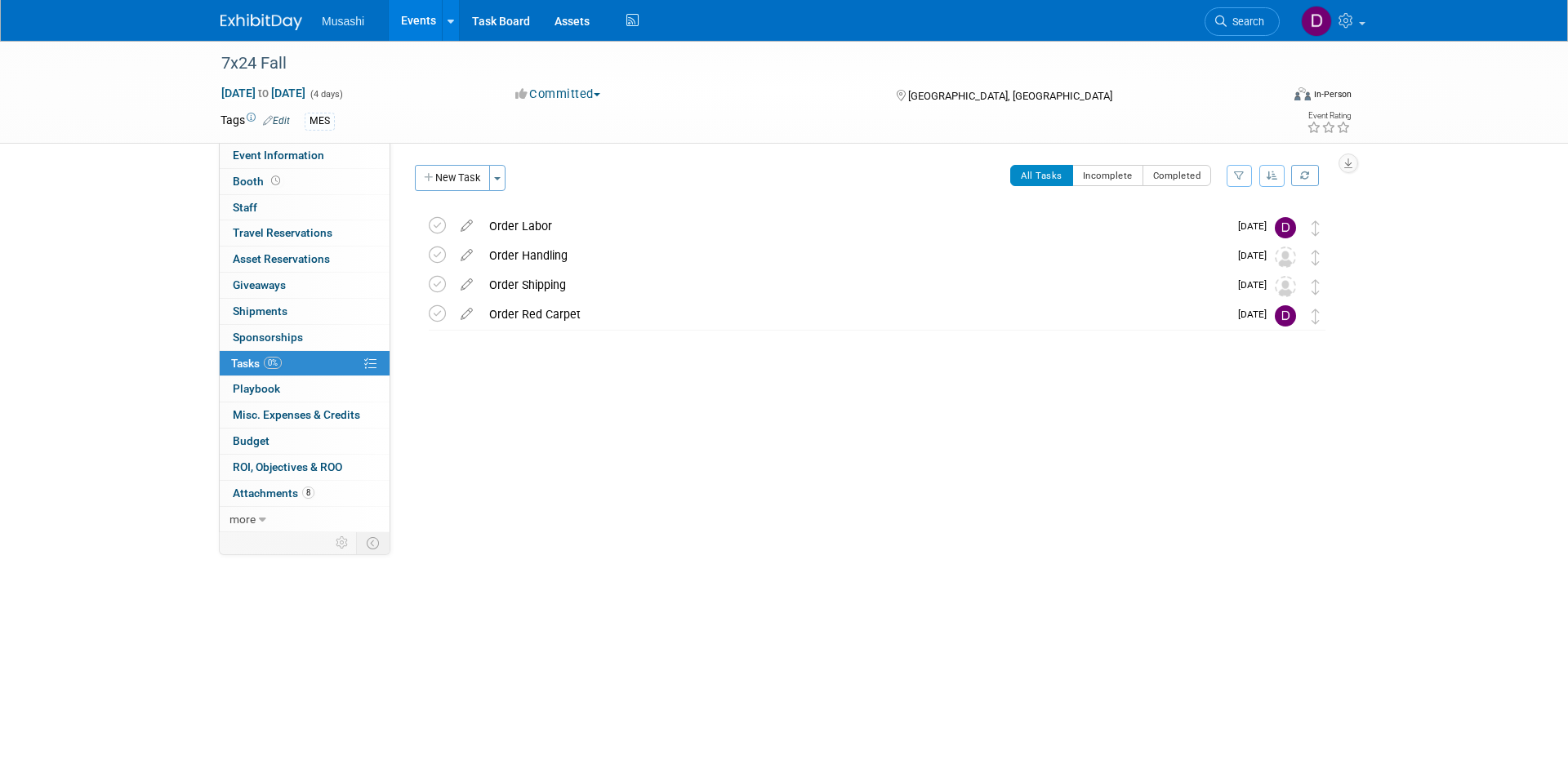
click at [418, 19] on link "Events" at bounding box center [418, 20] width 59 height 41
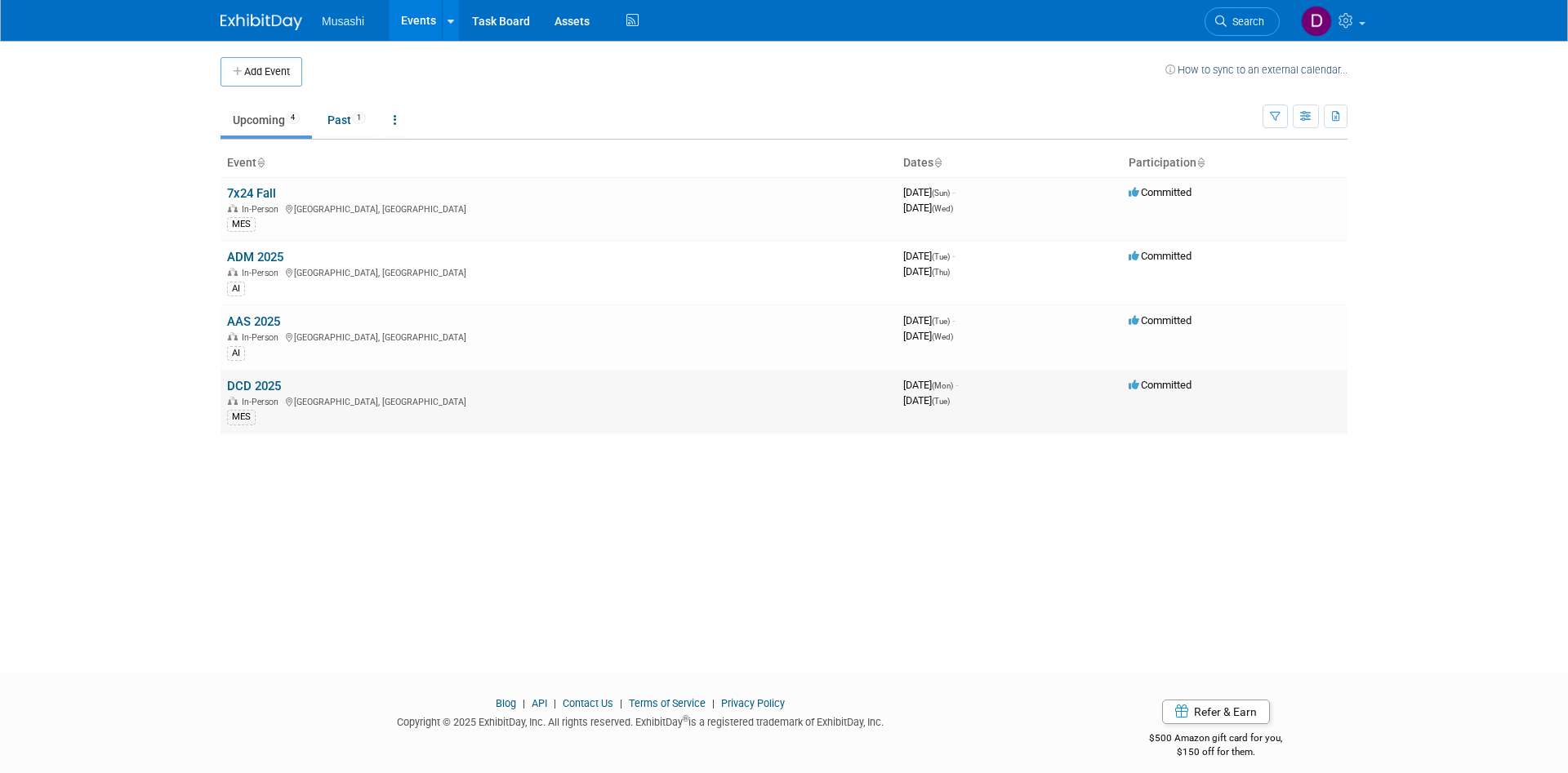
click at [279, 384] on link "DCD 2025" at bounding box center [254, 385] width 54 height 14
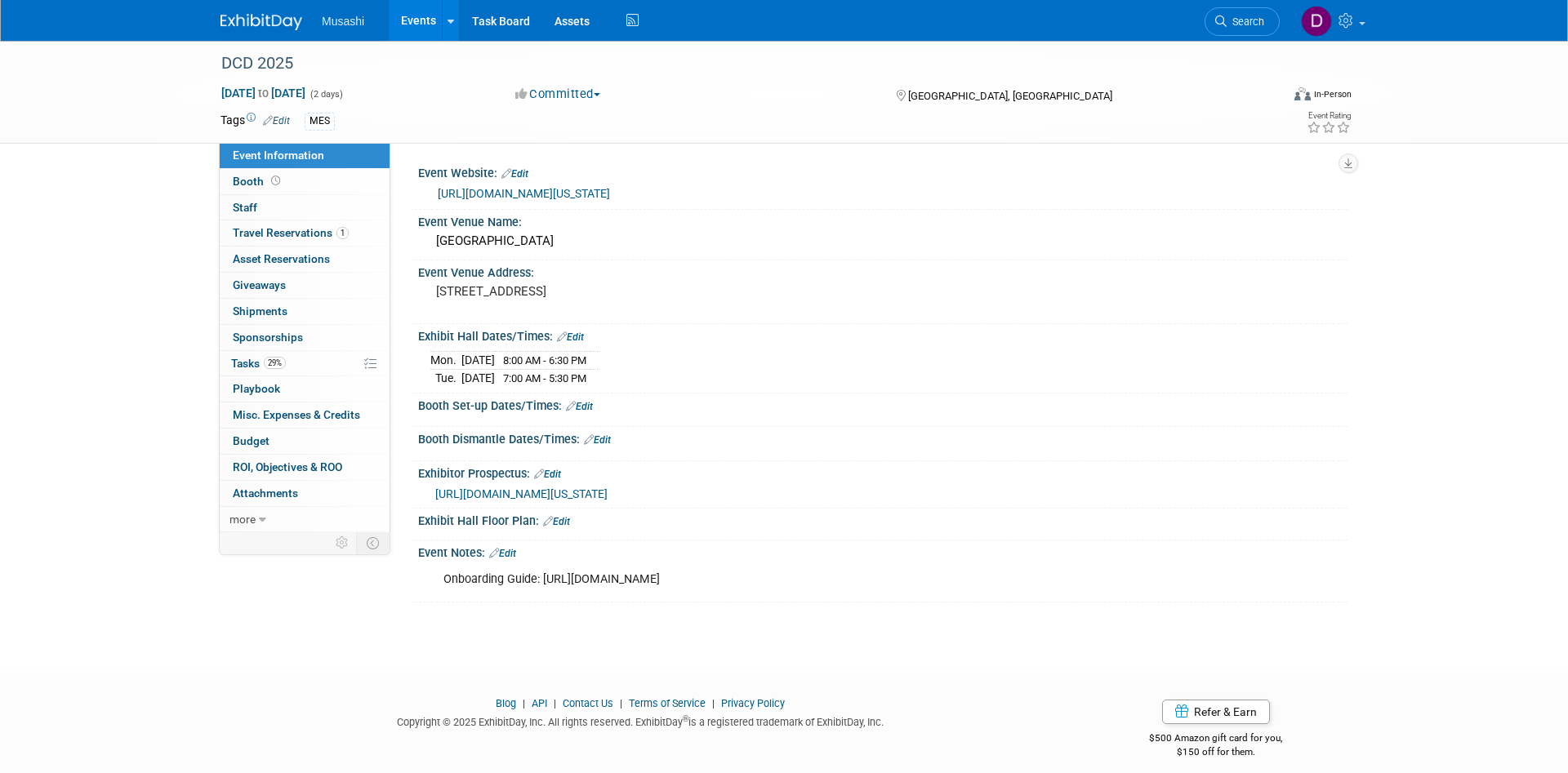
click at [285, 373] on link "29% Tasks 29%" at bounding box center [304, 363] width 169 height 25
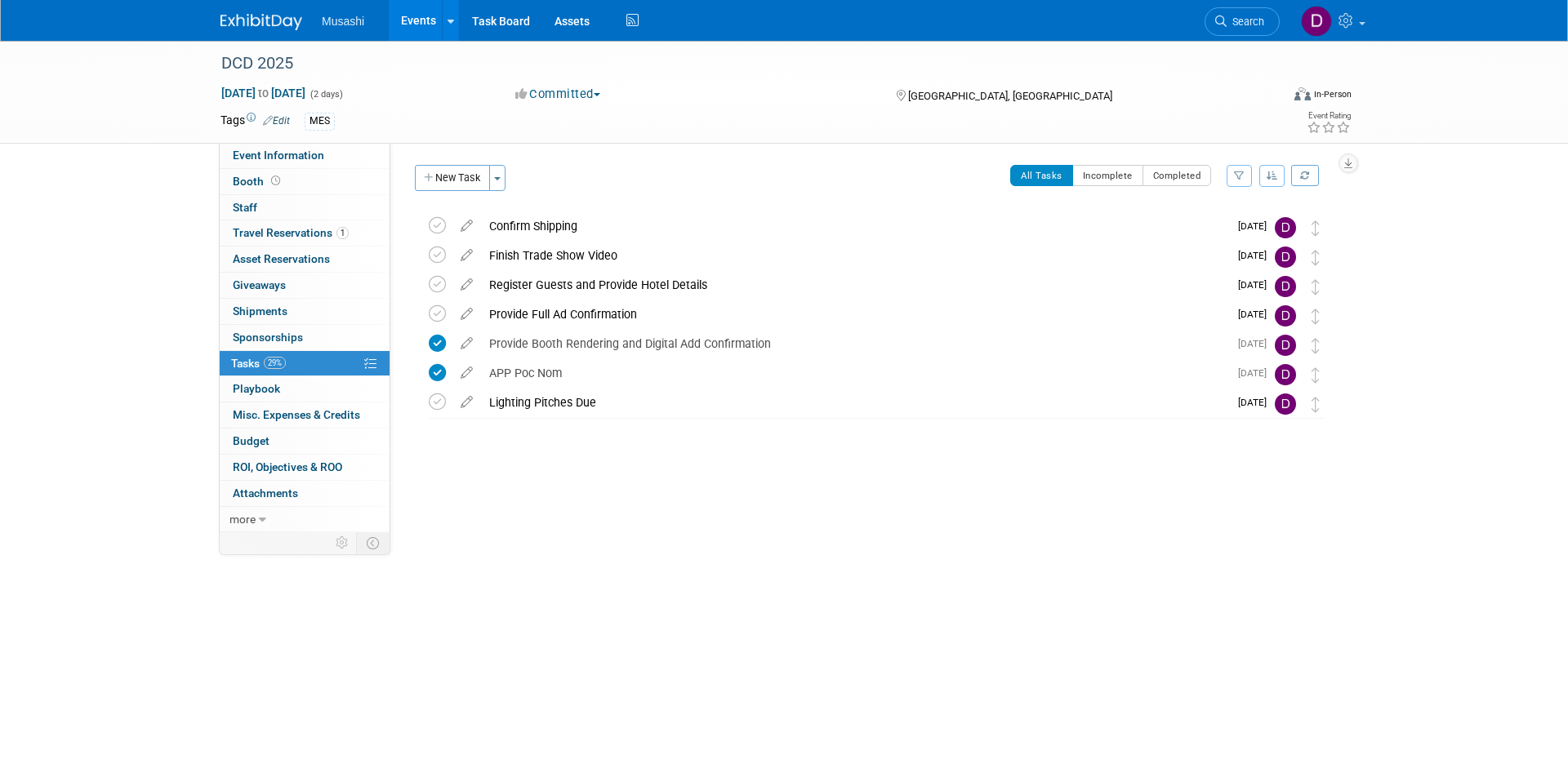
click at [414, 11] on link "Events" at bounding box center [418, 20] width 59 height 41
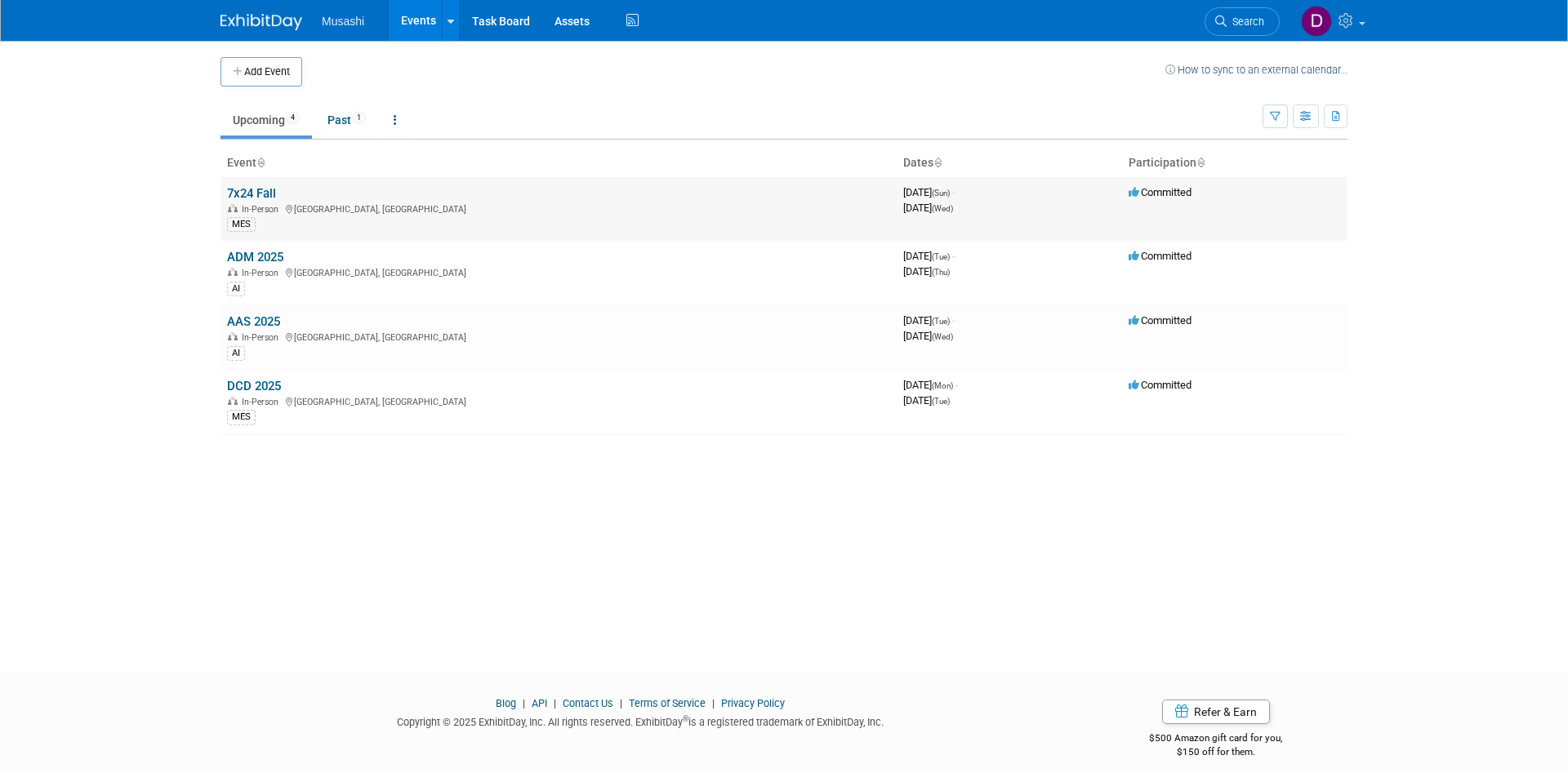
click at [258, 197] on link "7x24 Fall" at bounding box center [252, 193] width 49 height 14
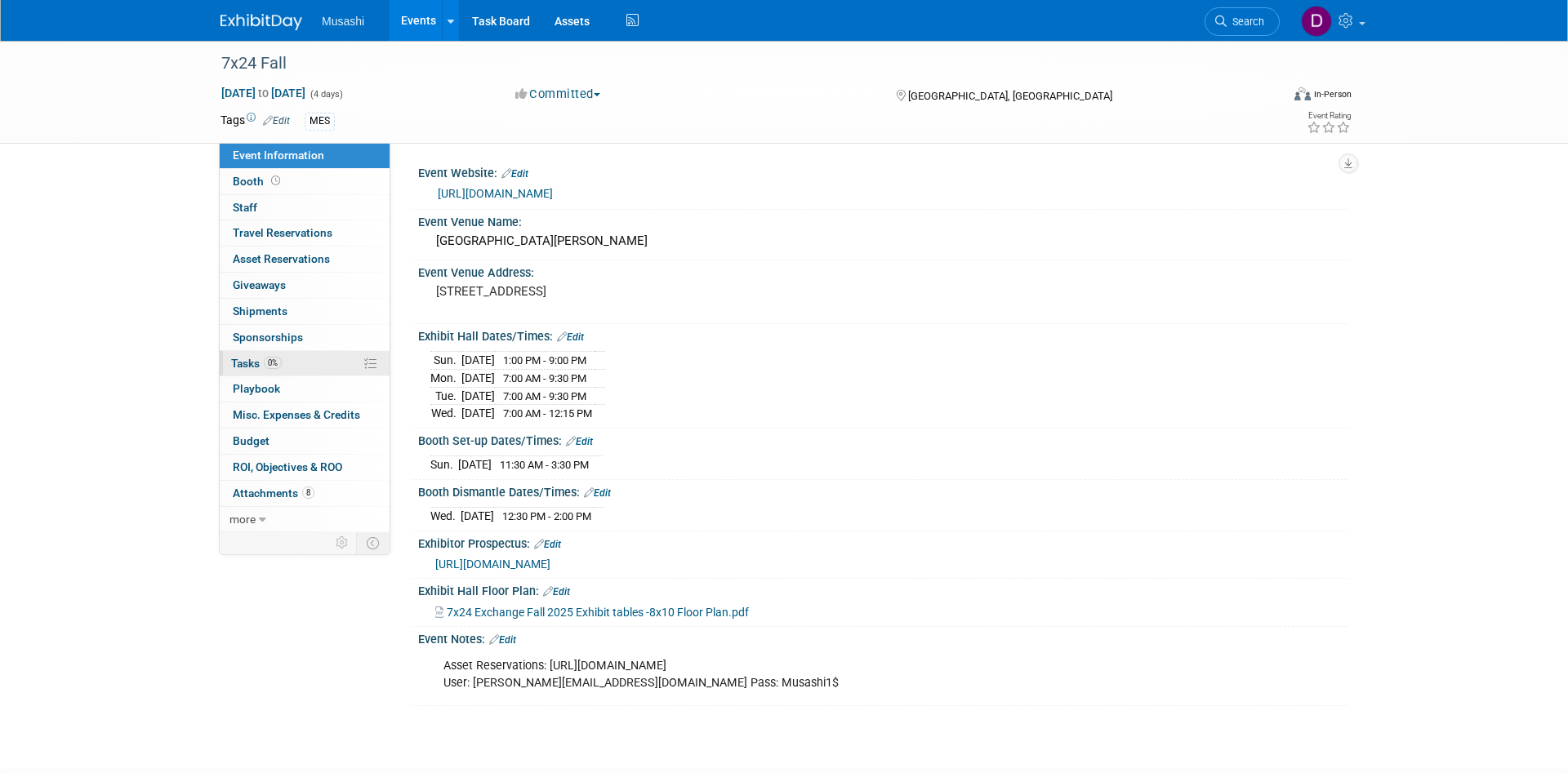
click at [317, 365] on link "0% Tasks 0%" at bounding box center [304, 363] width 169 height 25
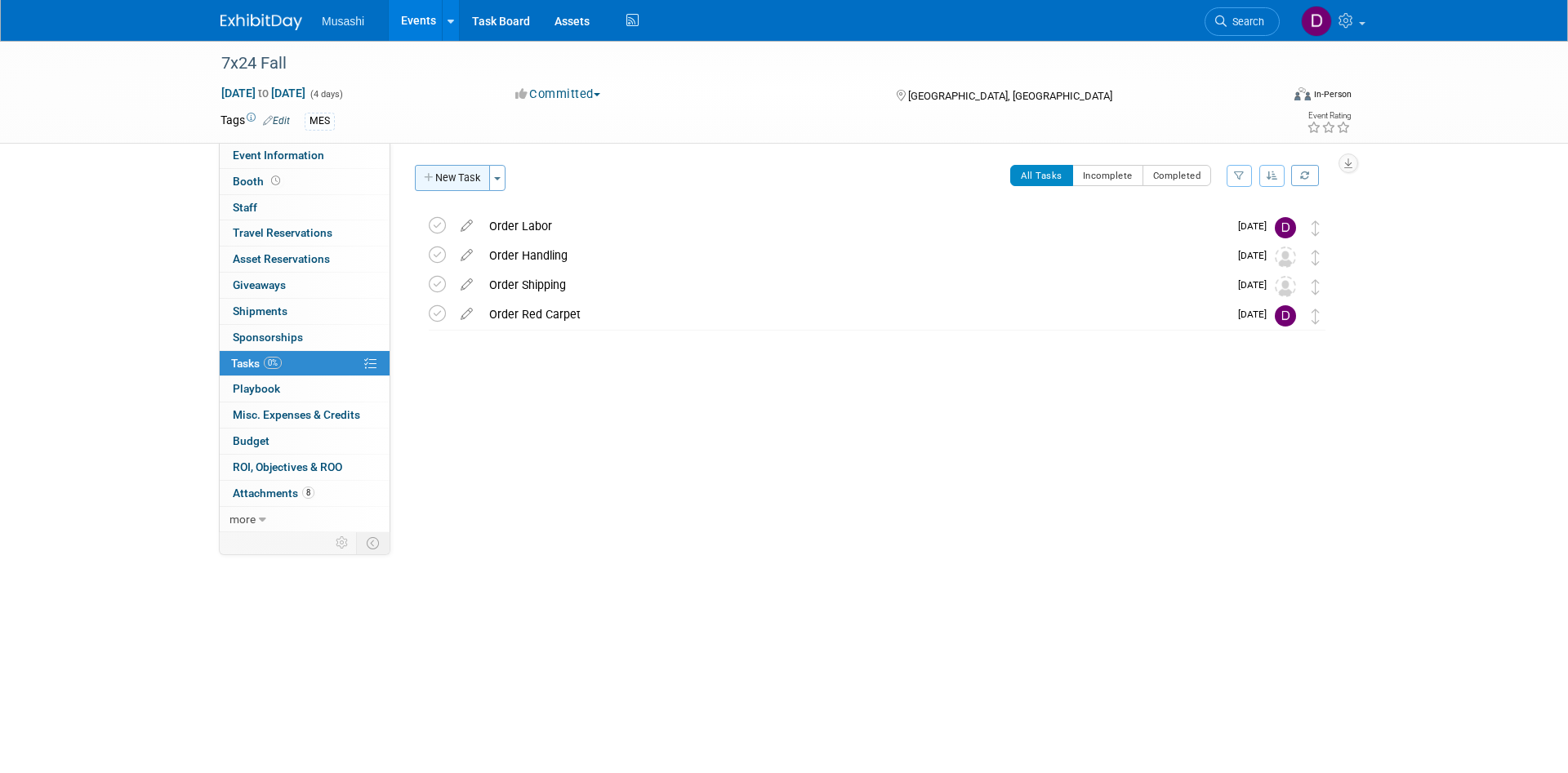
click at [463, 171] on button "New Task" at bounding box center [452, 178] width 75 height 26
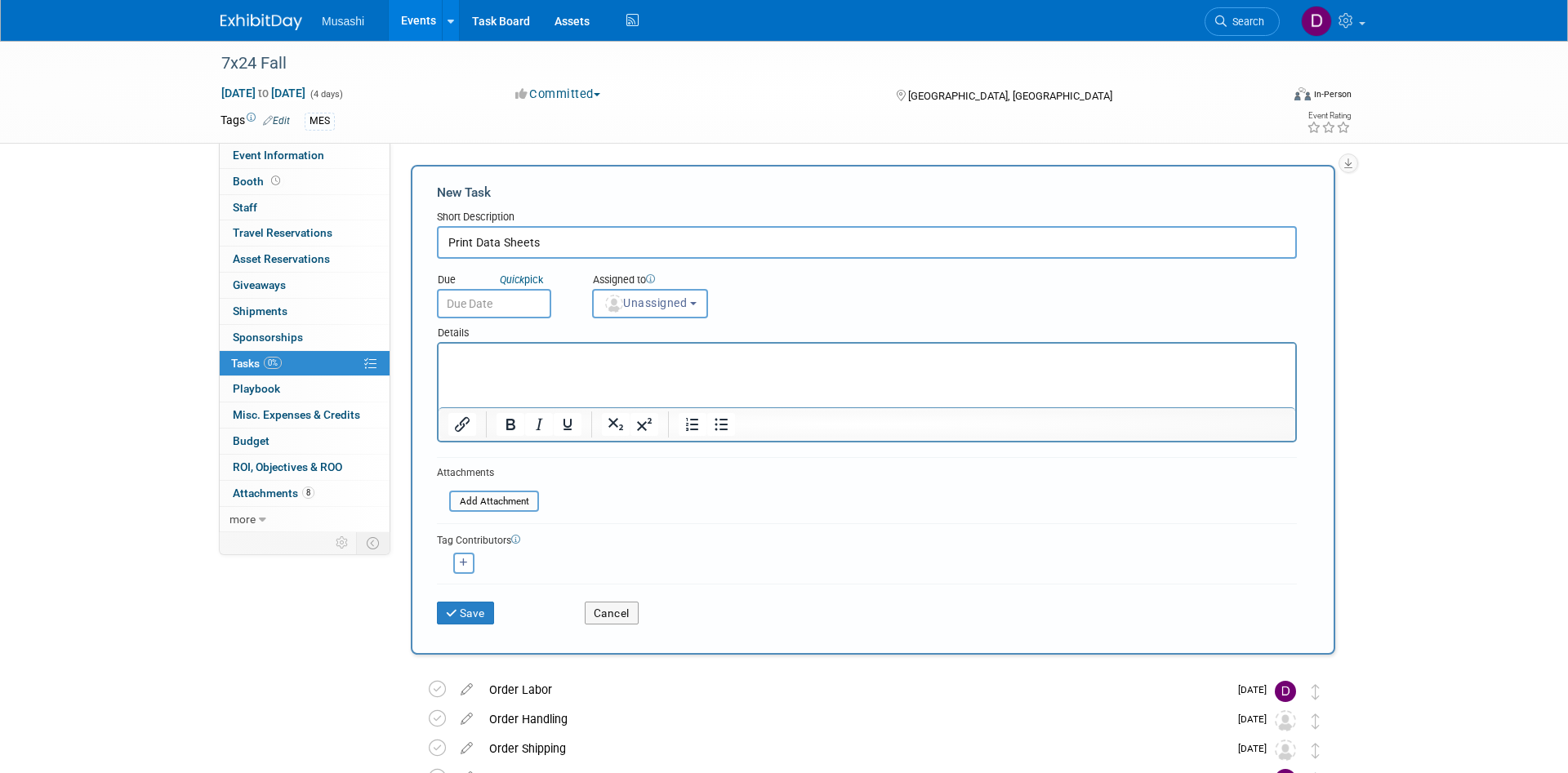
type input "Print Data Sheets"
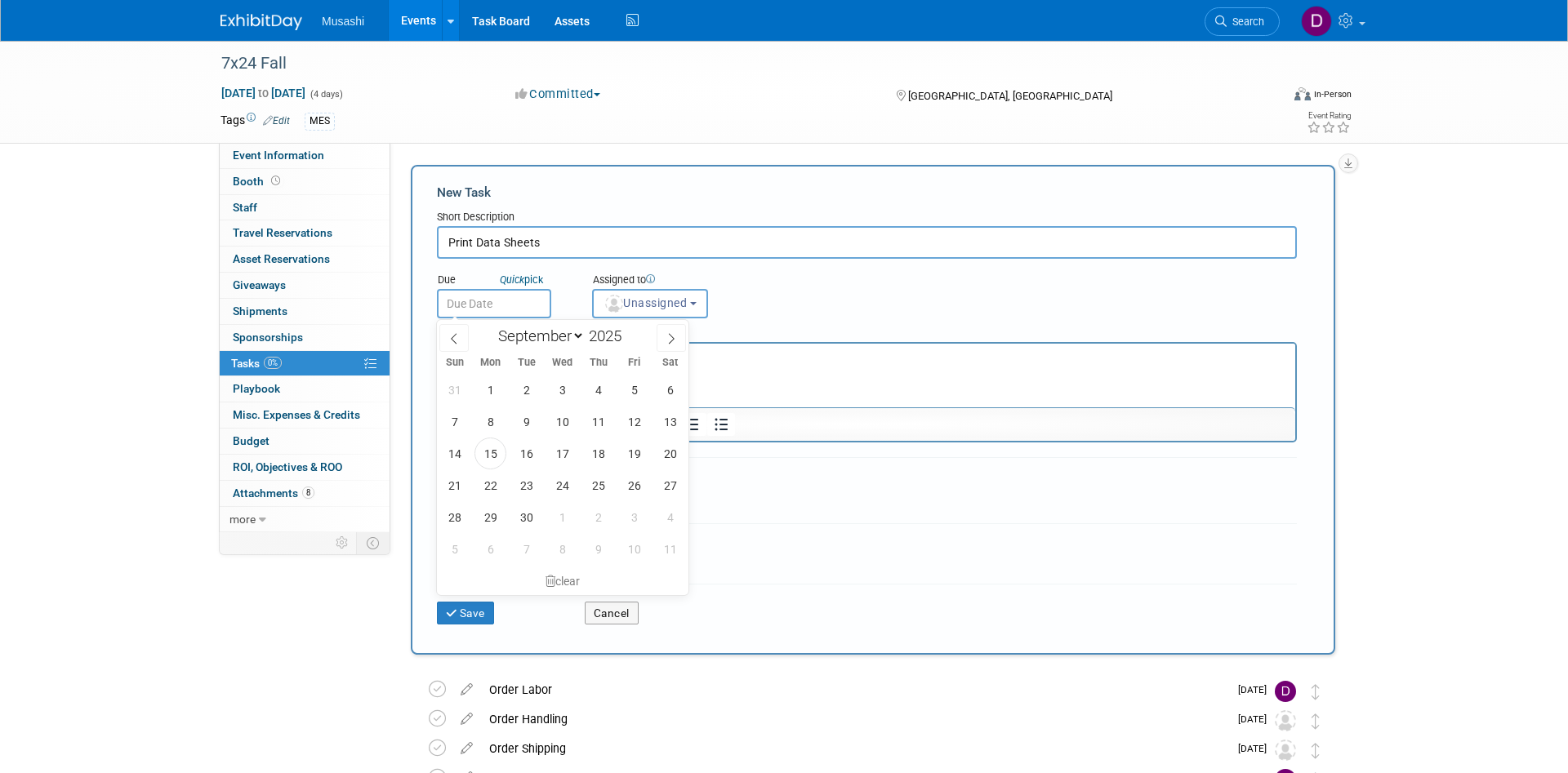
click at [539, 303] on input "text" at bounding box center [494, 303] width 114 height 30
click at [675, 345] on span at bounding box center [671, 338] width 30 height 28
select select "9"
click at [640, 392] on span "3" at bounding box center [634, 389] width 32 height 32
type input "Oct 3, 2025"
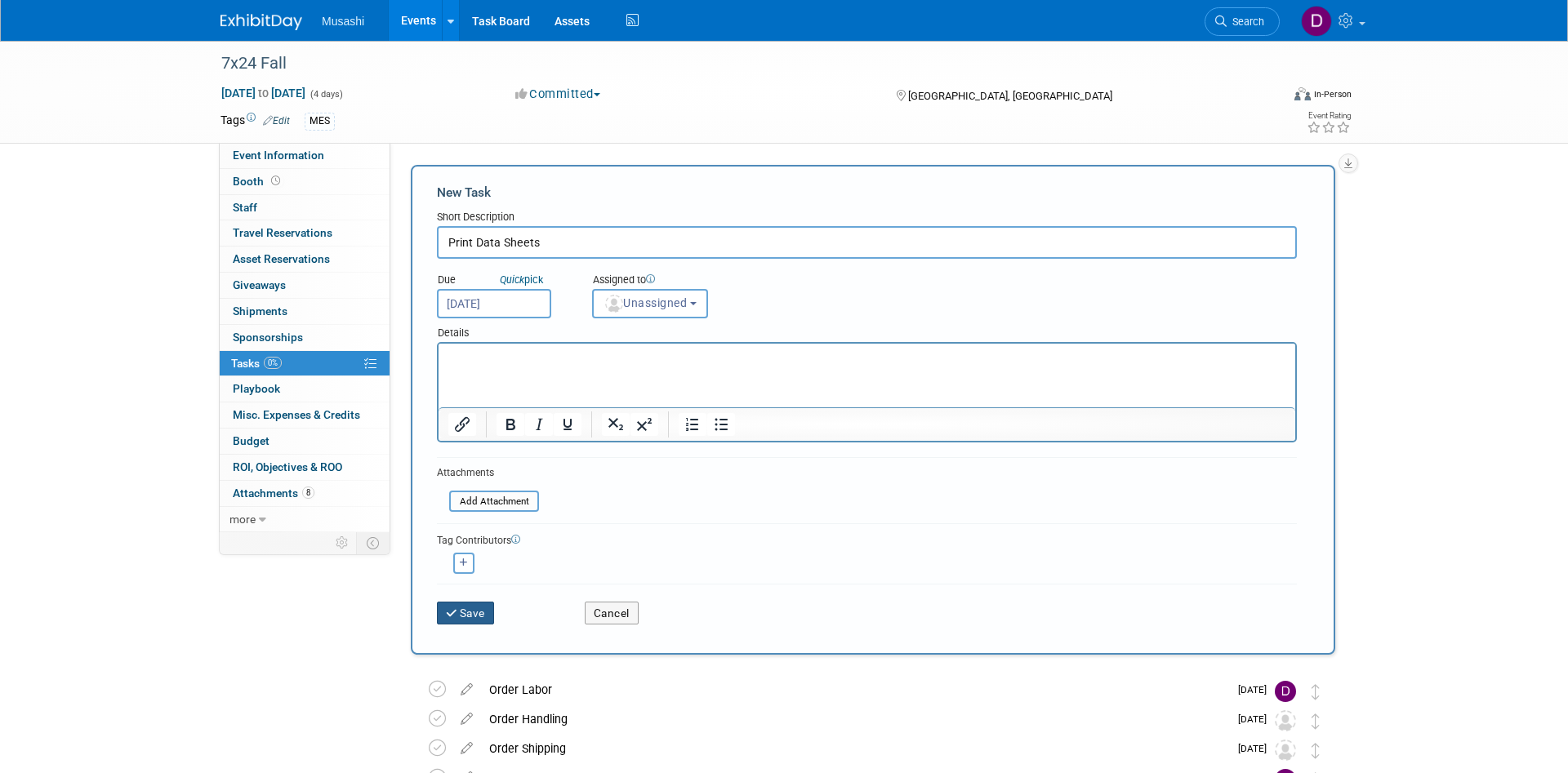
click at [475, 607] on button "Save" at bounding box center [465, 612] width 57 height 23
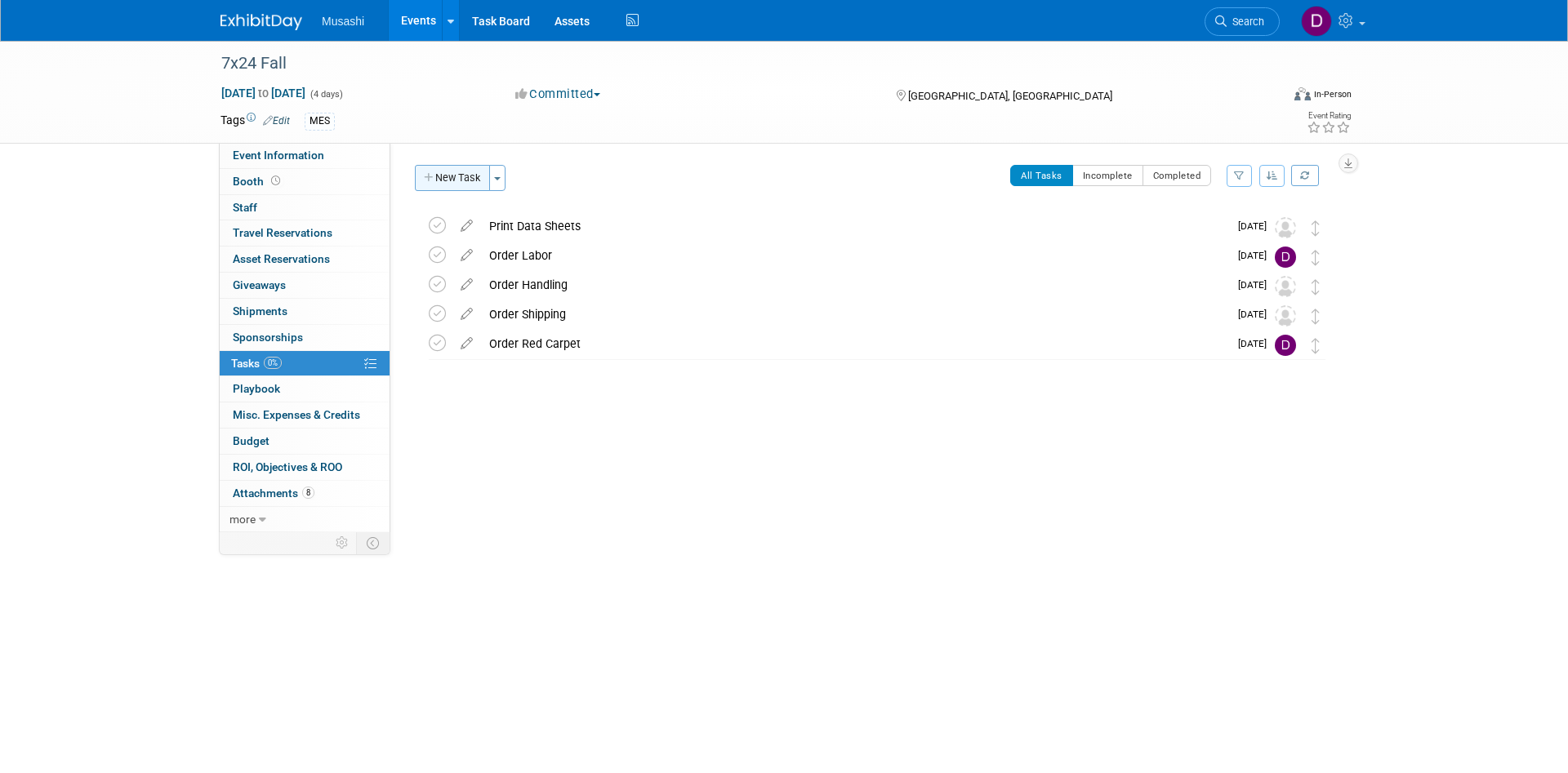
click at [472, 172] on button "New Task" at bounding box center [452, 178] width 75 height 26
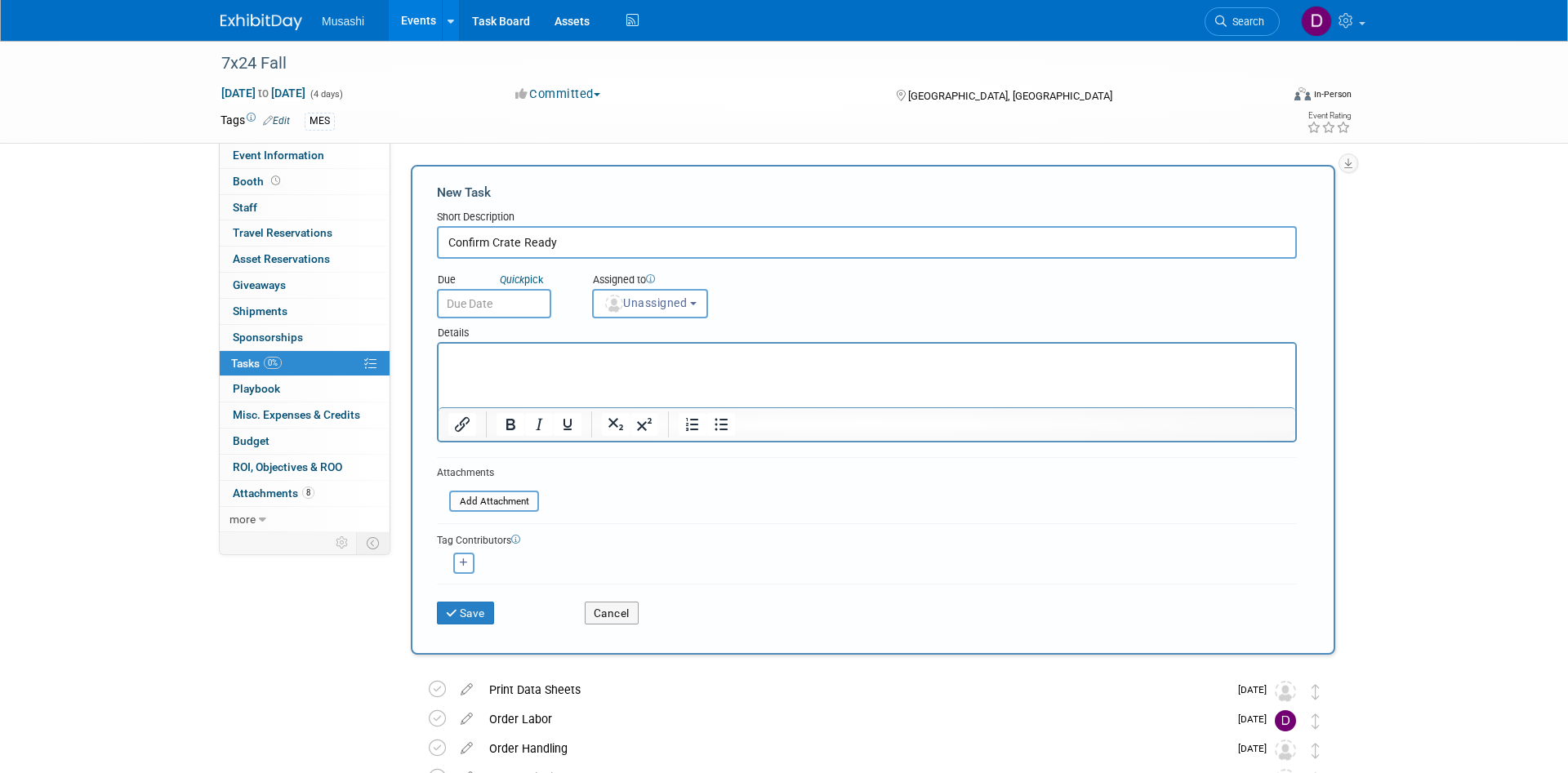
type input "Confirm Crate Ready"
click at [521, 300] on input "text" at bounding box center [494, 303] width 114 height 30
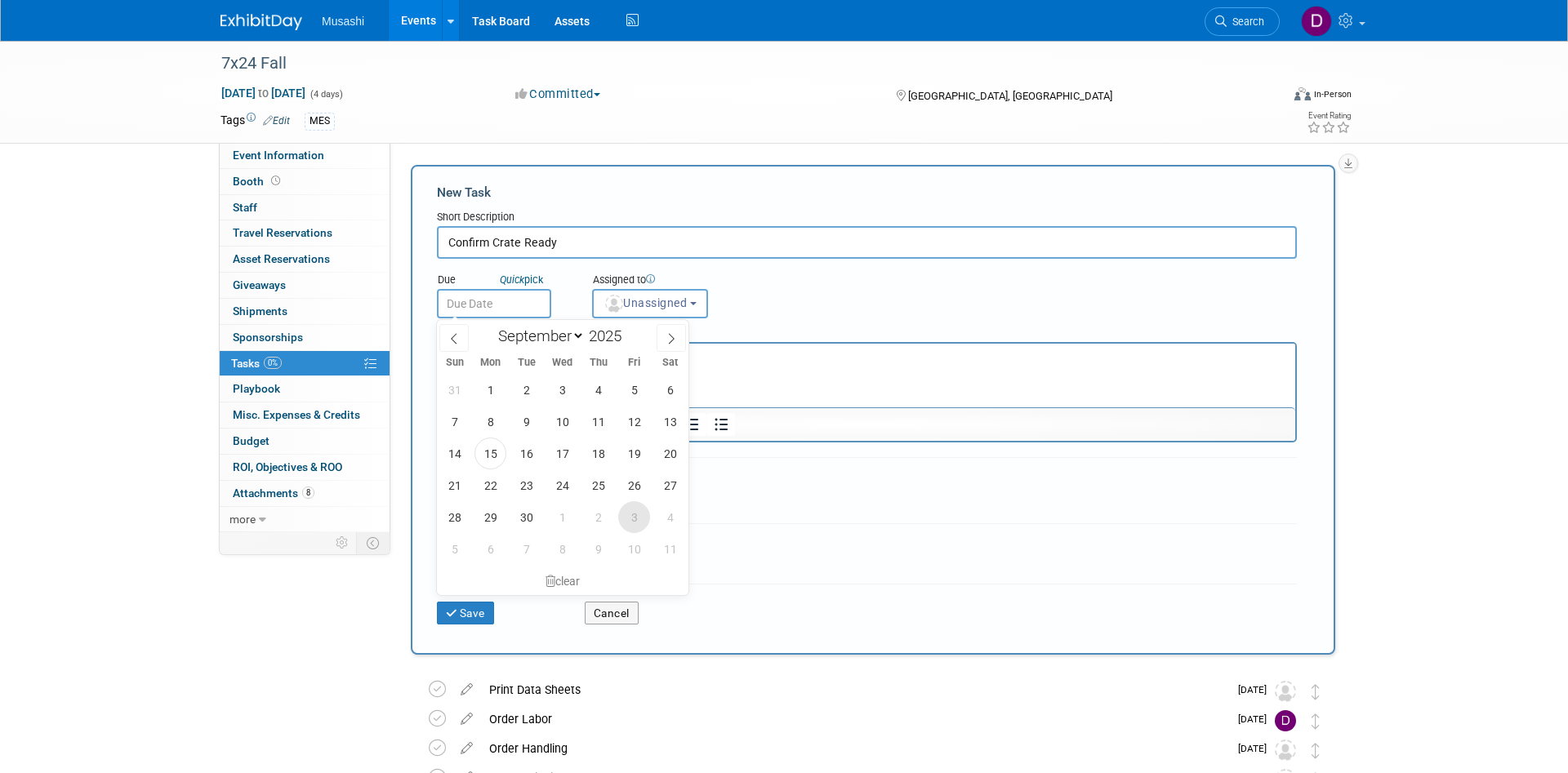
click at [641, 523] on span "3" at bounding box center [634, 517] width 32 height 32
type input "Oct 3, 2025"
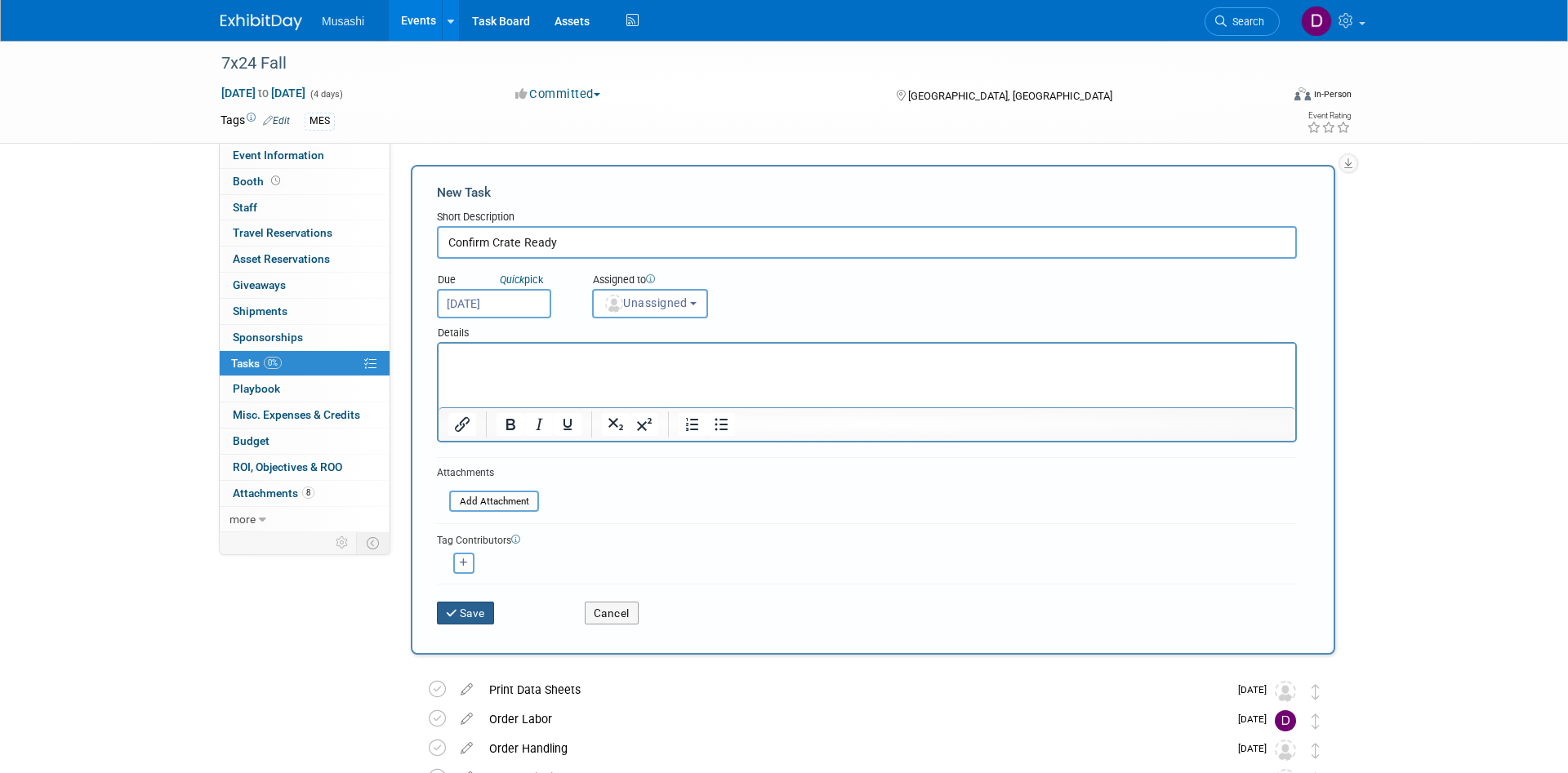
click at [464, 617] on button "Save" at bounding box center [465, 612] width 57 height 23
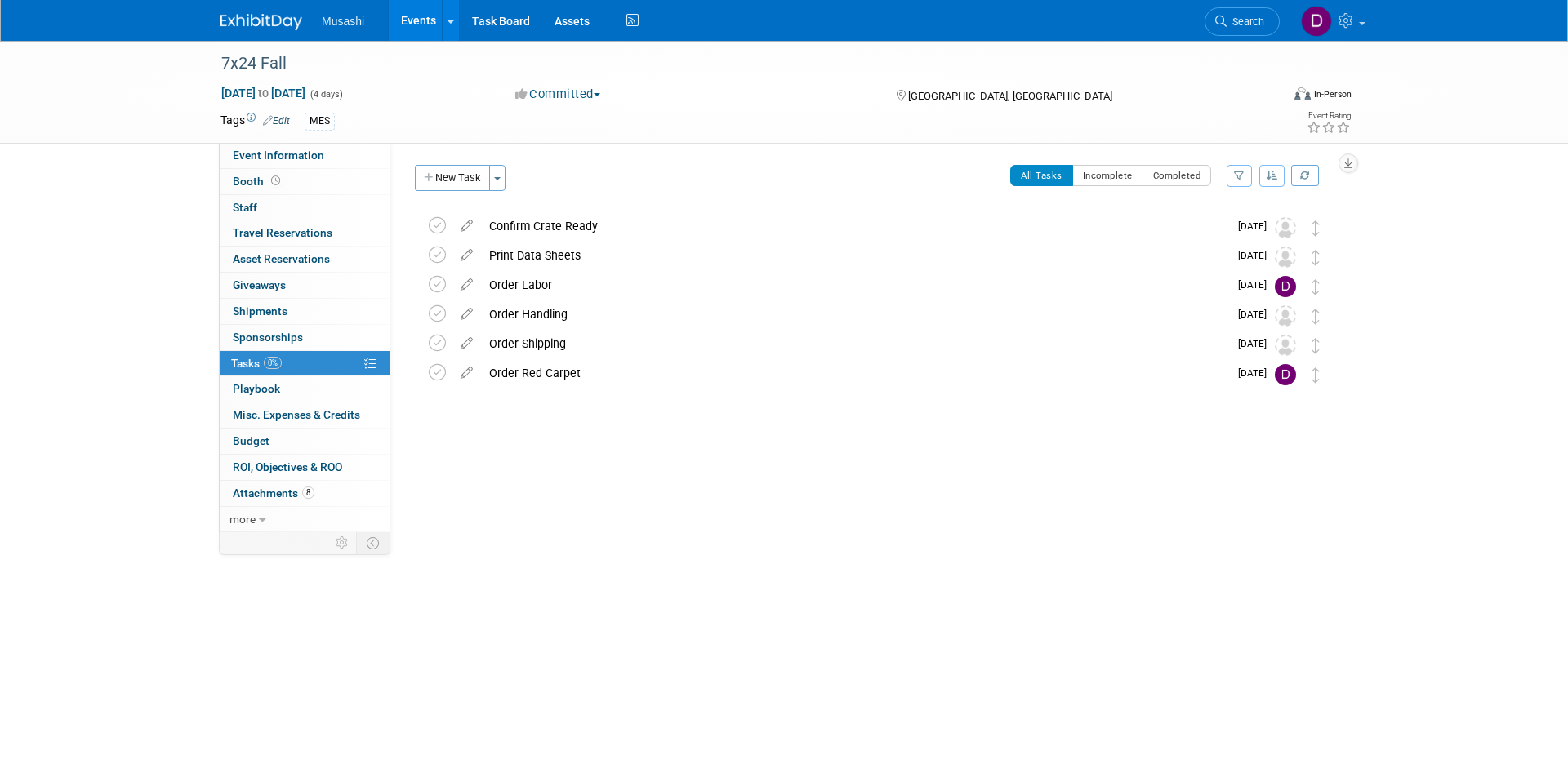
click at [418, 18] on link "Events" at bounding box center [418, 20] width 59 height 41
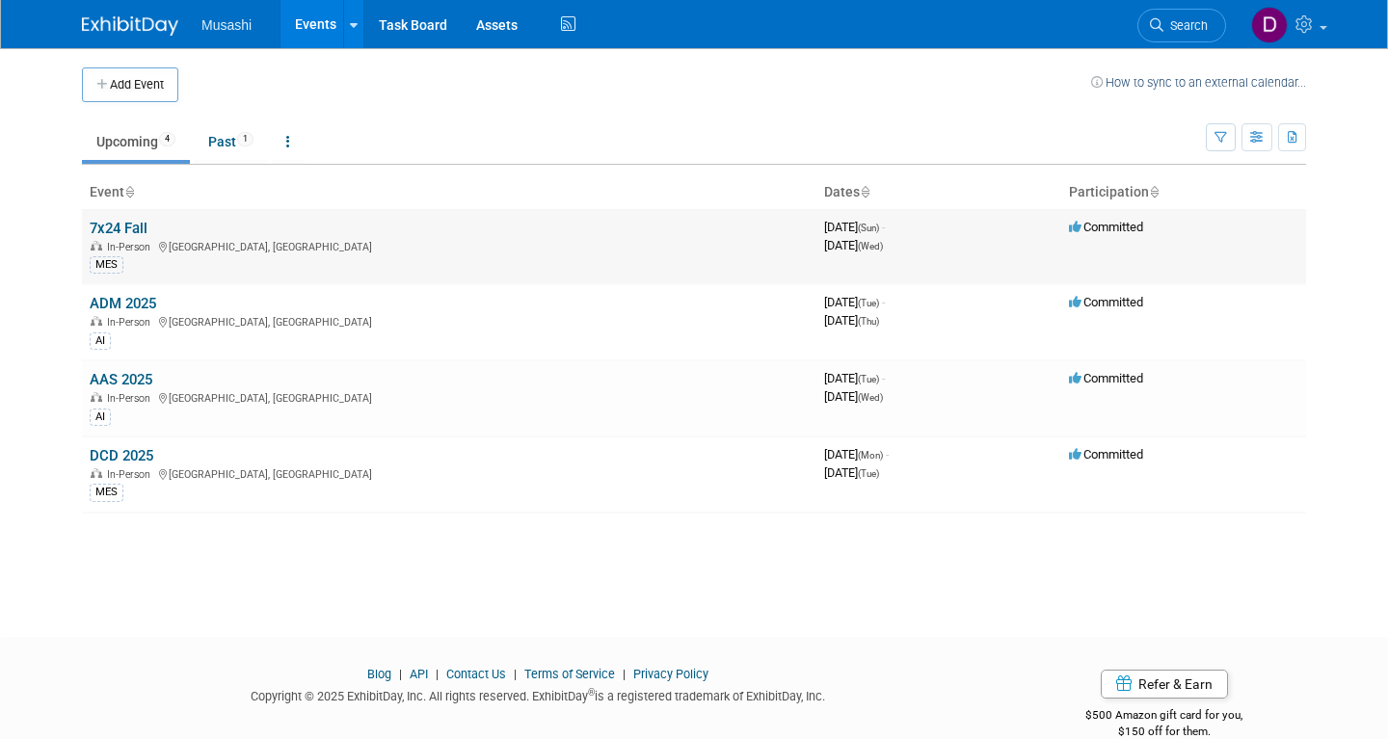
click at [122, 223] on link "7x24 Fall" at bounding box center [119, 228] width 58 height 17
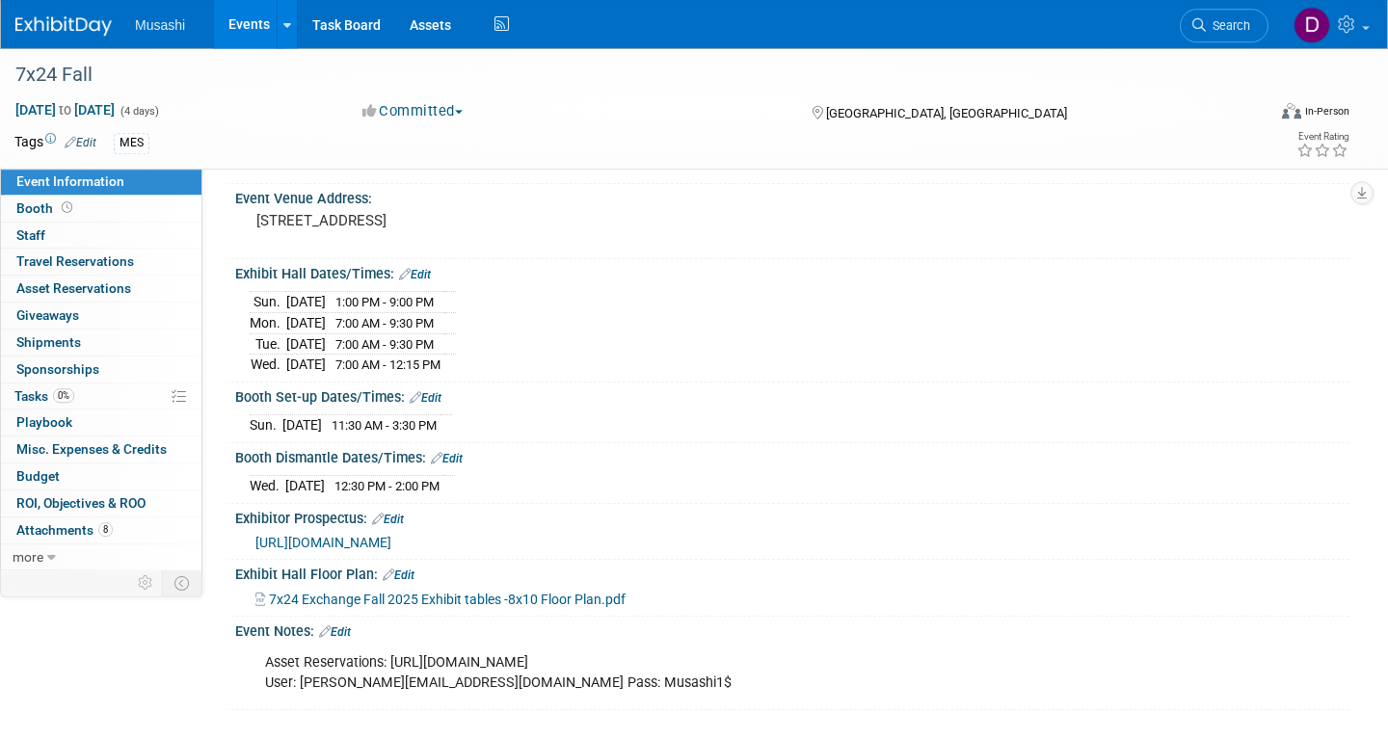
scroll to position [126, 0]
click at [55, 551] on link "more" at bounding box center [101, 558] width 200 height 26
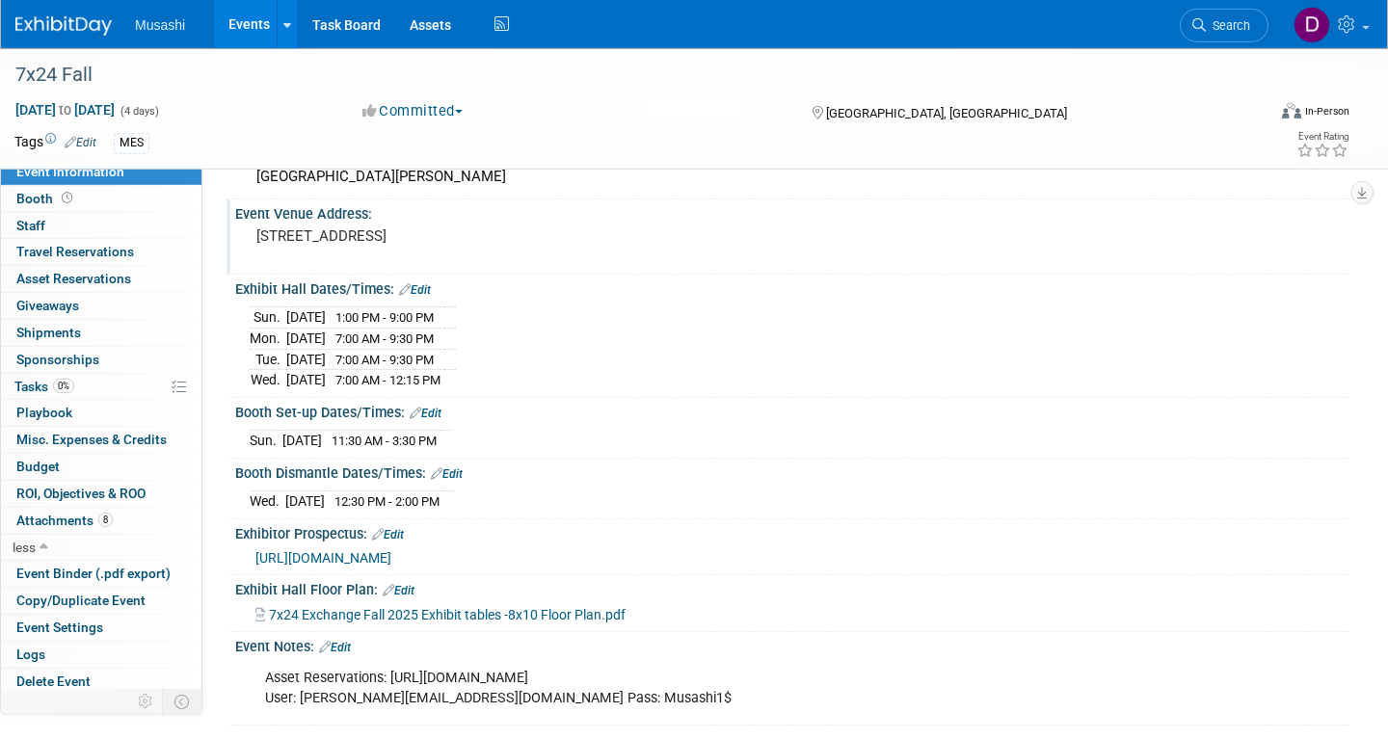
scroll to position [110, 0]
click at [146, 189] on link "Booth" at bounding box center [101, 199] width 200 height 26
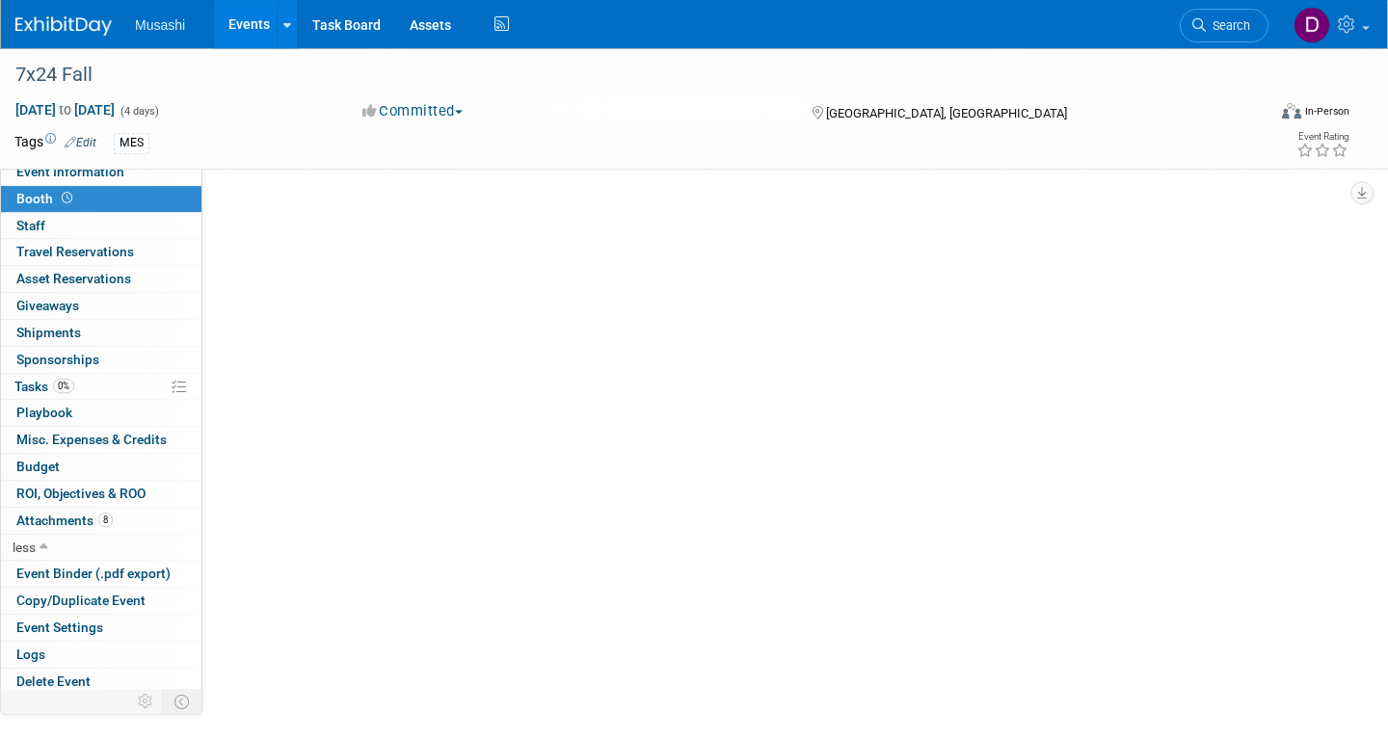
scroll to position [0, 0]
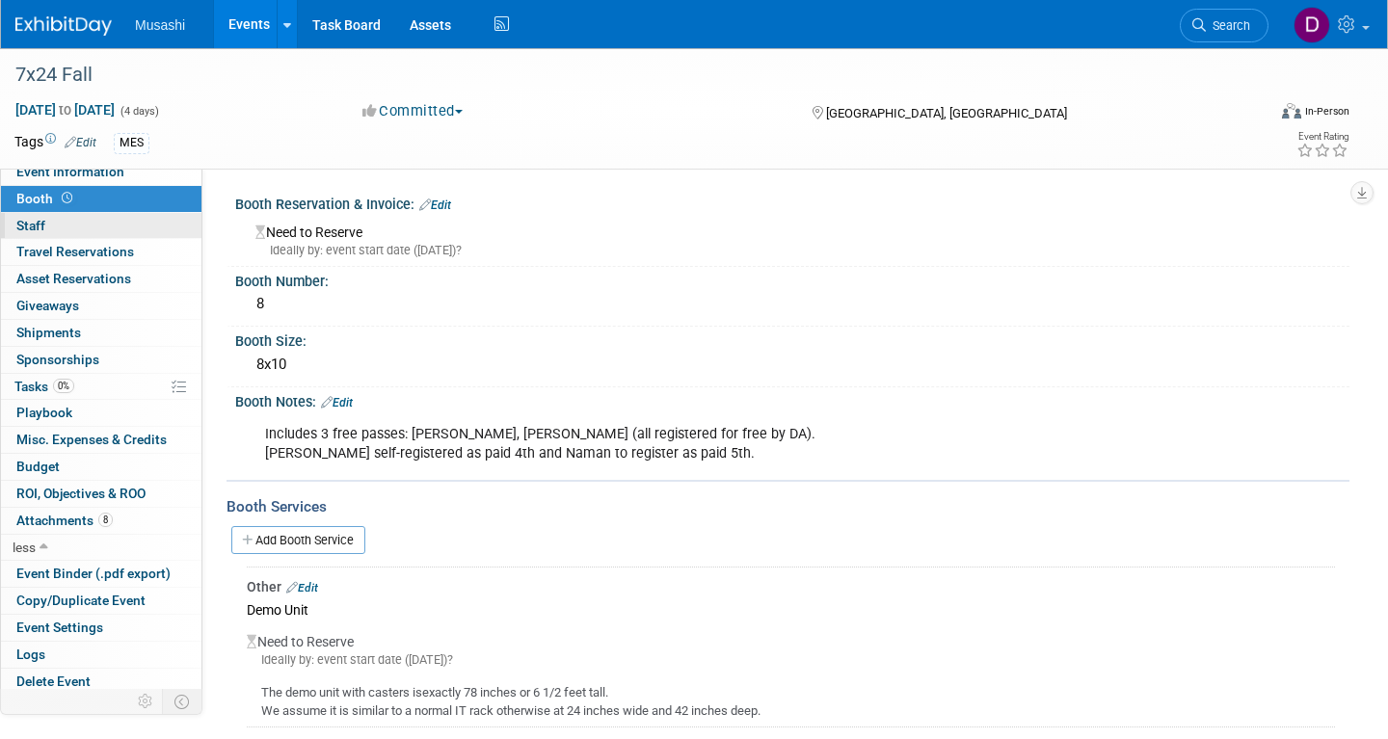
click at [136, 219] on link "0 Staff 0" at bounding box center [101, 226] width 200 height 26
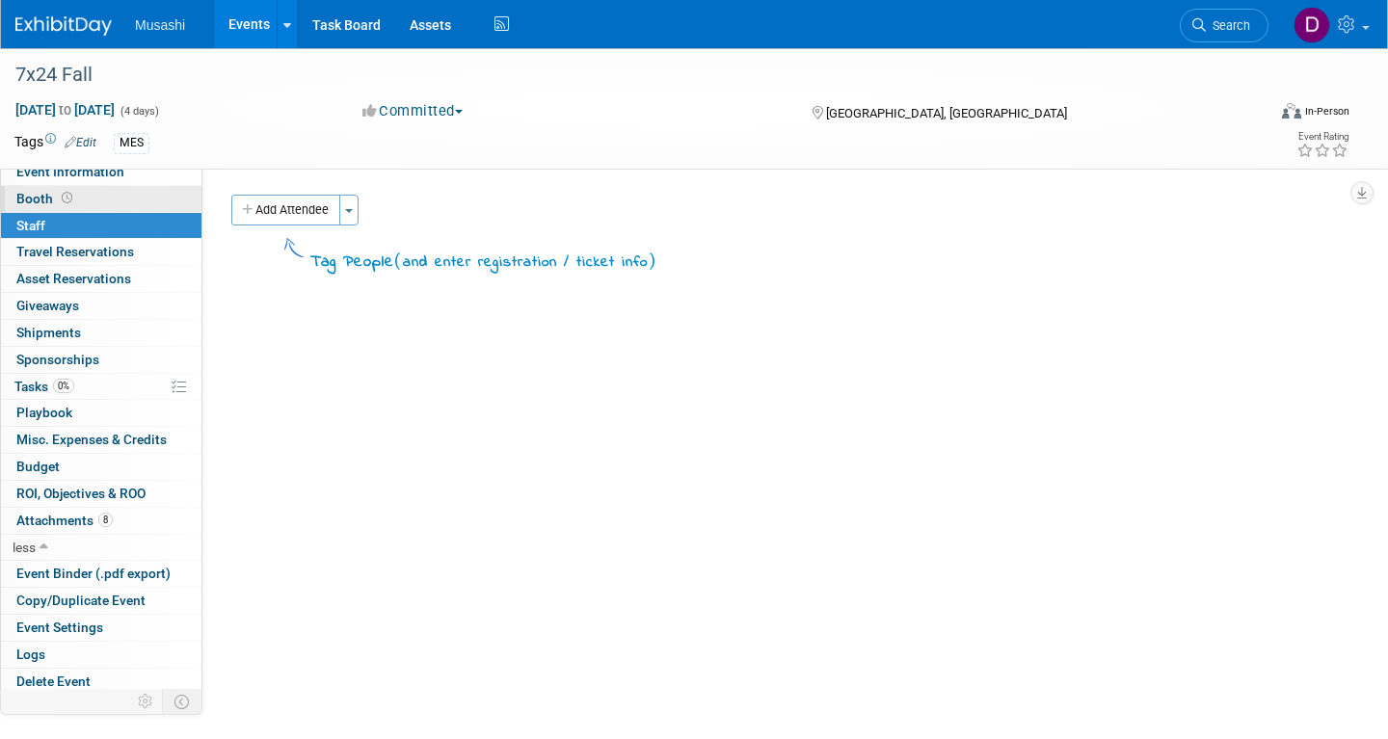
click at [142, 187] on link "Booth" at bounding box center [101, 199] width 200 height 26
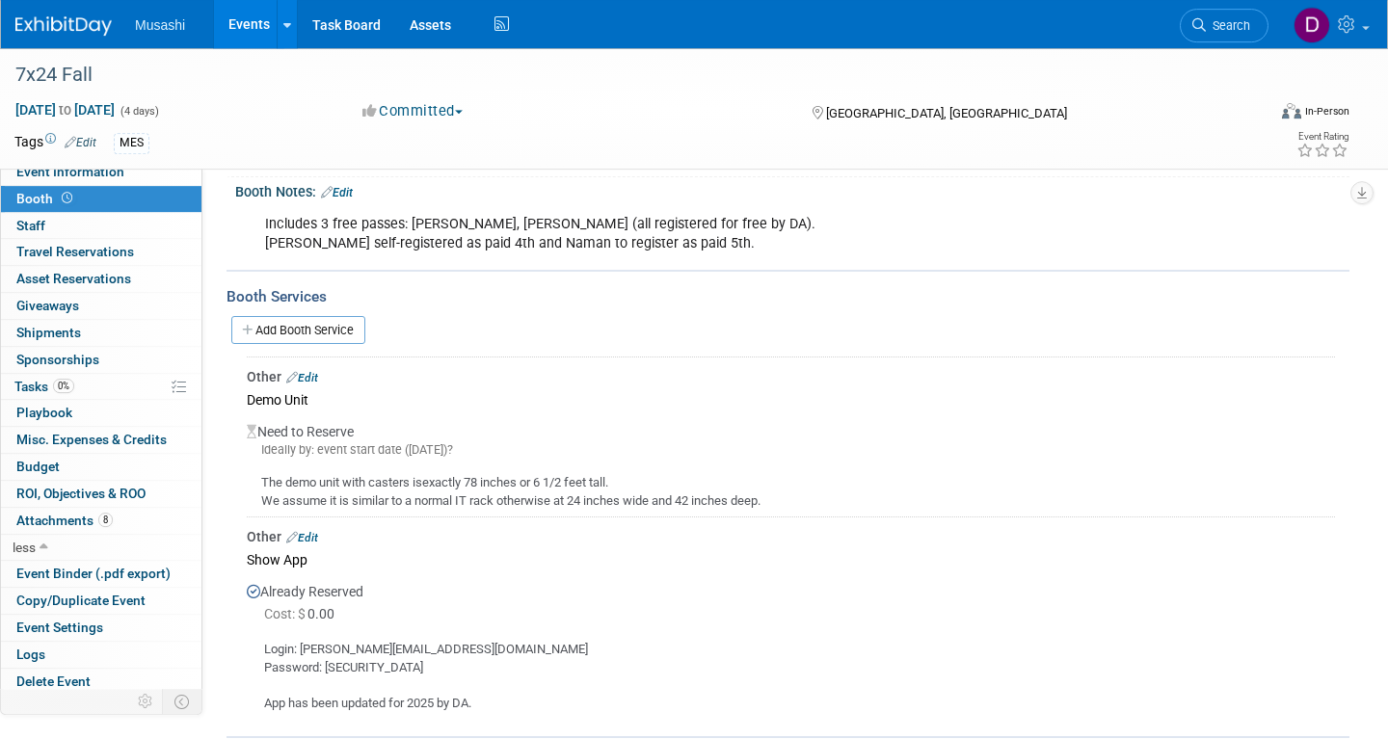
scroll to position [210, 0]
click at [122, 286] on span "Asset Reservations 0" at bounding box center [73, 278] width 115 height 15
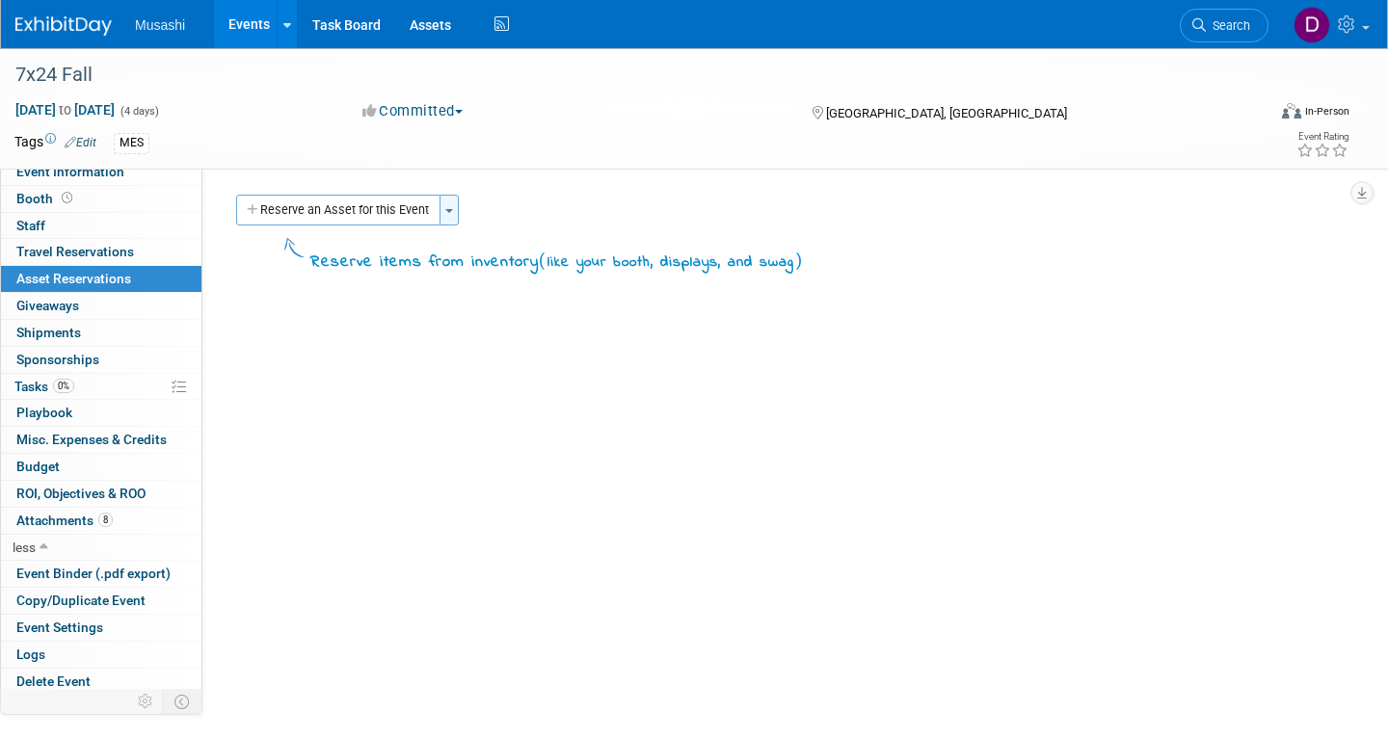
click at [447, 204] on button "Toggle Dropdown" at bounding box center [449, 210] width 19 height 31
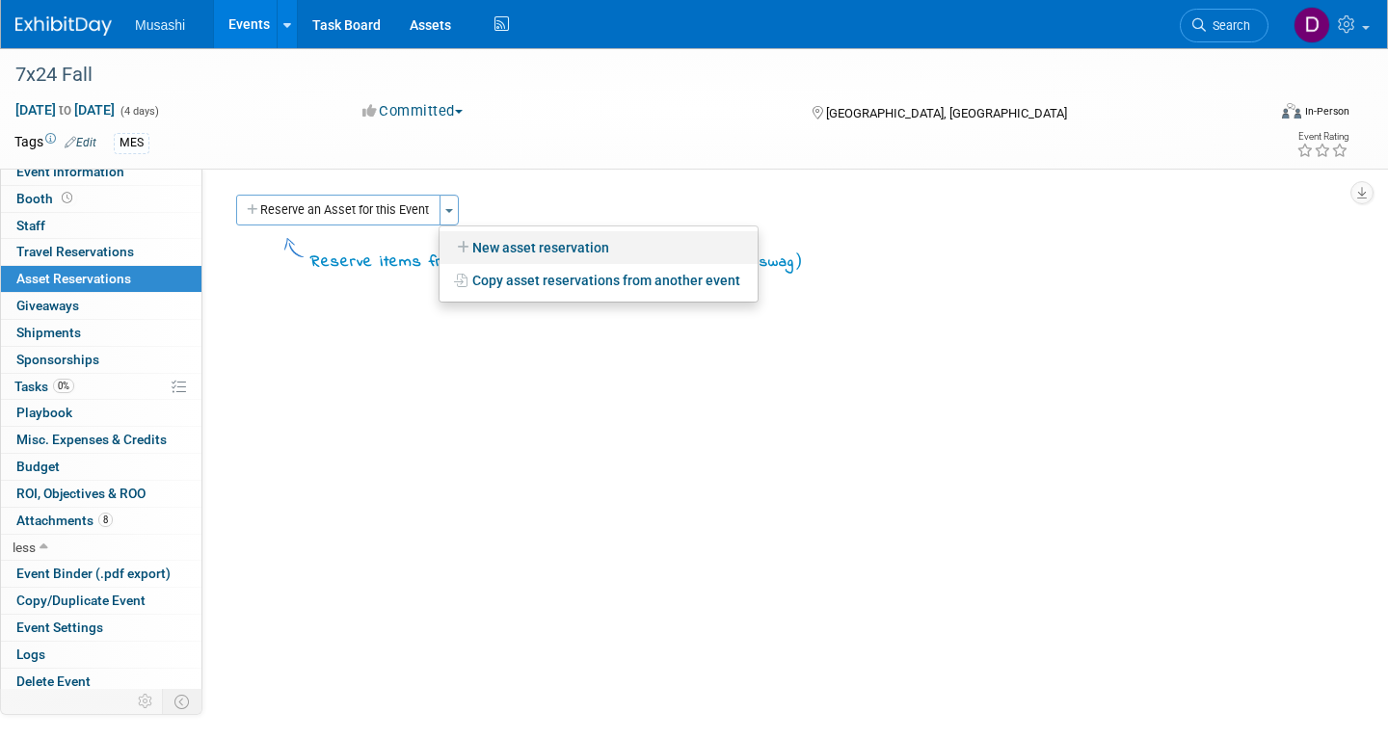
click at [549, 245] on link "New asset reservation" at bounding box center [599, 247] width 318 height 33
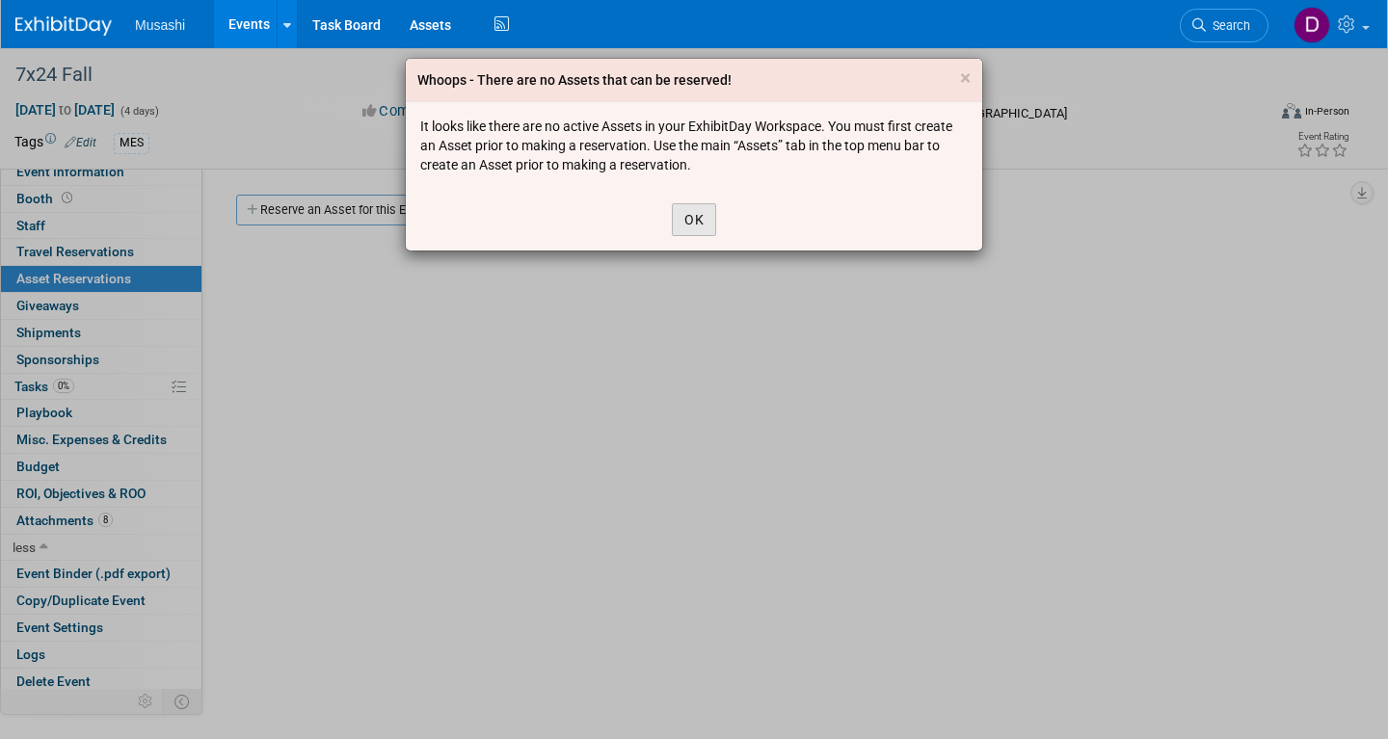
click at [692, 216] on button "OK" at bounding box center [694, 219] width 44 height 33
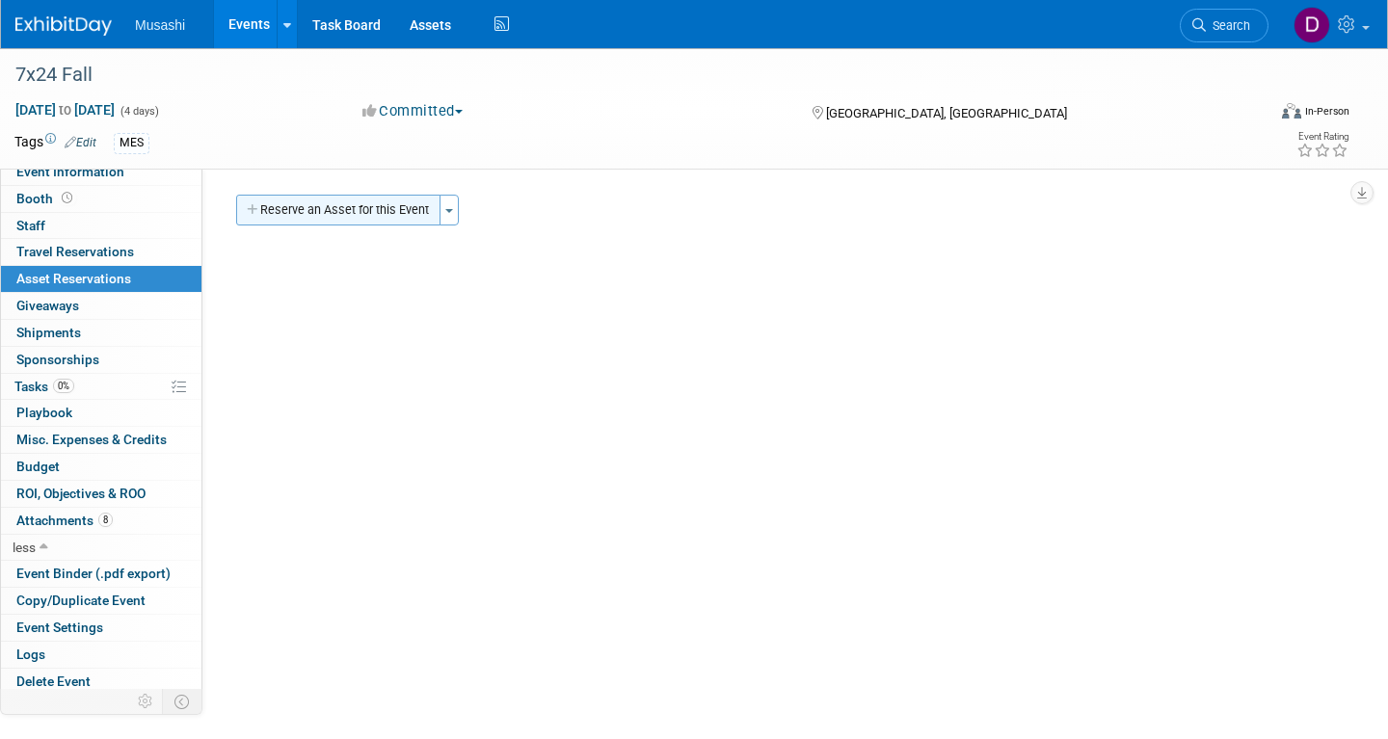
click at [406, 221] on button "Reserve an Asset for this Event" at bounding box center [338, 210] width 204 height 31
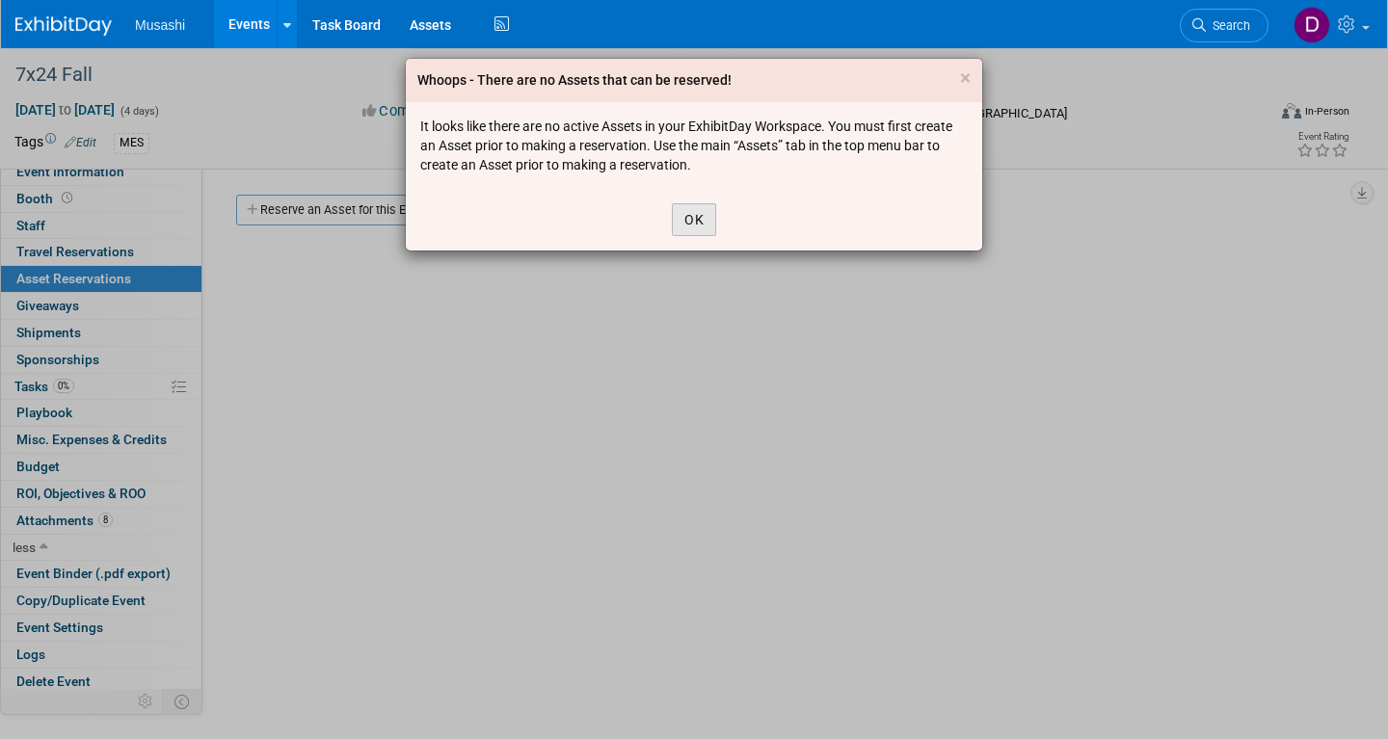
click at [674, 214] on button "OK" at bounding box center [694, 219] width 44 height 33
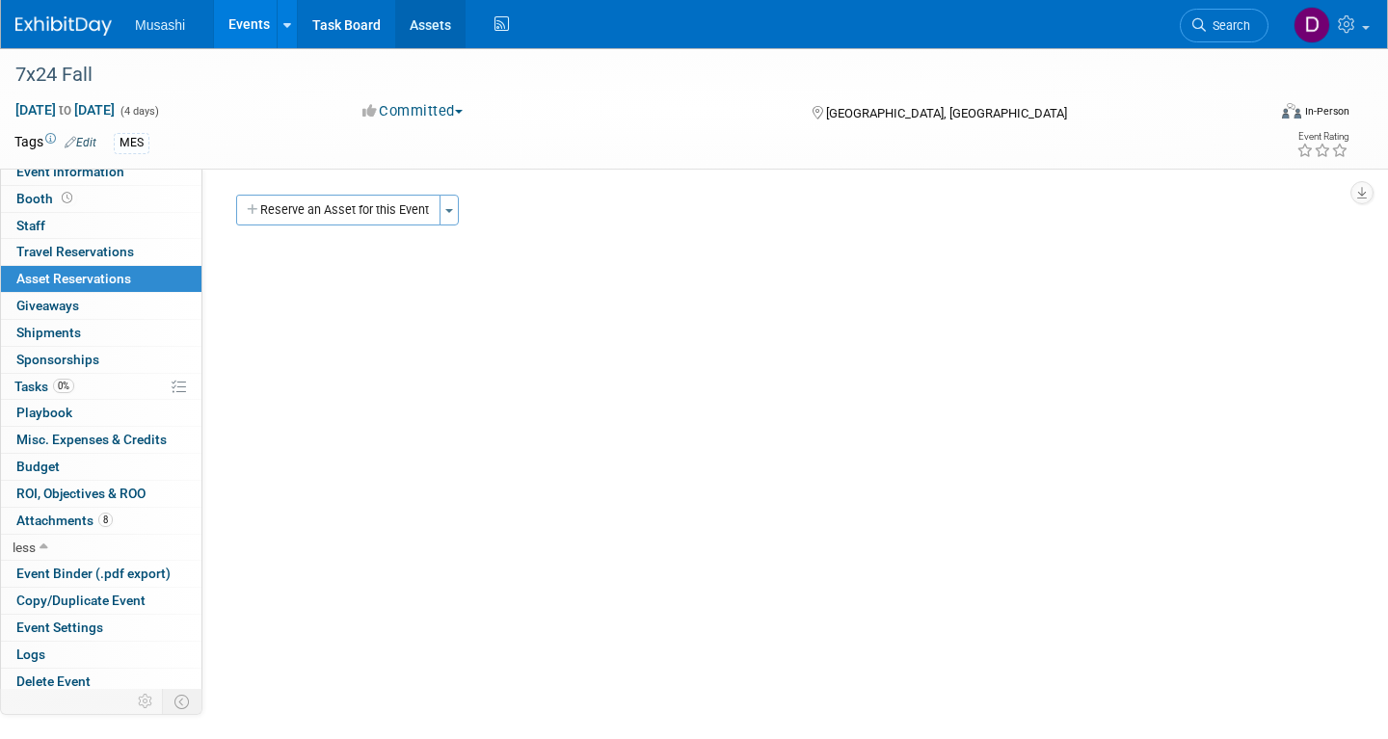
click at [454, 24] on link "Assets" at bounding box center [430, 24] width 70 height 48
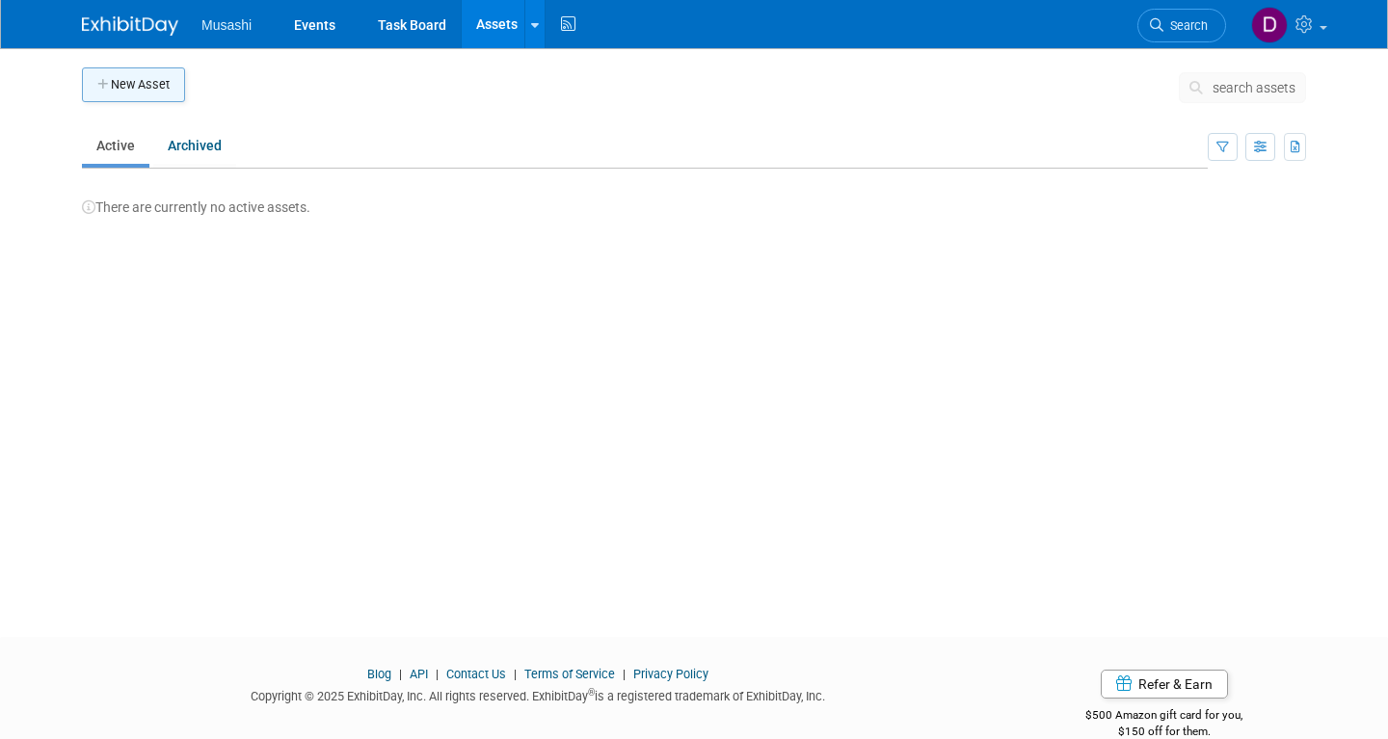
click at [168, 90] on button "New Asset" at bounding box center [133, 84] width 103 height 35
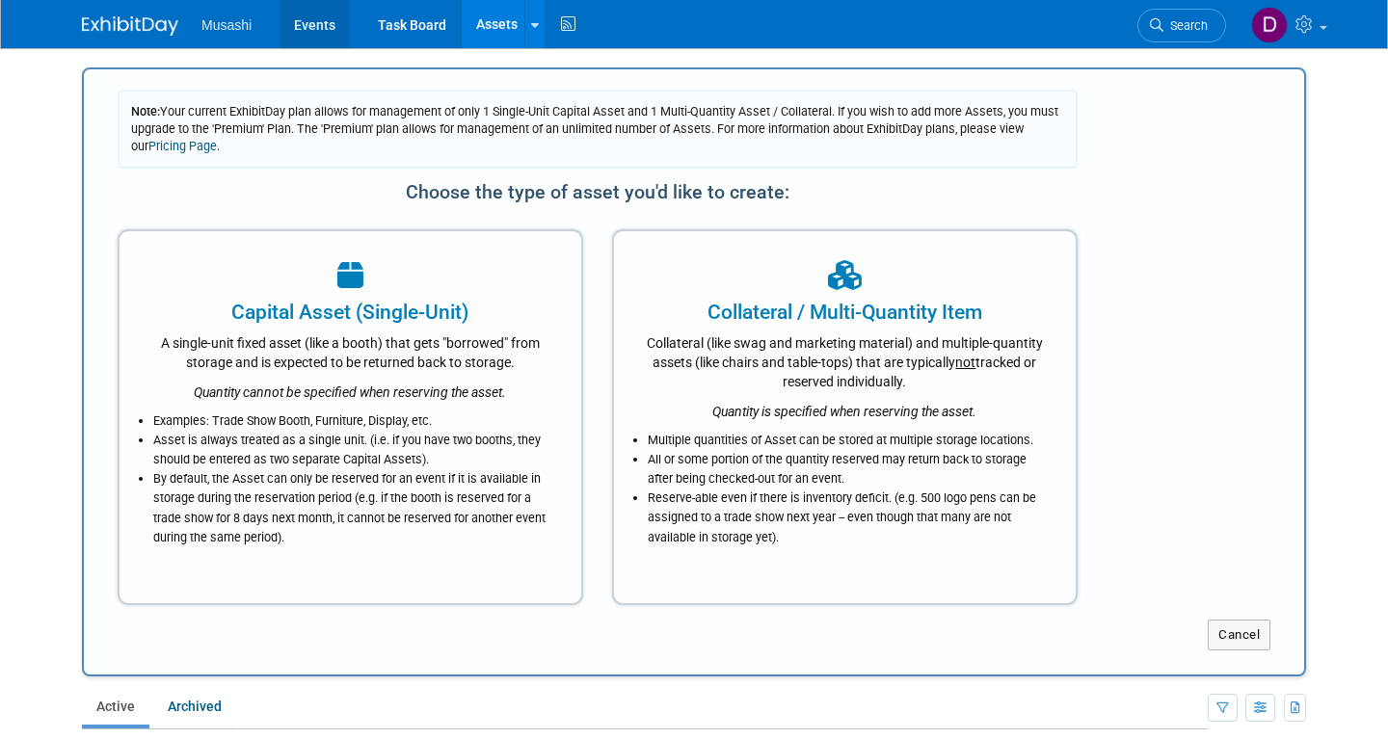
click at [321, 10] on link "Events" at bounding box center [315, 24] width 70 height 48
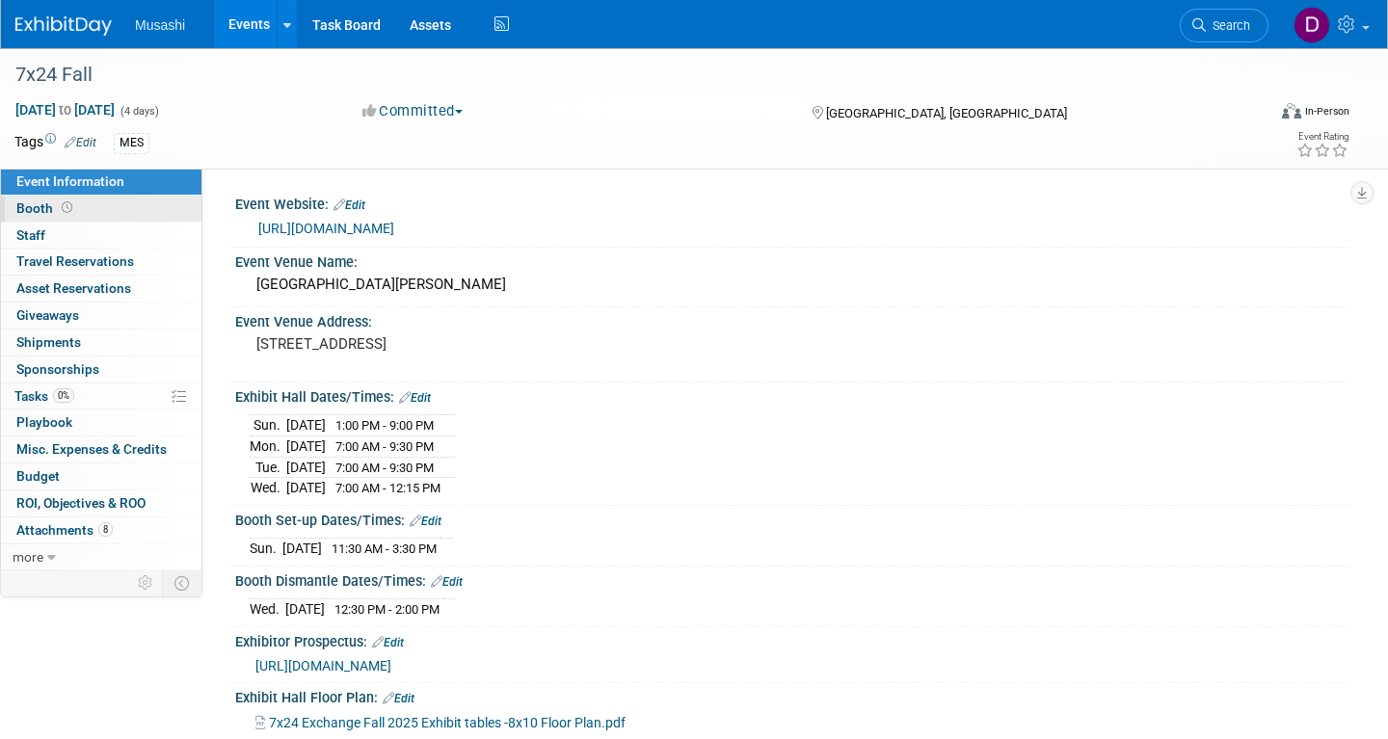
click at [103, 215] on link "Booth" at bounding box center [101, 209] width 200 height 26
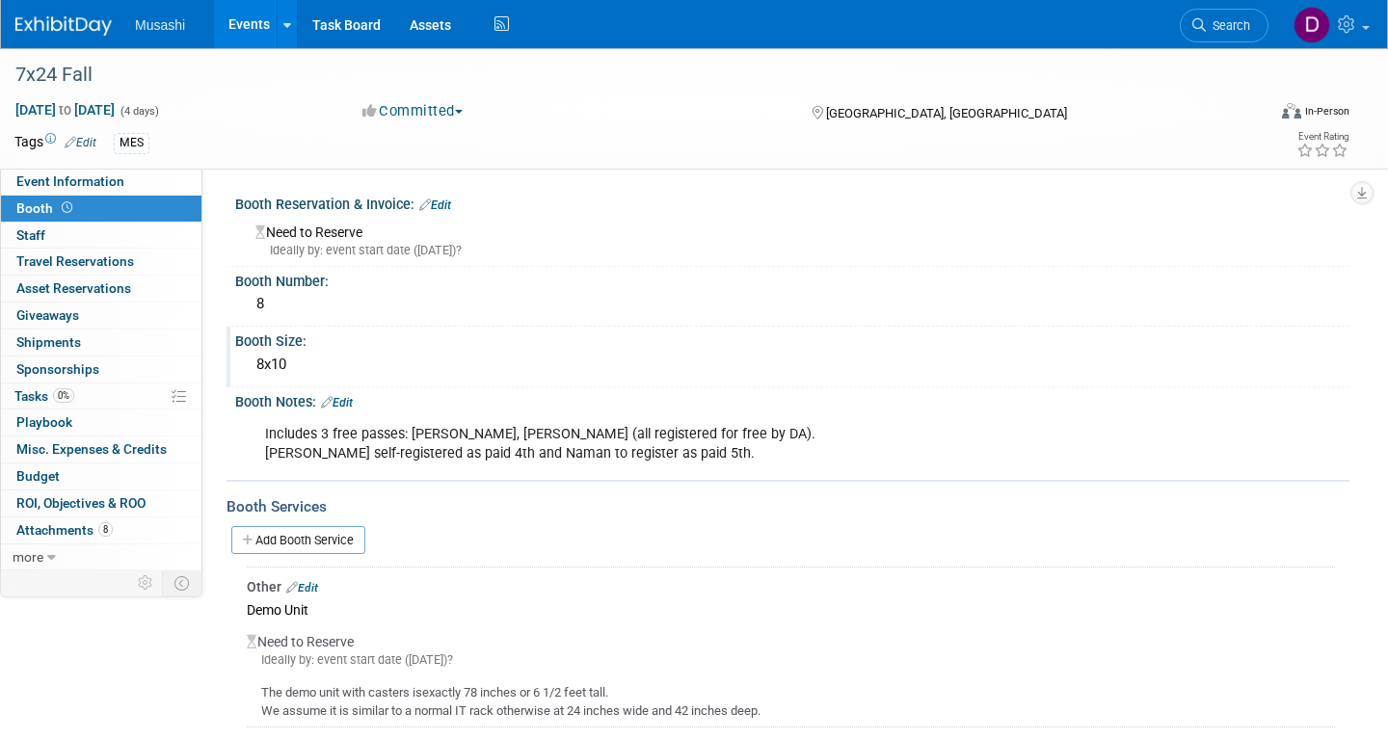
click at [851, 362] on div "8x10" at bounding box center [792, 365] width 1085 height 30
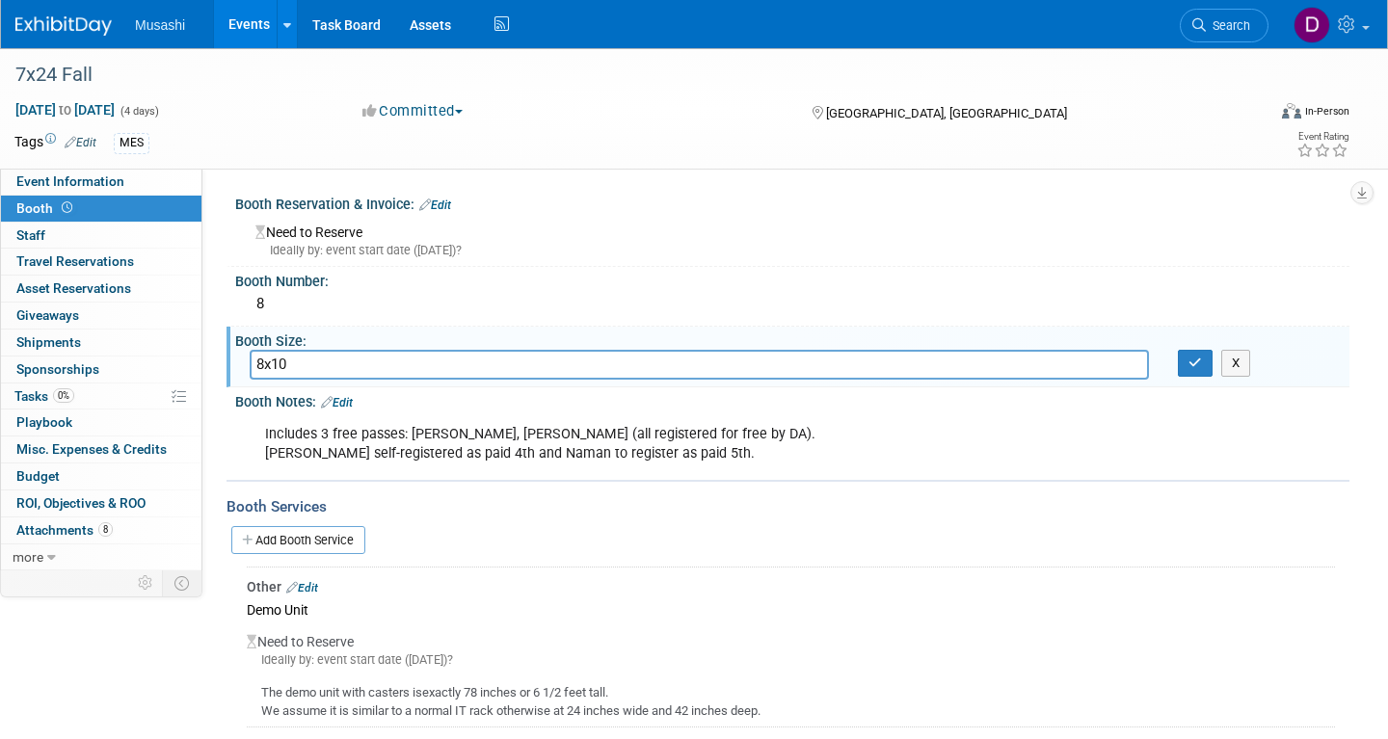
click at [580, 174] on div "Event Website: Edit [URL][DOMAIN_NAME] Event Venue Name: [GEOGRAPHIC_DATA][PERS…" at bounding box center [775, 368] width 1147 height 398
click at [1246, 367] on button "X" at bounding box center [1236, 363] width 30 height 27
